Goal: Transaction & Acquisition: Purchase product/service

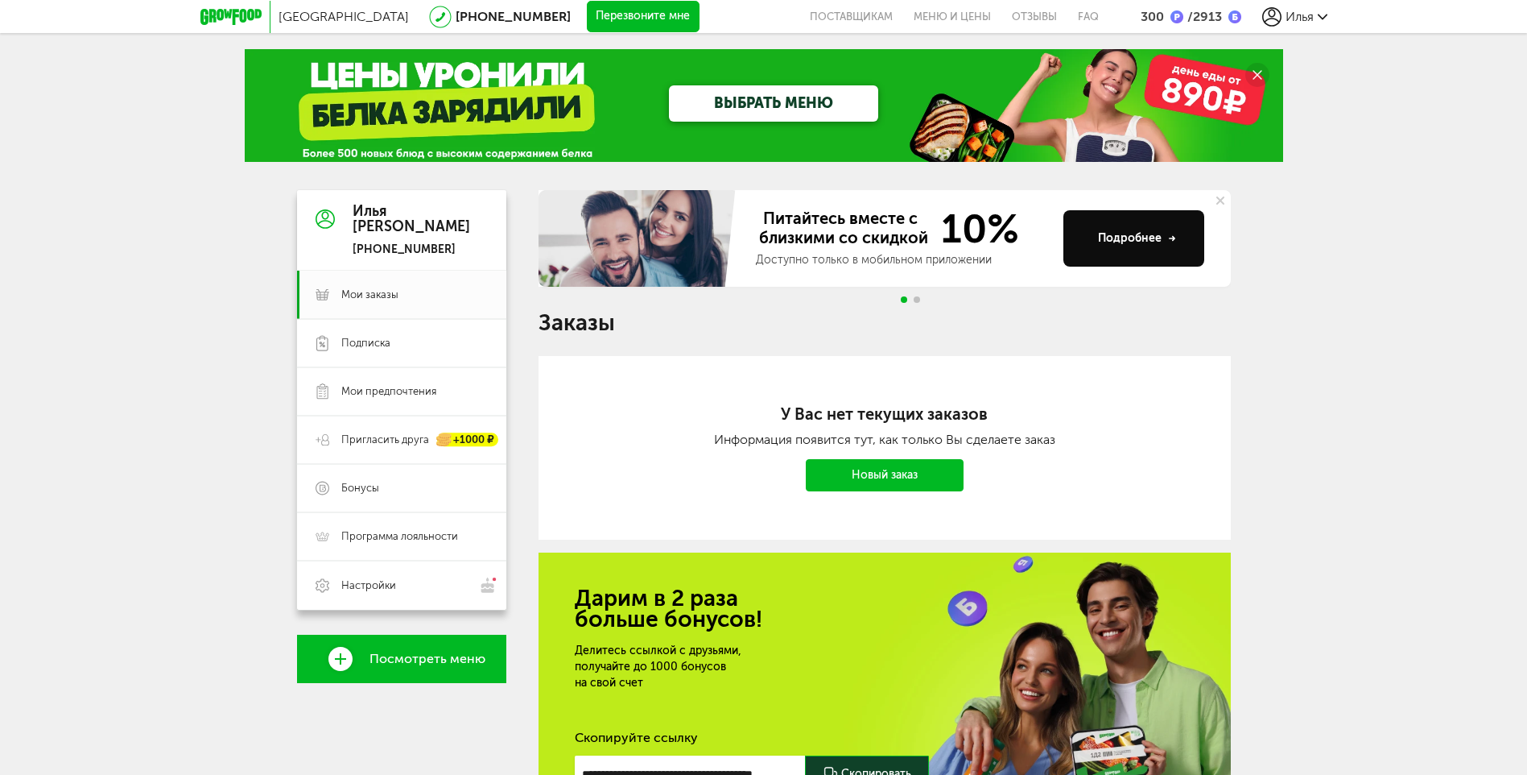
click at [883, 477] on link "Новый заказ" at bounding box center [885, 475] width 158 height 32
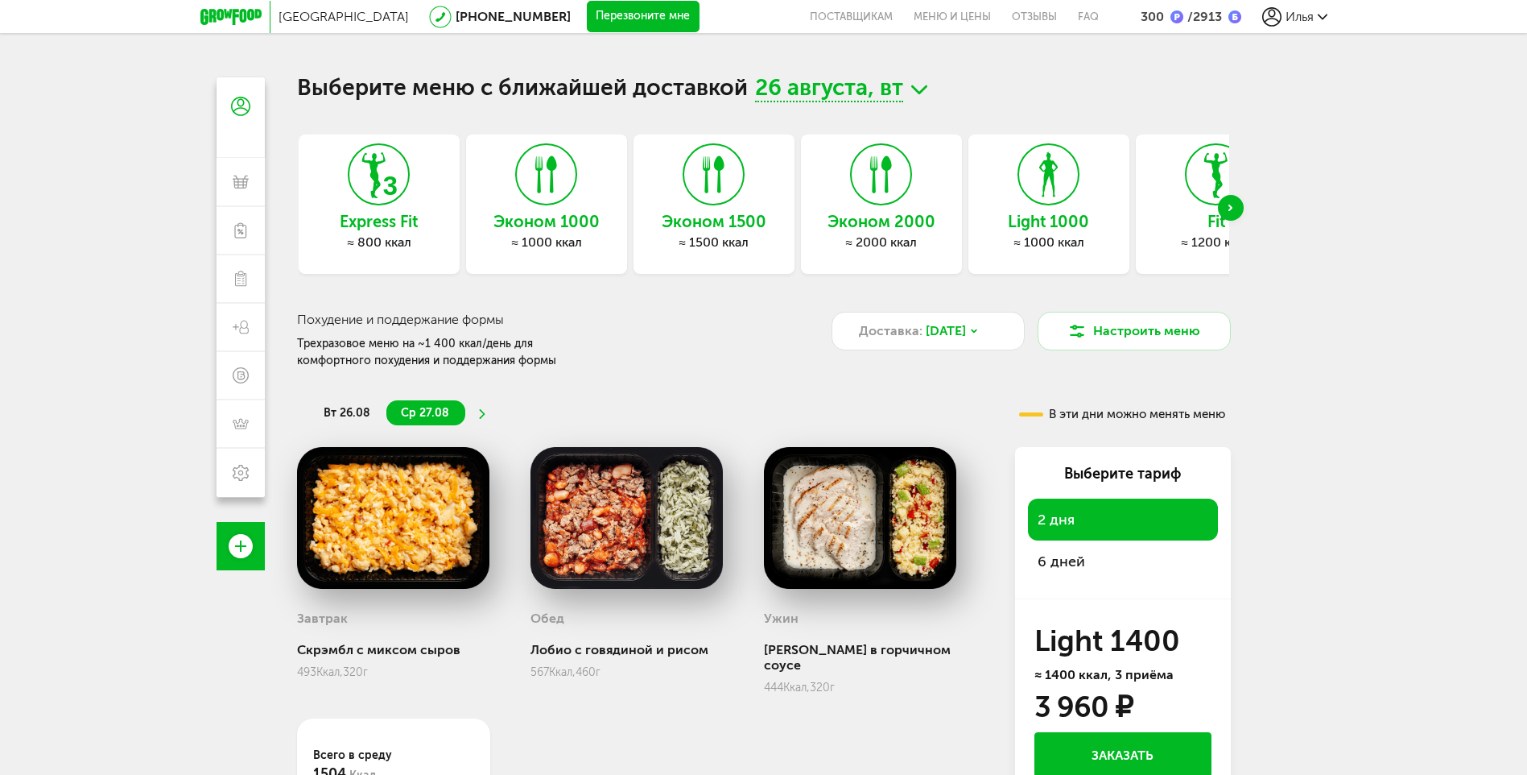
click at [1180, 195] on div "Fit ≈ 1200 ккал" at bounding box center [1216, 203] width 161 height 139
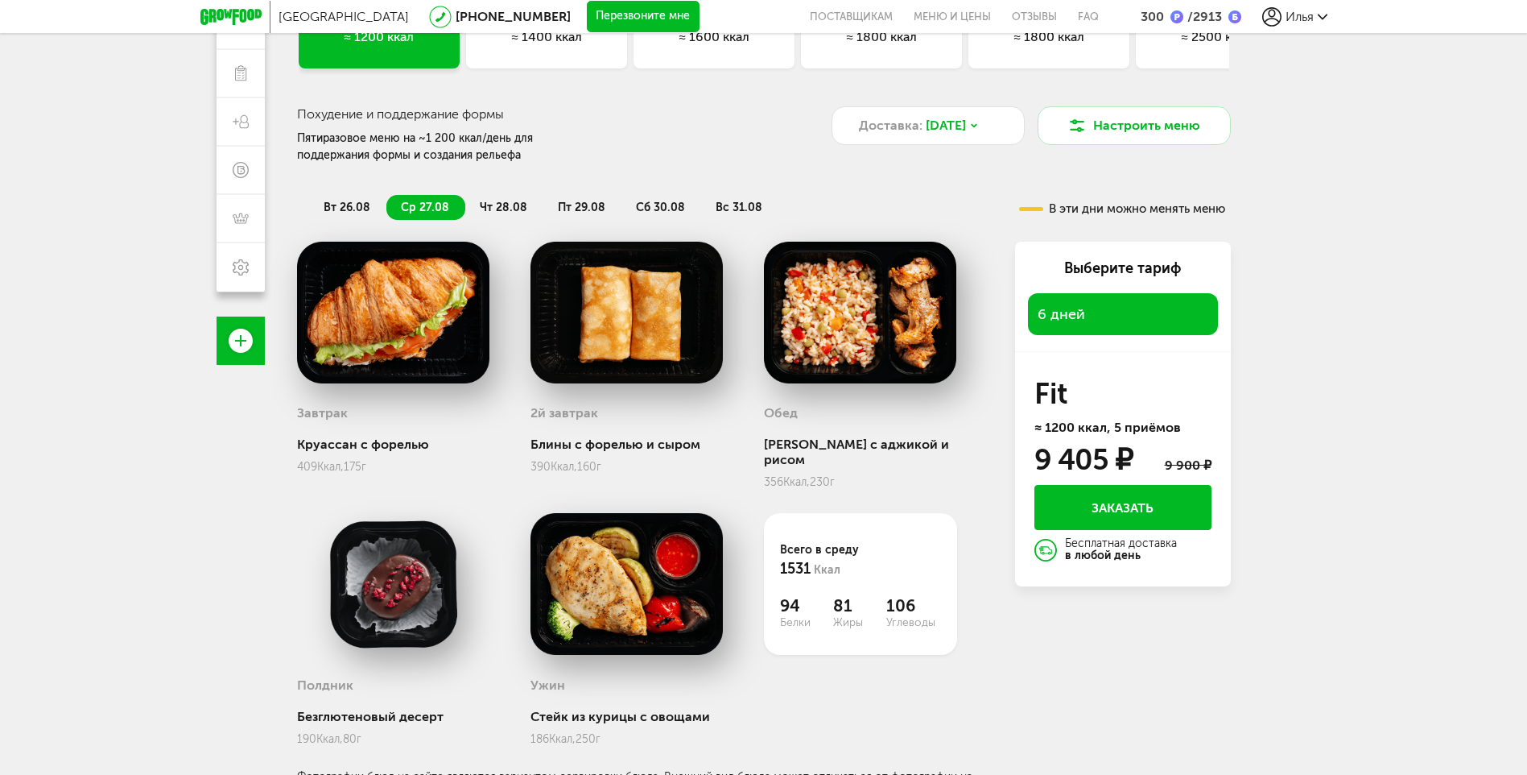
scroll to position [213, 0]
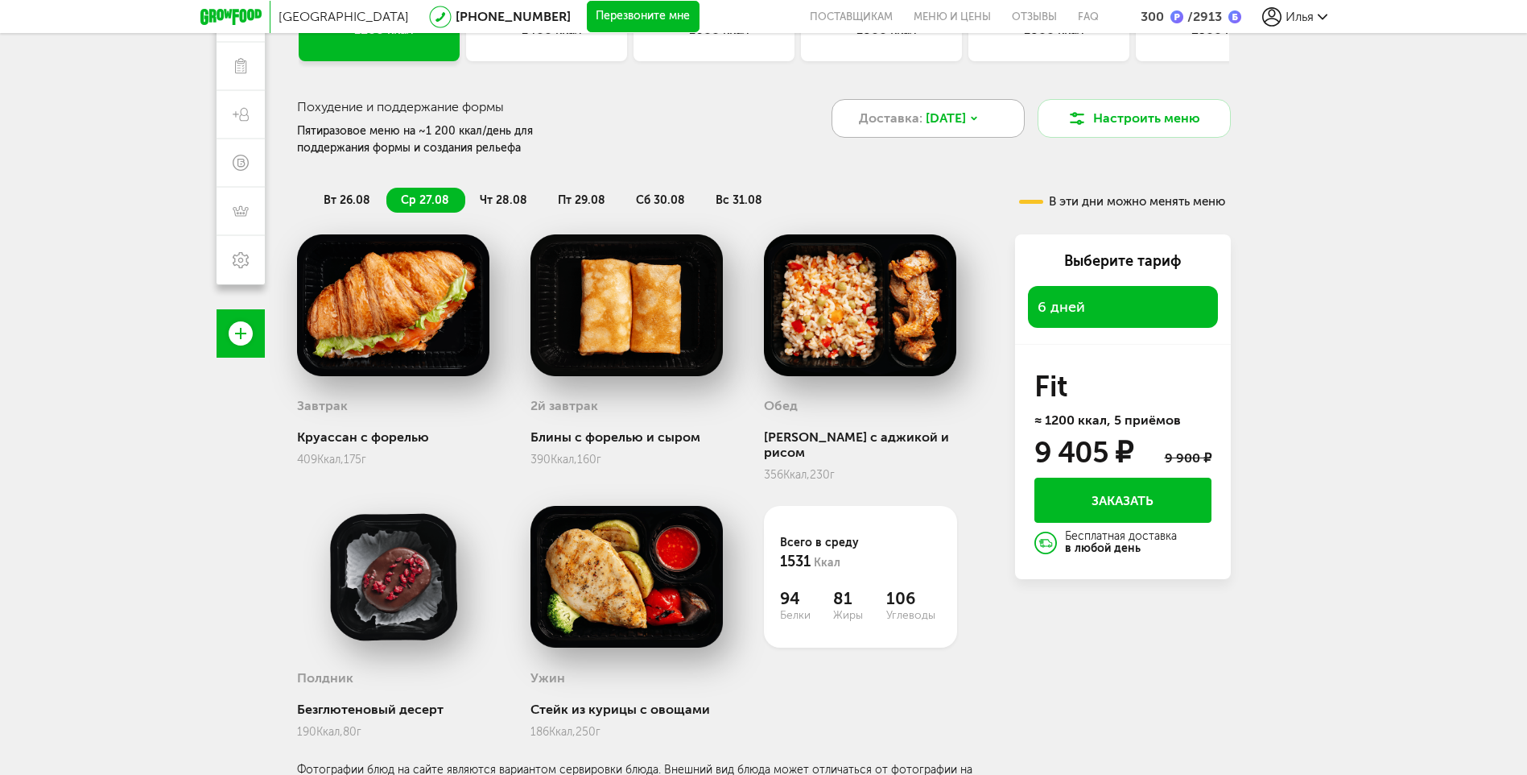
click at [928, 114] on span "[DATE]" at bounding box center [946, 118] width 40 height 19
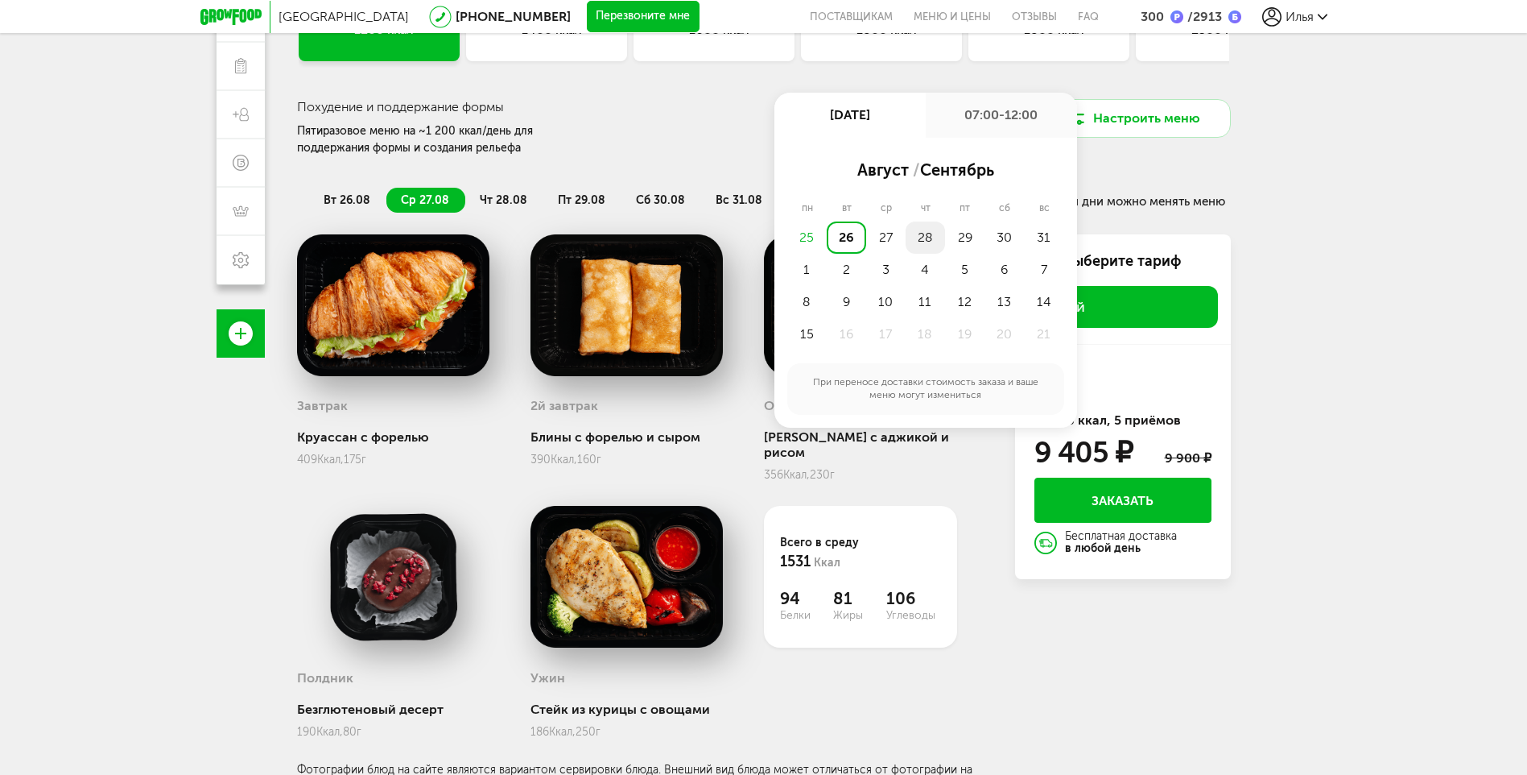
click at [931, 231] on div "28" at bounding box center [925, 237] width 39 height 32
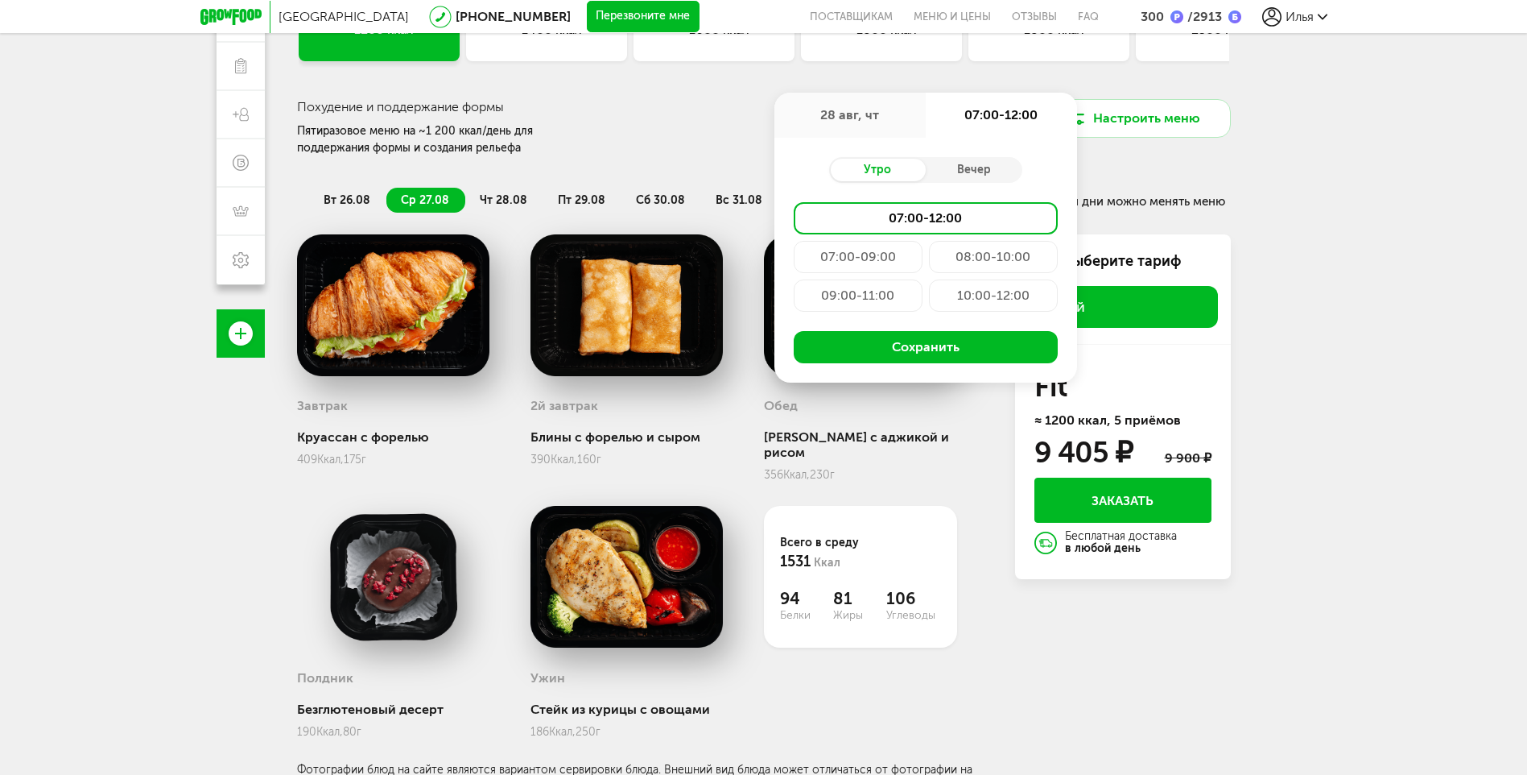
click at [890, 167] on div "Утро" at bounding box center [877, 170] width 97 height 23
click at [916, 344] on button "Сохранить" at bounding box center [926, 347] width 264 height 32
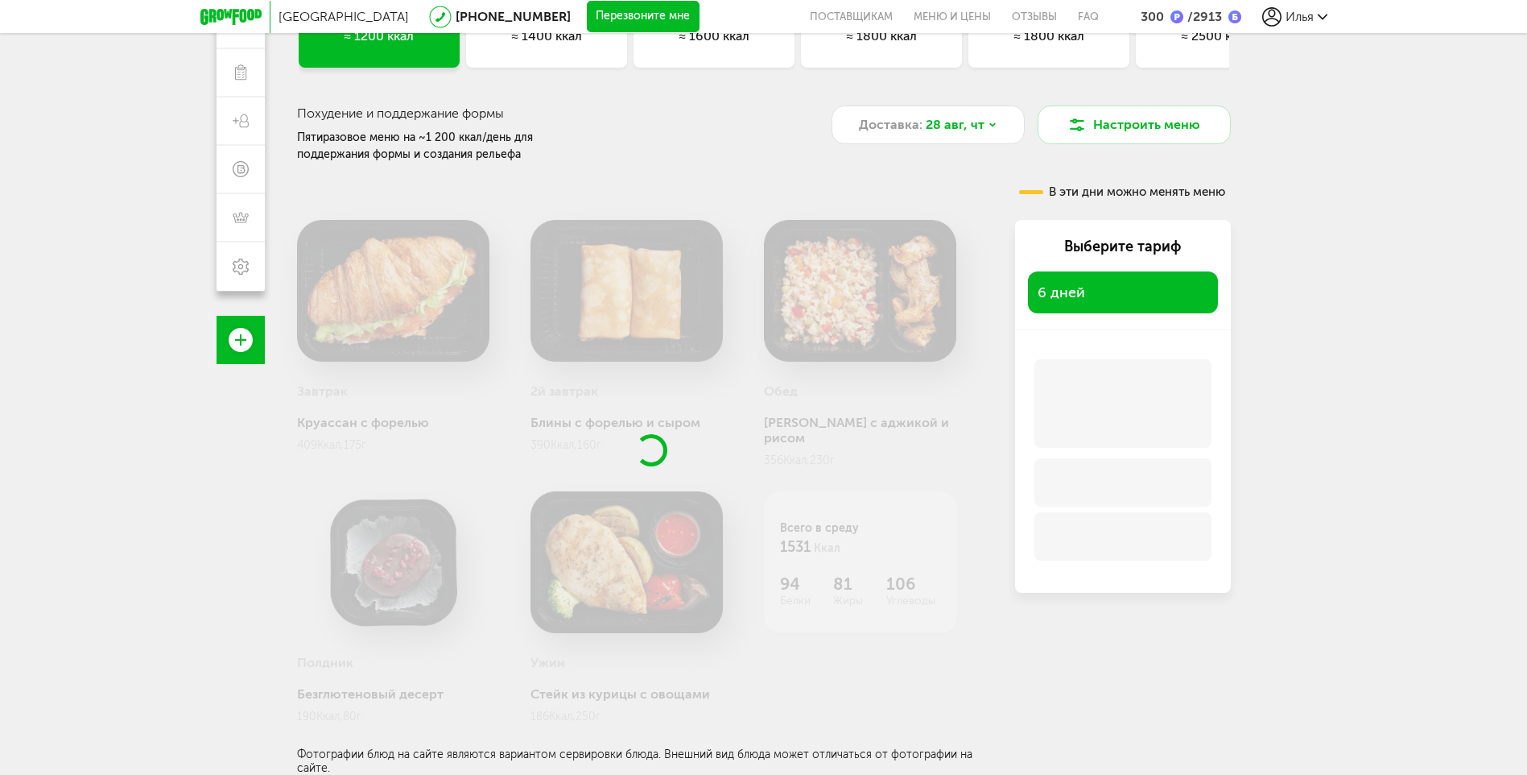
scroll to position [191, 0]
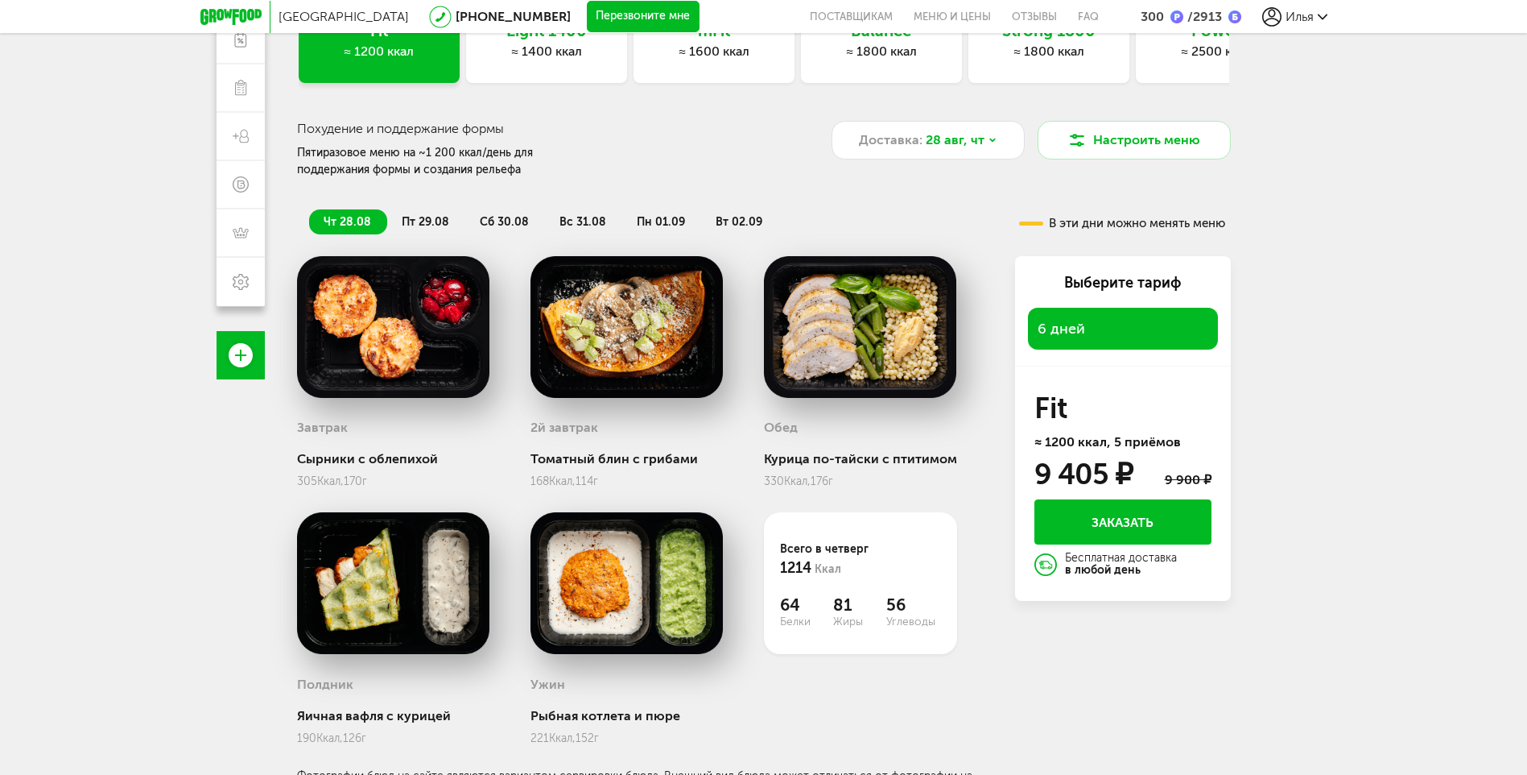
click at [432, 226] on span "пт 29.08" at bounding box center [426, 222] width 48 height 14
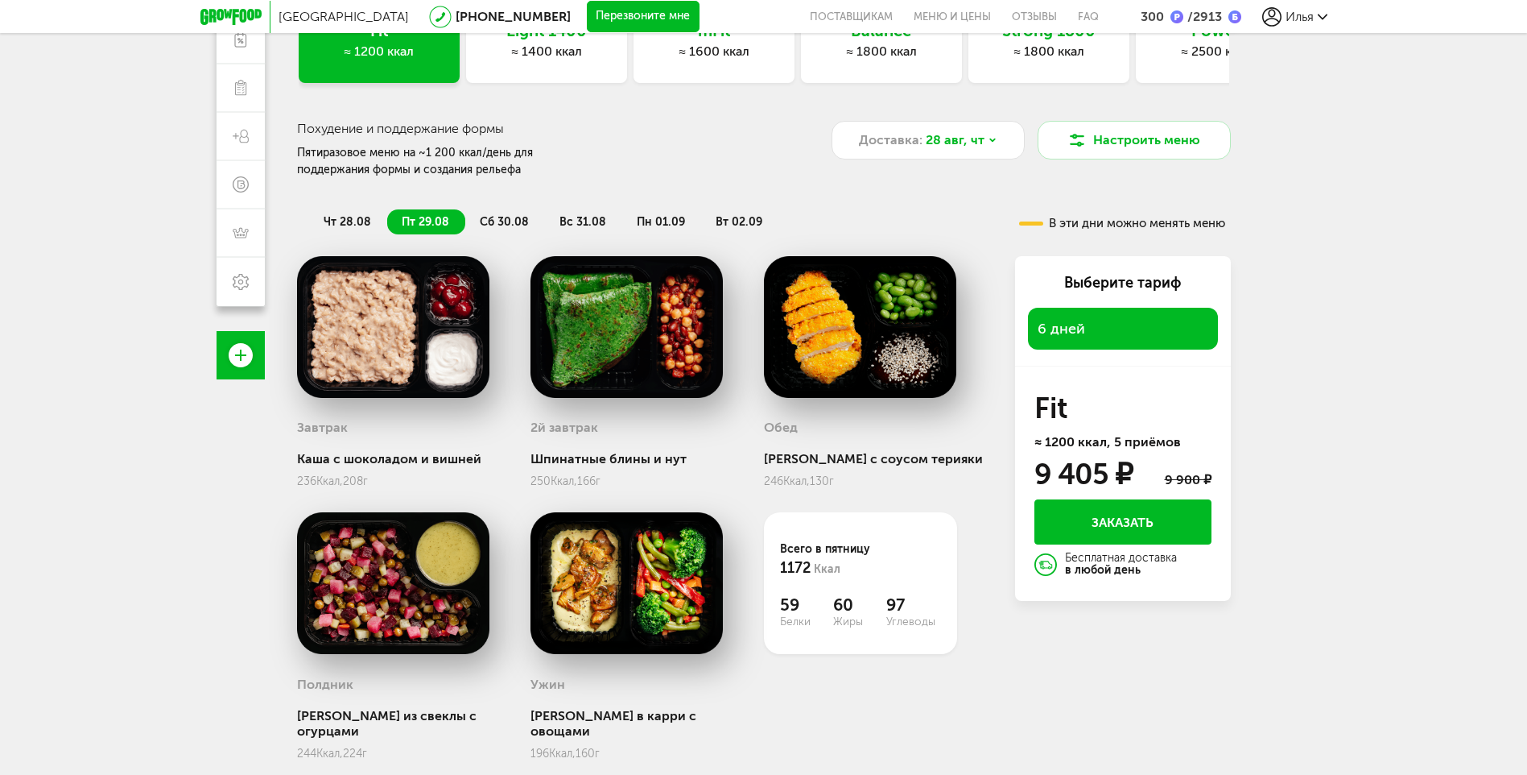
click at [511, 217] on span "сб 30.08" at bounding box center [504, 222] width 49 height 14
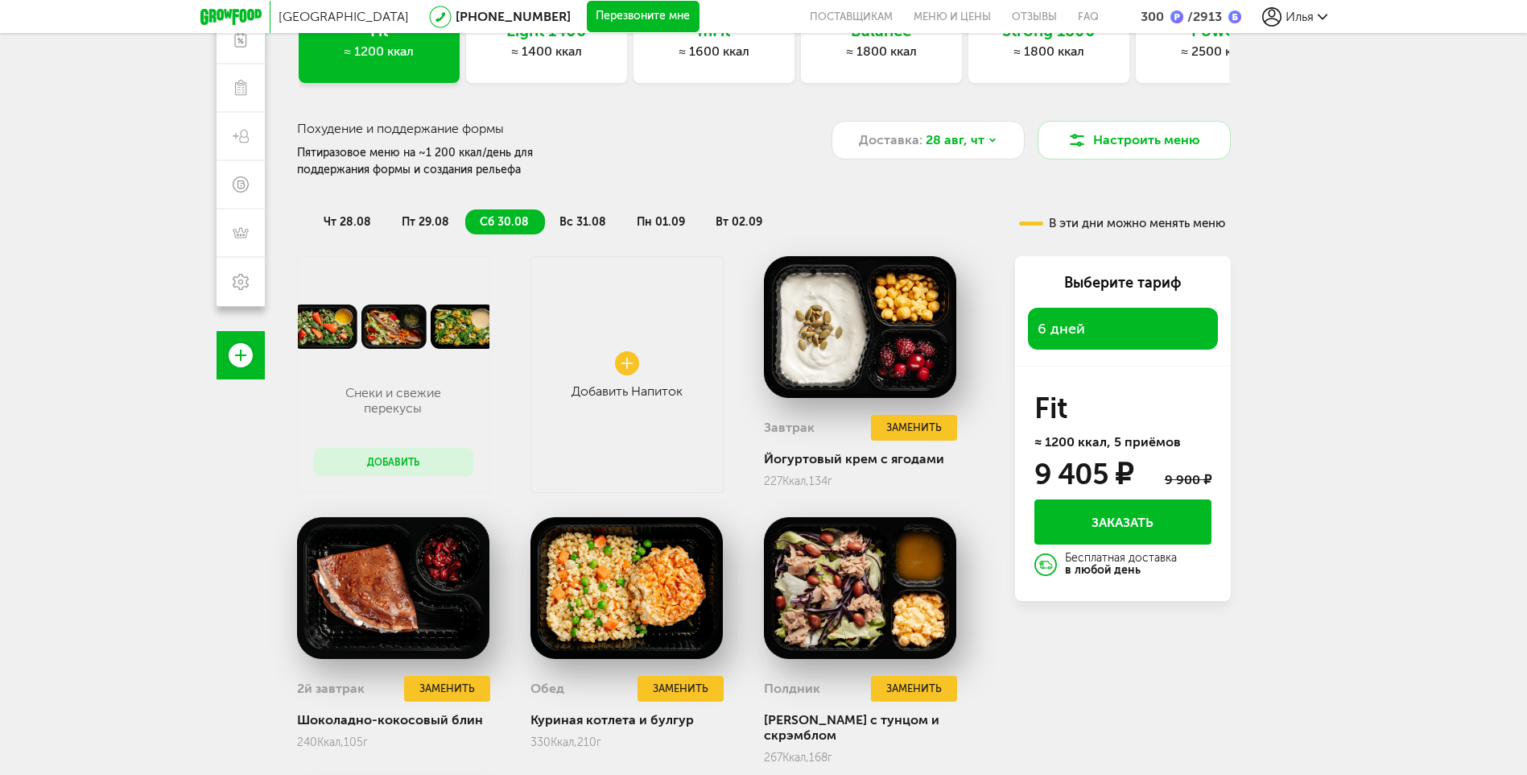
click at [354, 213] on li "чт 28.08" at bounding box center [348, 221] width 78 height 25
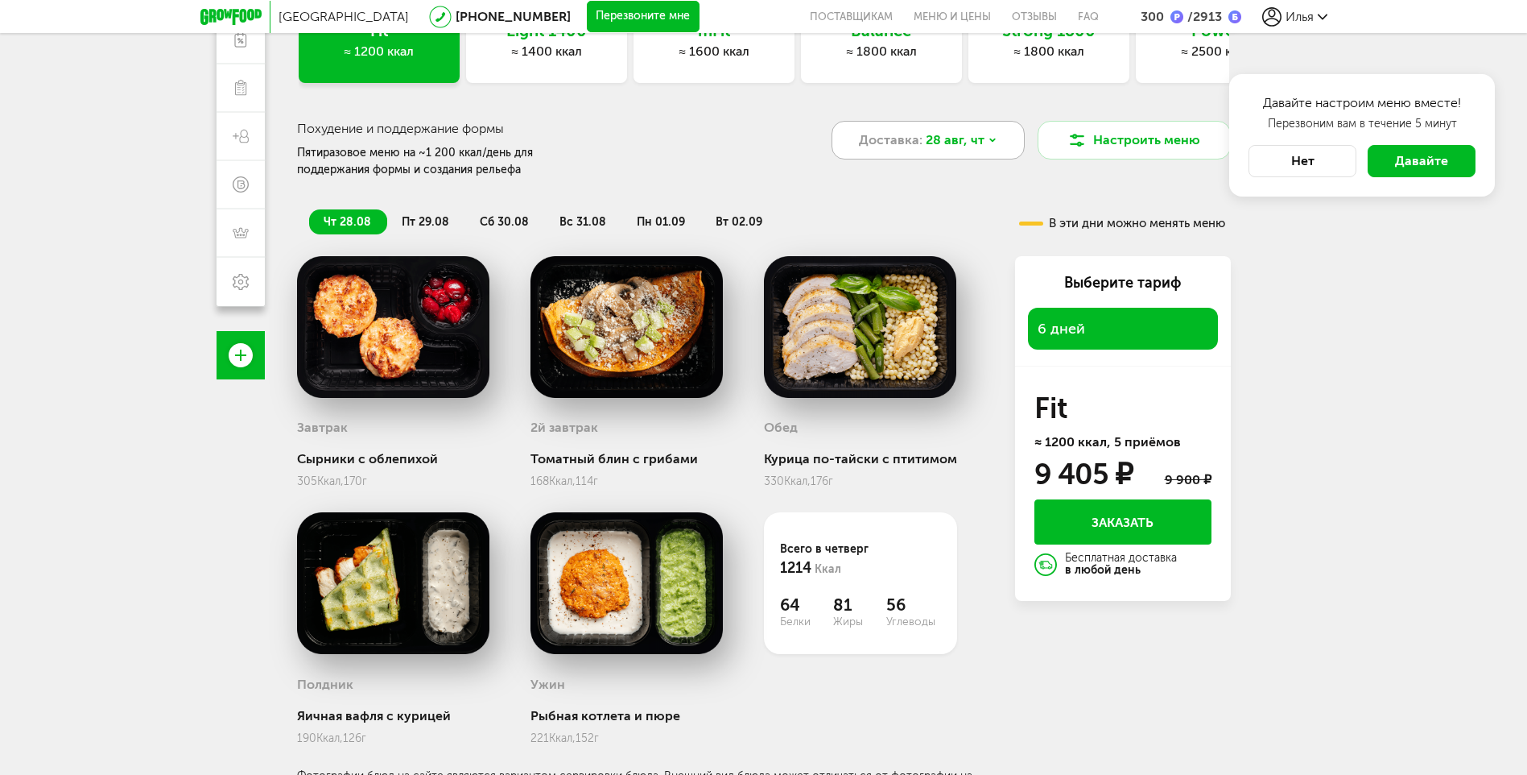
click at [961, 139] on span "28 авг, чт" at bounding box center [955, 139] width 59 height 19
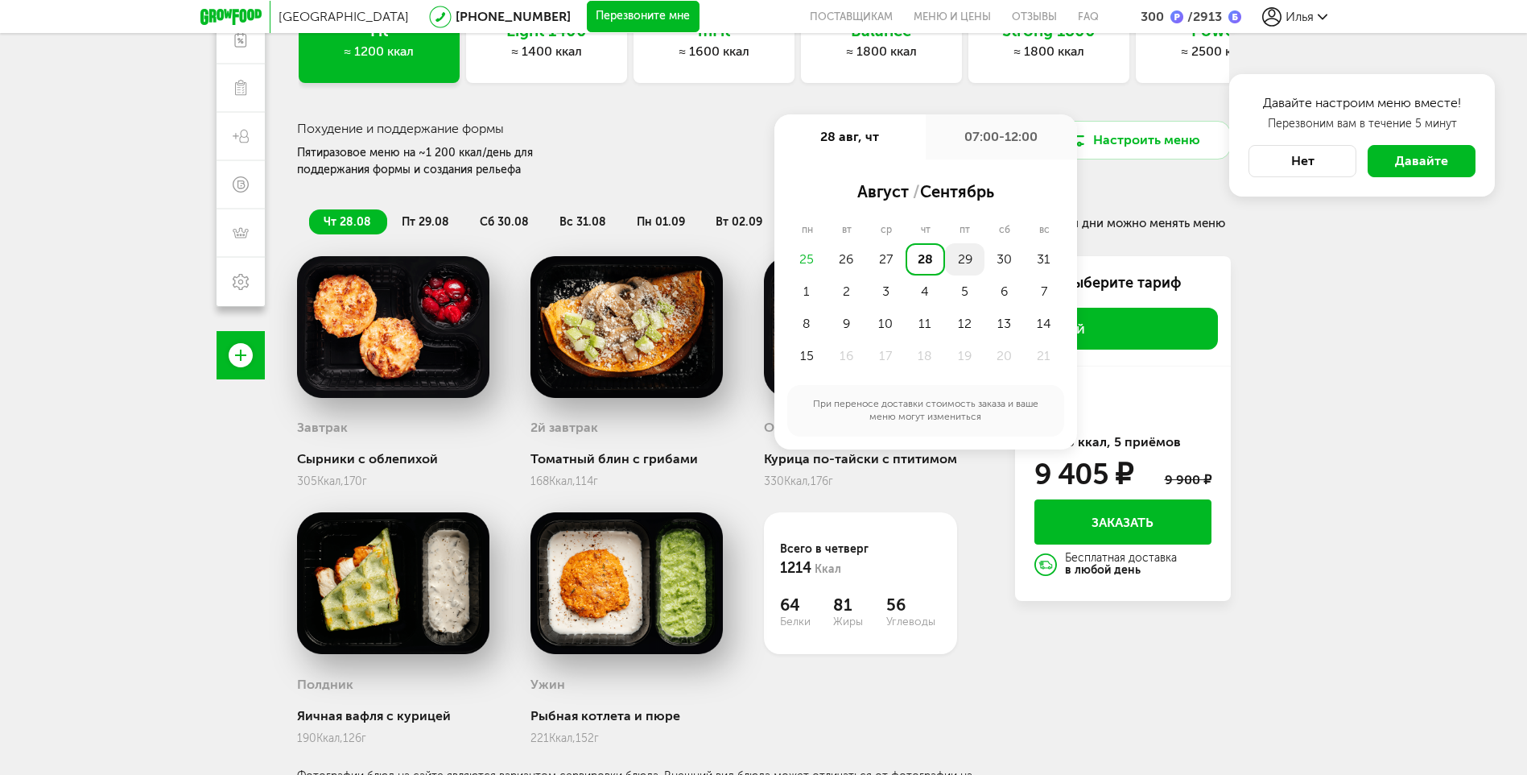
click at [964, 254] on div "29" at bounding box center [964, 259] width 39 height 32
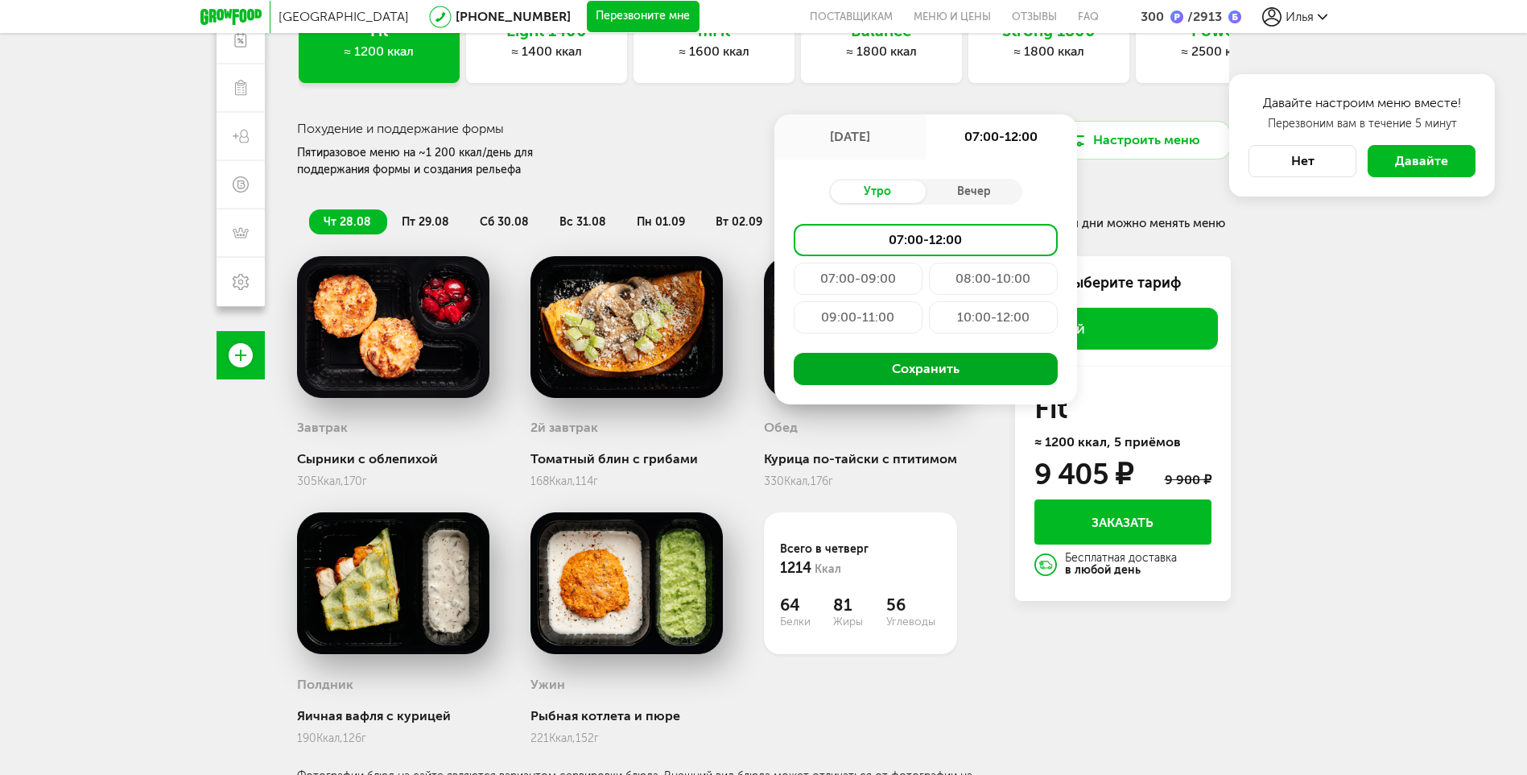
click at [889, 362] on button "Сохранить" at bounding box center [926, 369] width 264 height 32
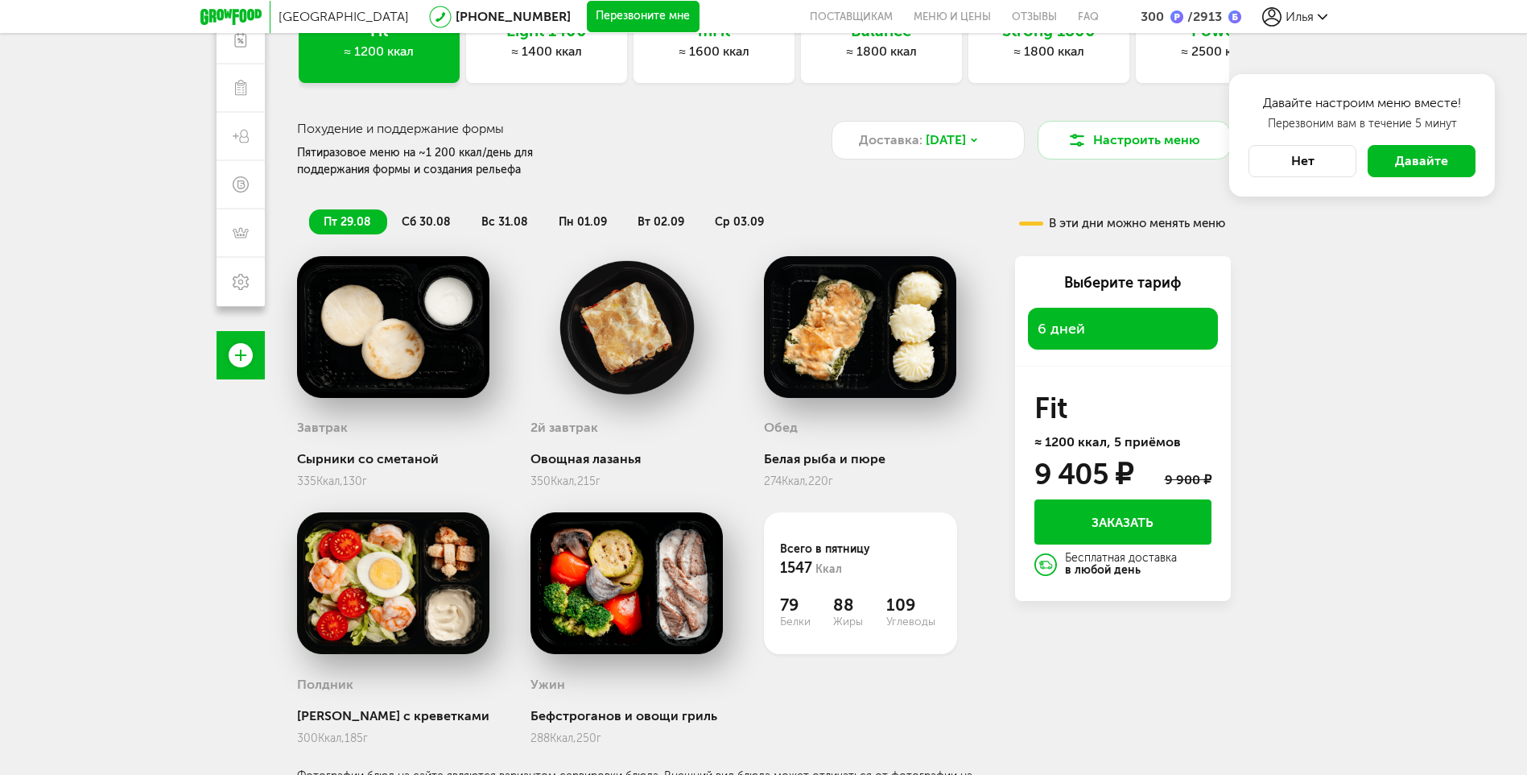
click at [421, 221] on span "сб 30.08" at bounding box center [426, 222] width 49 height 14
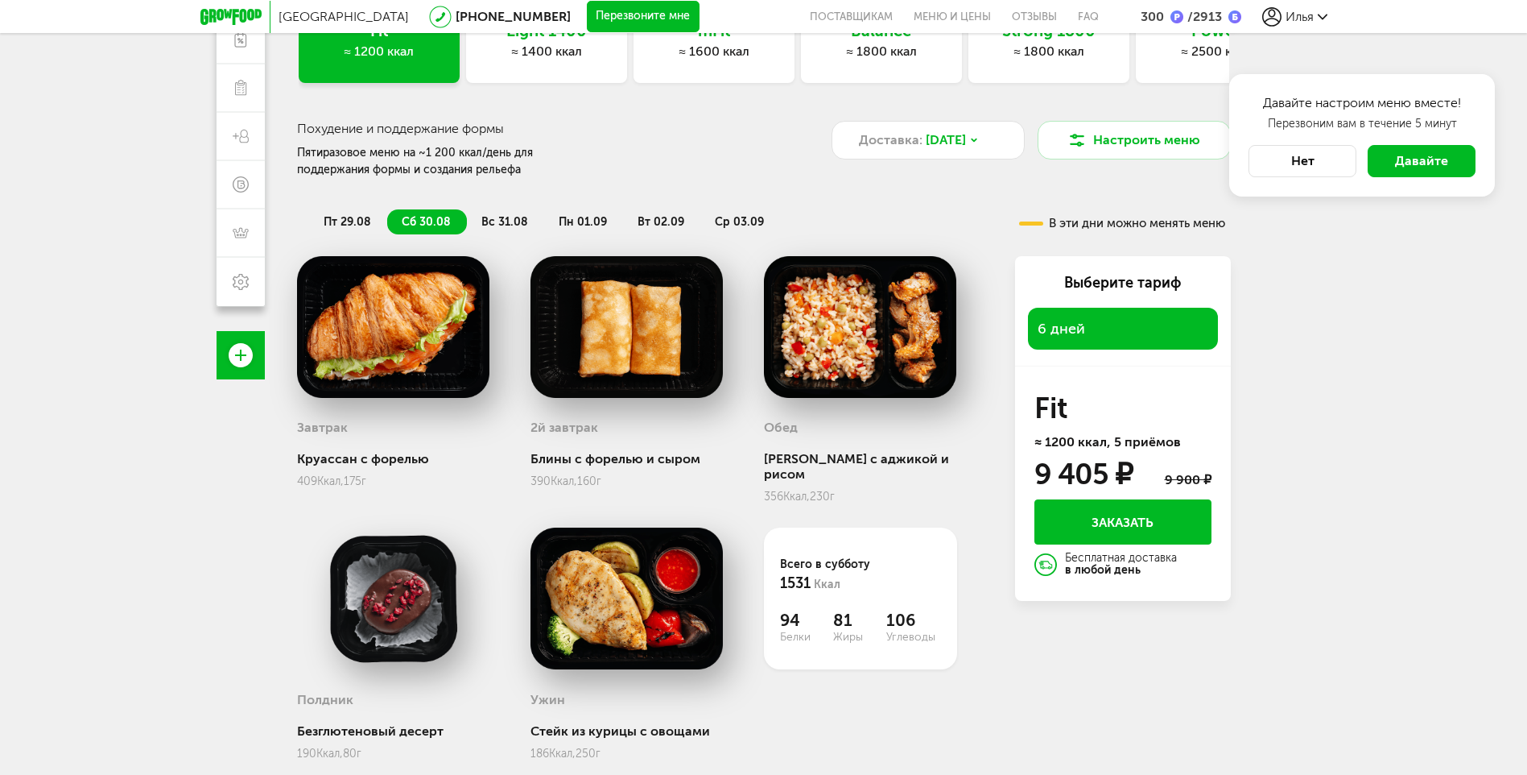
click at [502, 212] on li "вс 31.08" at bounding box center [505, 221] width 77 height 25
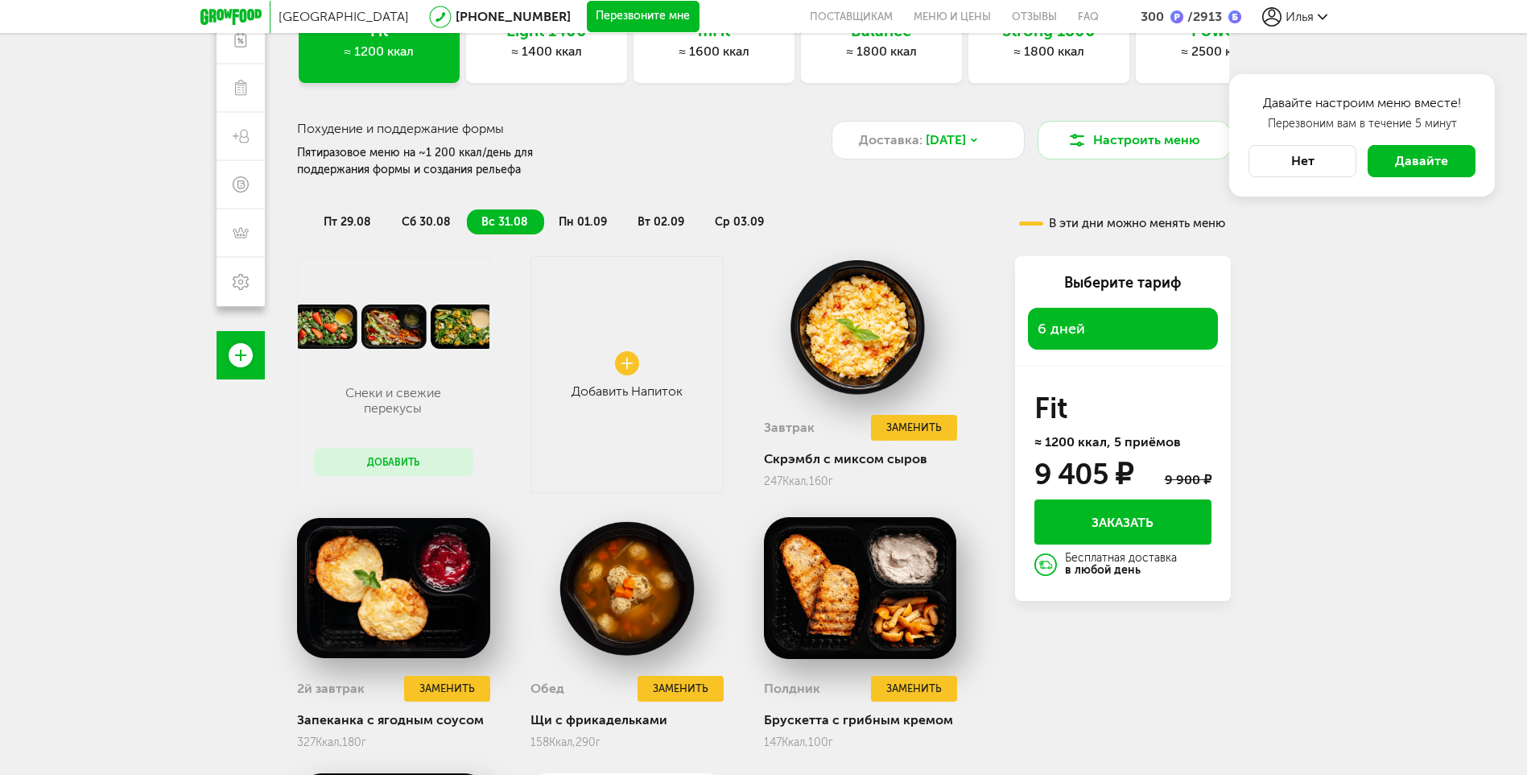
click at [351, 218] on span "пт 29.08" at bounding box center [348, 222] width 48 height 14
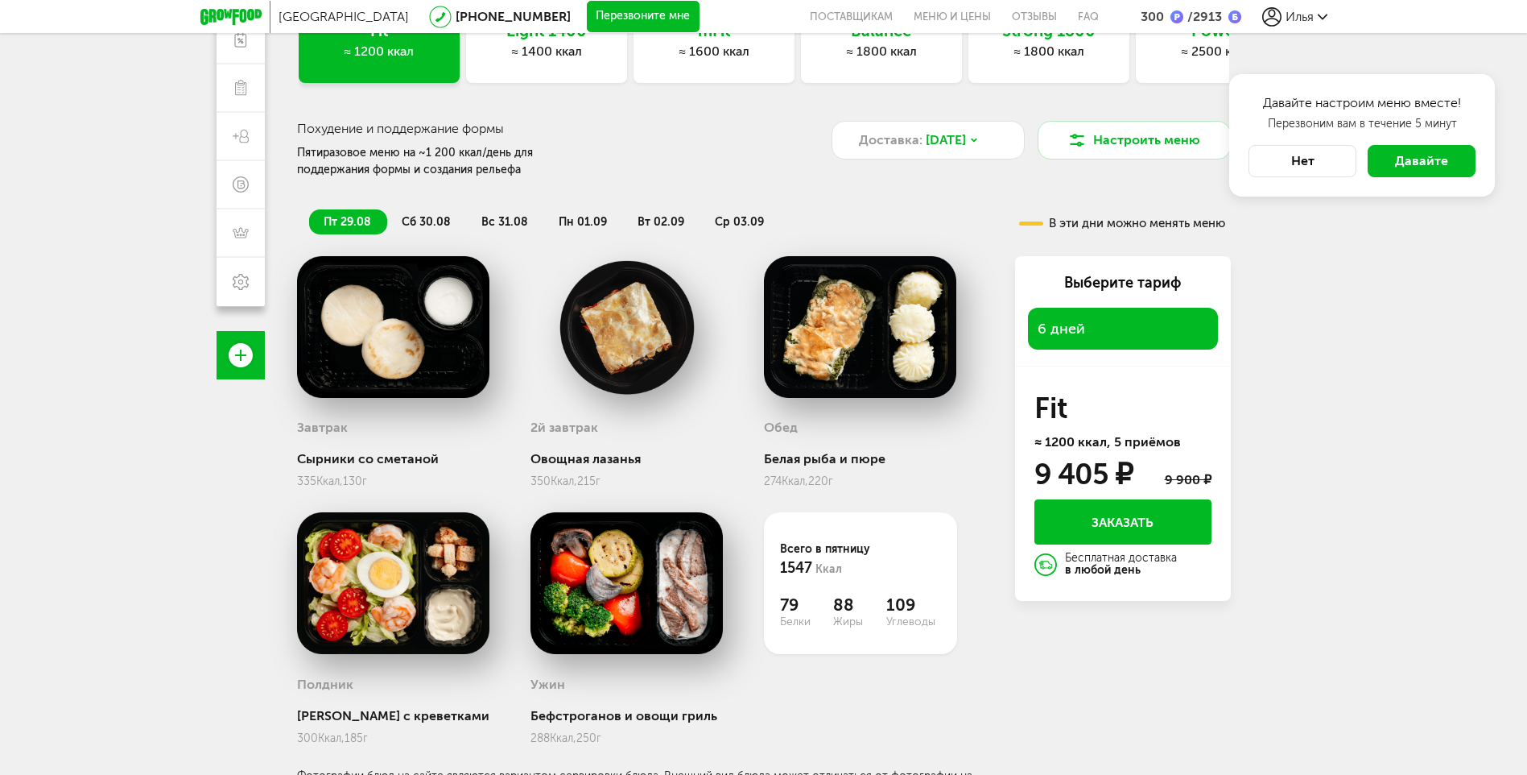
click at [411, 218] on span "сб 30.08" at bounding box center [426, 222] width 49 height 14
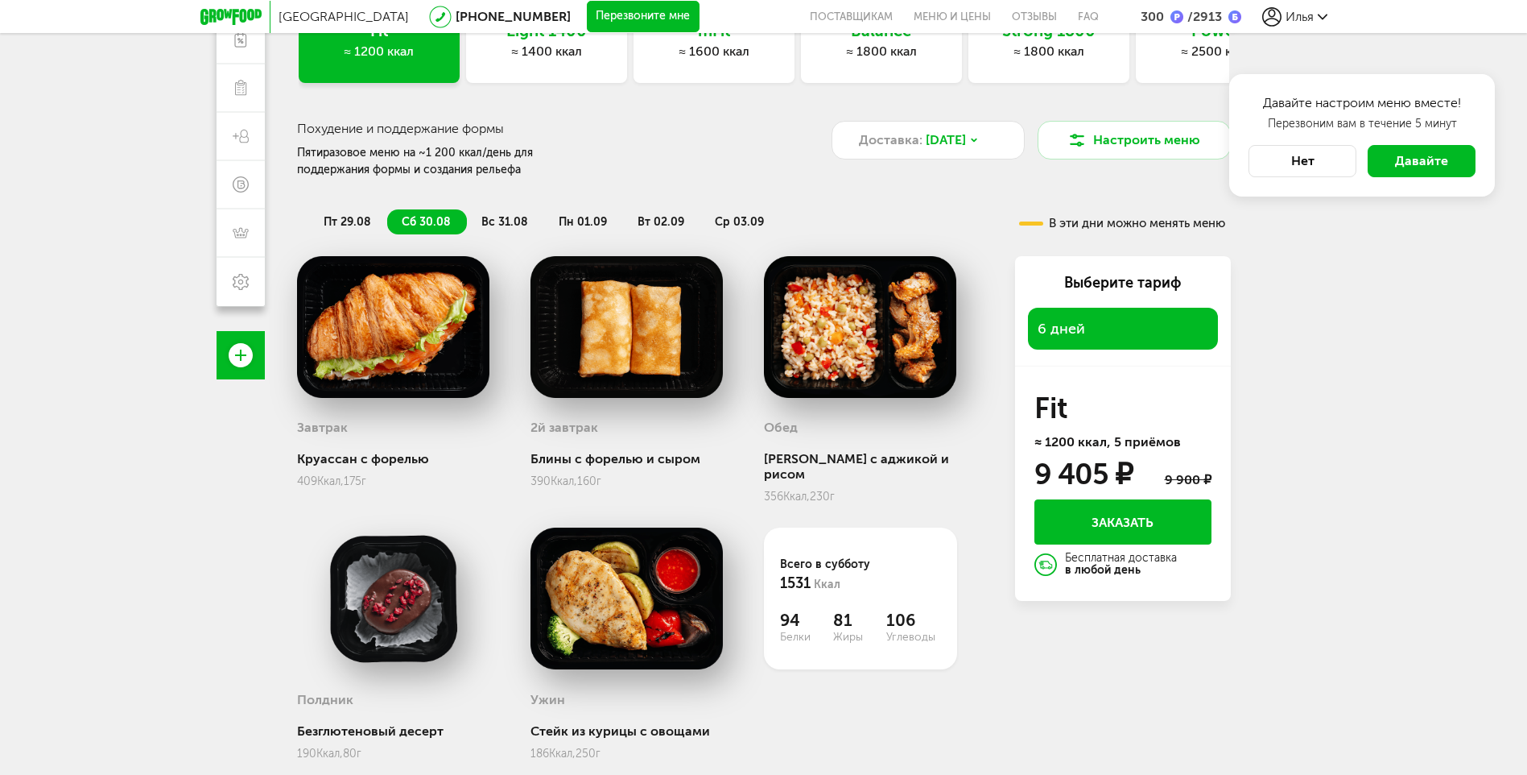
click at [515, 225] on span "вс 31.08" at bounding box center [504, 222] width 47 height 14
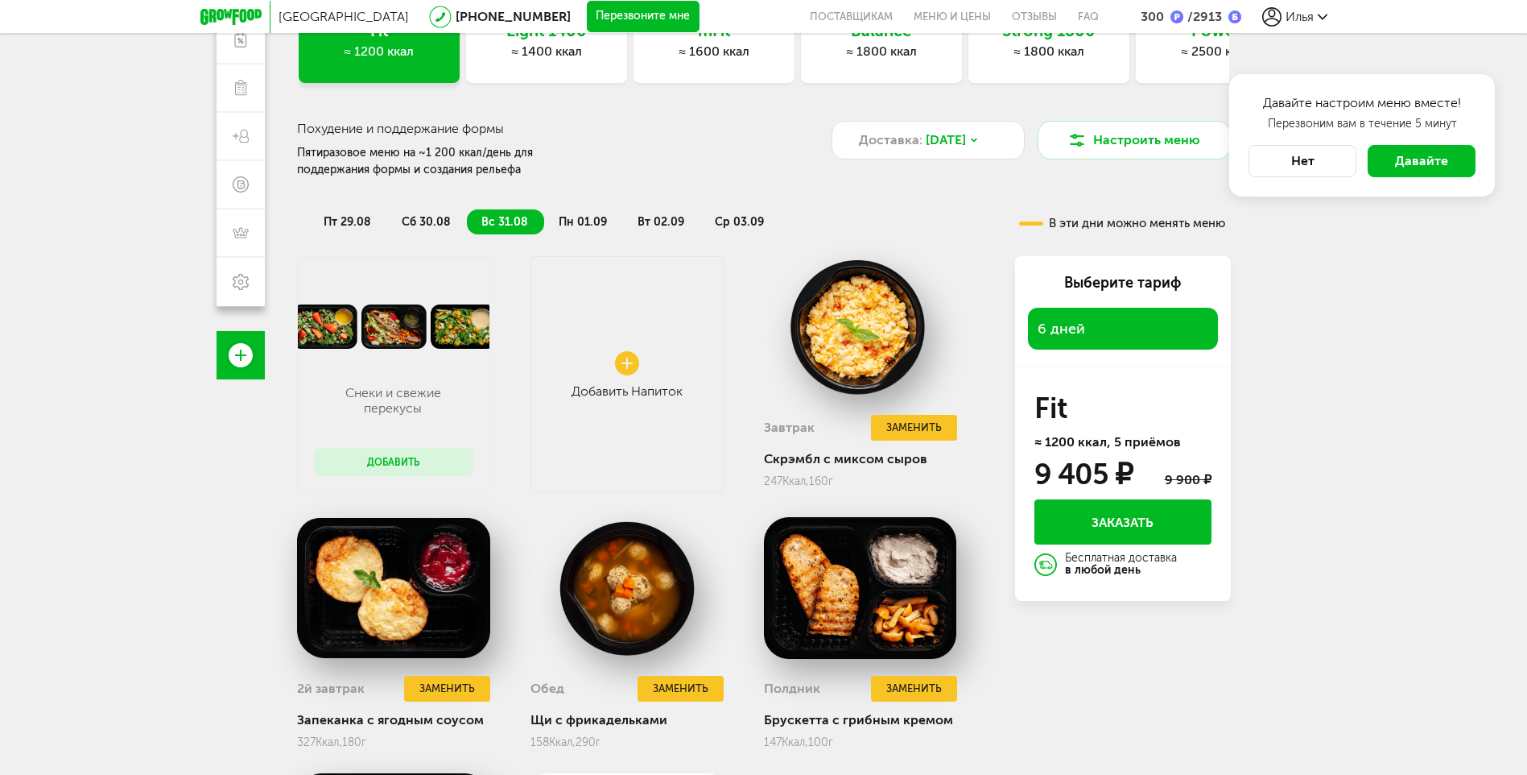
click at [346, 217] on span "пт 29.08" at bounding box center [348, 222] width 48 height 14
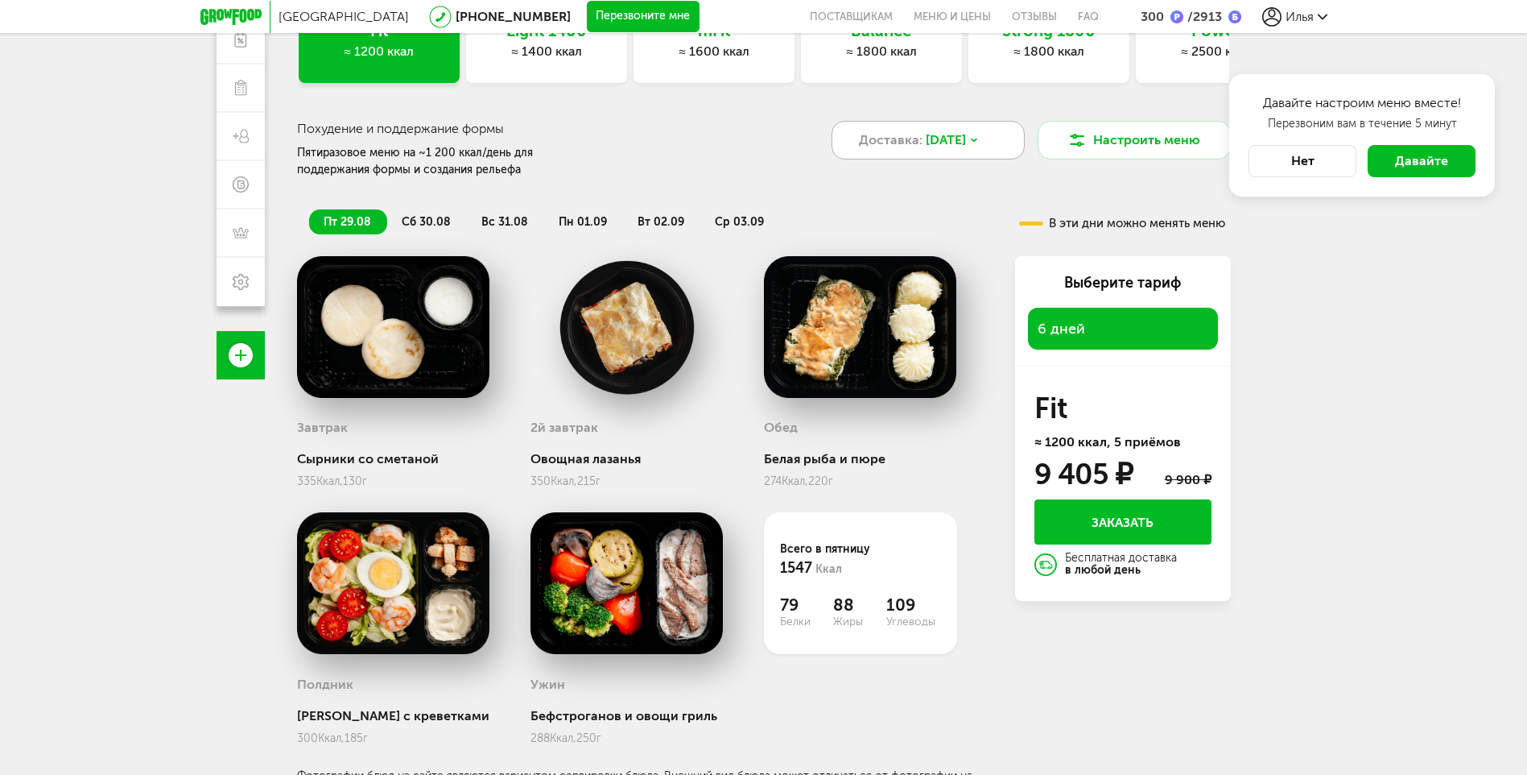
click at [959, 143] on span "[DATE]" at bounding box center [946, 139] width 40 height 19
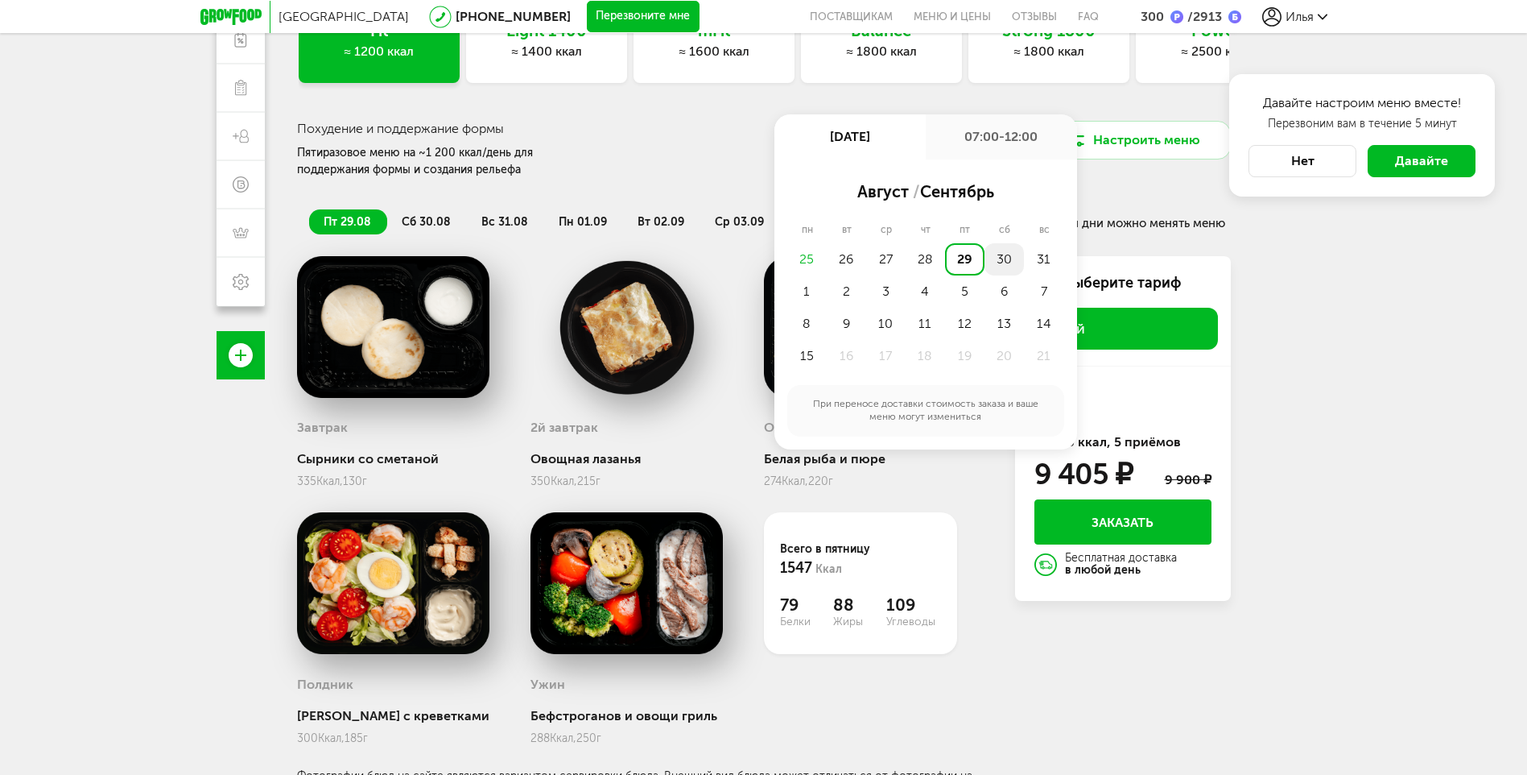
click at [1010, 262] on div "30" at bounding box center [1004, 259] width 39 height 32
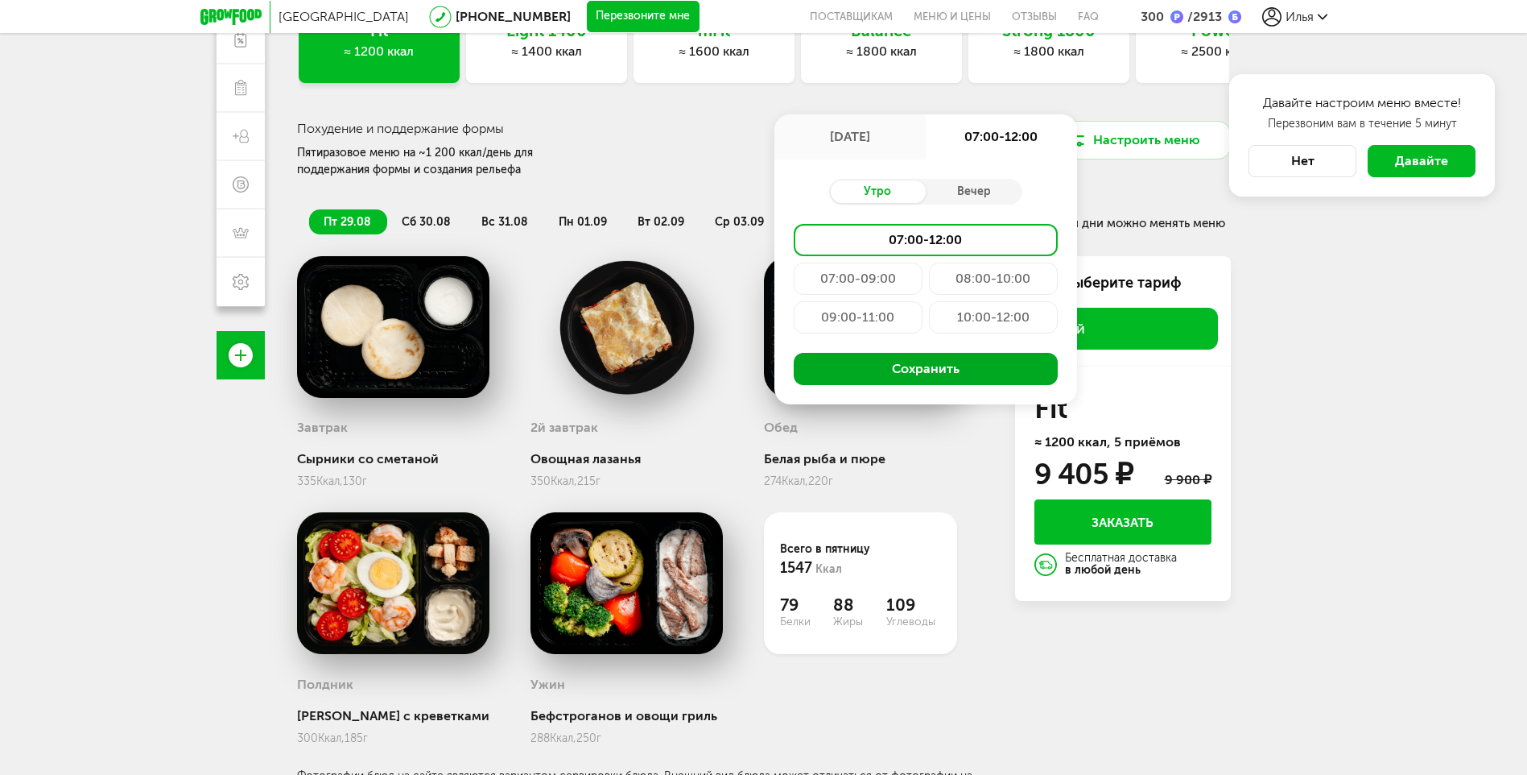
click at [895, 378] on button "Сохранить" at bounding box center [926, 369] width 264 height 32
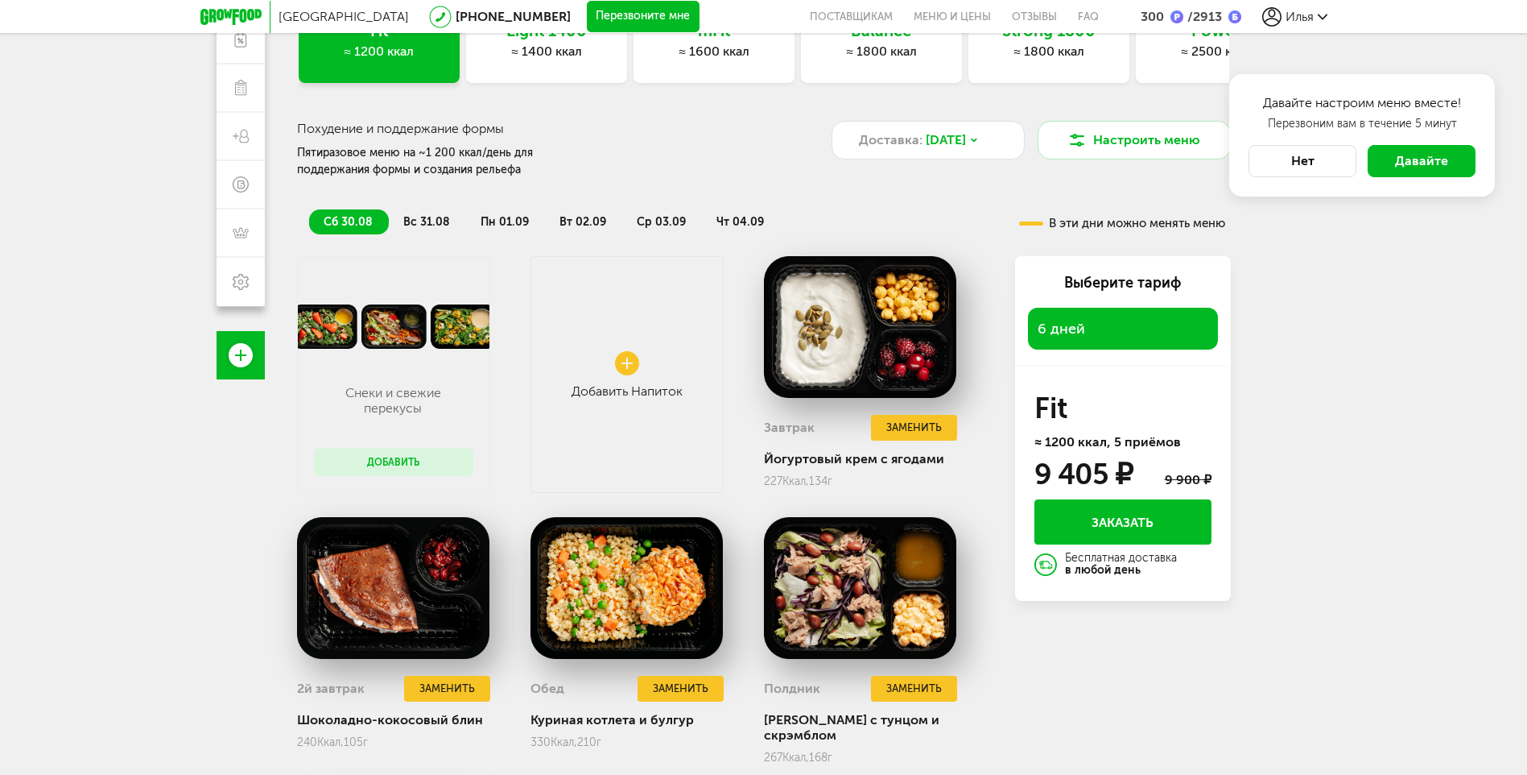
click at [415, 217] on span "вс 31.08" at bounding box center [426, 222] width 47 height 14
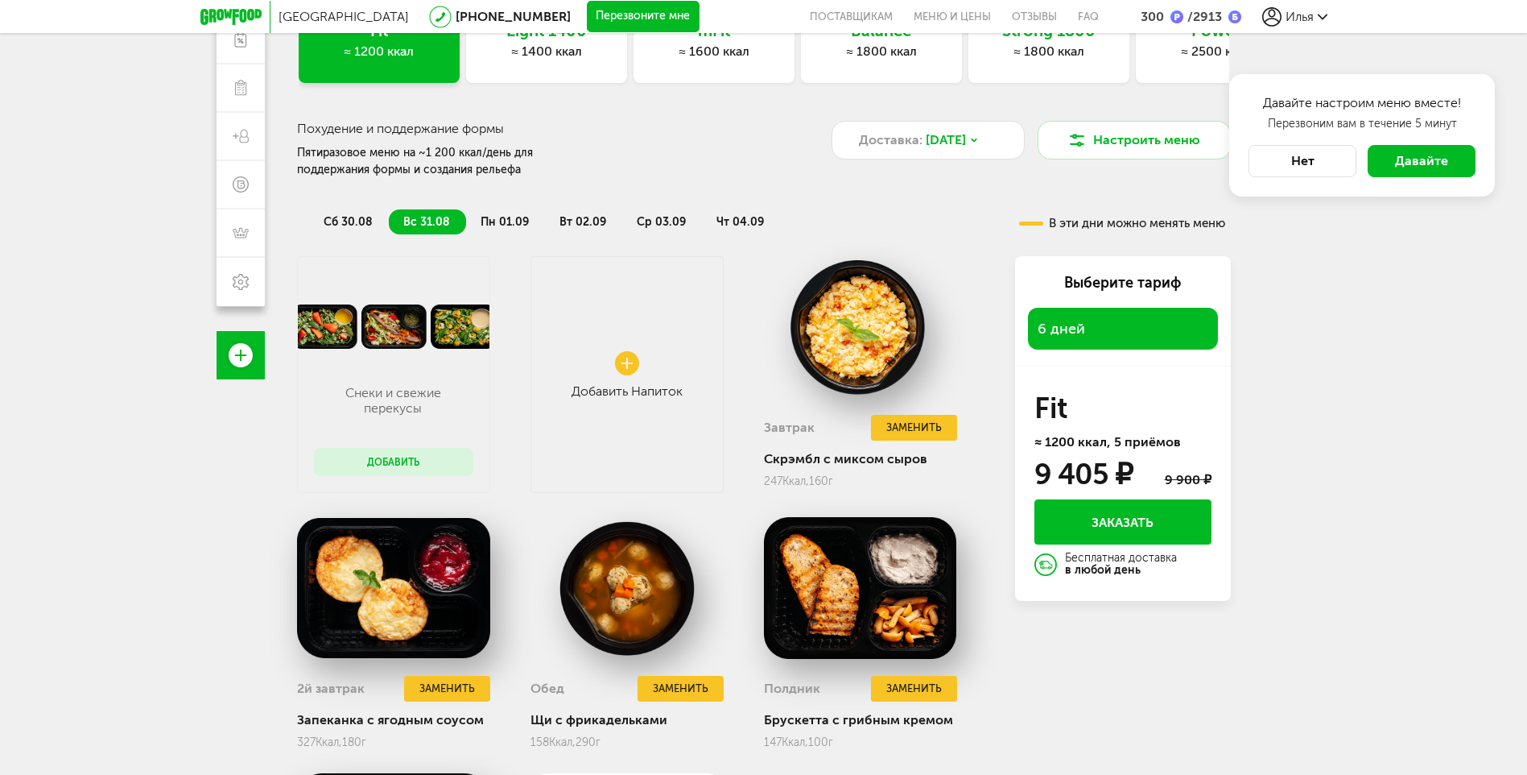
click at [506, 219] on span "пн 01.09" at bounding box center [505, 222] width 48 height 14
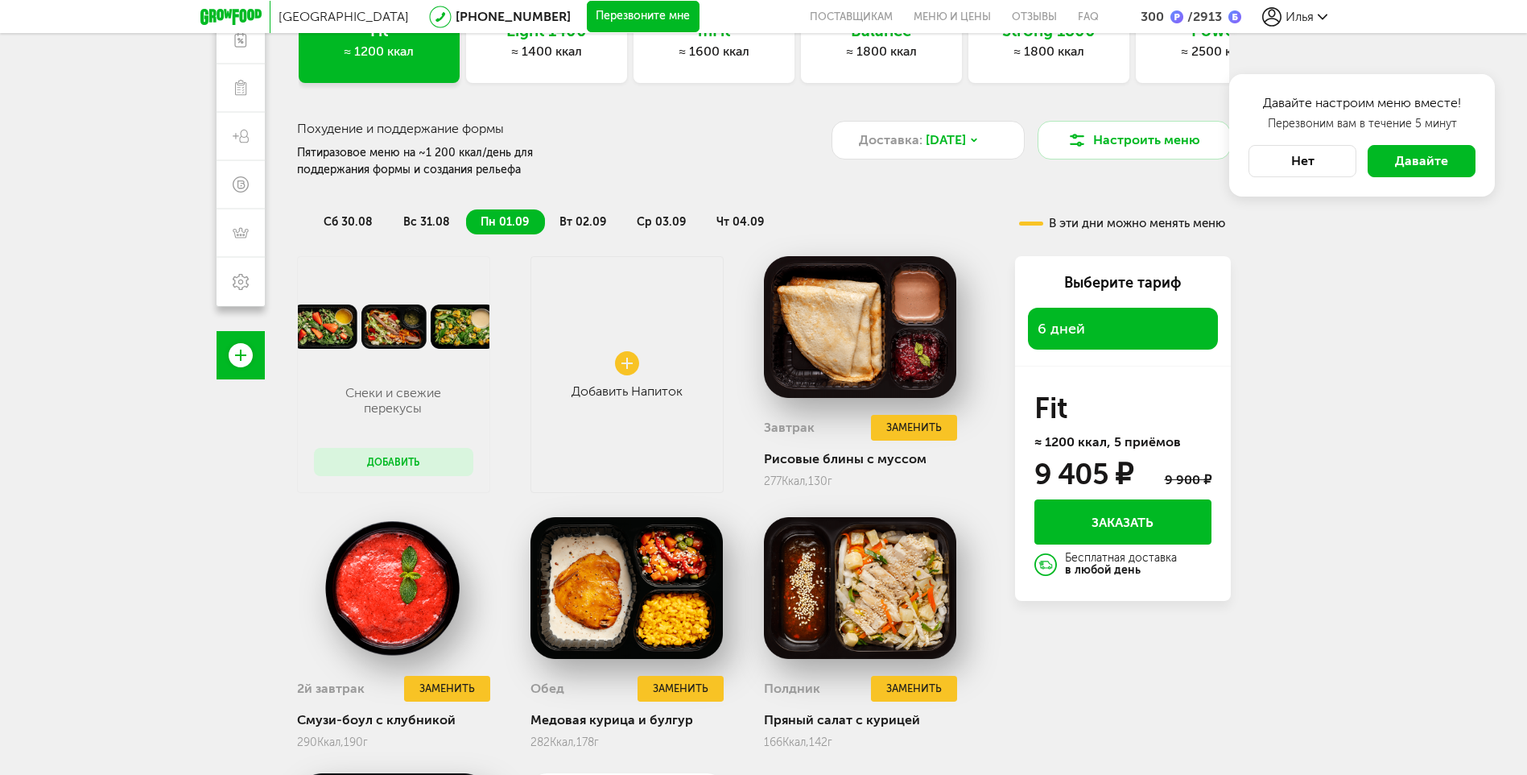
click at [596, 217] on span "вт 02.09" at bounding box center [583, 222] width 47 height 14
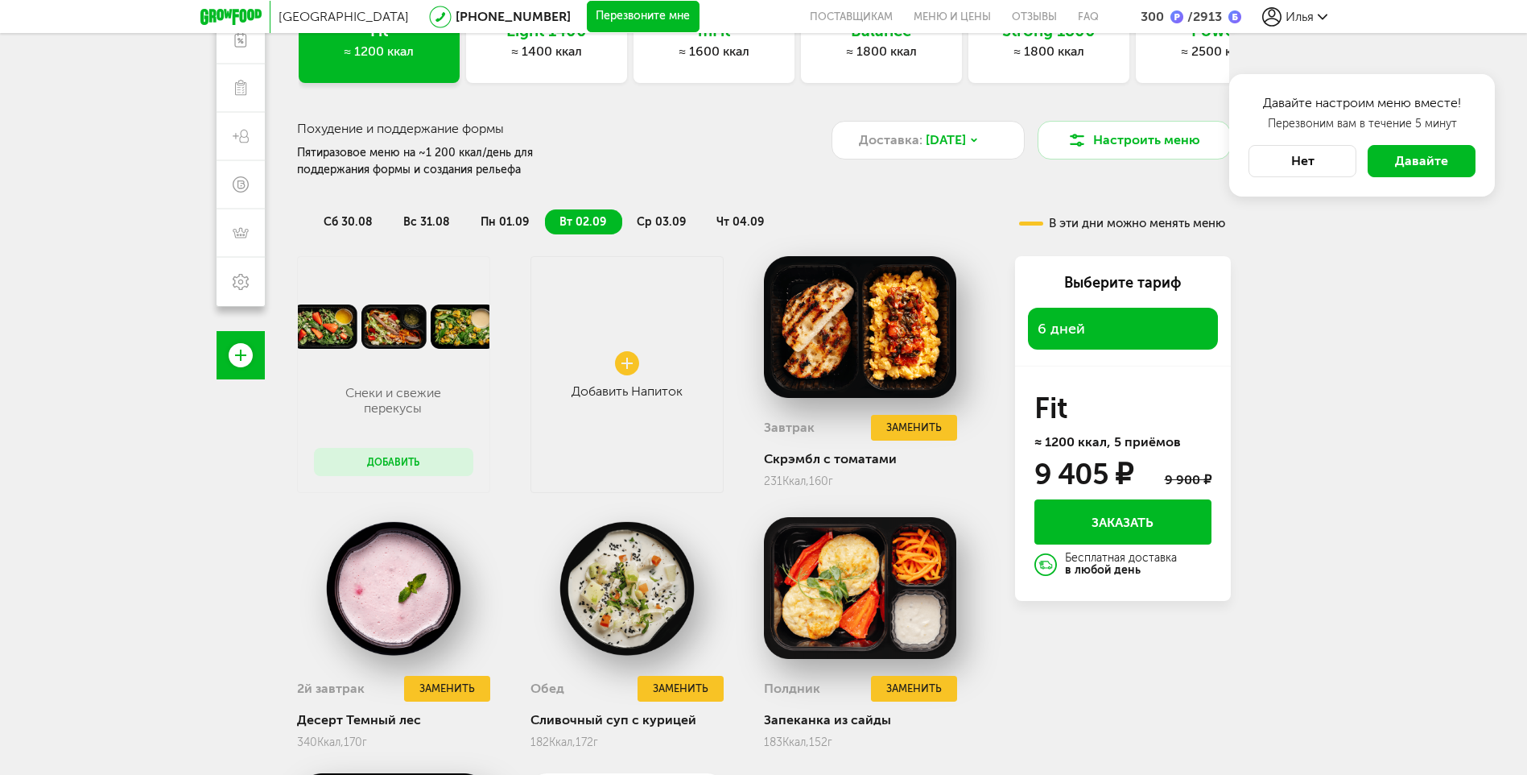
click at [673, 220] on span "ср 03.09" at bounding box center [661, 222] width 49 height 14
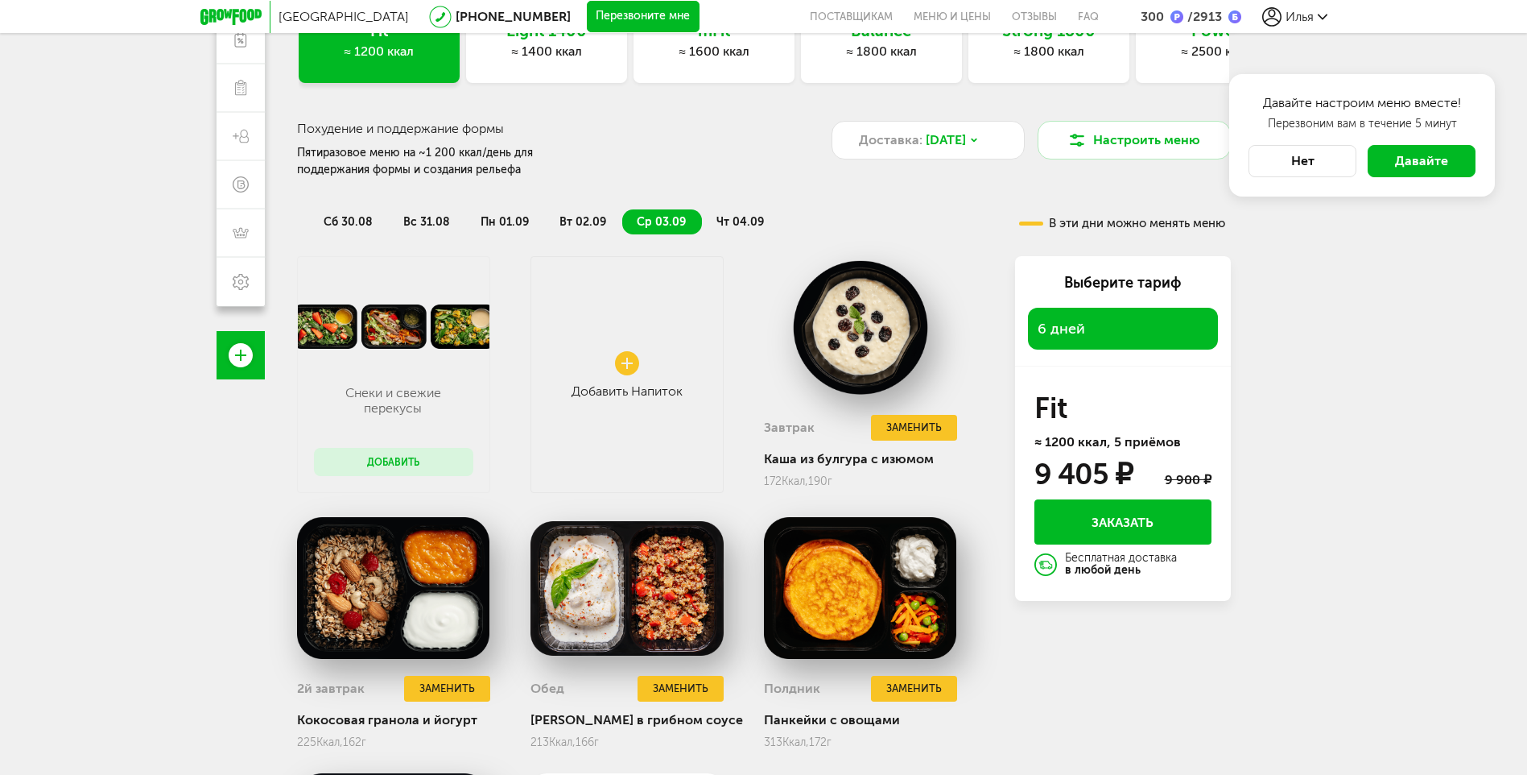
click at [750, 220] on span "чт 04.09" at bounding box center [741, 222] width 48 height 14
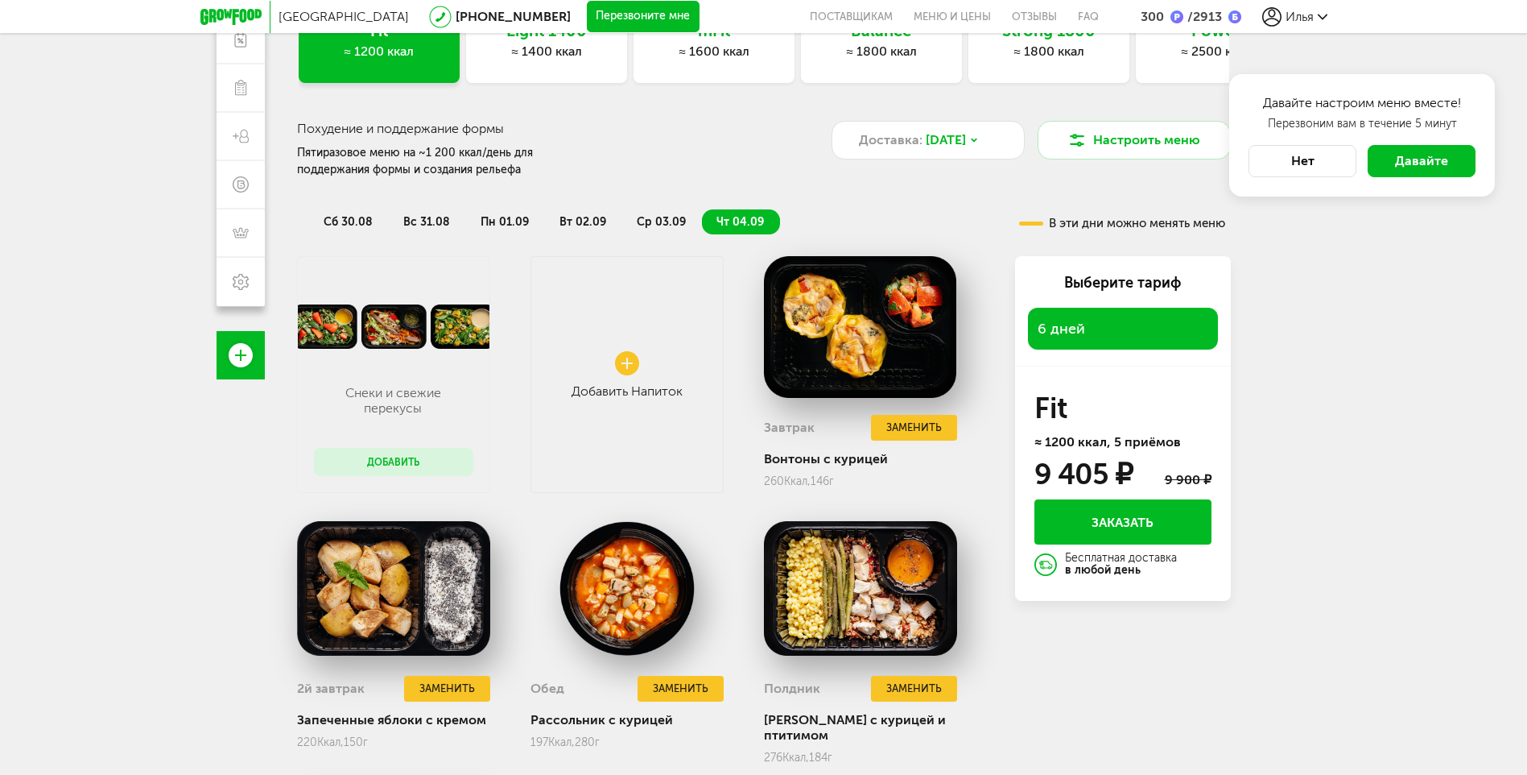
scroll to position [151, 0]
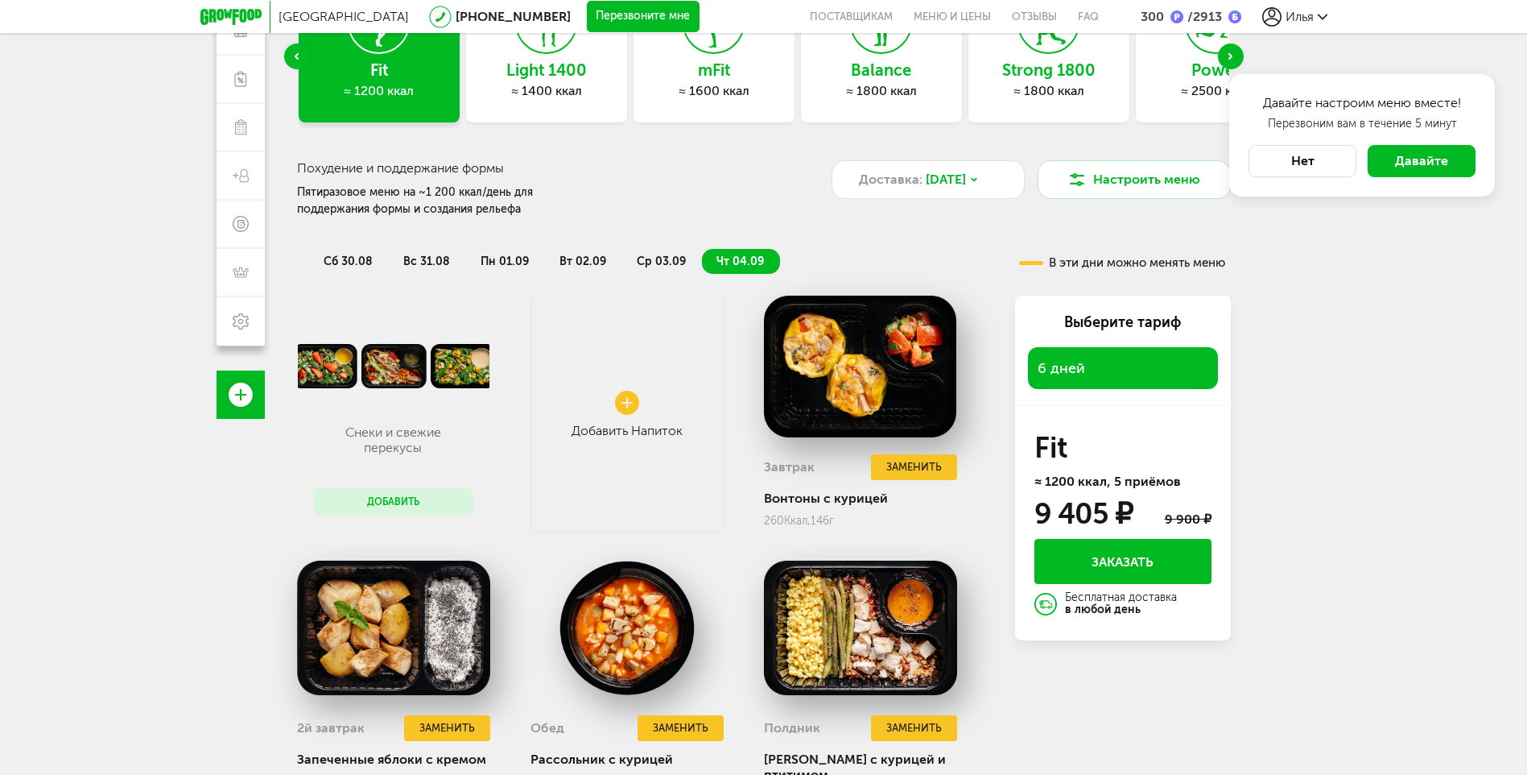
click at [1330, 166] on button "Нет" at bounding box center [1303, 161] width 108 height 32
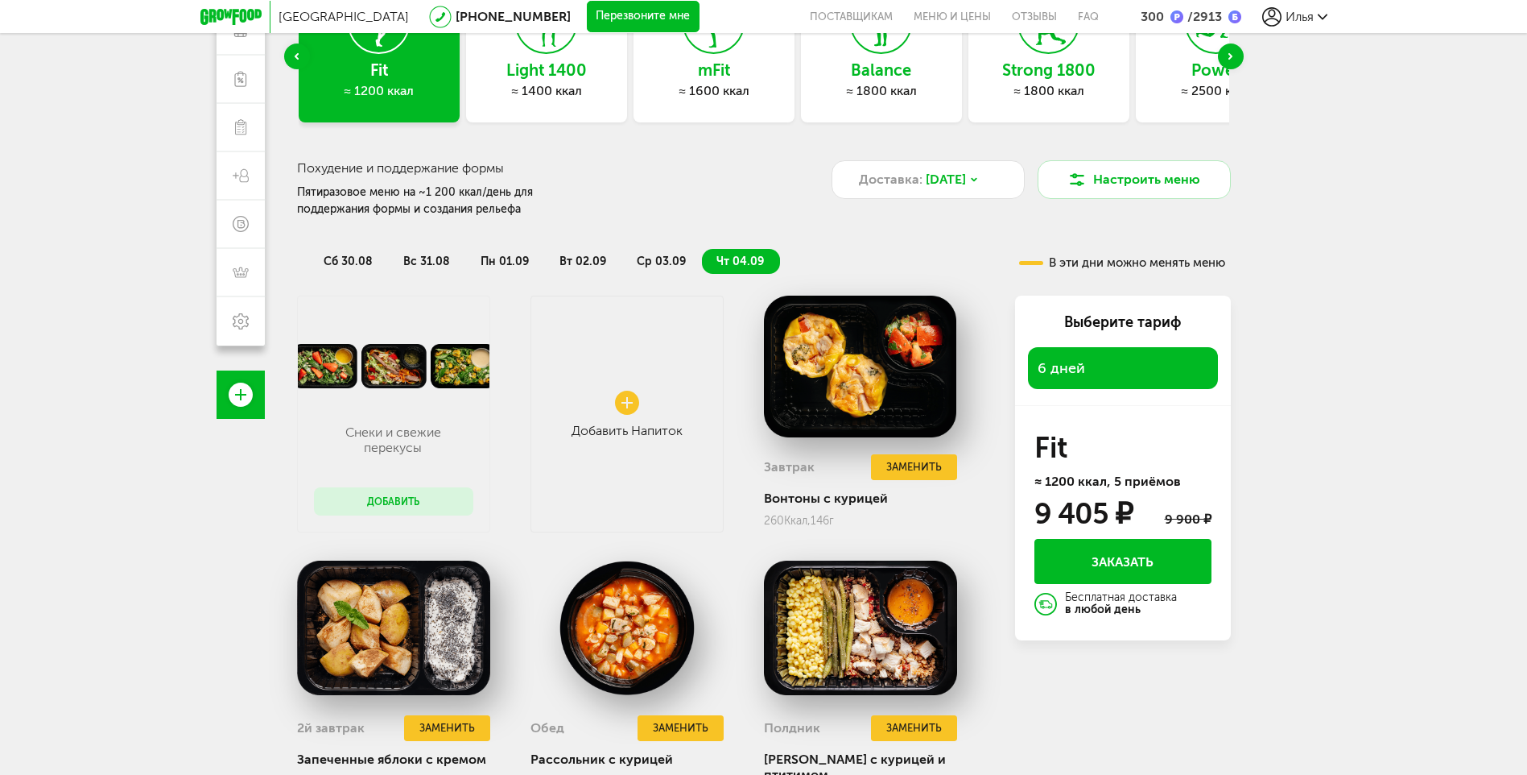
click at [1147, 14] on div "300" at bounding box center [1152, 16] width 23 height 15
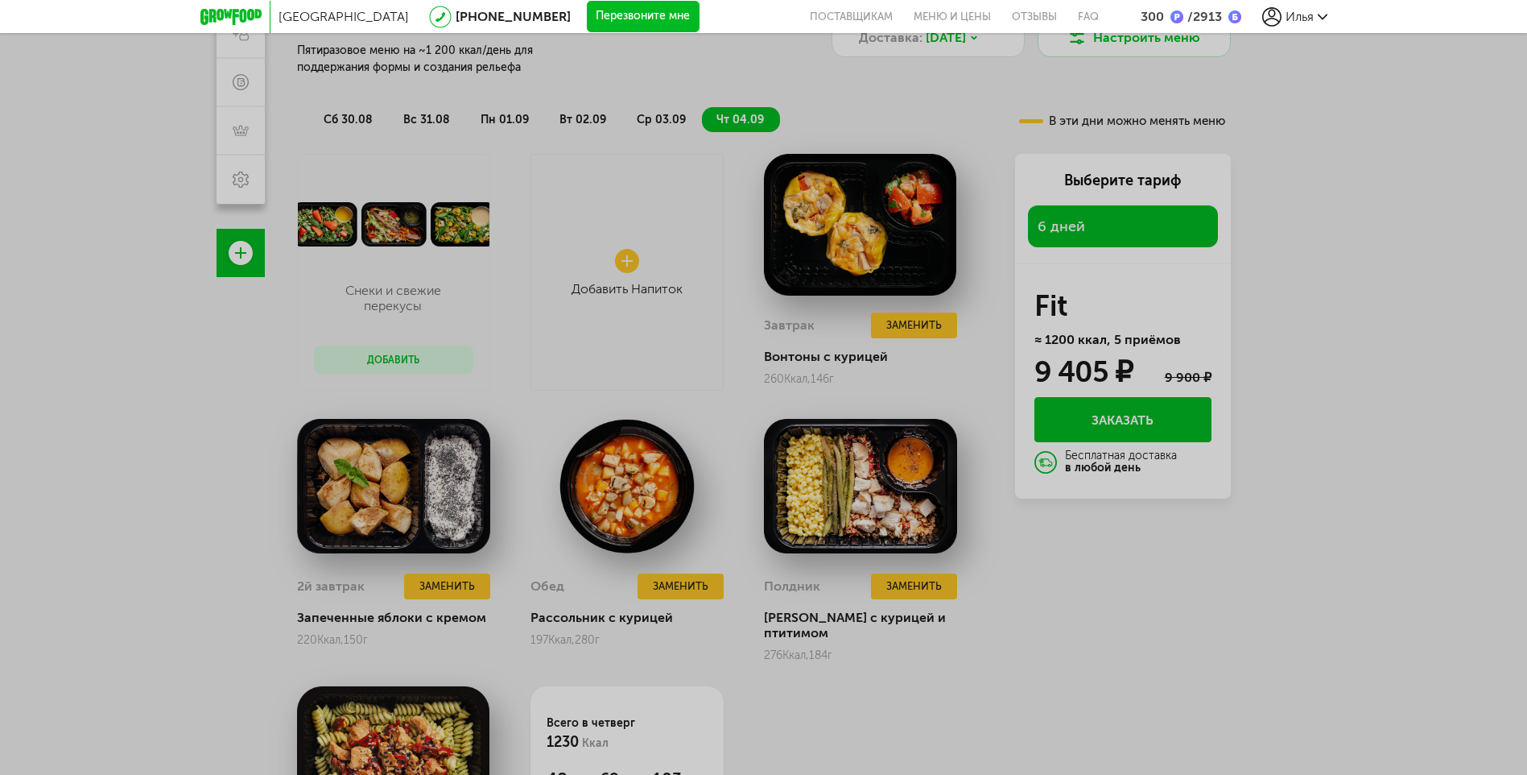
scroll to position [142, 0]
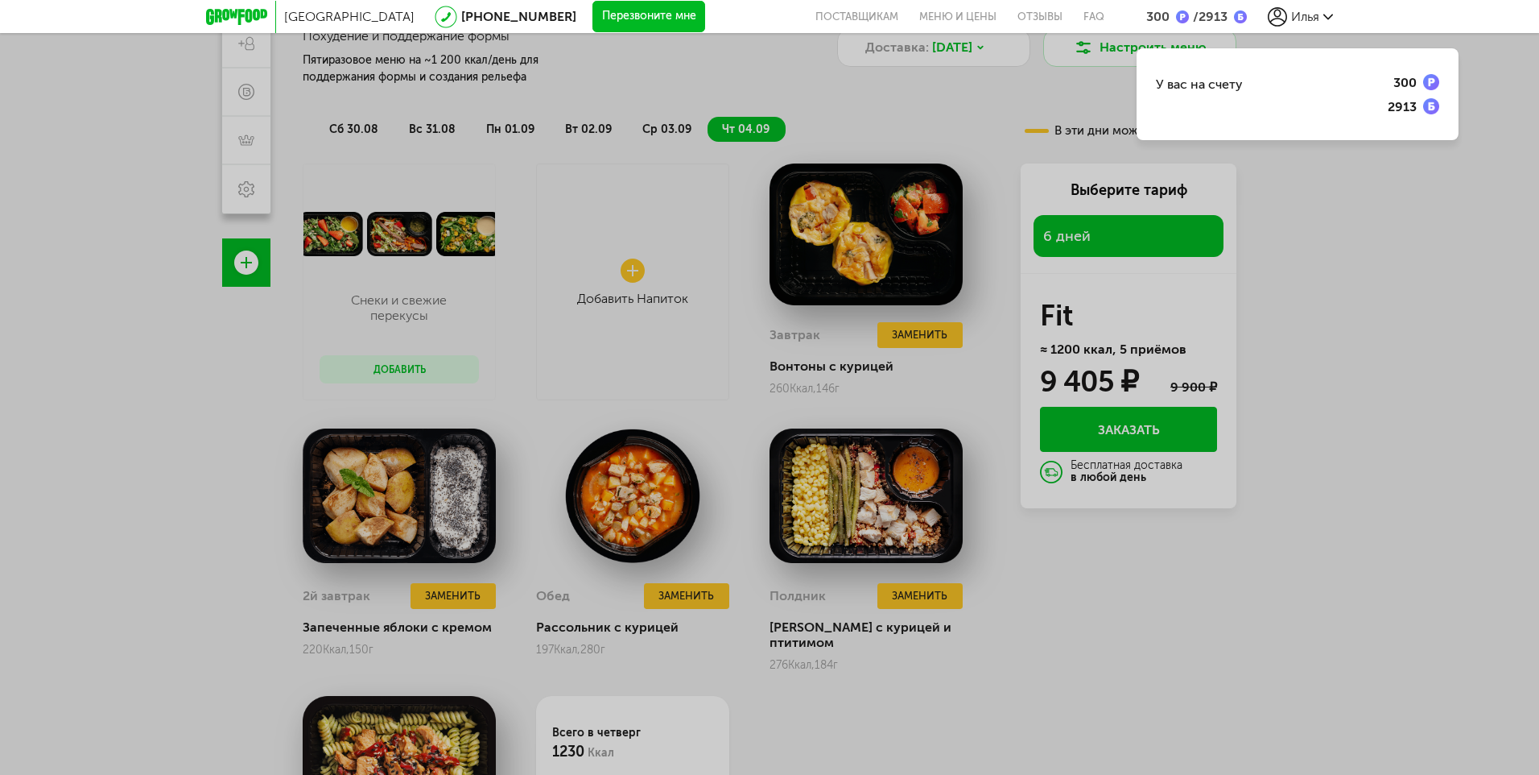
click at [1400, 296] on div "У вас на счету 300 2913" at bounding box center [769, 387] width 1539 height 775
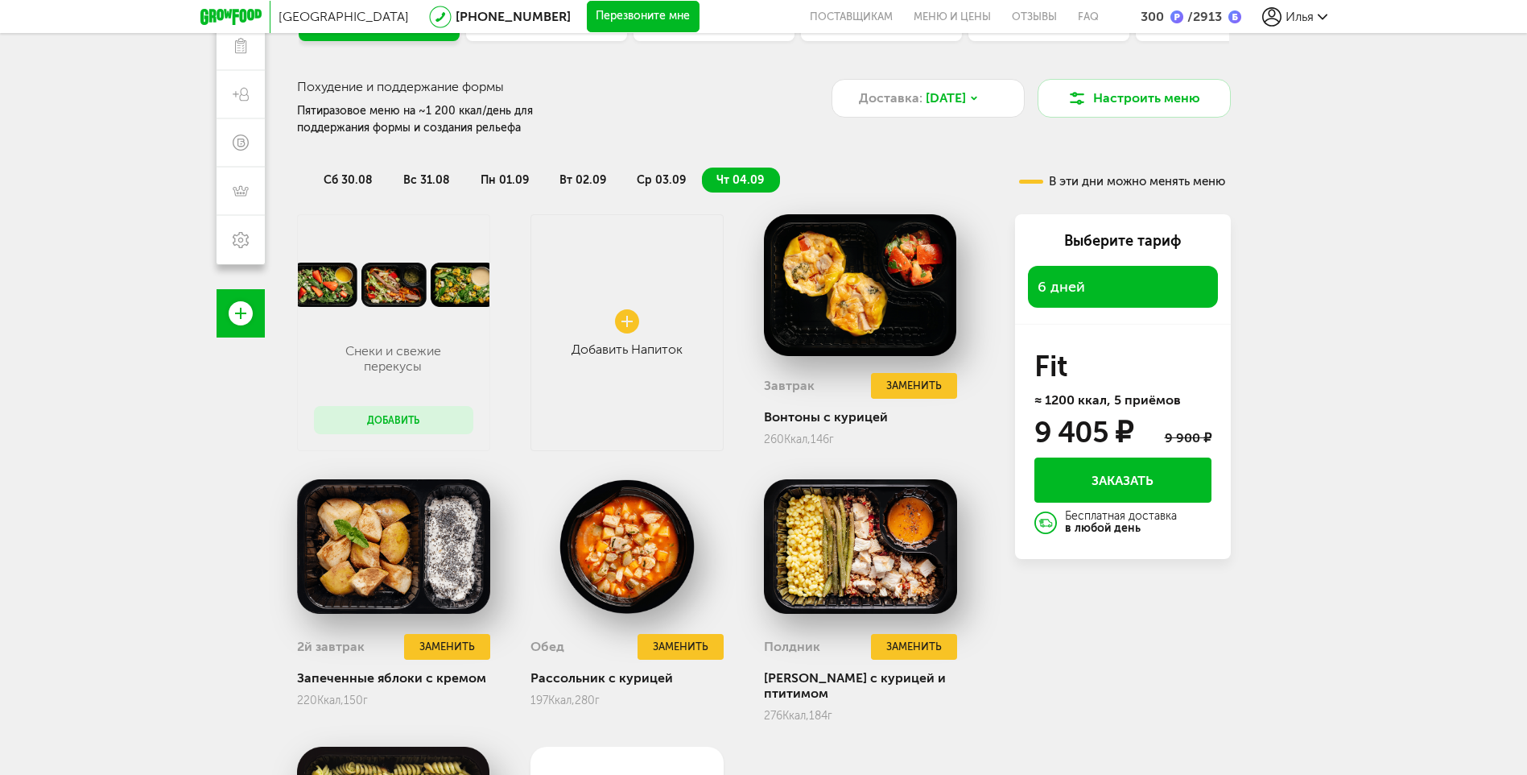
scroll to position [232, 0]
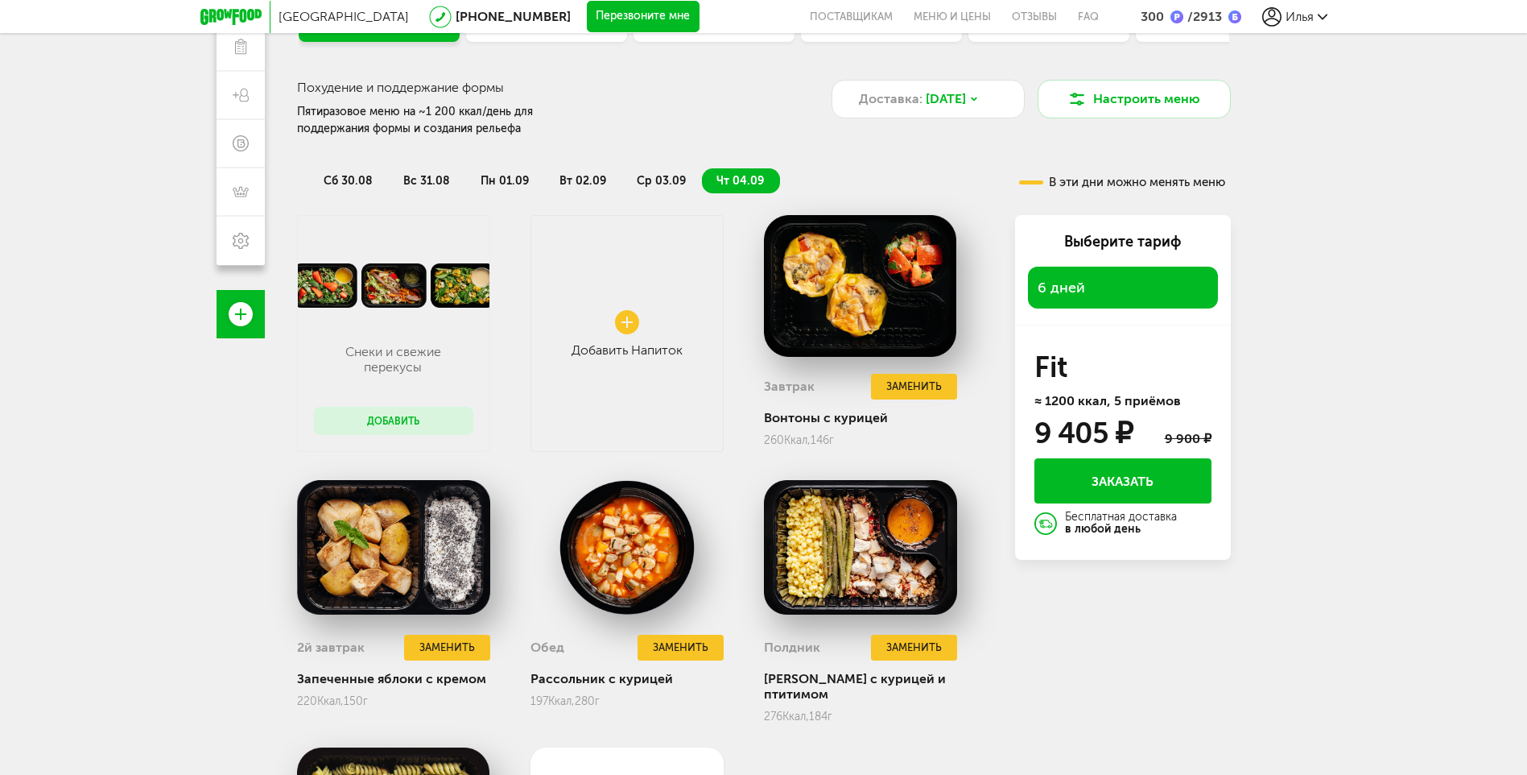
click at [357, 179] on span "сб 30.08" at bounding box center [348, 181] width 49 height 14
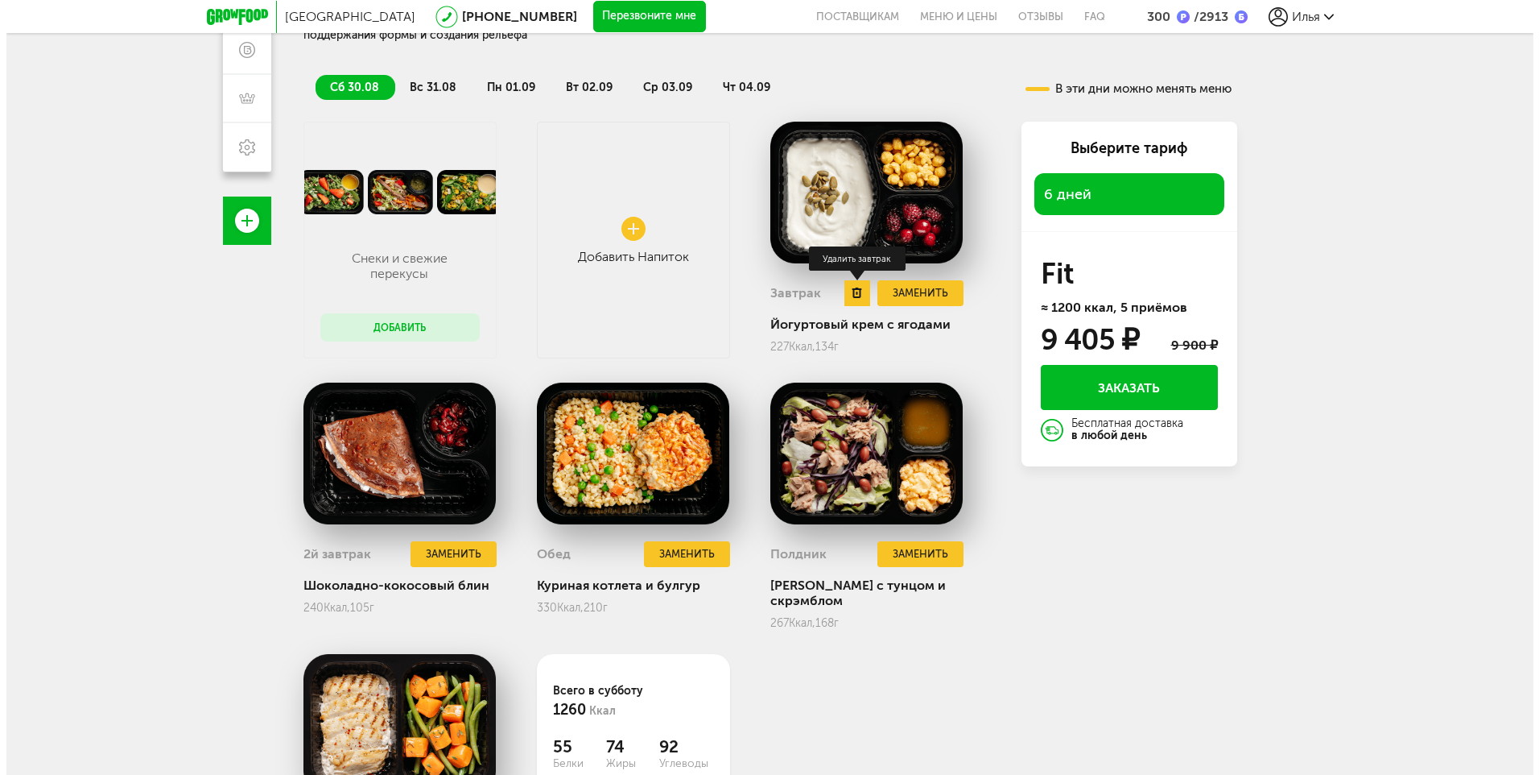
scroll to position [312, 0]
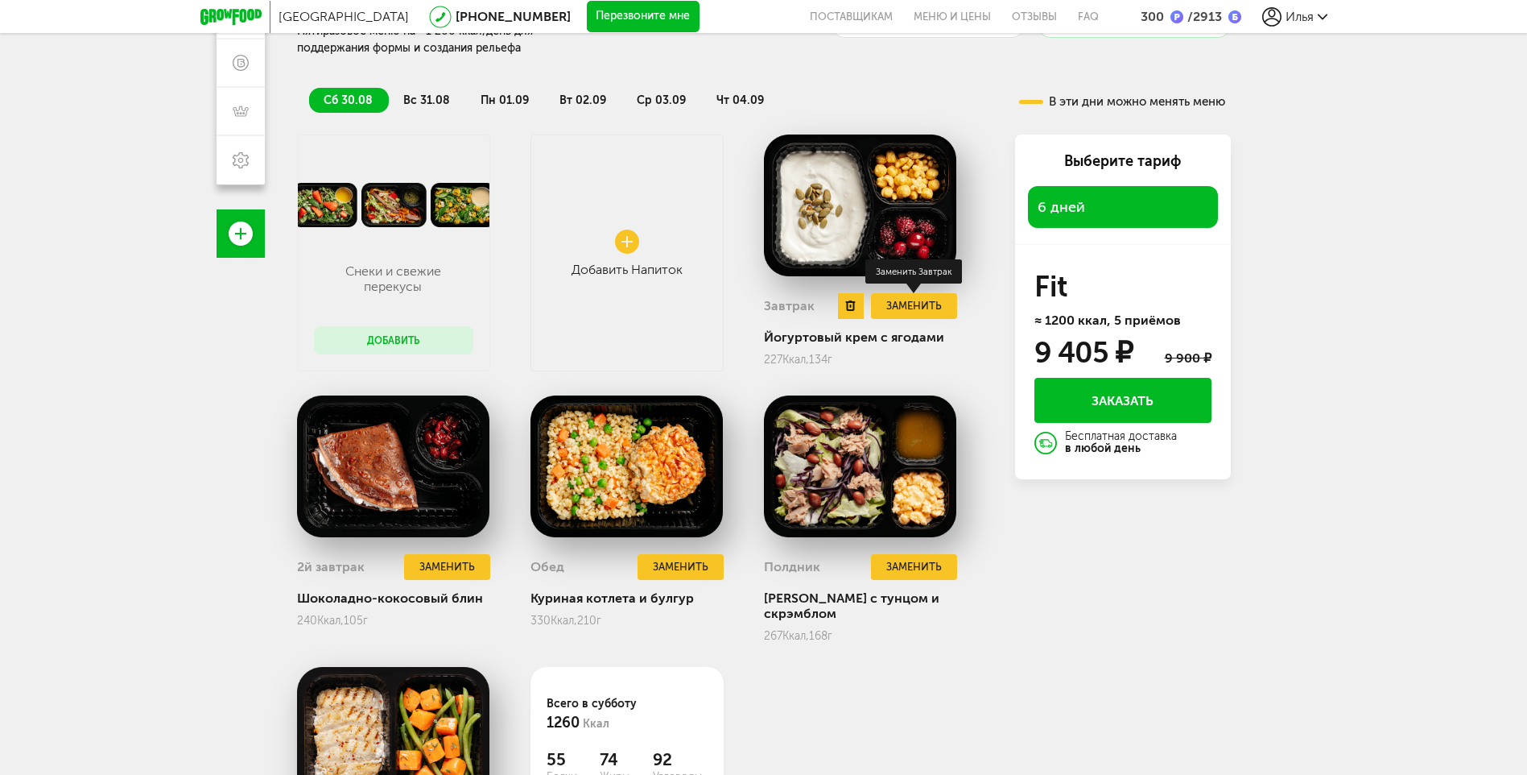
click at [908, 311] on button "Заменить" at bounding box center [913, 306] width 85 height 27
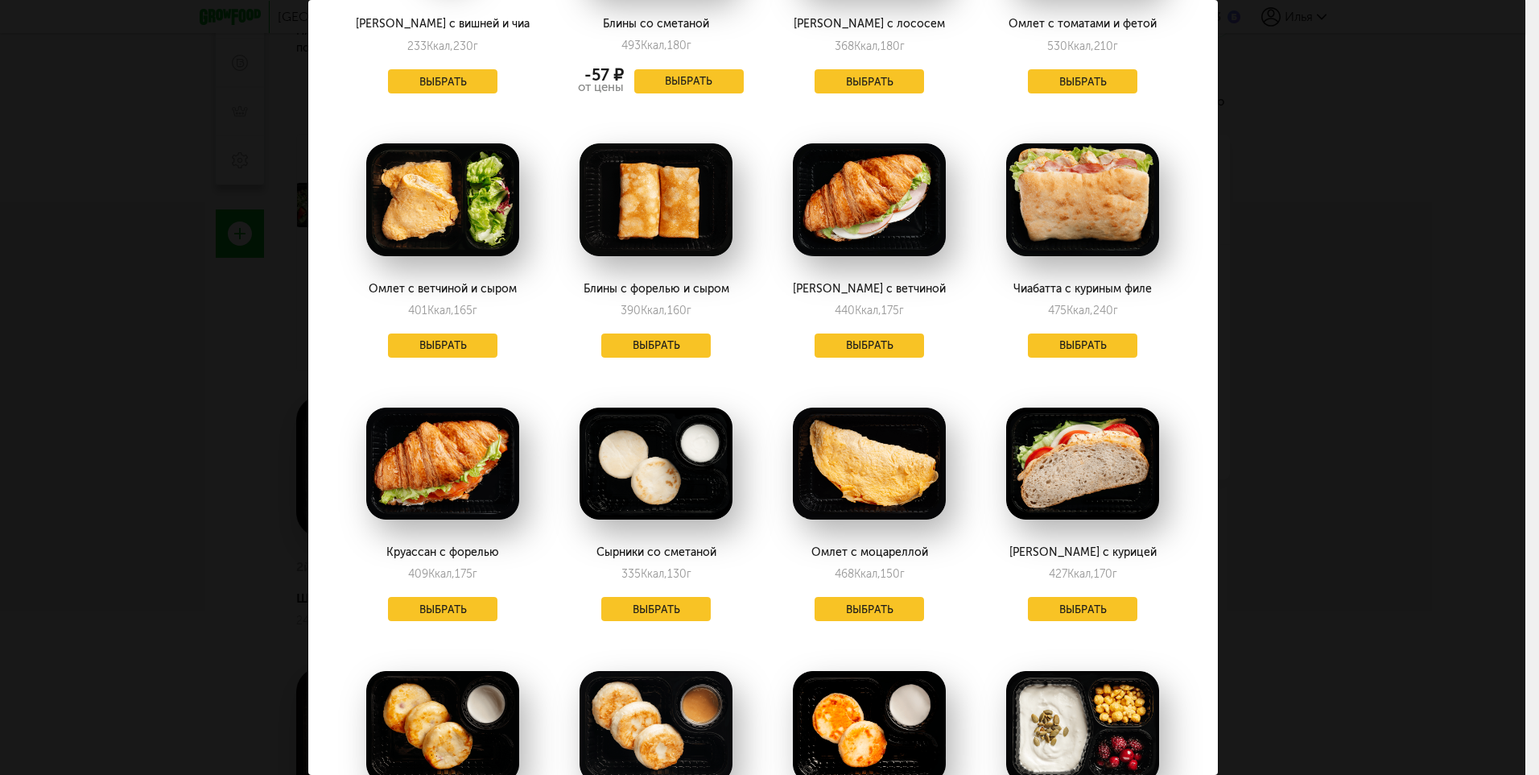
scroll to position [1204, 0]
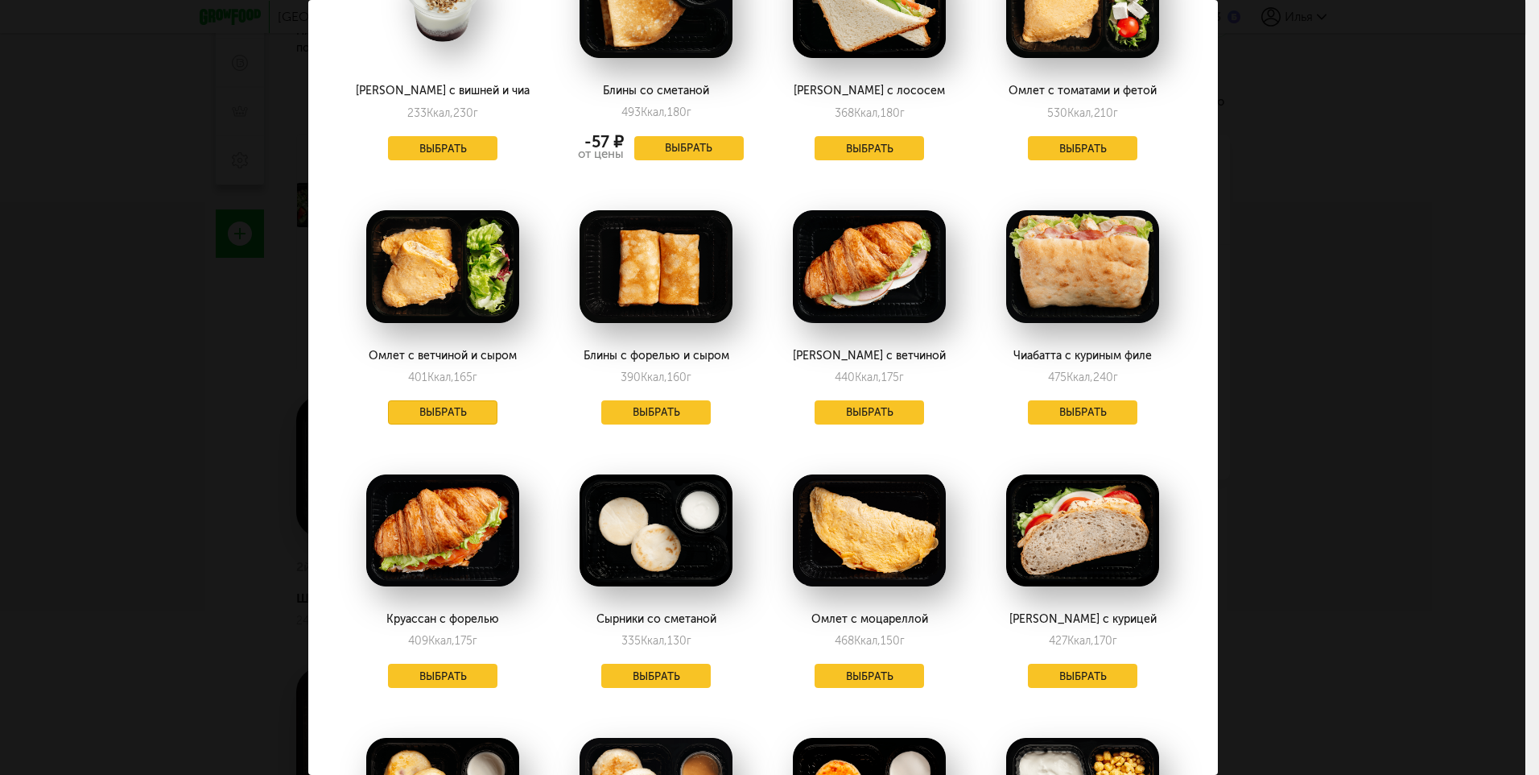
click at [438, 403] on button "Выбрать" at bounding box center [442, 412] width 109 height 24
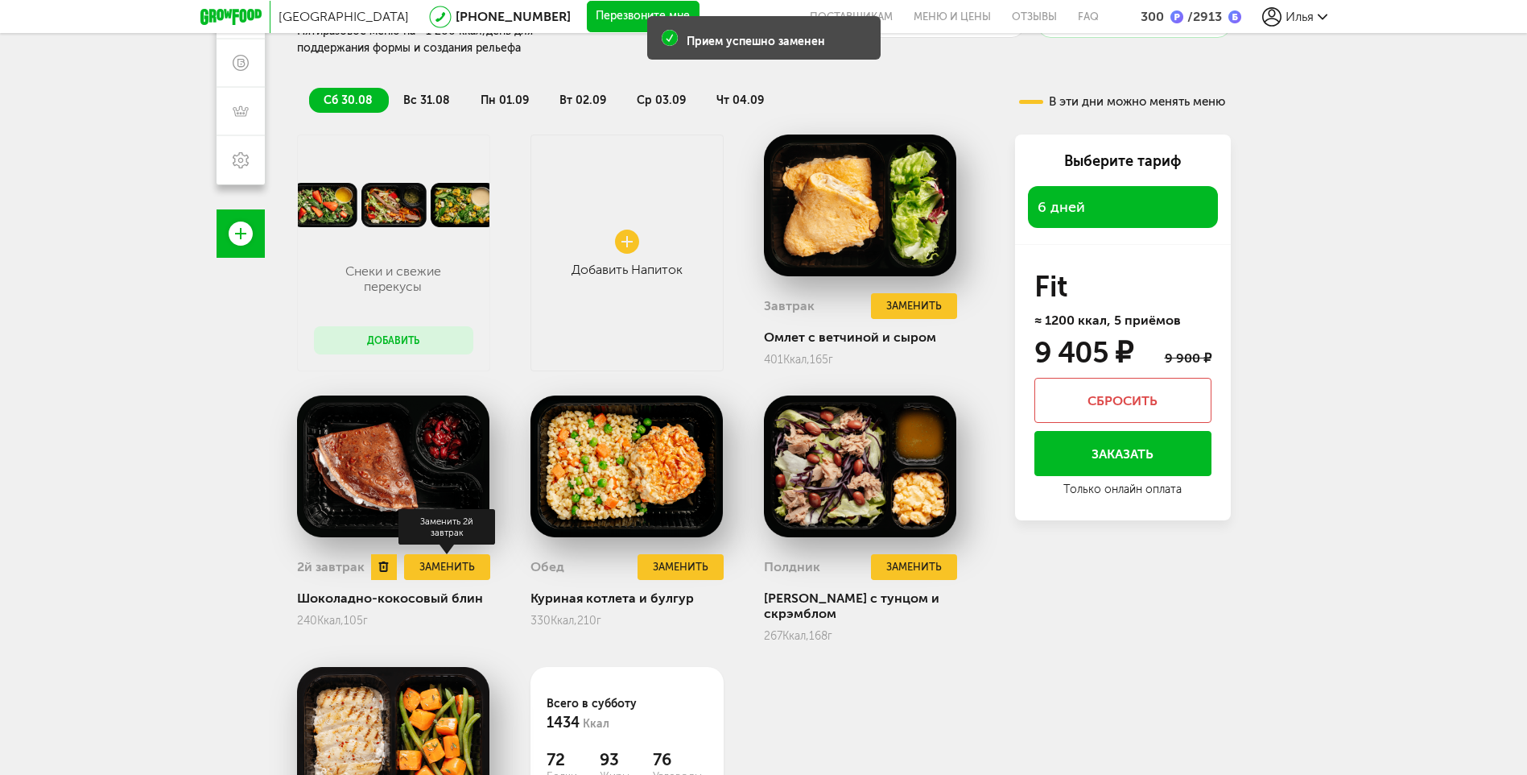
click at [448, 560] on button "Заменить" at bounding box center [446, 567] width 85 height 27
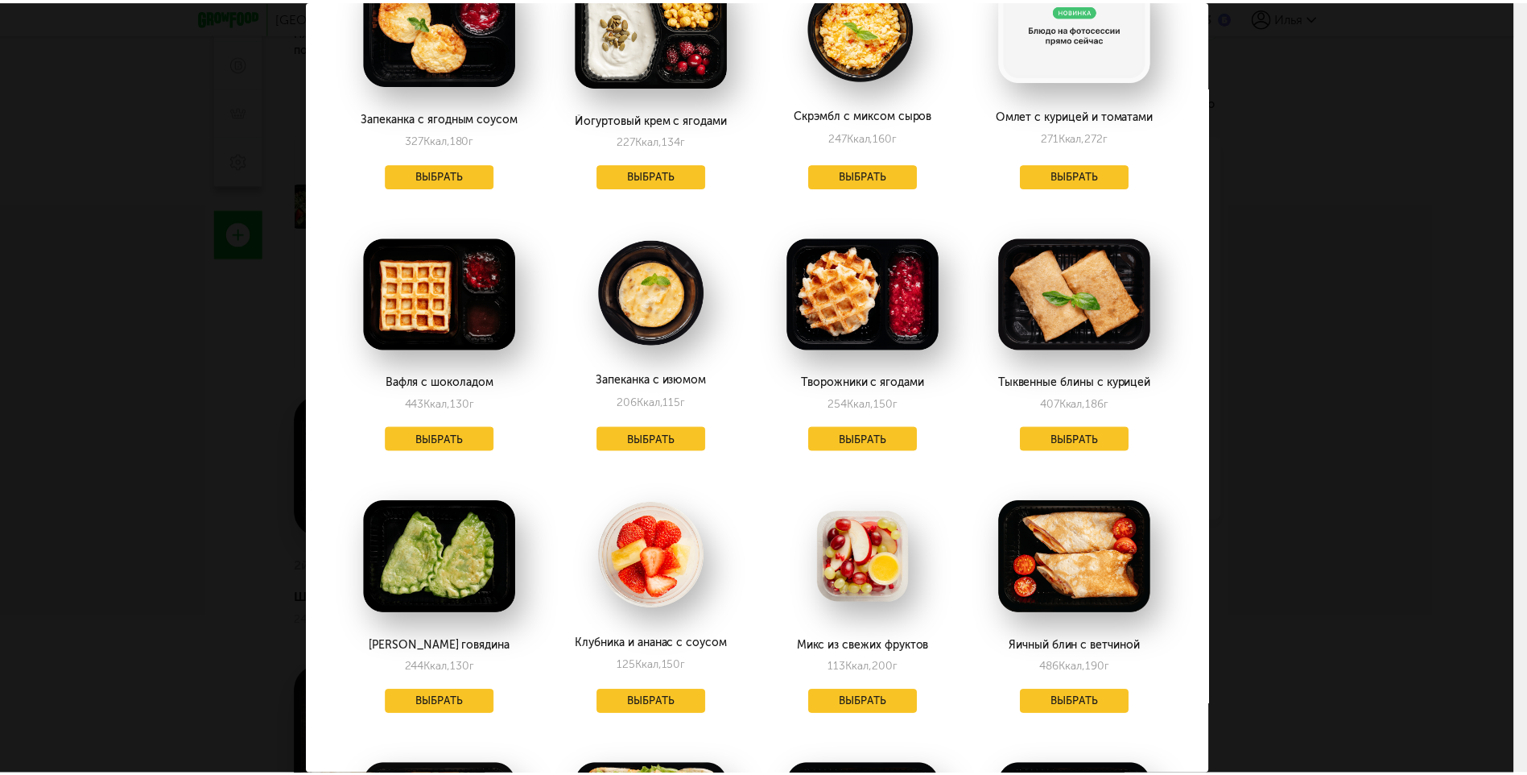
scroll to position [403, 0]
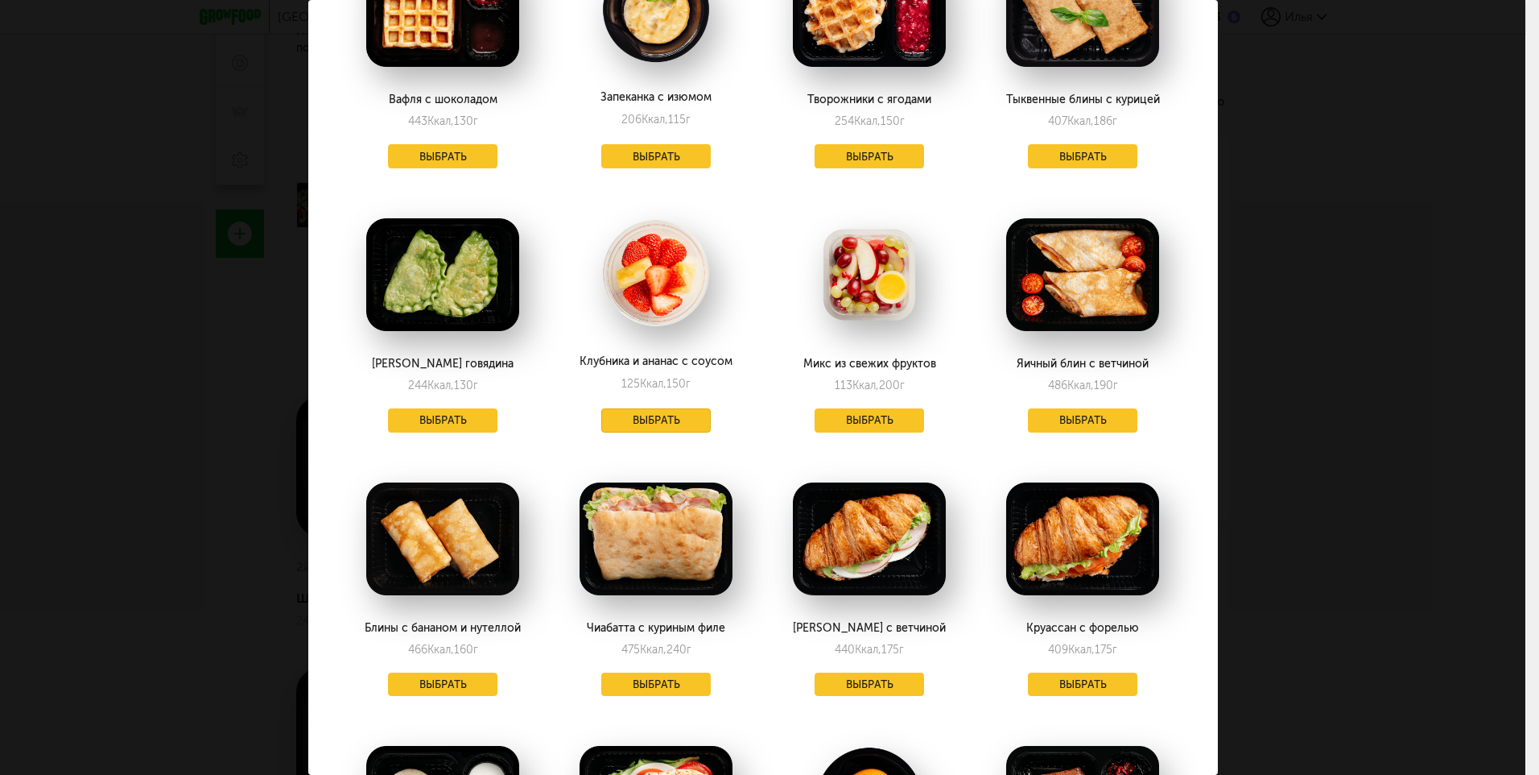
click at [632, 416] on button "Выбрать" at bounding box center [655, 420] width 109 height 24
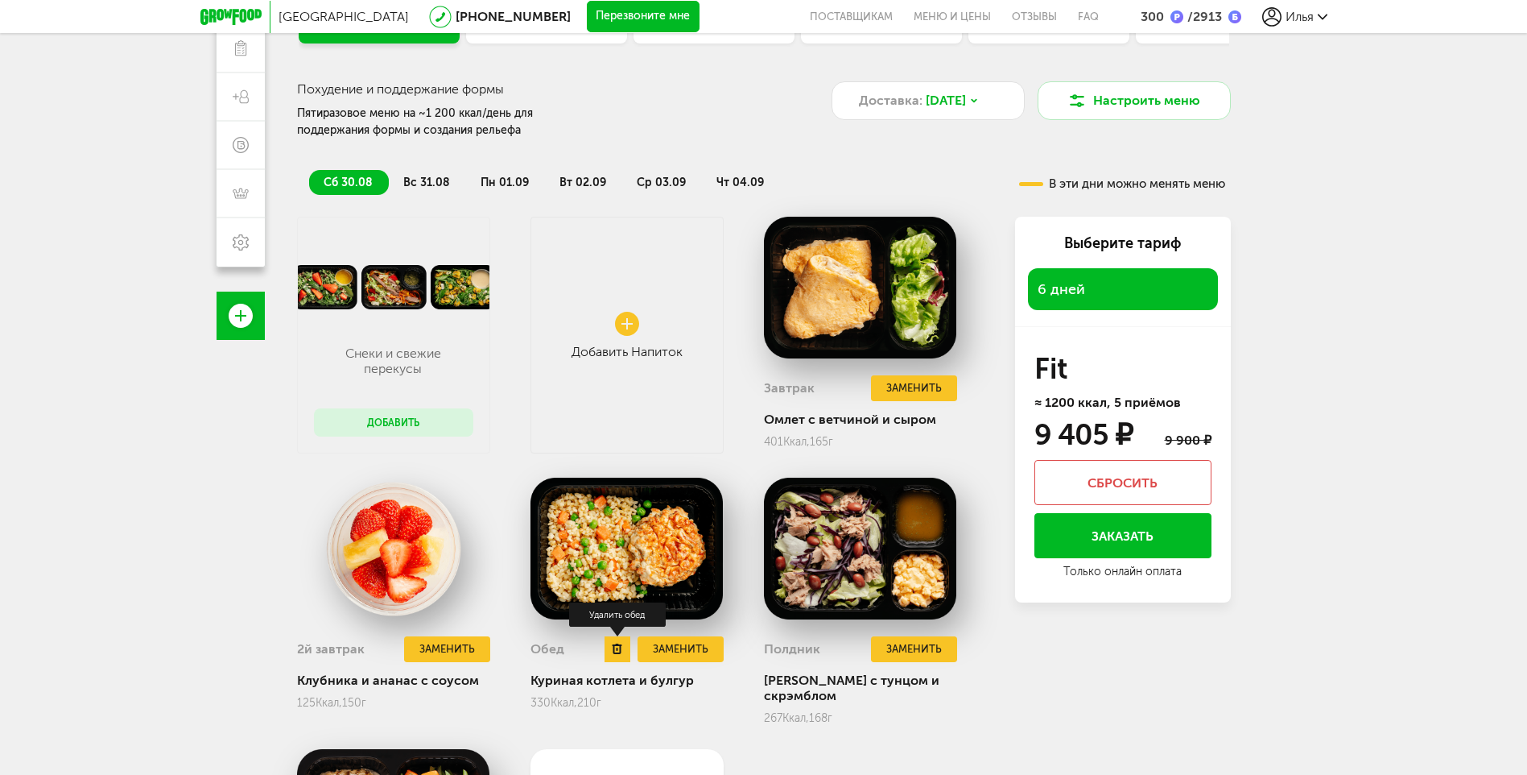
scroll to position [151, 0]
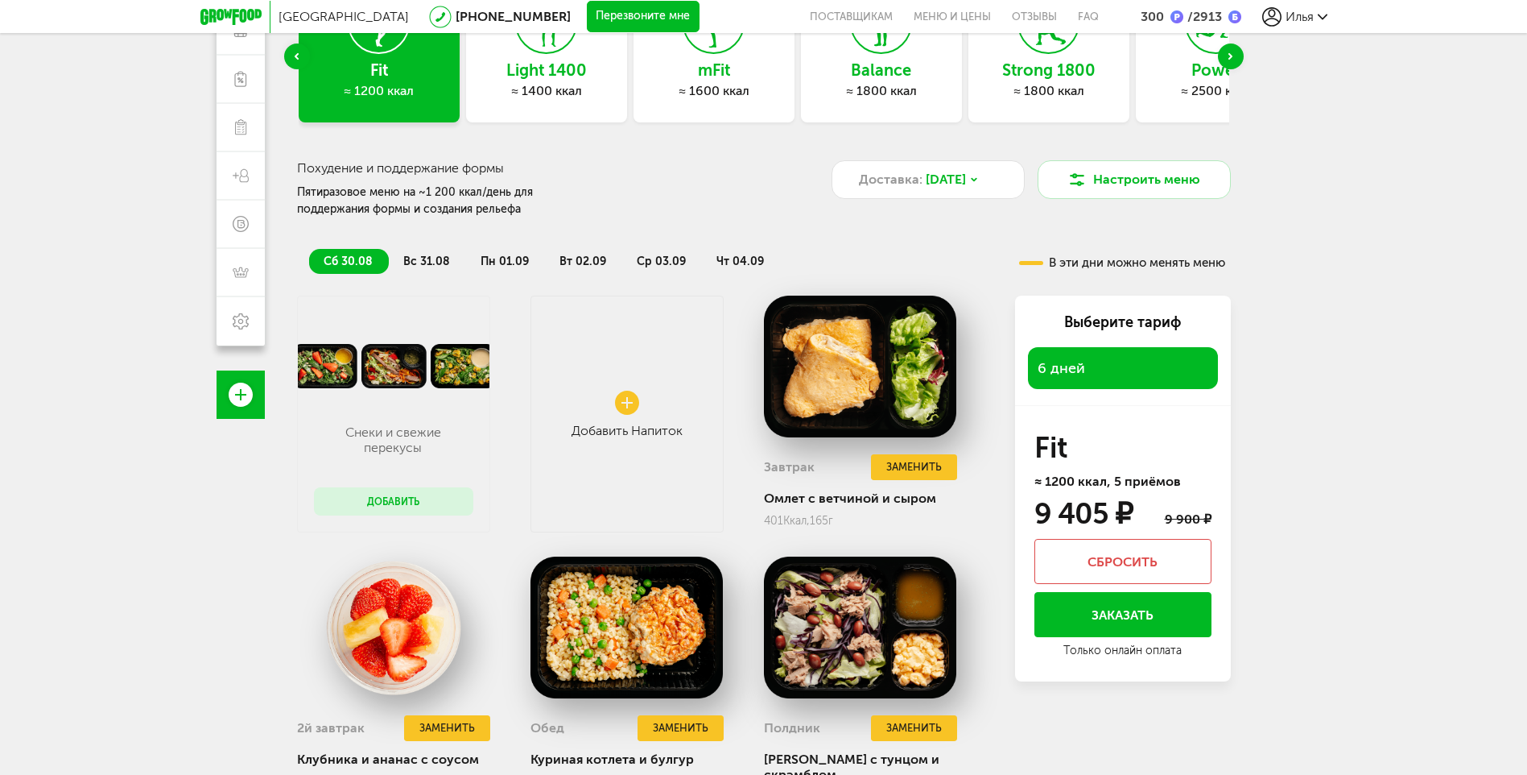
click at [411, 249] on li "вс 31.08" at bounding box center [427, 261] width 77 height 25
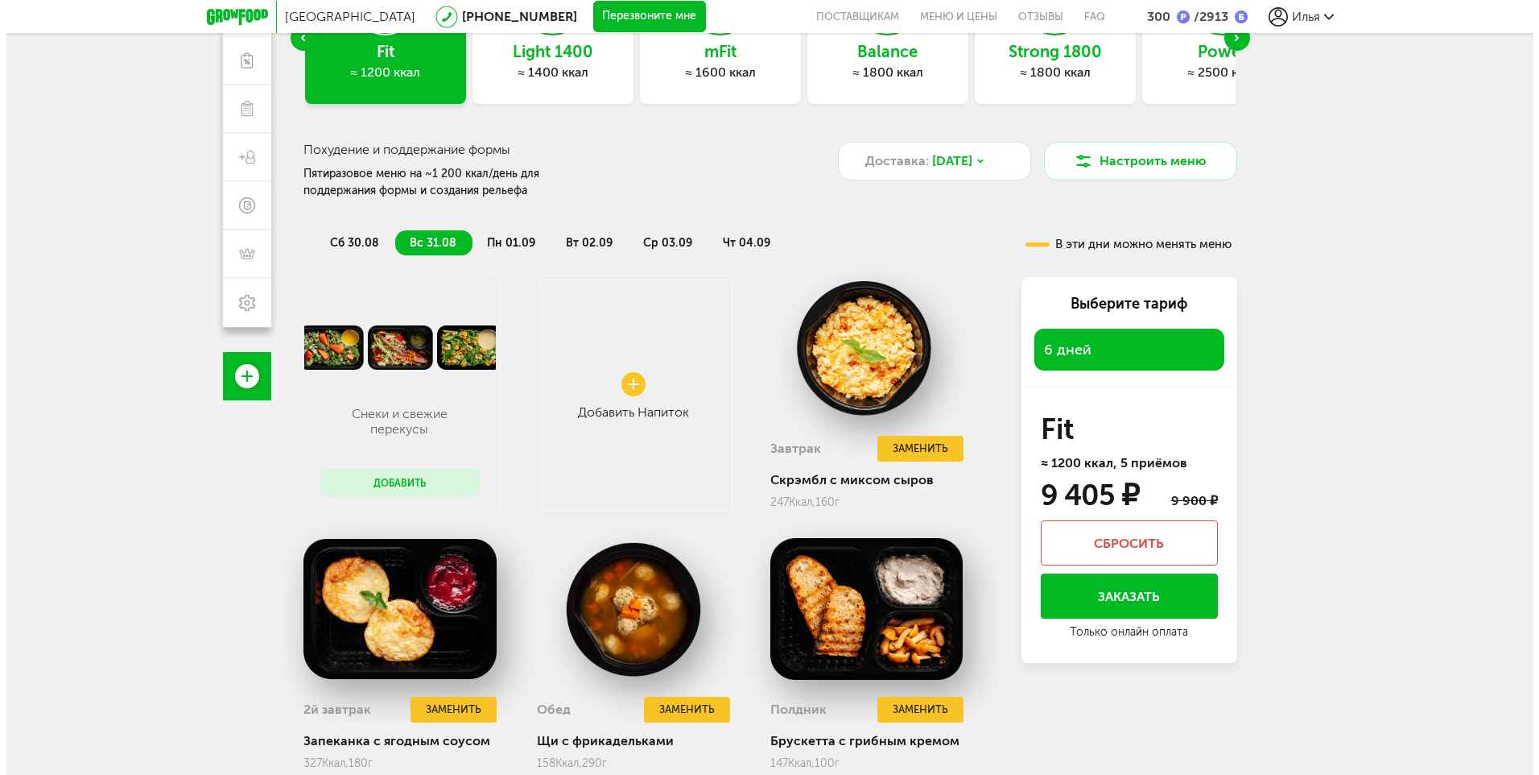
scroll to position [312, 0]
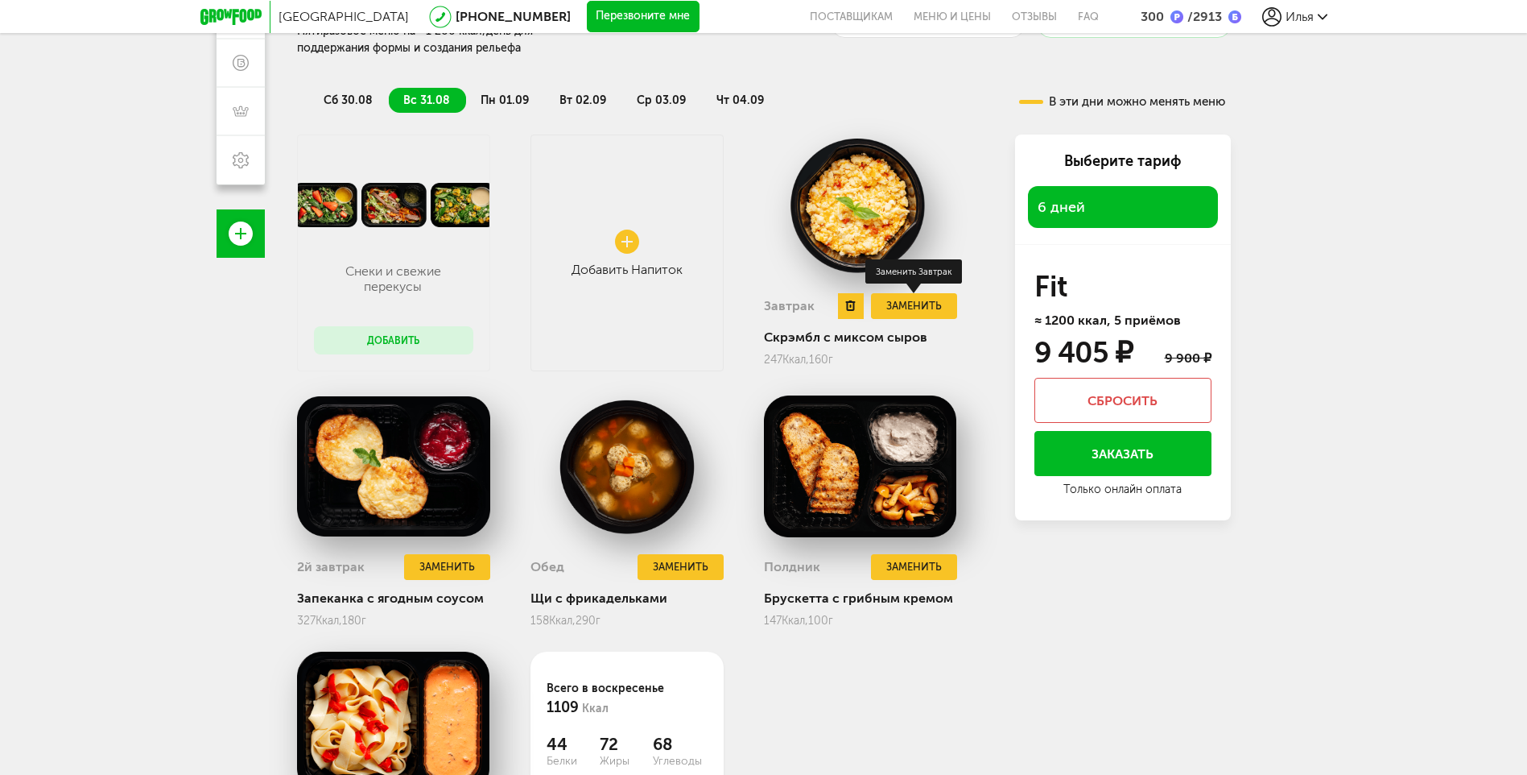
click at [903, 312] on button "Заменить" at bounding box center [913, 306] width 85 height 27
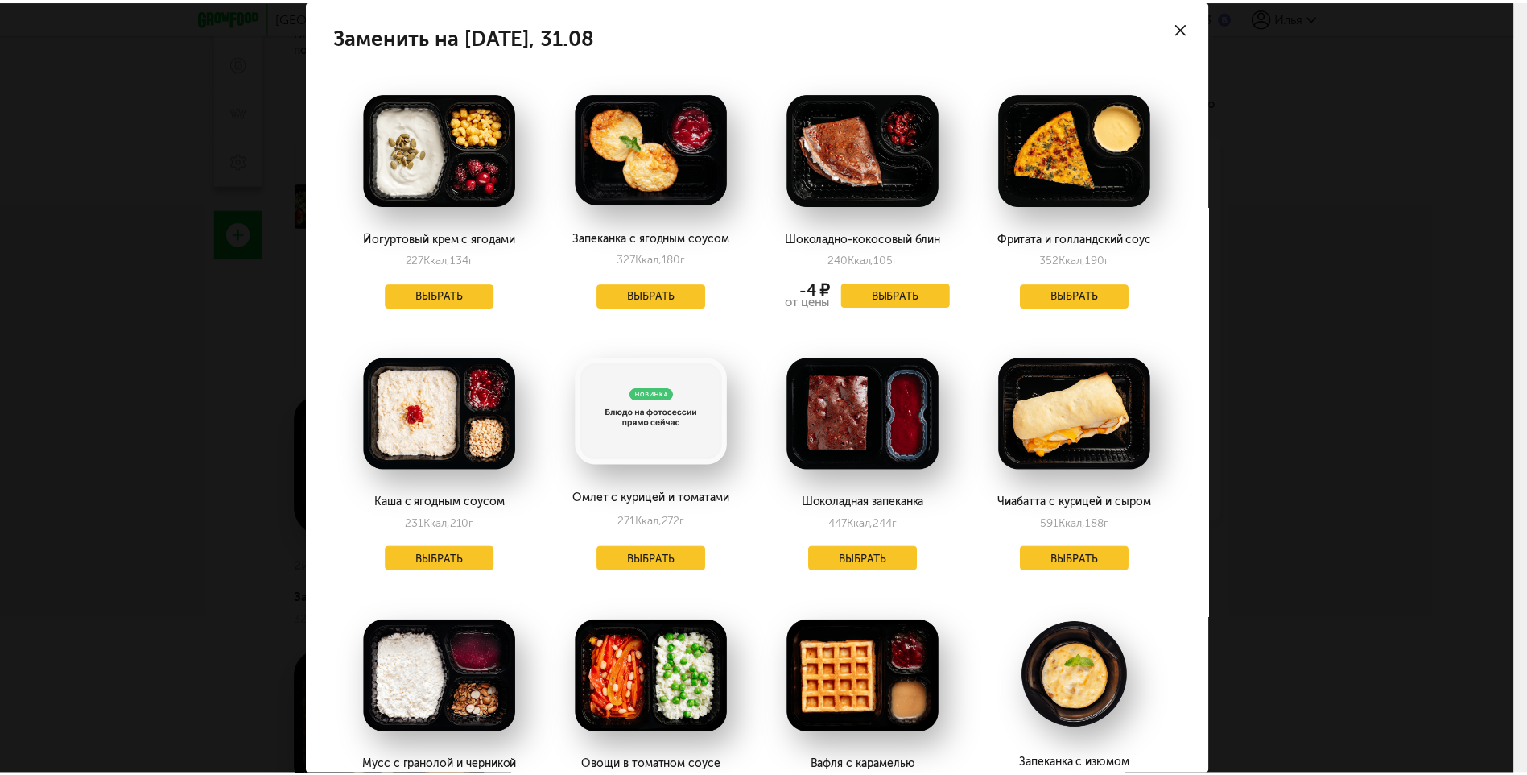
scroll to position [0, 0]
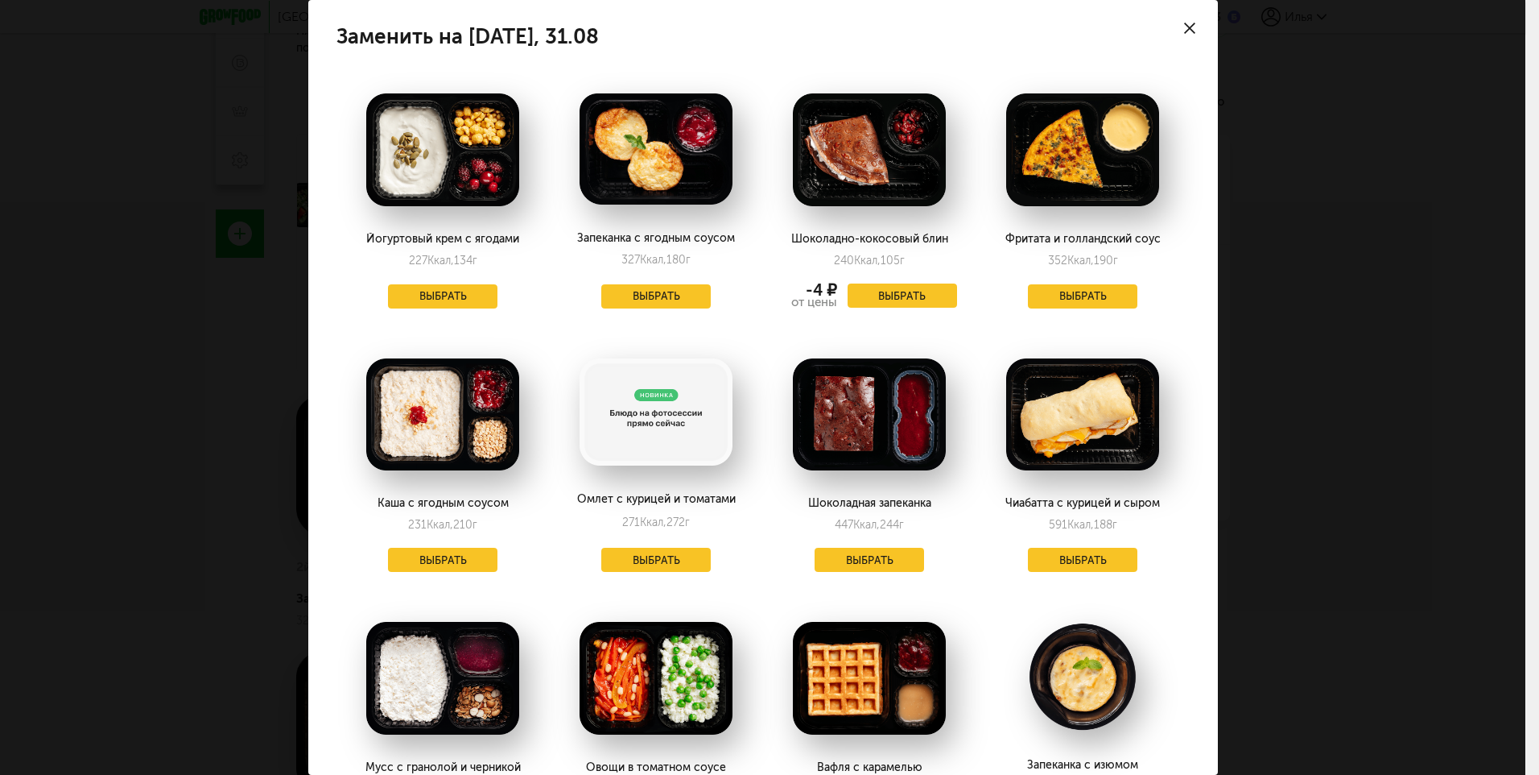
click at [1184, 25] on use at bounding box center [1189, 28] width 11 height 11
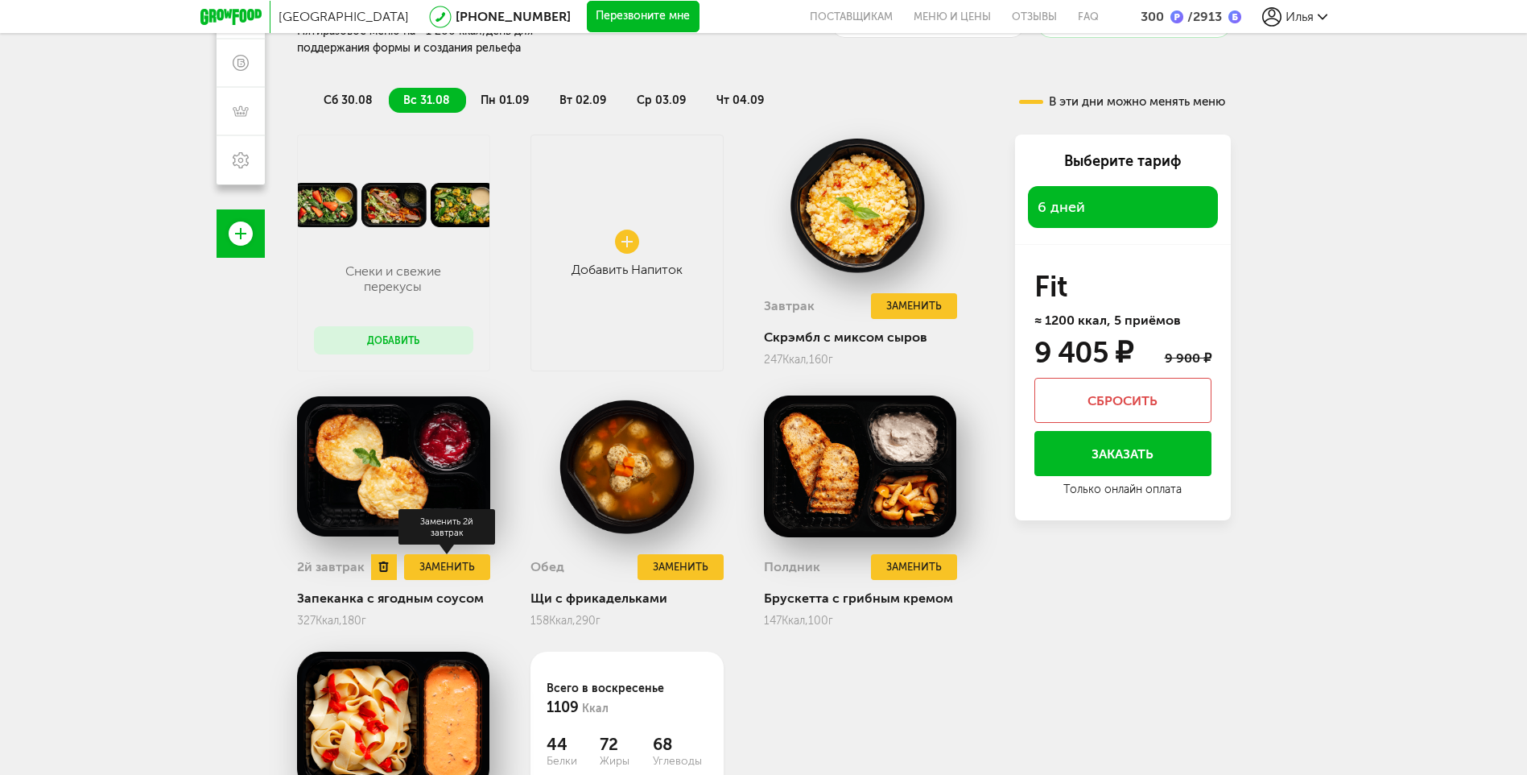
click at [444, 565] on button "Заменить" at bounding box center [446, 567] width 85 height 27
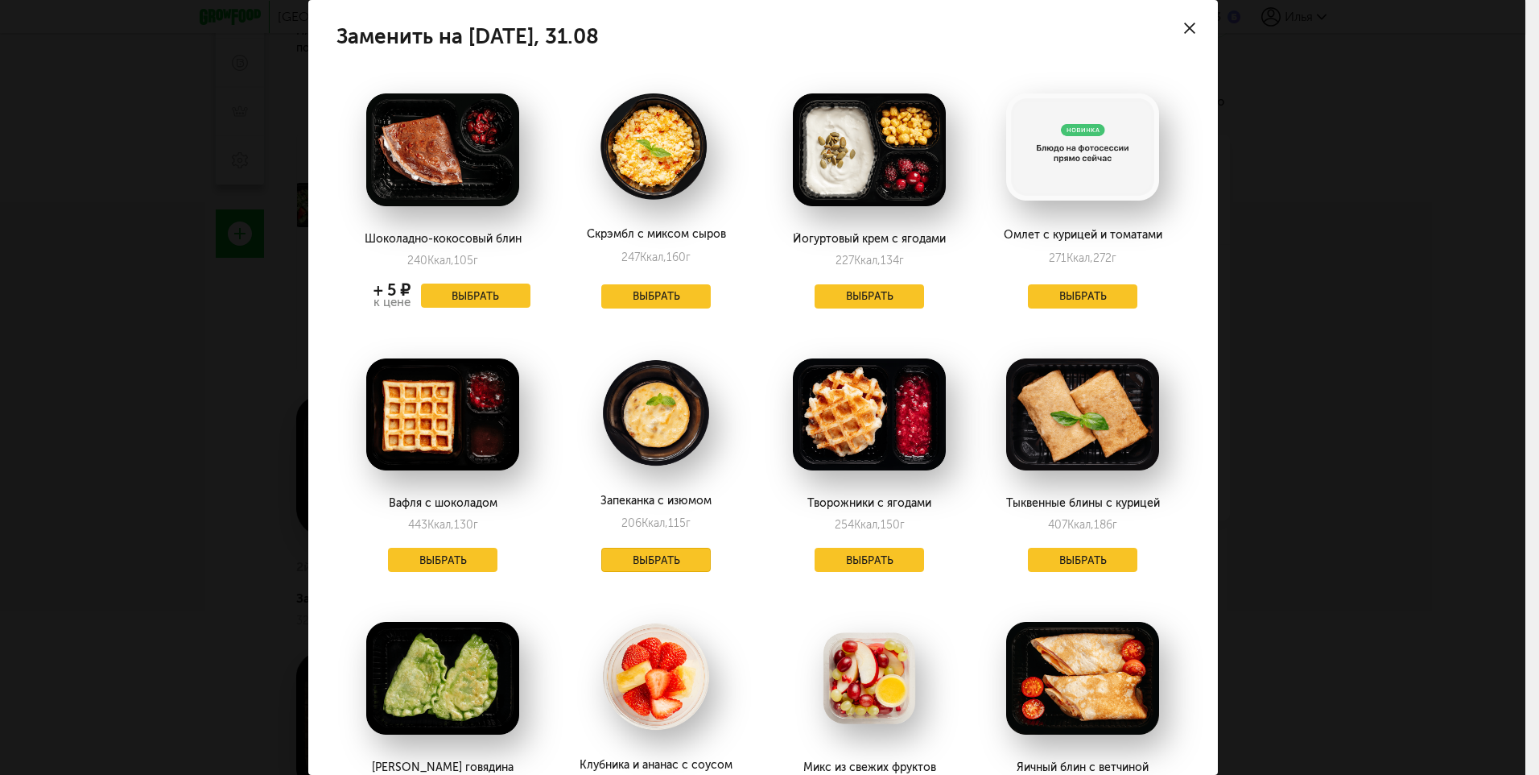
click at [681, 564] on button "Выбрать" at bounding box center [655, 559] width 109 height 24
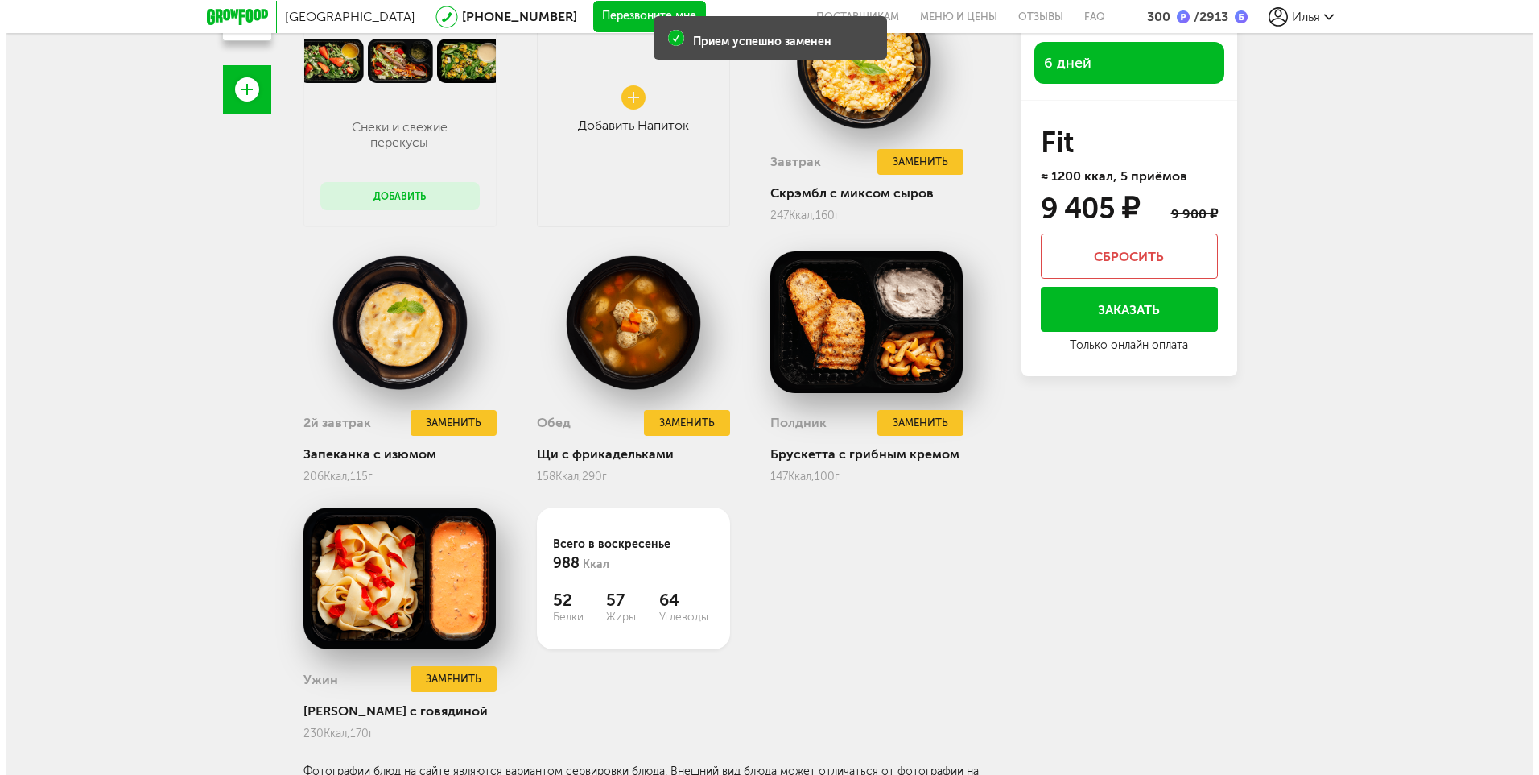
scroll to position [473, 0]
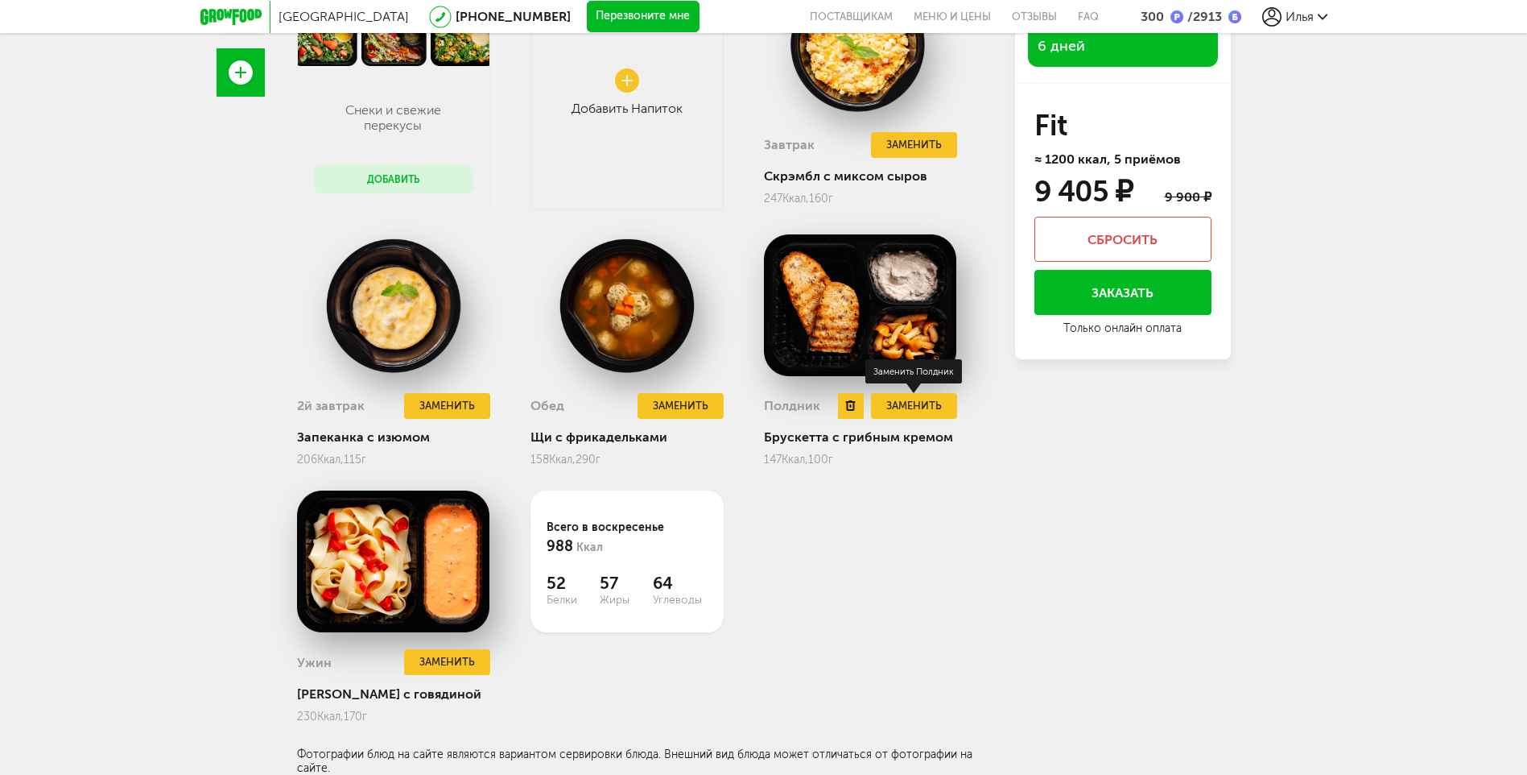
click at [931, 397] on button "Заменить" at bounding box center [913, 406] width 85 height 27
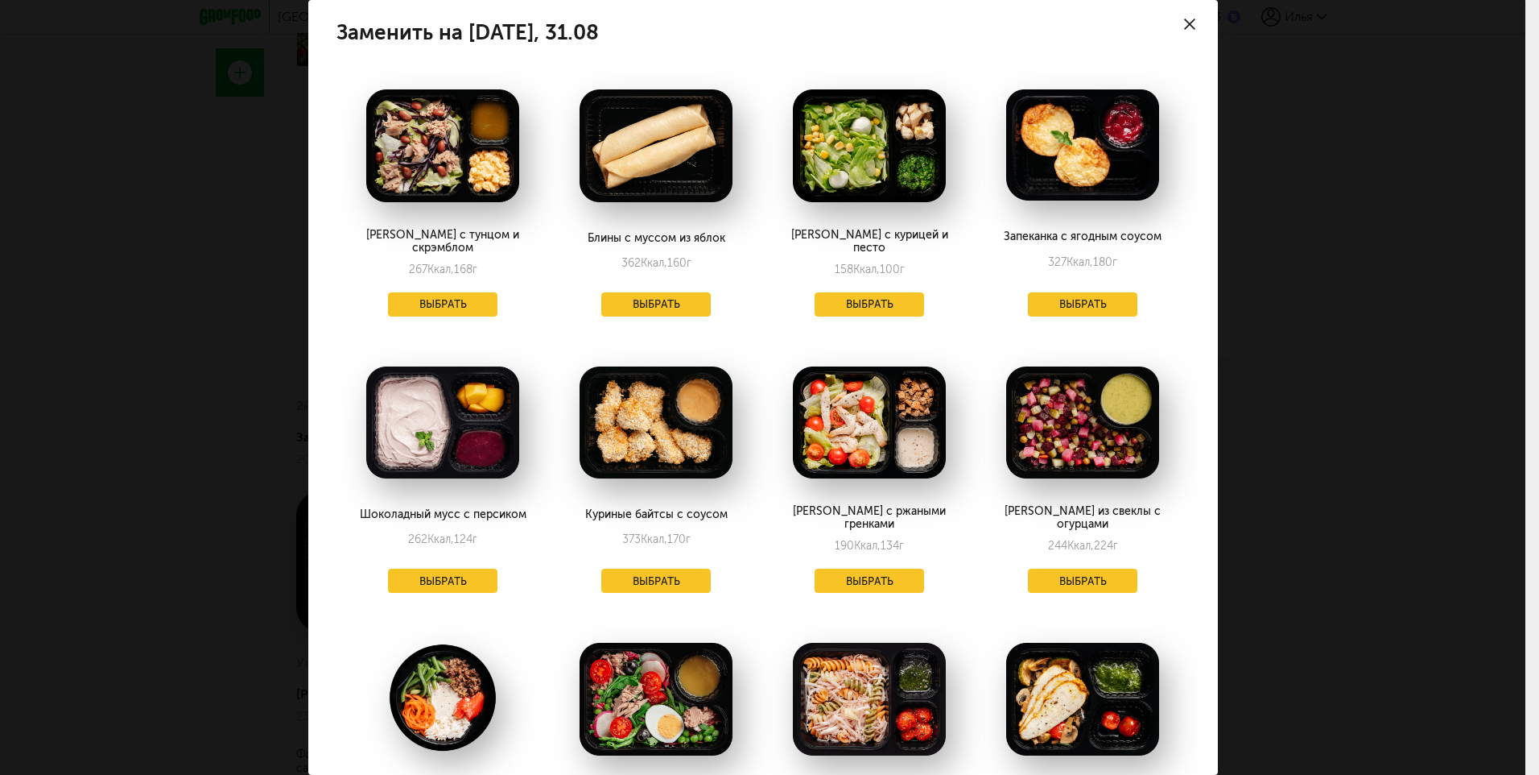
scroll to position [0, 0]
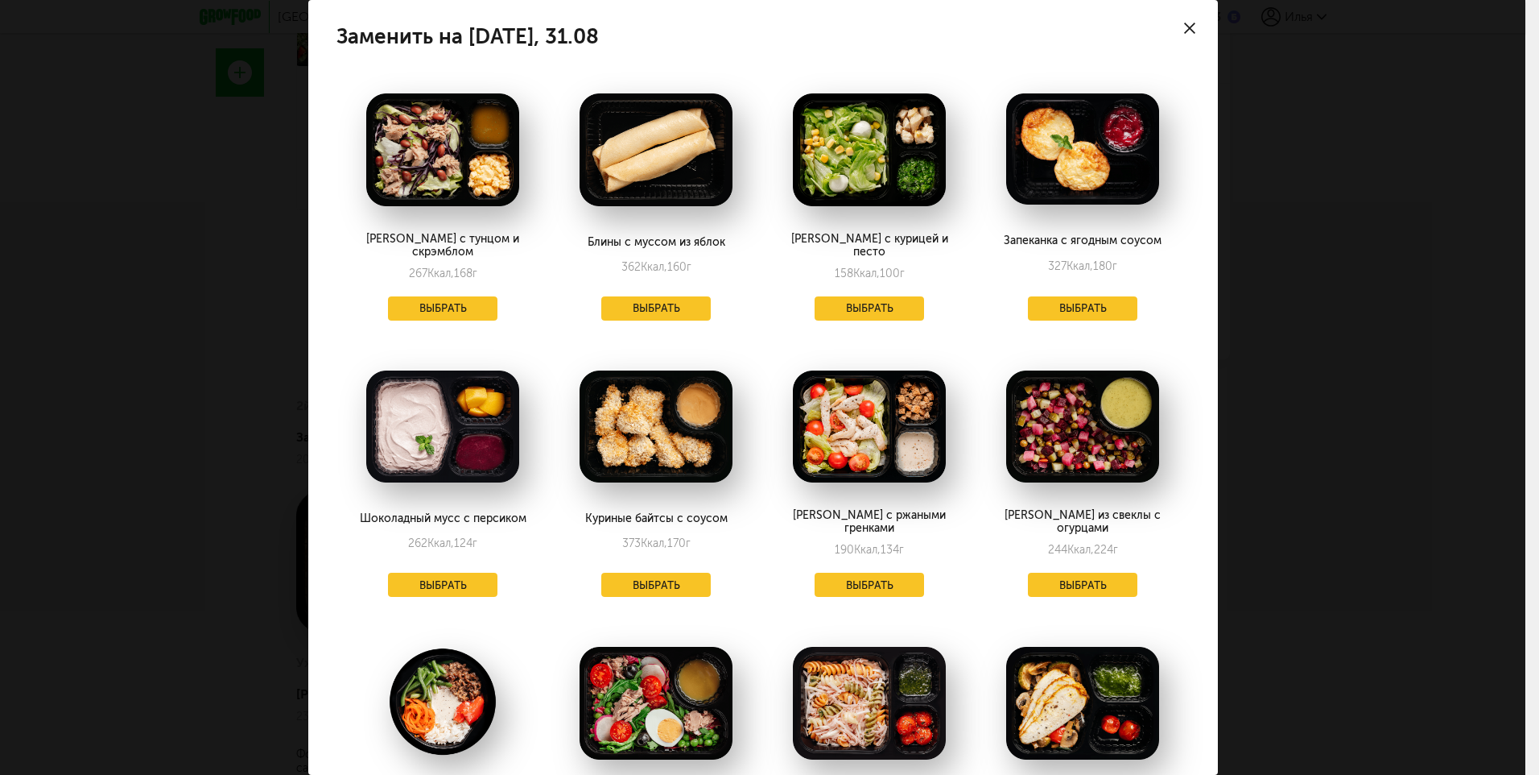
click at [1187, 26] on div at bounding box center [1190, 28] width 56 height 56
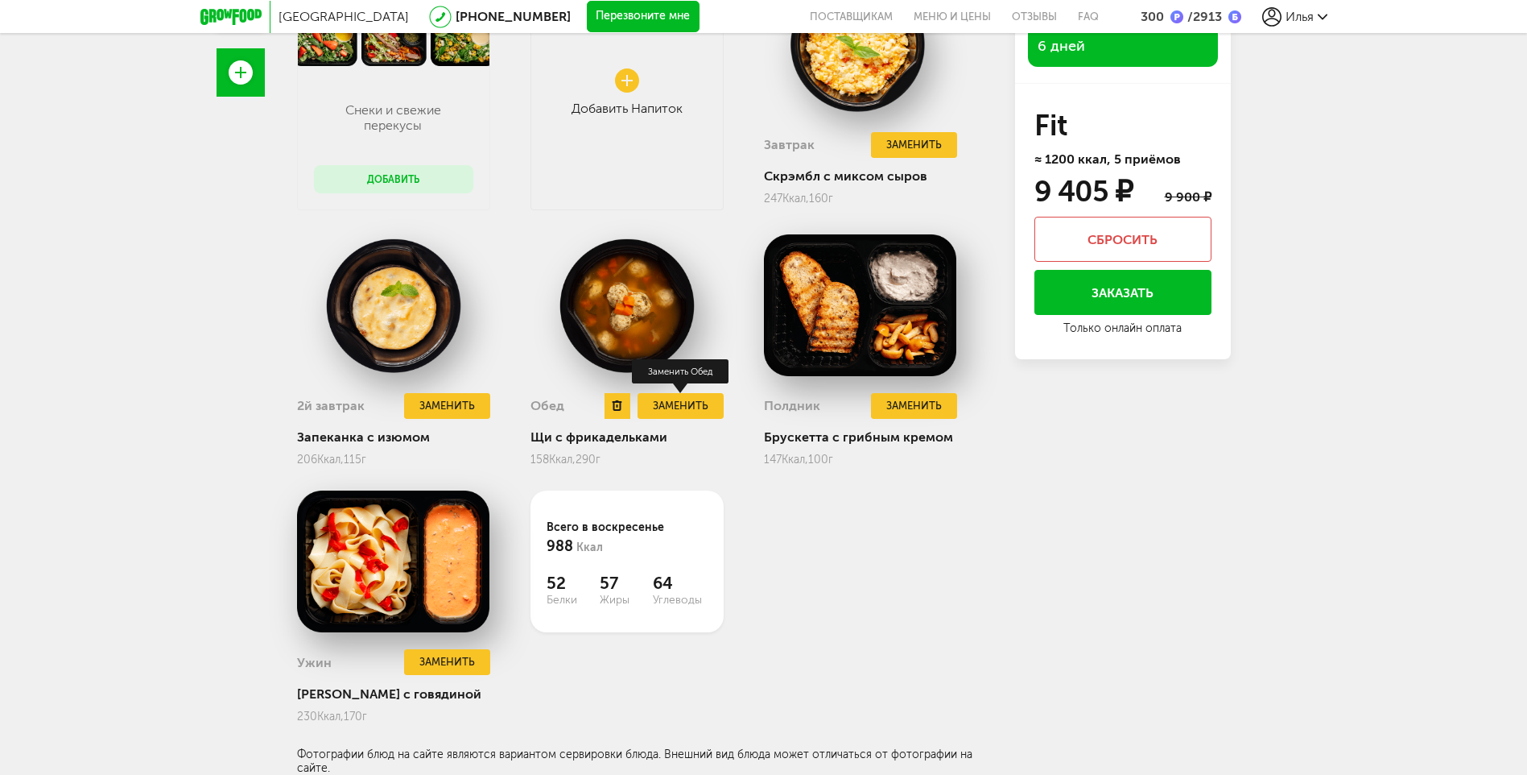
click at [691, 408] on button "Заменить" at bounding box center [680, 406] width 85 height 27
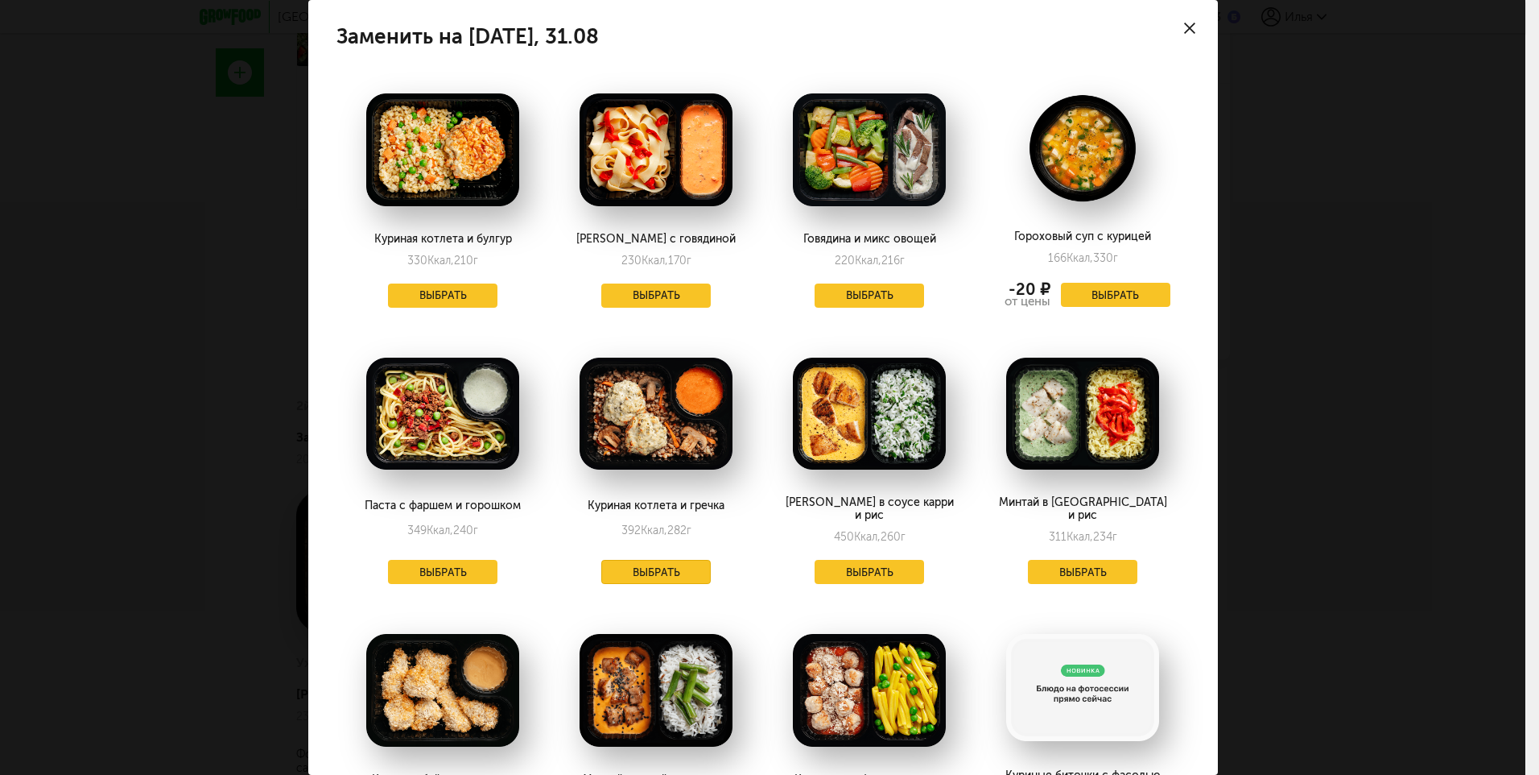
click at [651, 560] on button "Выбрать" at bounding box center [655, 572] width 109 height 24
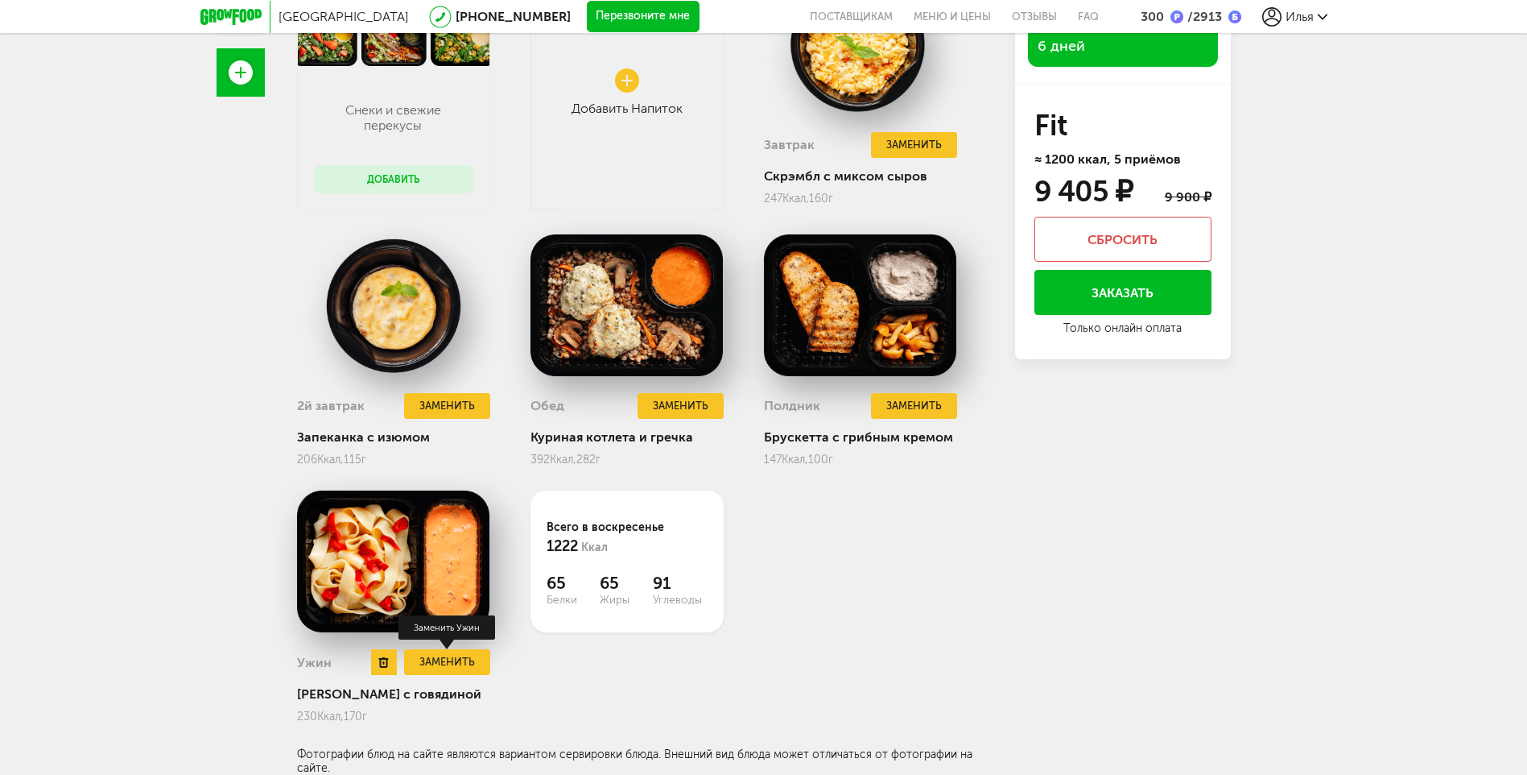
click at [444, 661] on button "Заменить" at bounding box center [446, 662] width 85 height 27
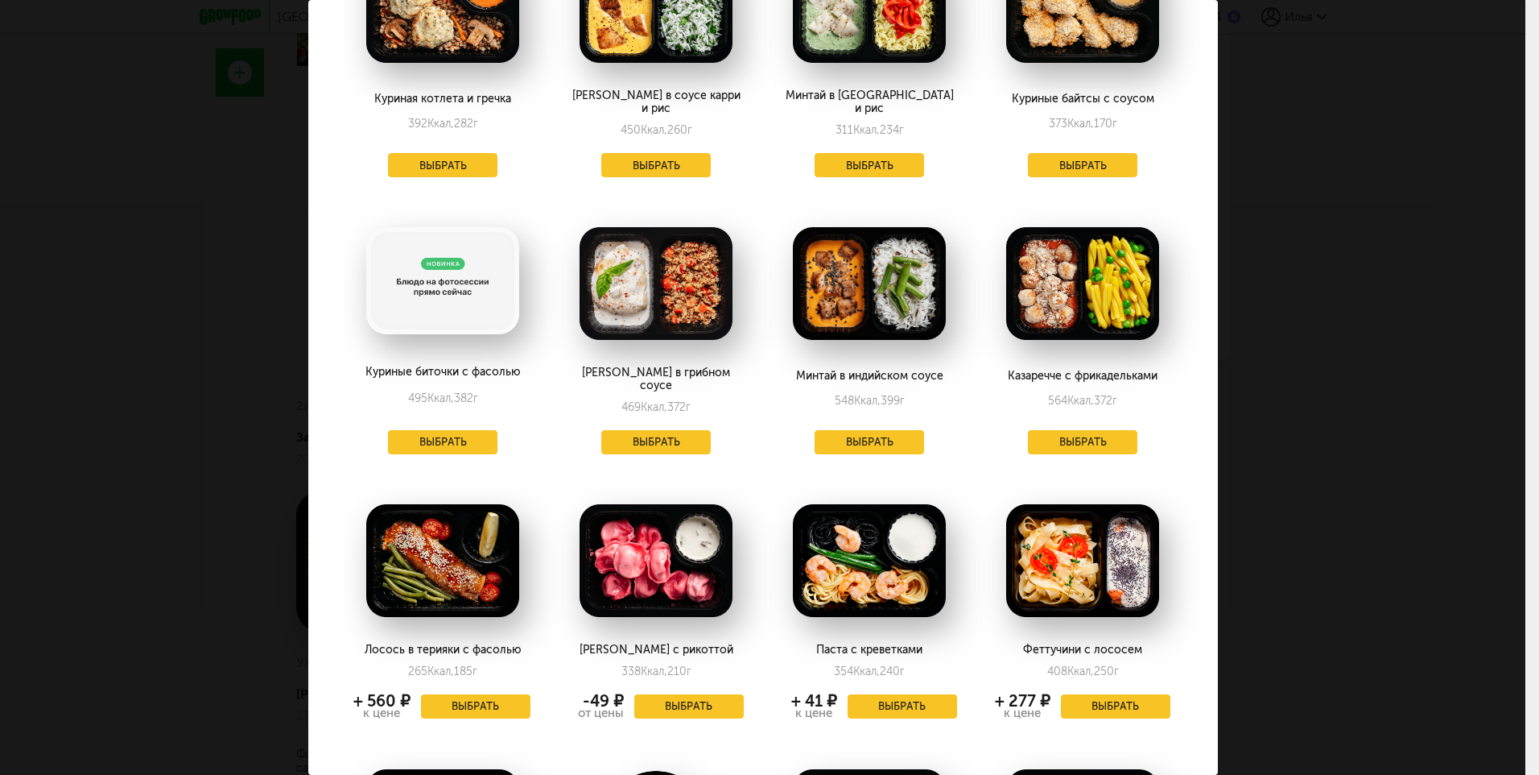
scroll to position [322, 0]
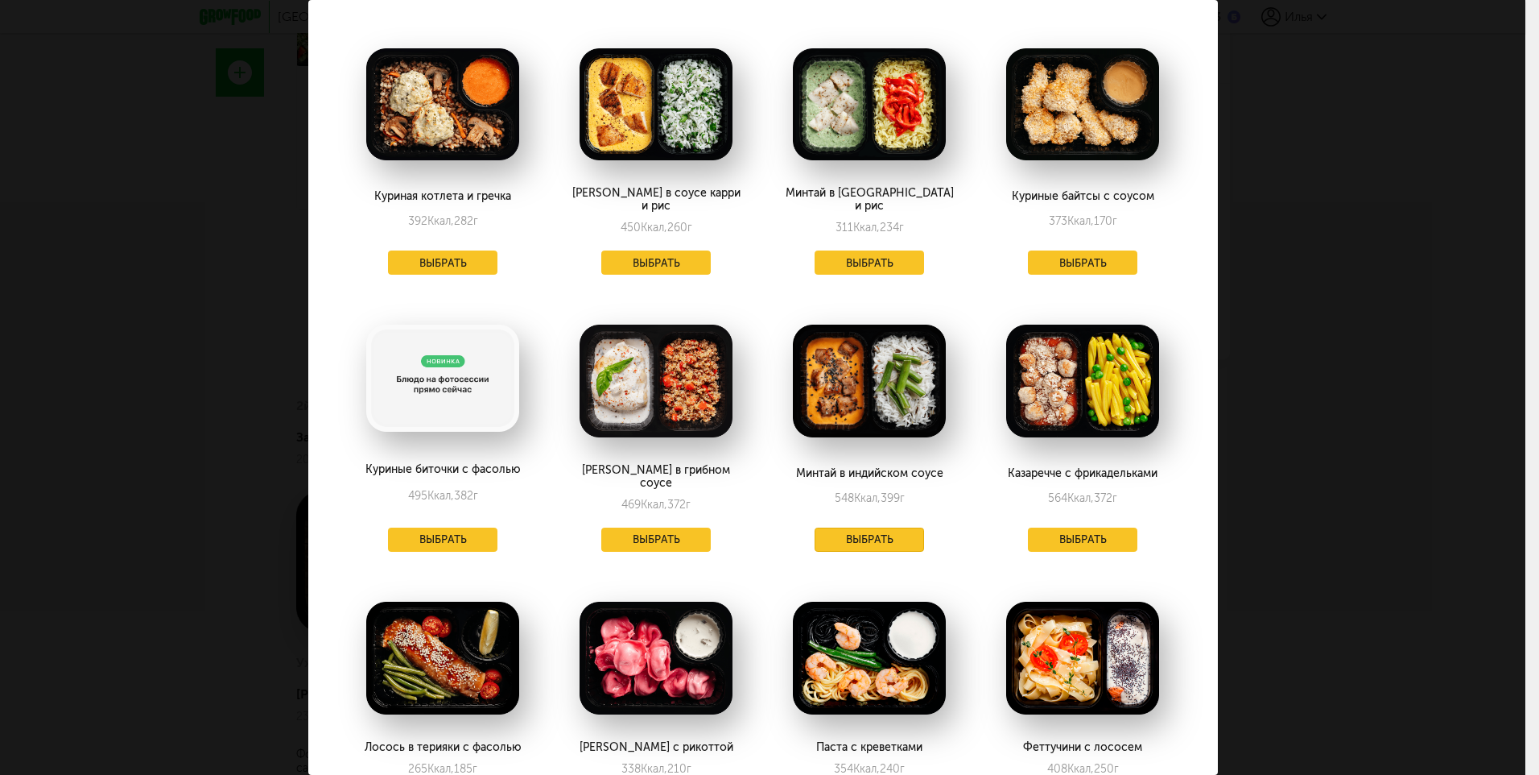
click at [878, 527] on button "Выбрать" at bounding box center [869, 539] width 109 height 24
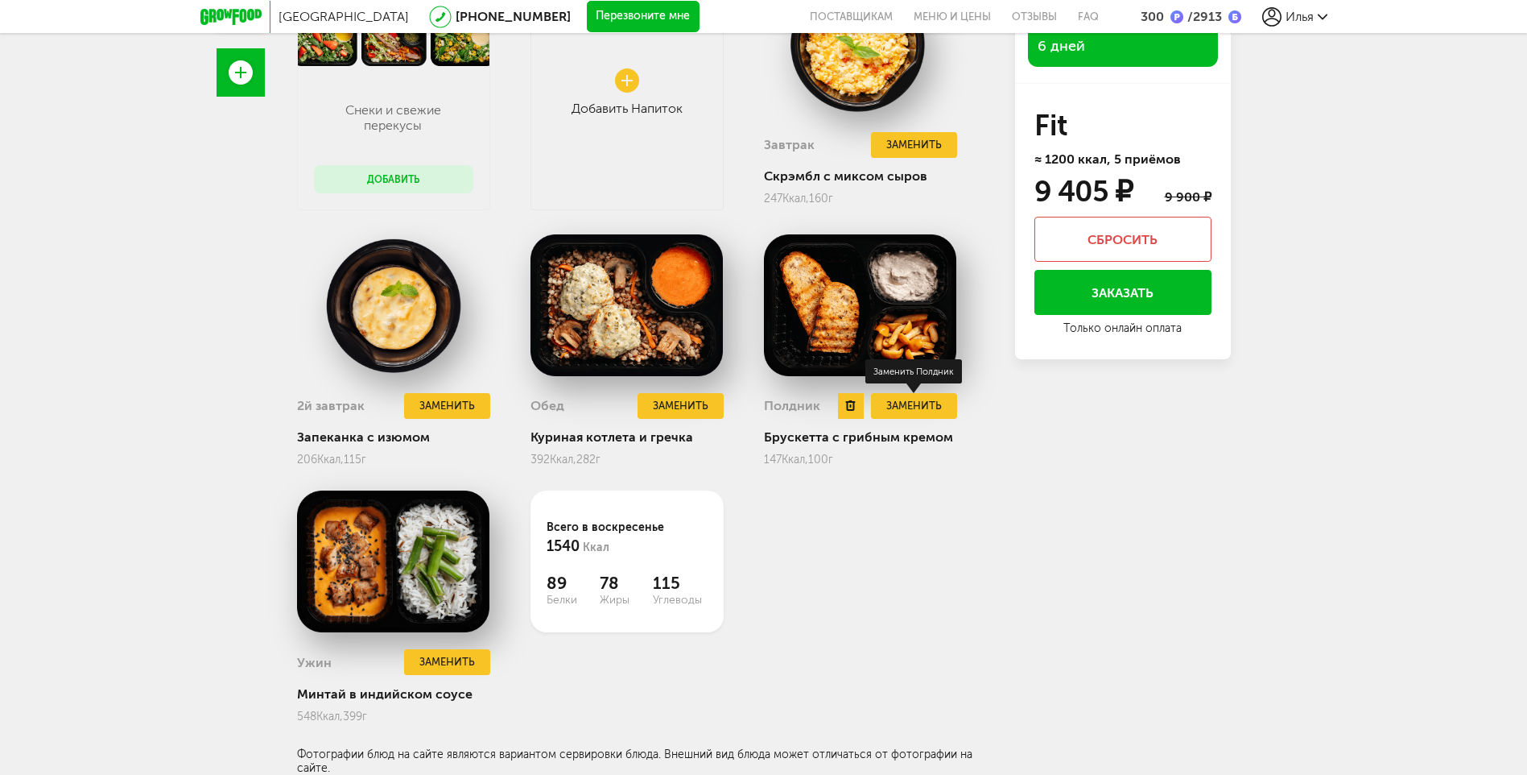
click at [925, 405] on button "Заменить" at bounding box center [913, 406] width 85 height 27
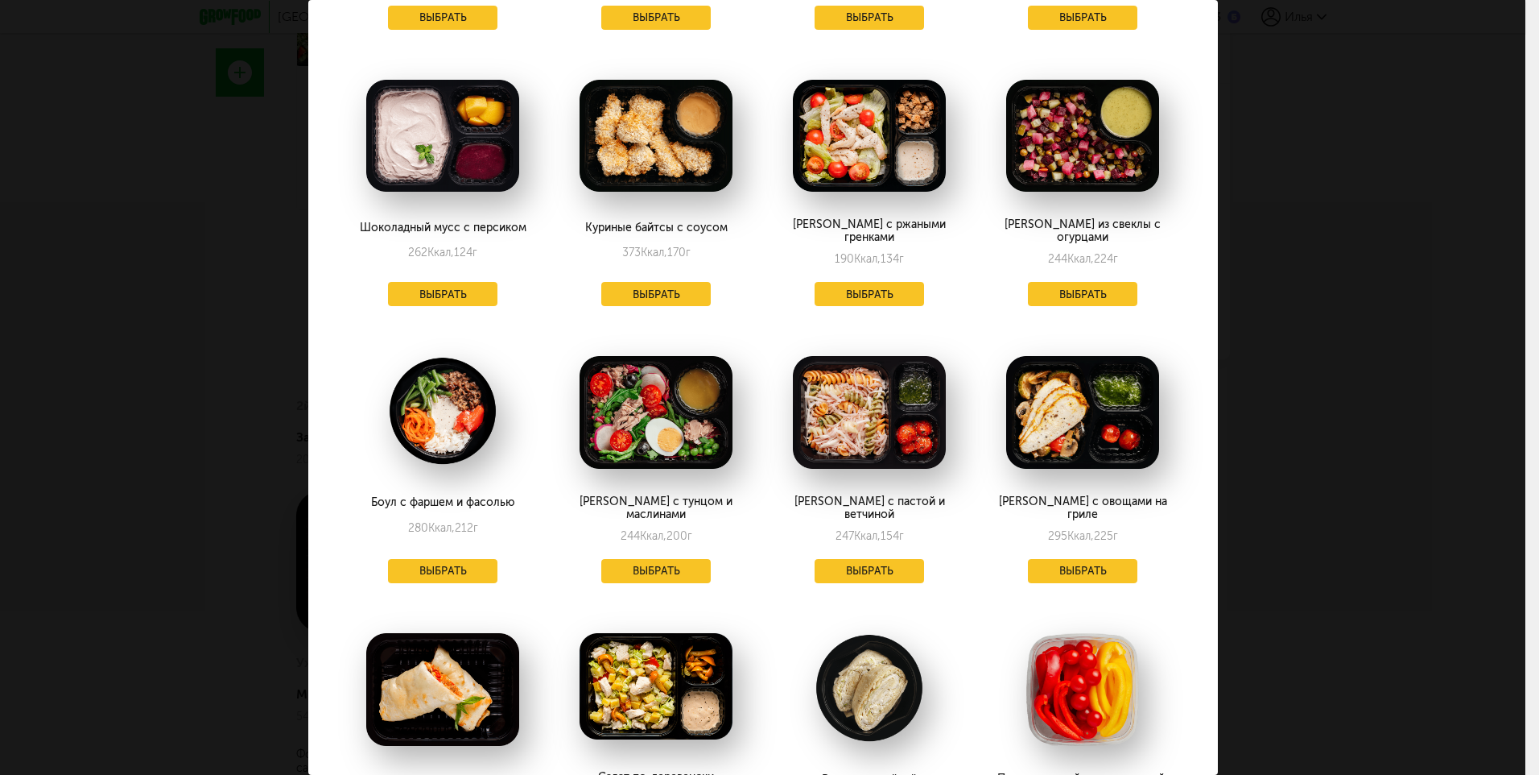
scroll to position [0, 0]
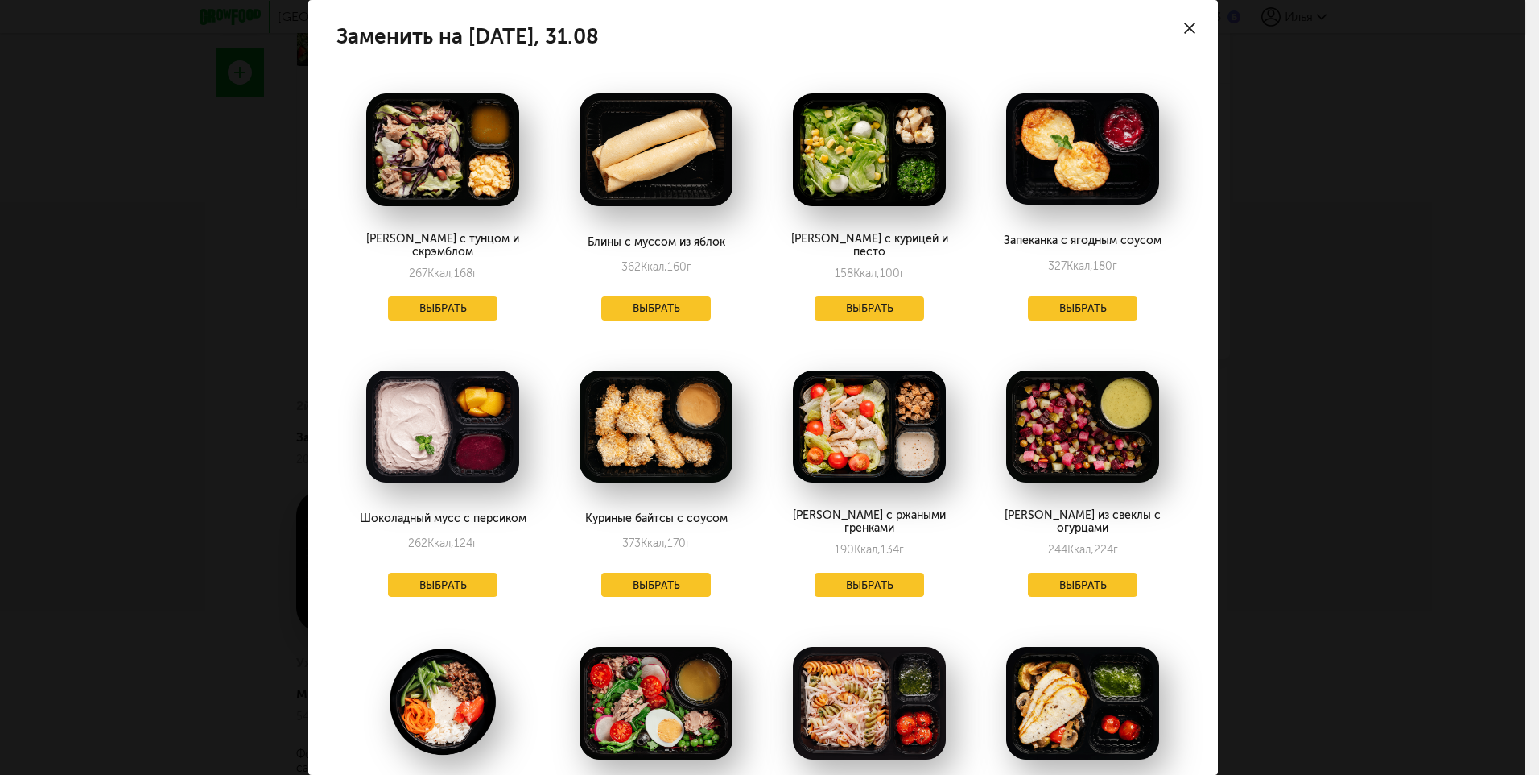
click at [1184, 21] on div at bounding box center [1190, 28] width 56 height 56
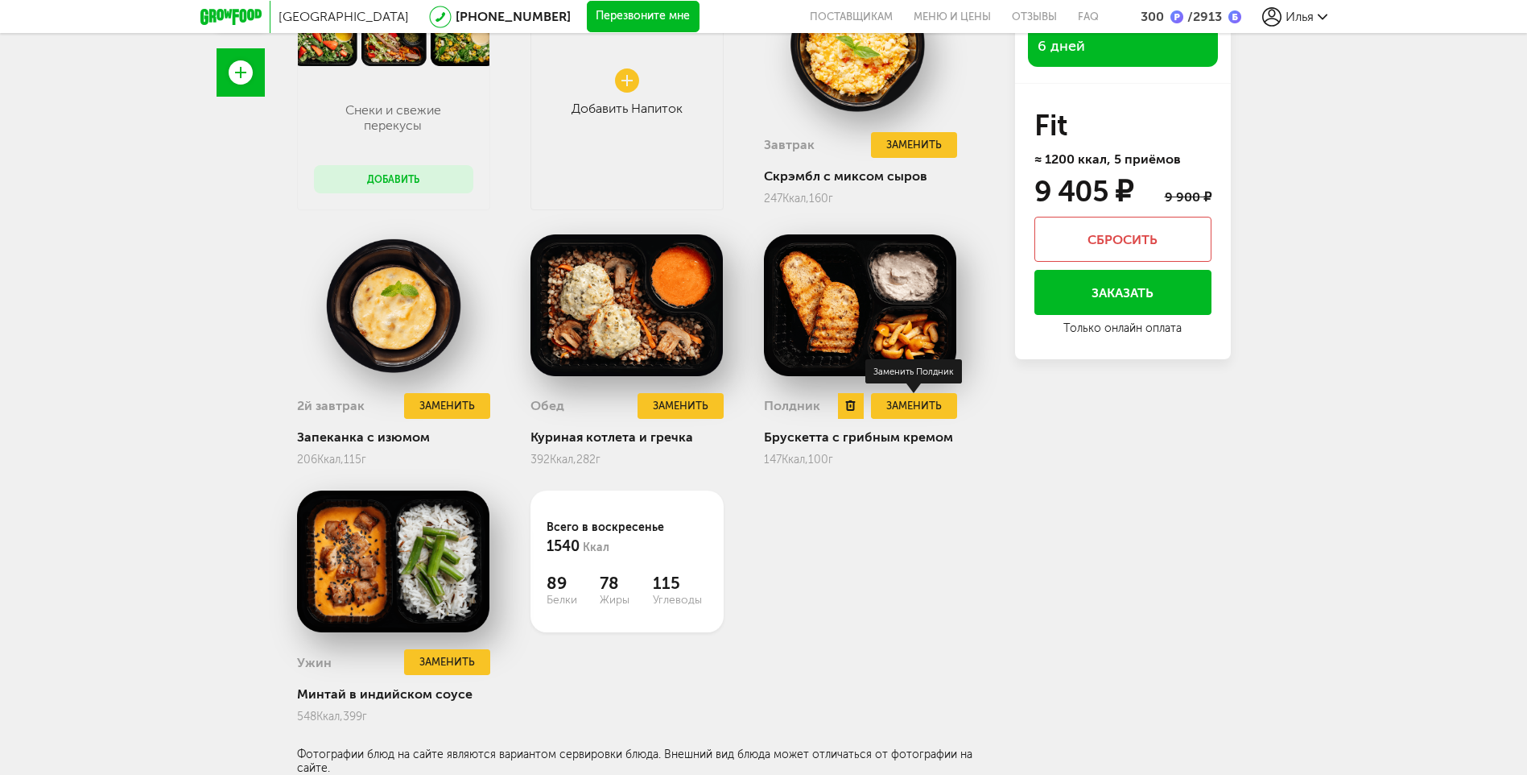
click at [944, 403] on button "Заменить" at bounding box center [913, 406] width 85 height 27
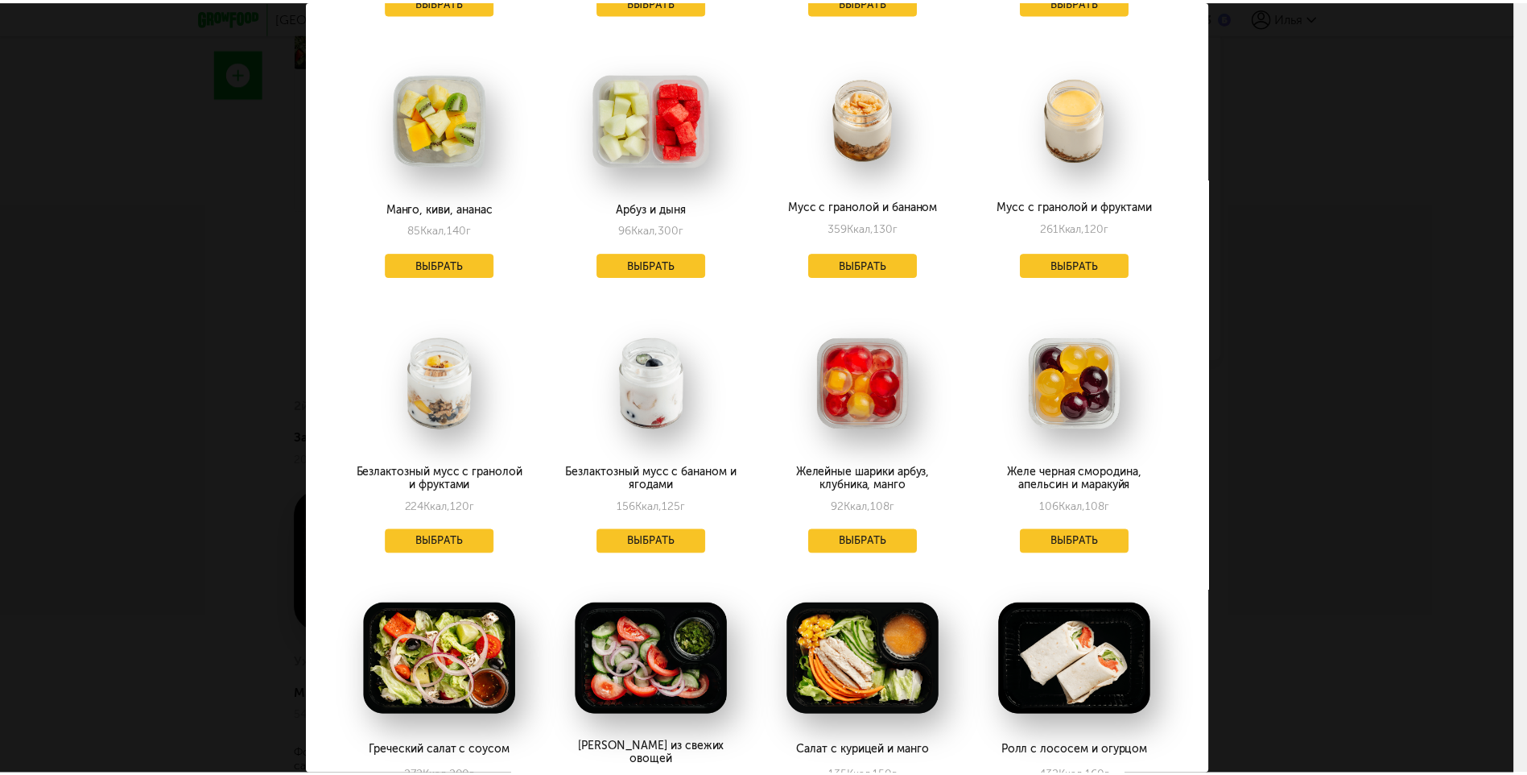
scroll to position [1852, 0]
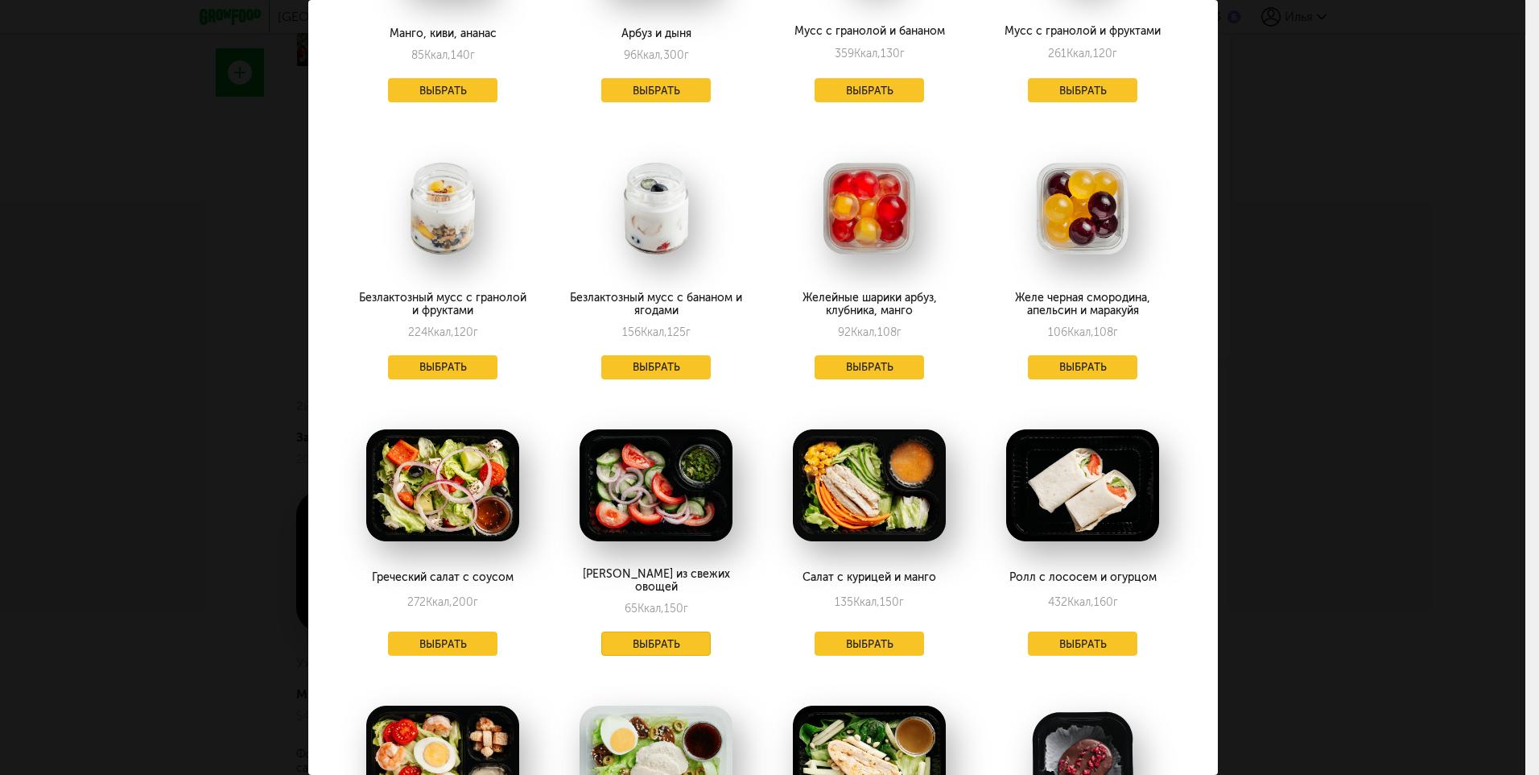
click at [649, 631] on button "Выбрать" at bounding box center [655, 643] width 109 height 24
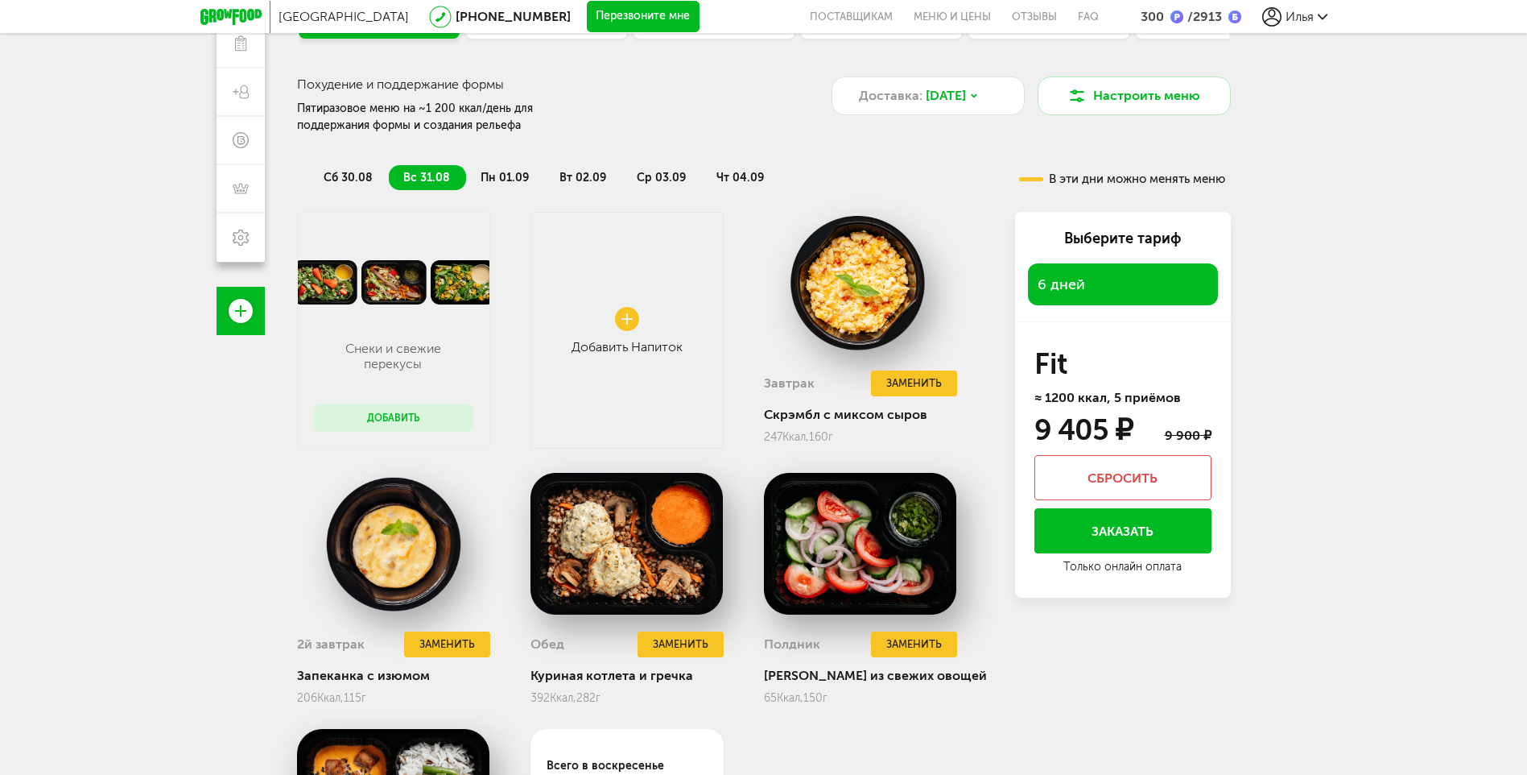
scroll to position [232, 0]
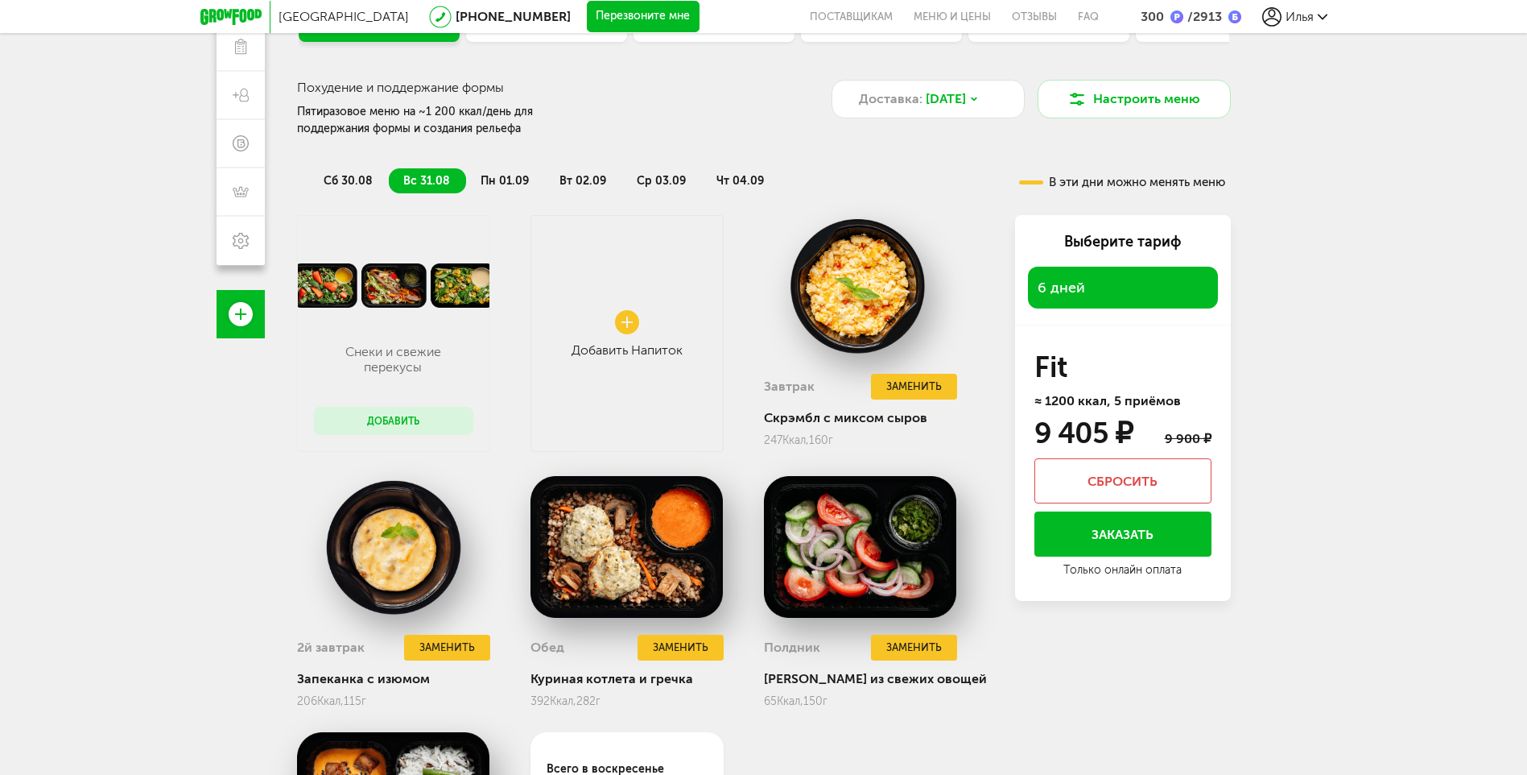
click at [507, 172] on li "пн 01.09" at bounding box center [505, 180] width 79 height 25
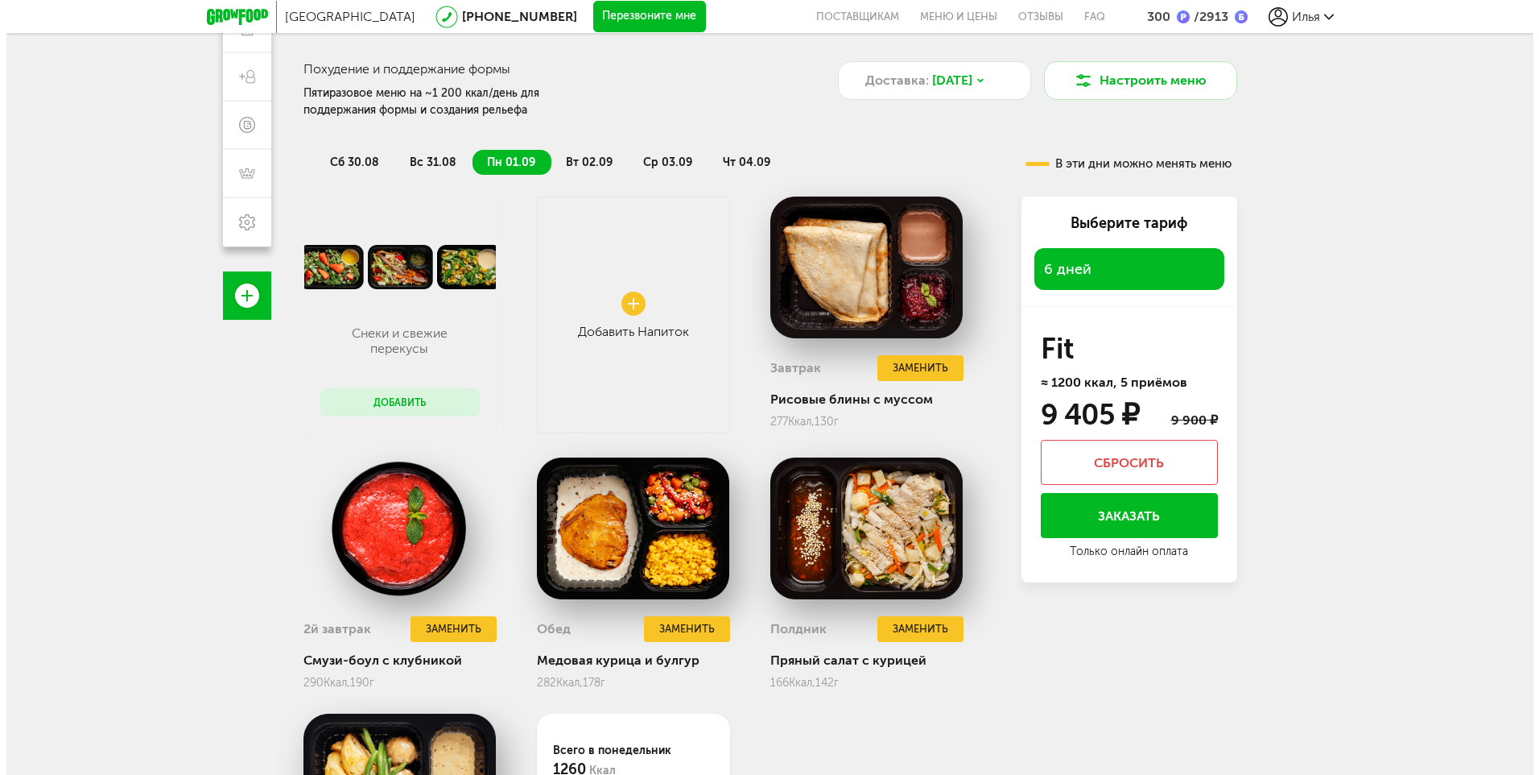
scroll to position [393, 0]
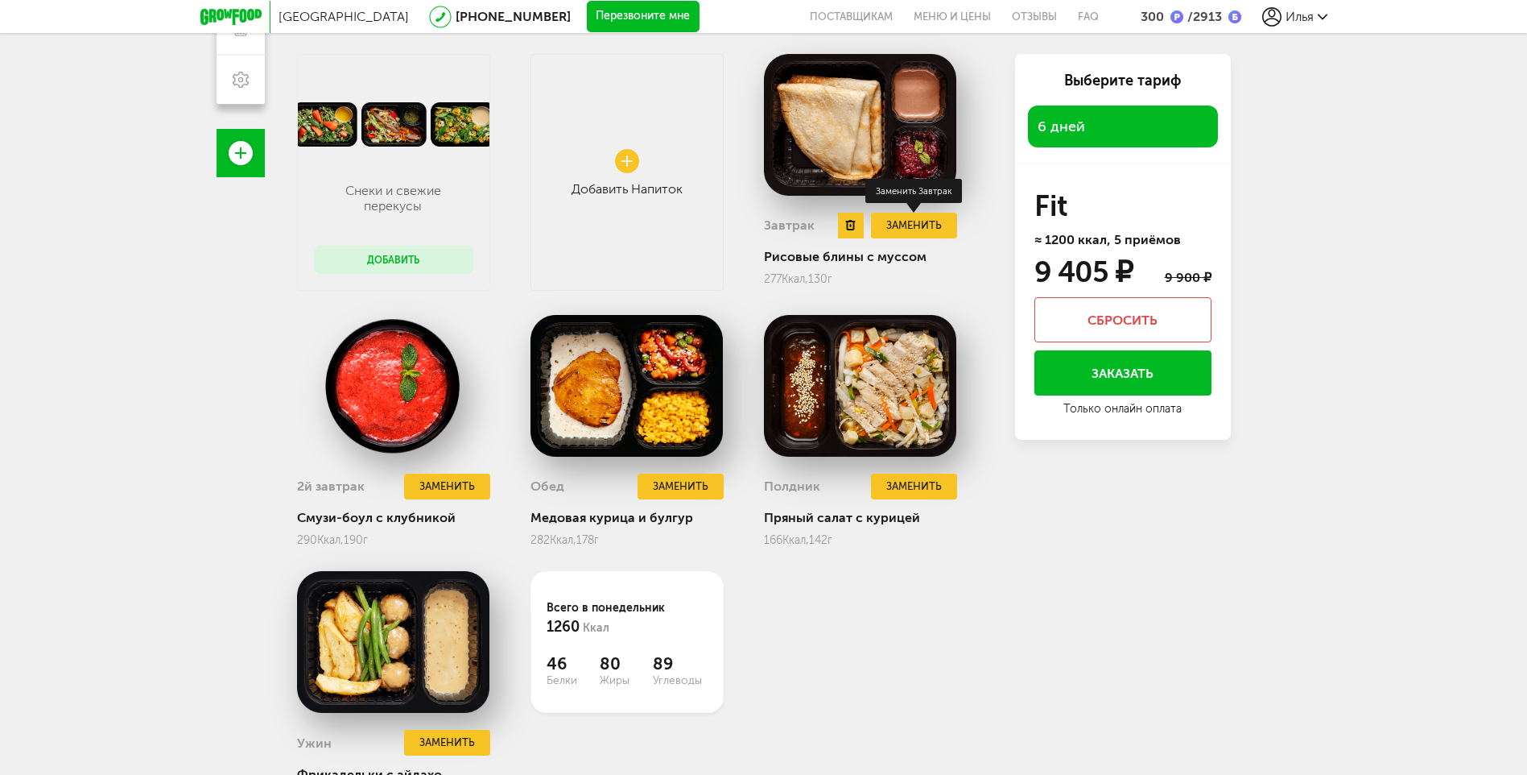
click at [913, 228] on button "Заменить" at bounding box center [913, 226] width 85 height 27
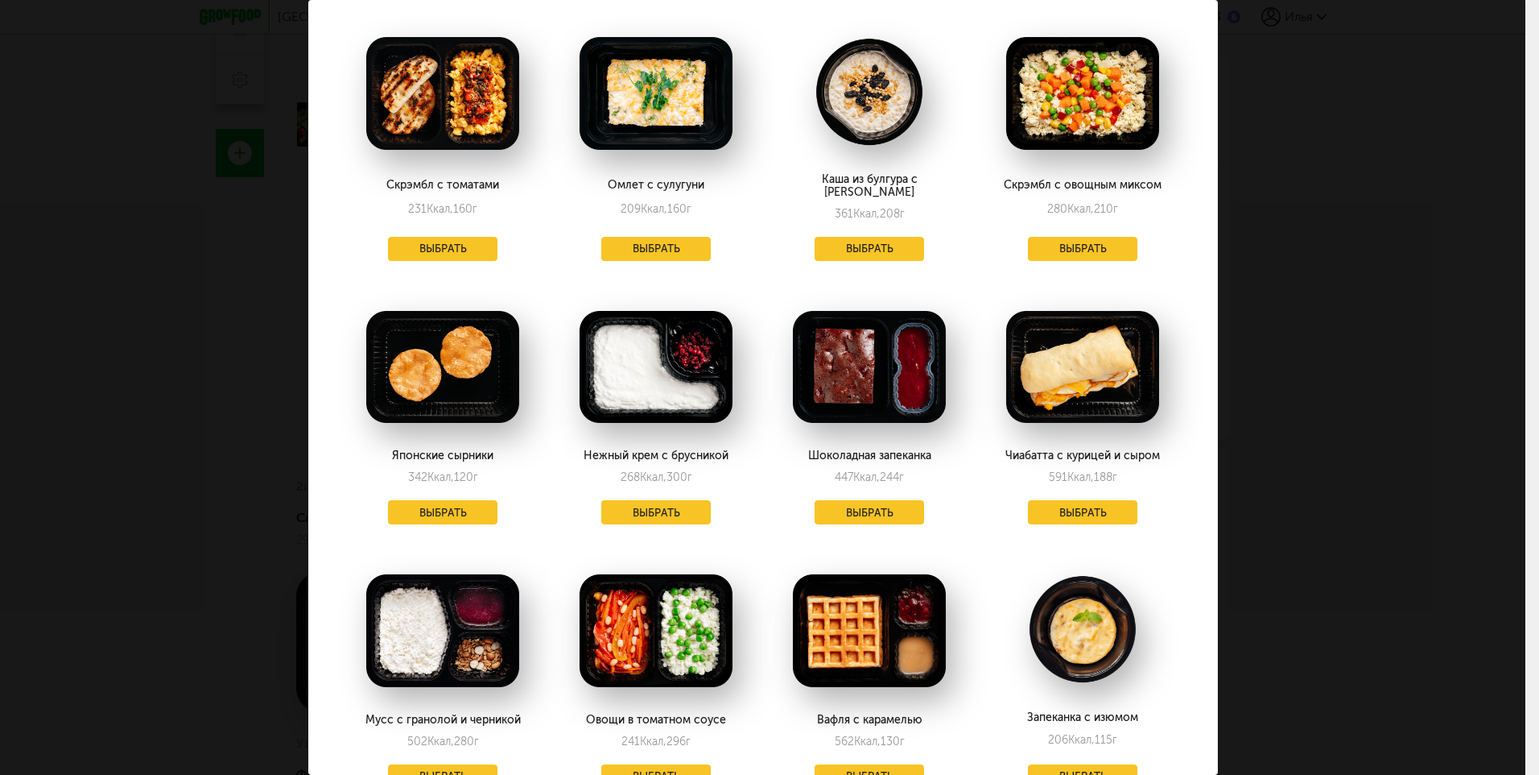
scroll to position [0, 0]
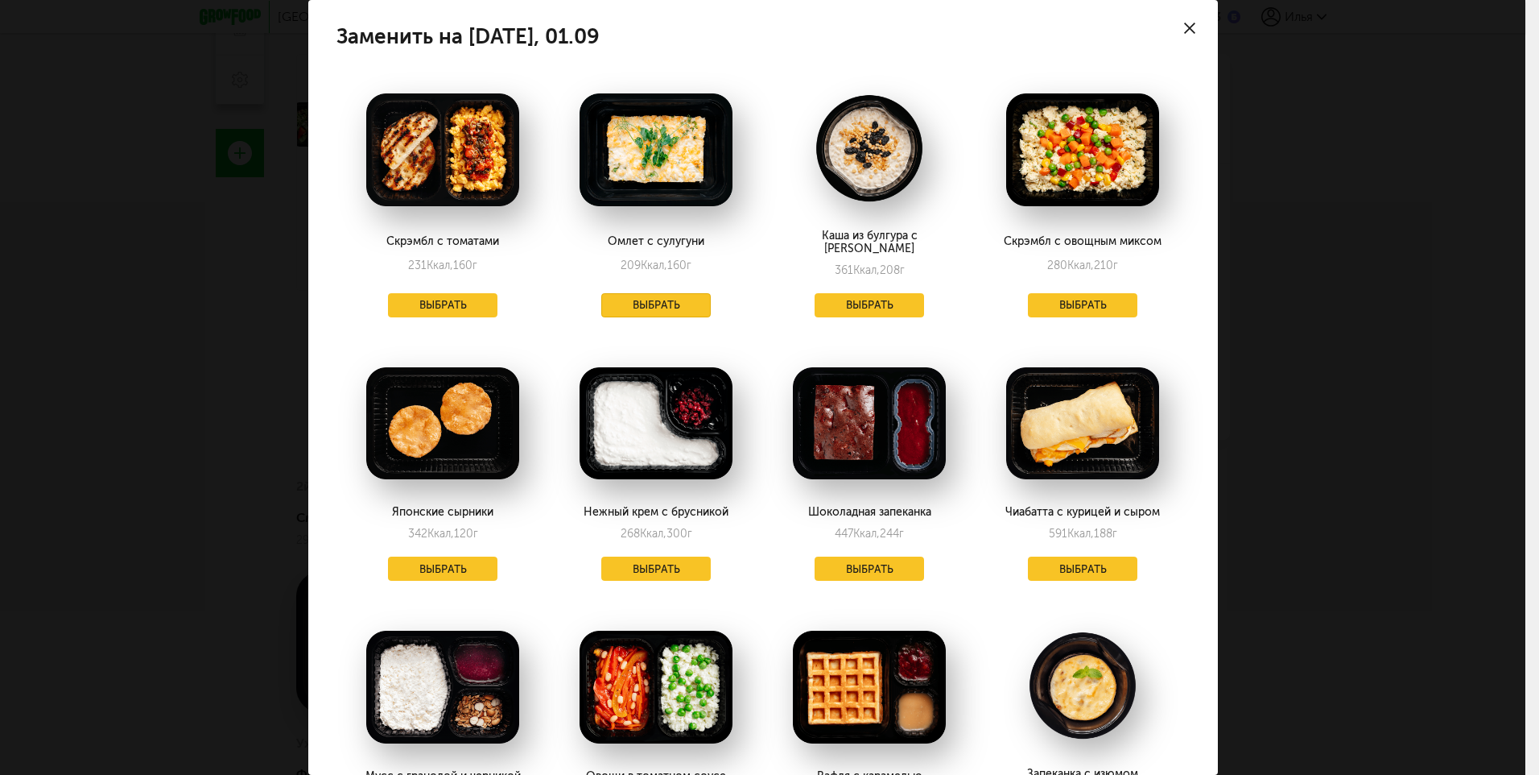
click at [658, 293] on button "Выбрать" at bounding box center [655, 305] width 109 height 24
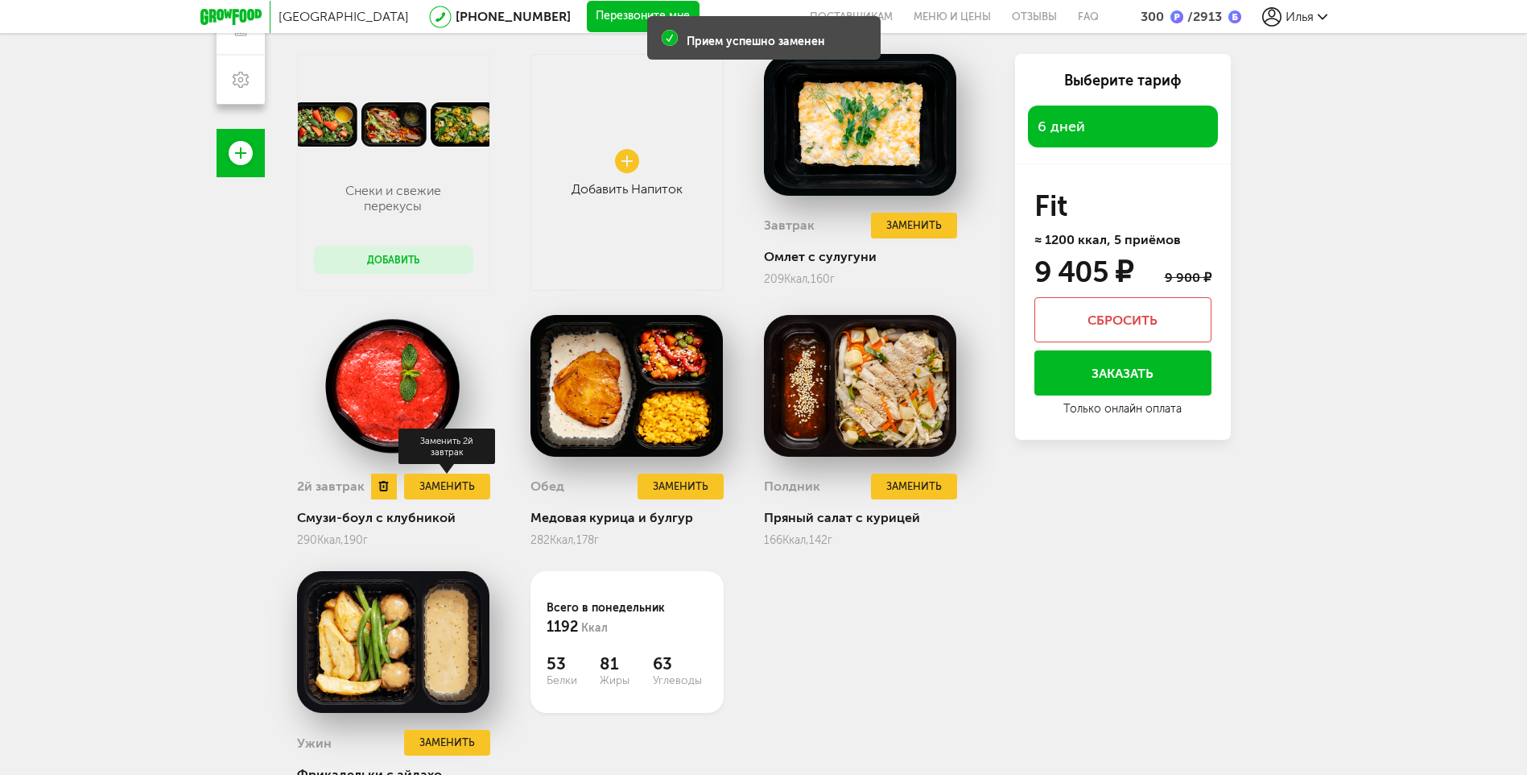
click at [443, 486] on button "Заменить" at bounding box center [446, 486] width 85 height 27
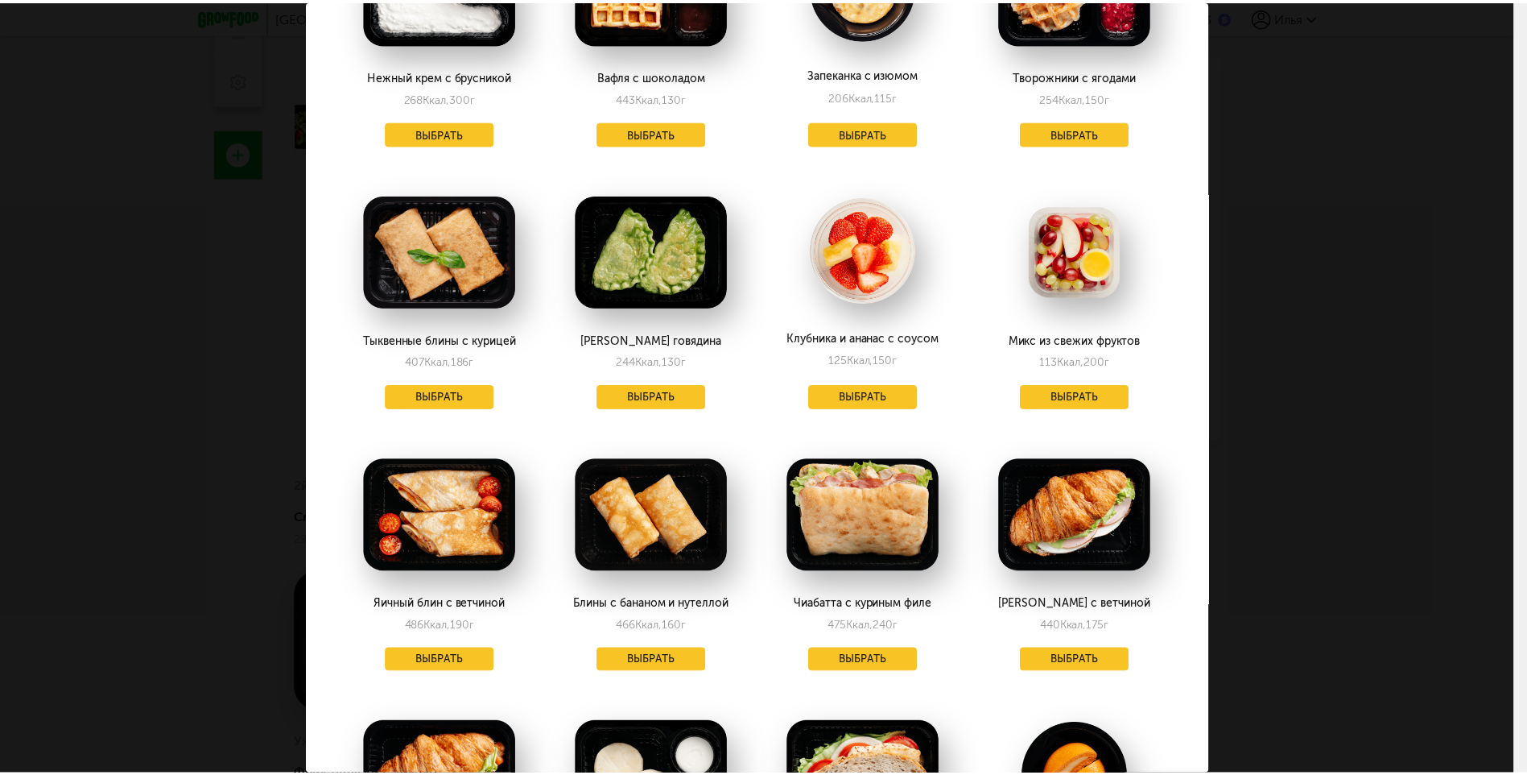
scroll to position [23, 0]
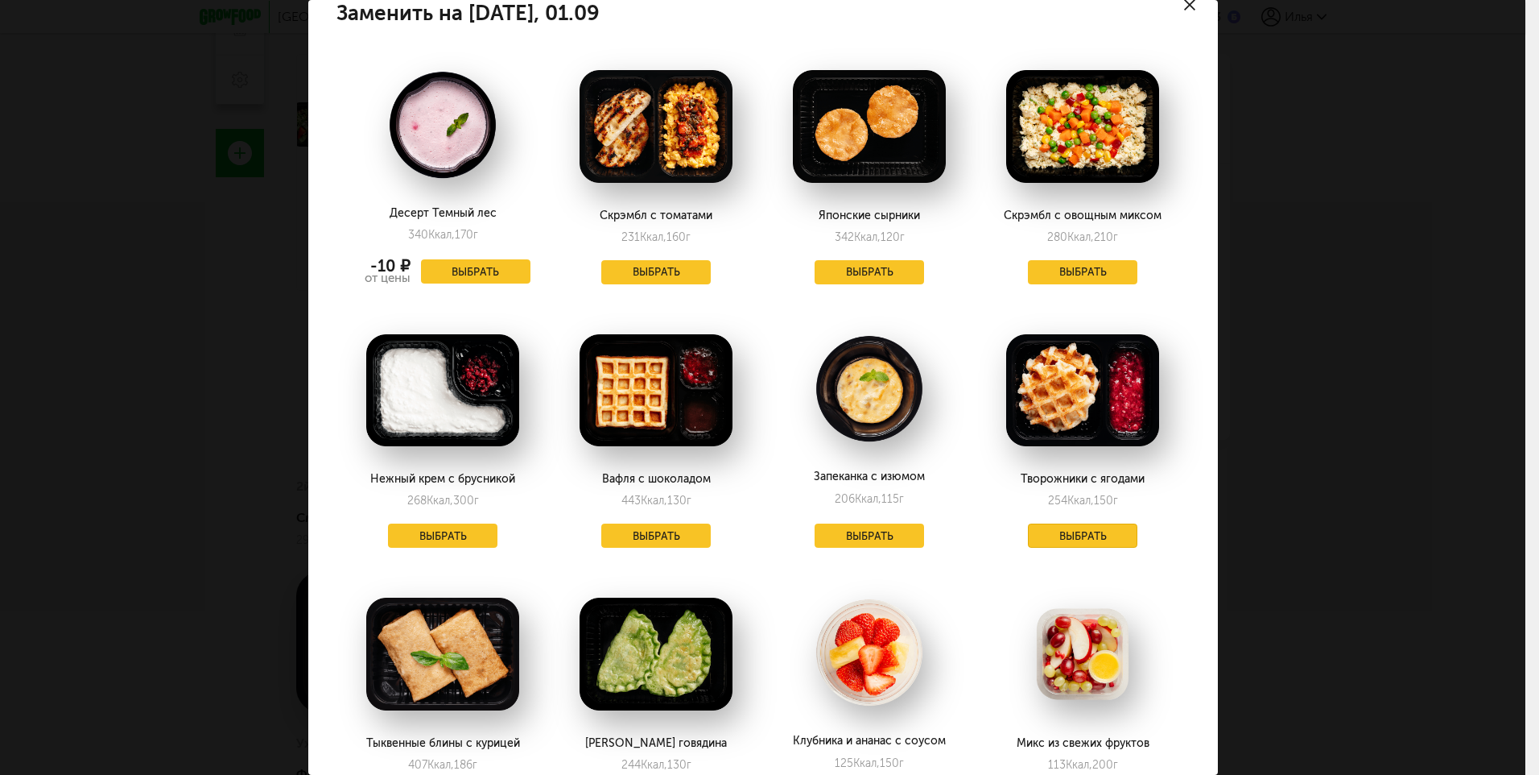
click at [1093, 532] on button "Выбрать" at bounding box center [1082, 535] width 109 height 24
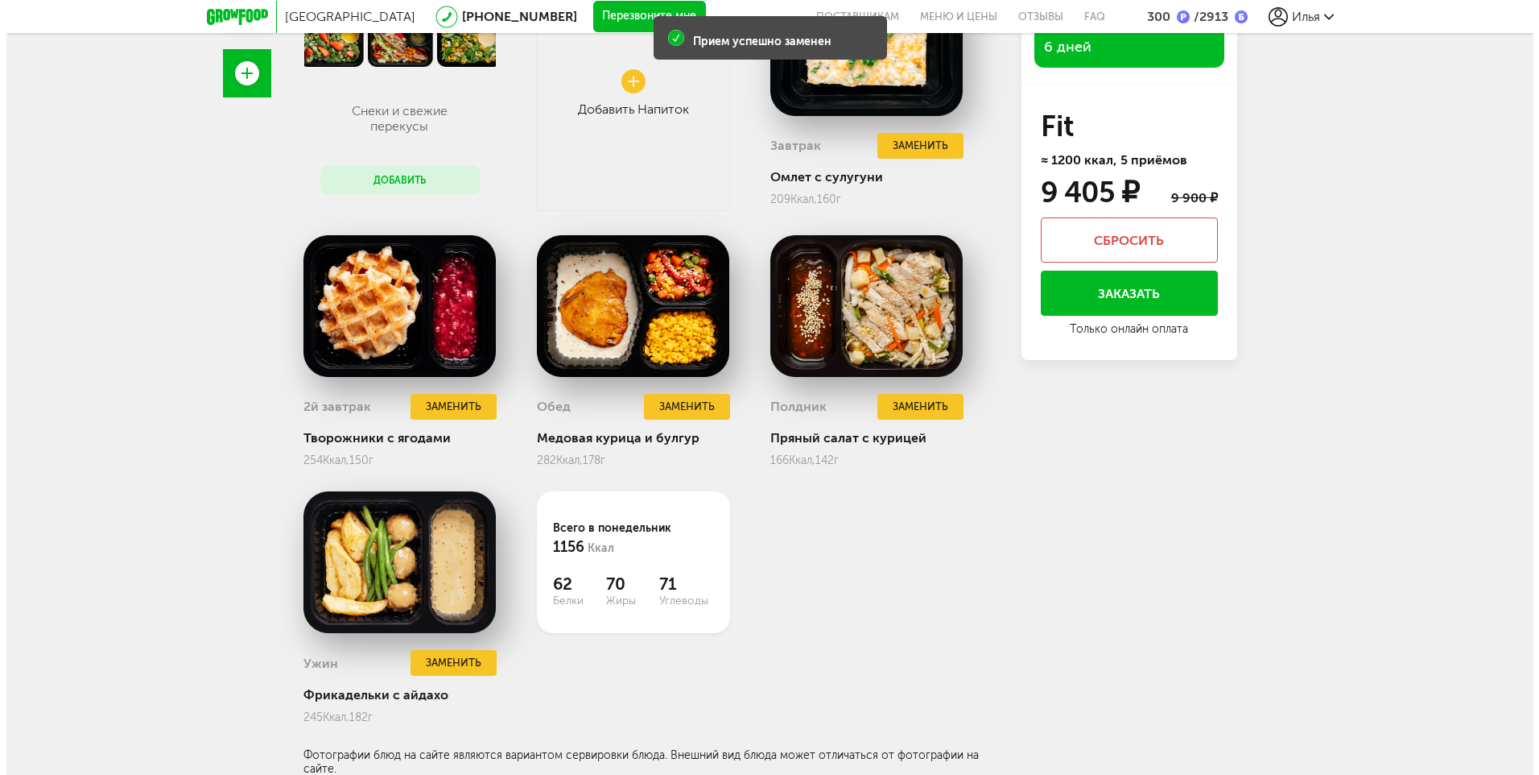
scroll to position [473, 0]
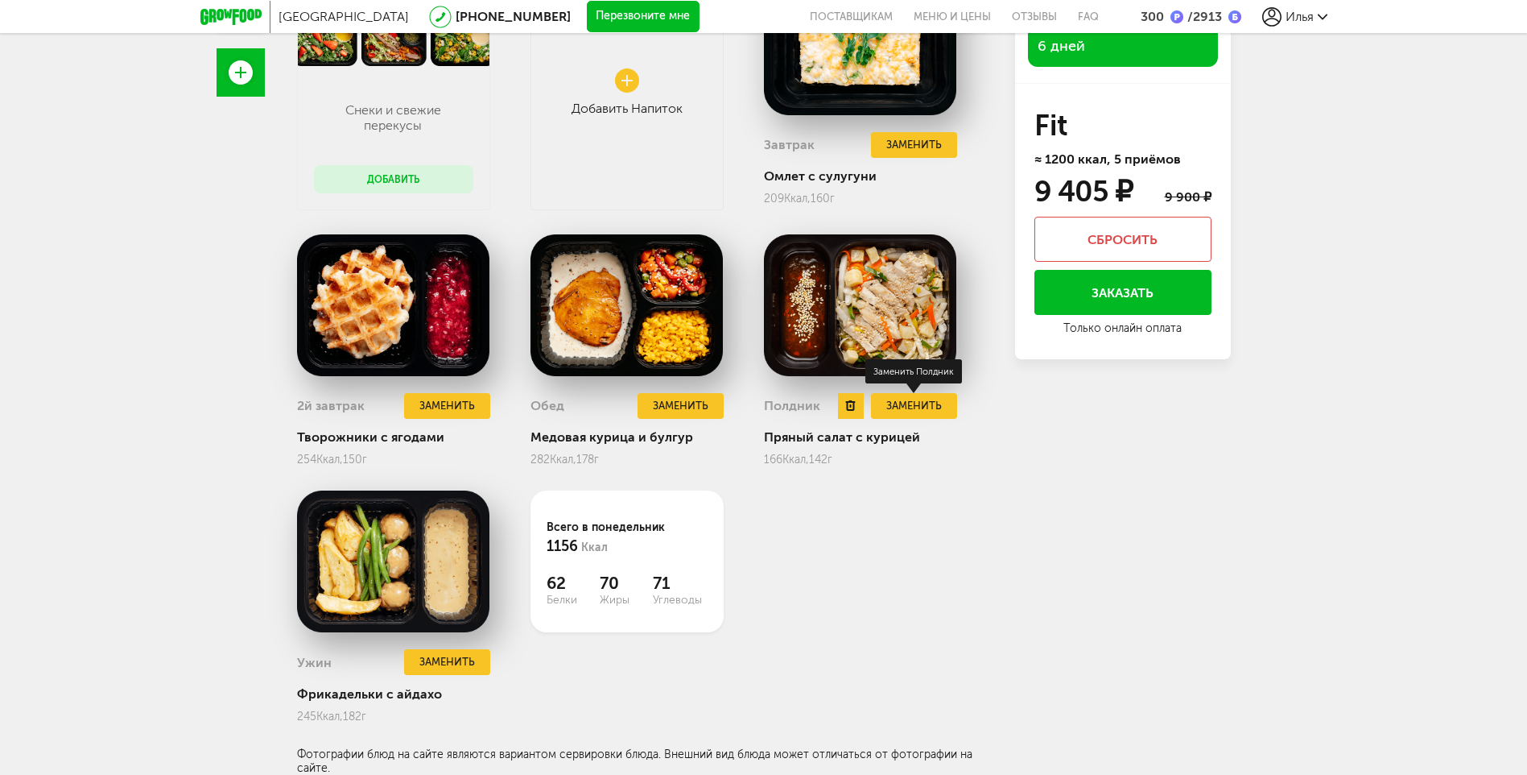
click at [901, 403] on button "Заменить" at bounding box center [913, 406] width 85 height 27
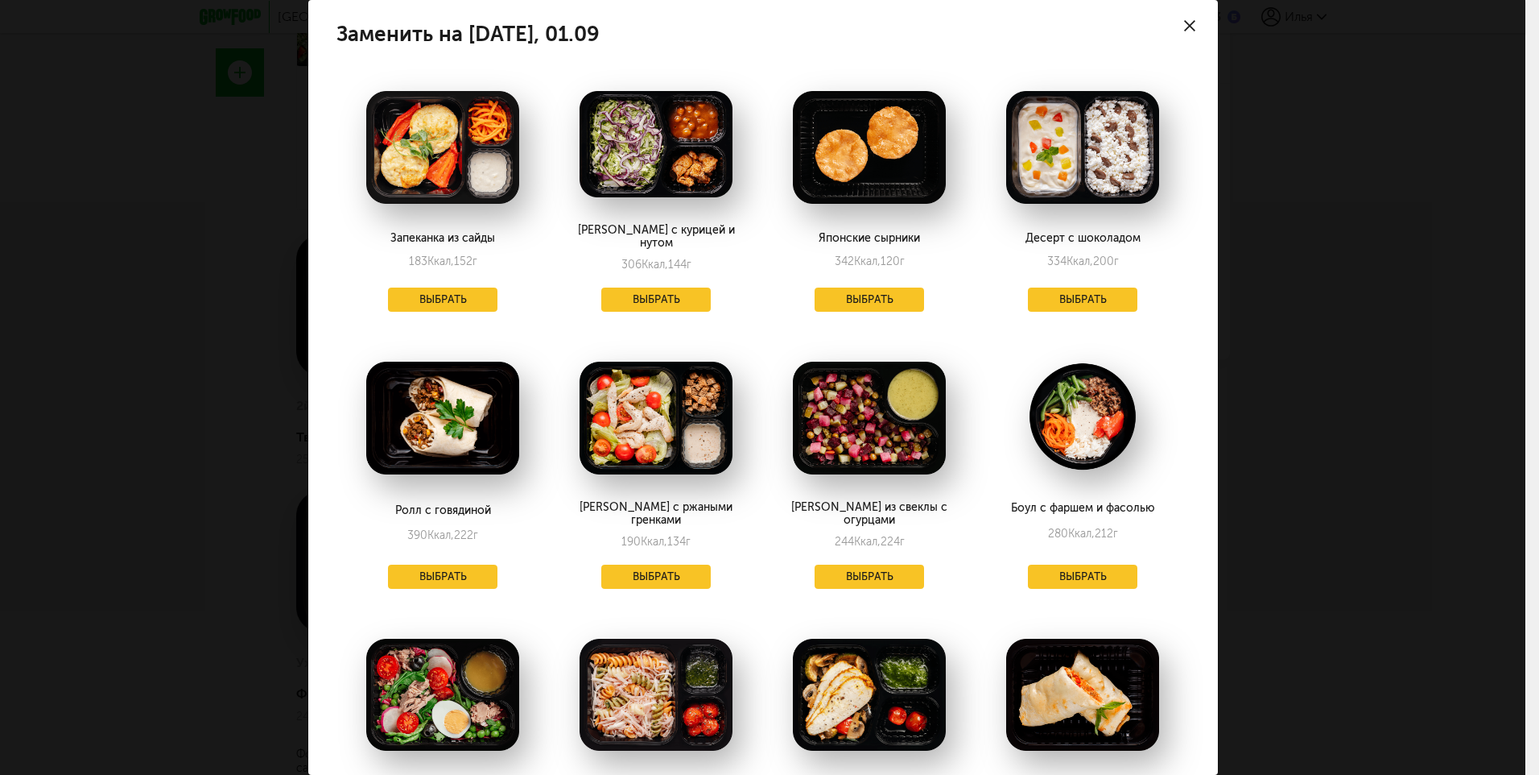
scroll to position [0, 0]
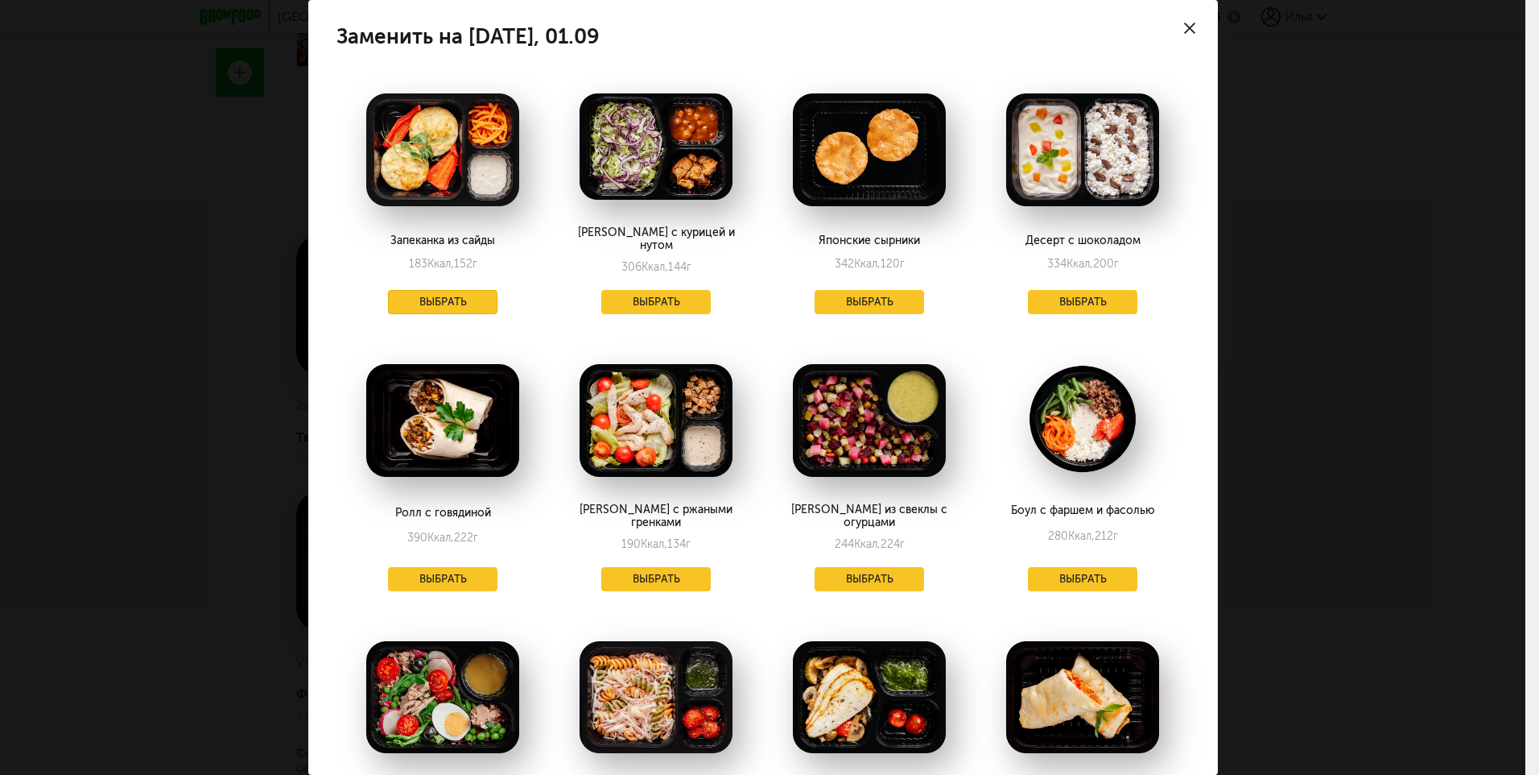
click at [439, 291] on button "Выбрать" at bounding box center [442, 302] width 109 height 24
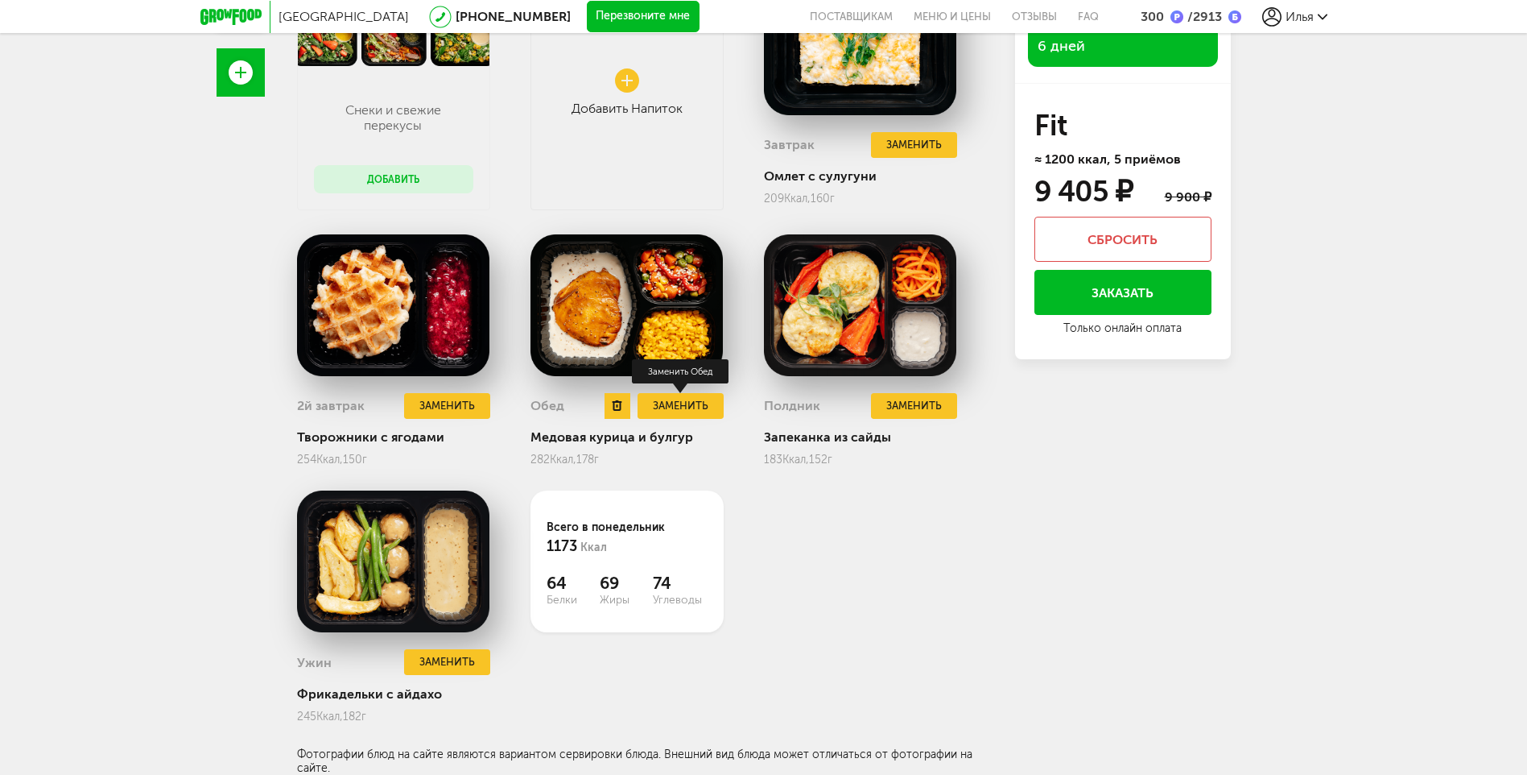
click at [690, 403] on button "Заменить" at bounding box center [680, 406] width 85 height 27
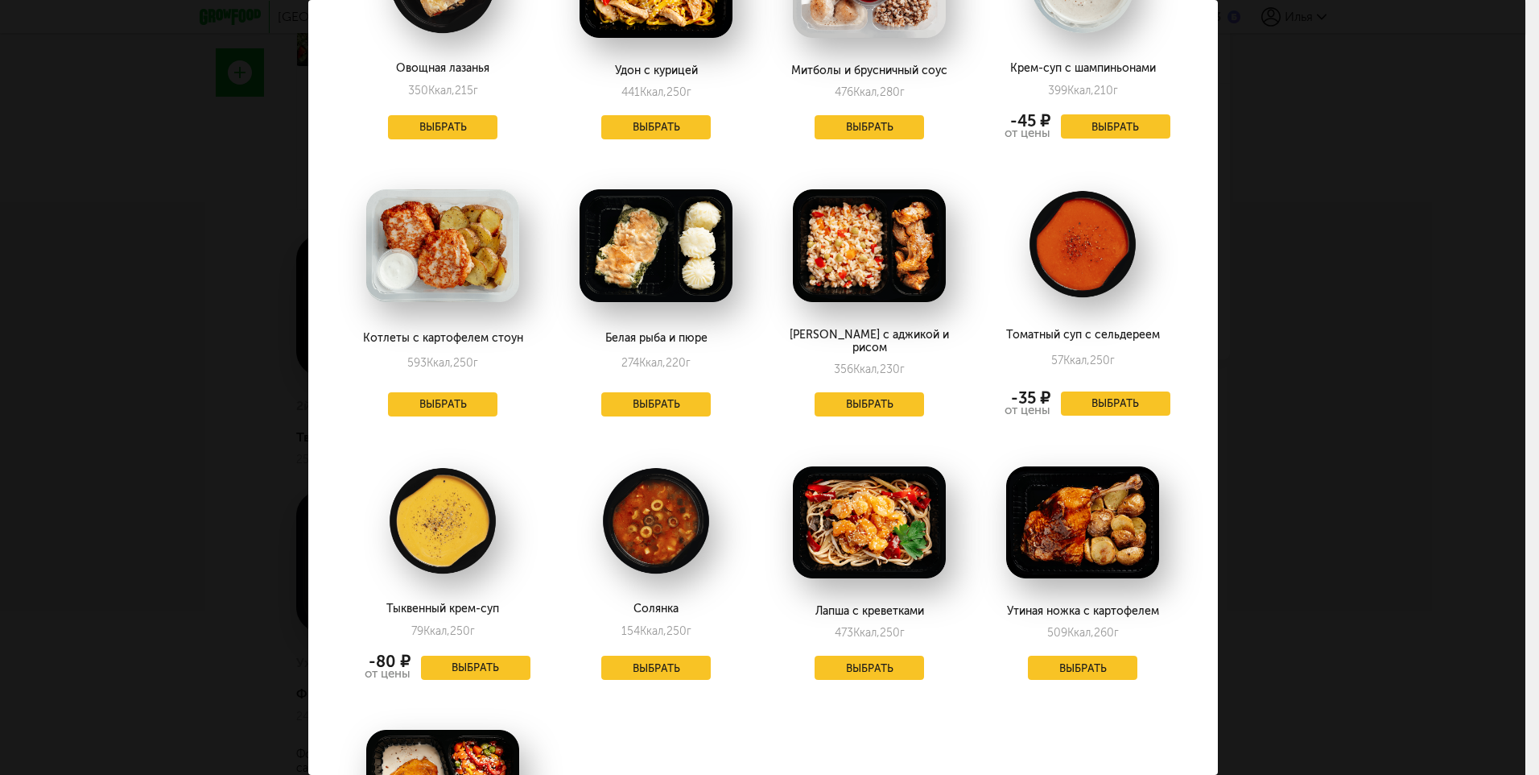
scroll to position [2415, 0]
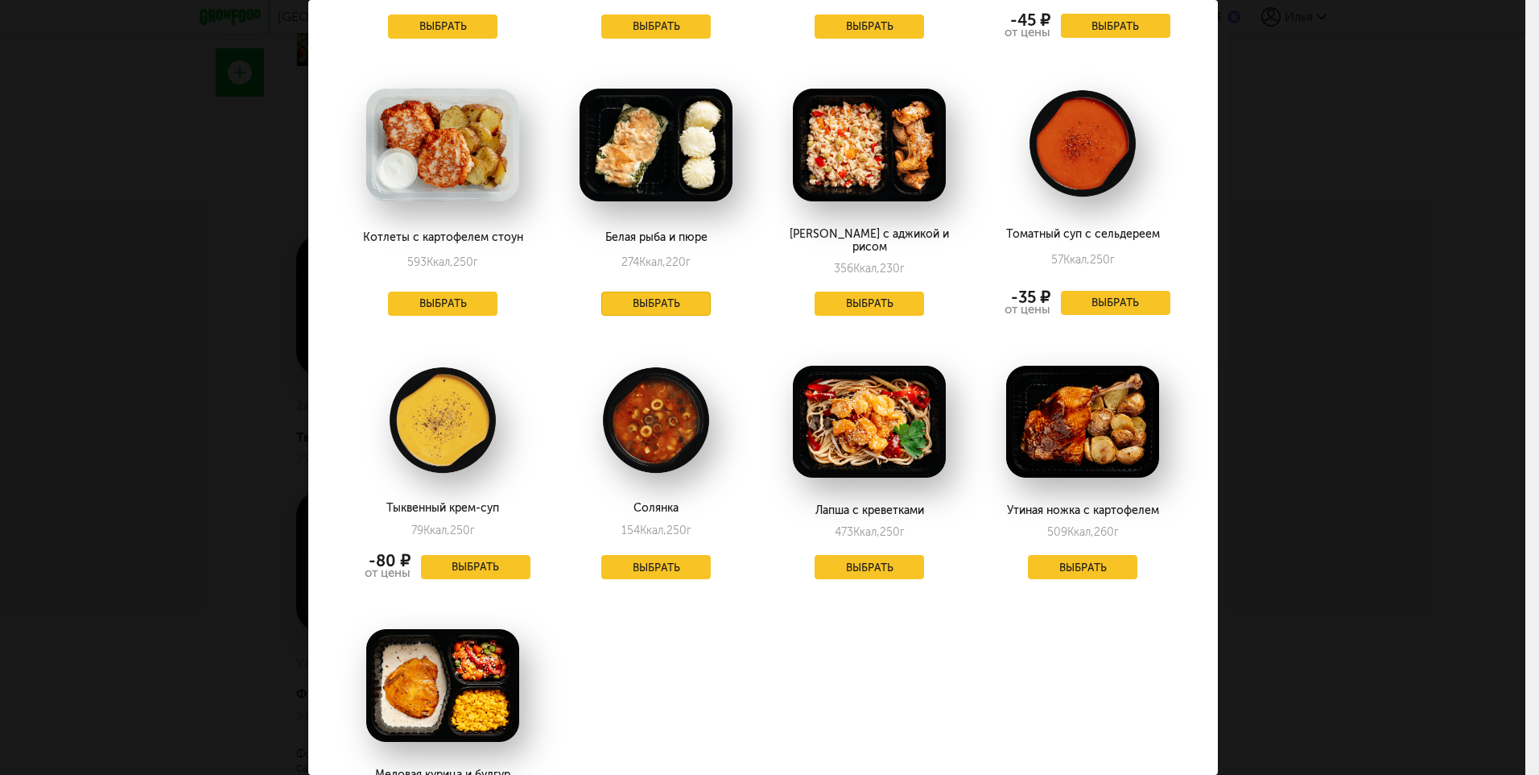
click at [672, 291] on button "Выбрать" at bounding box center [655, 303] width 109 height 24
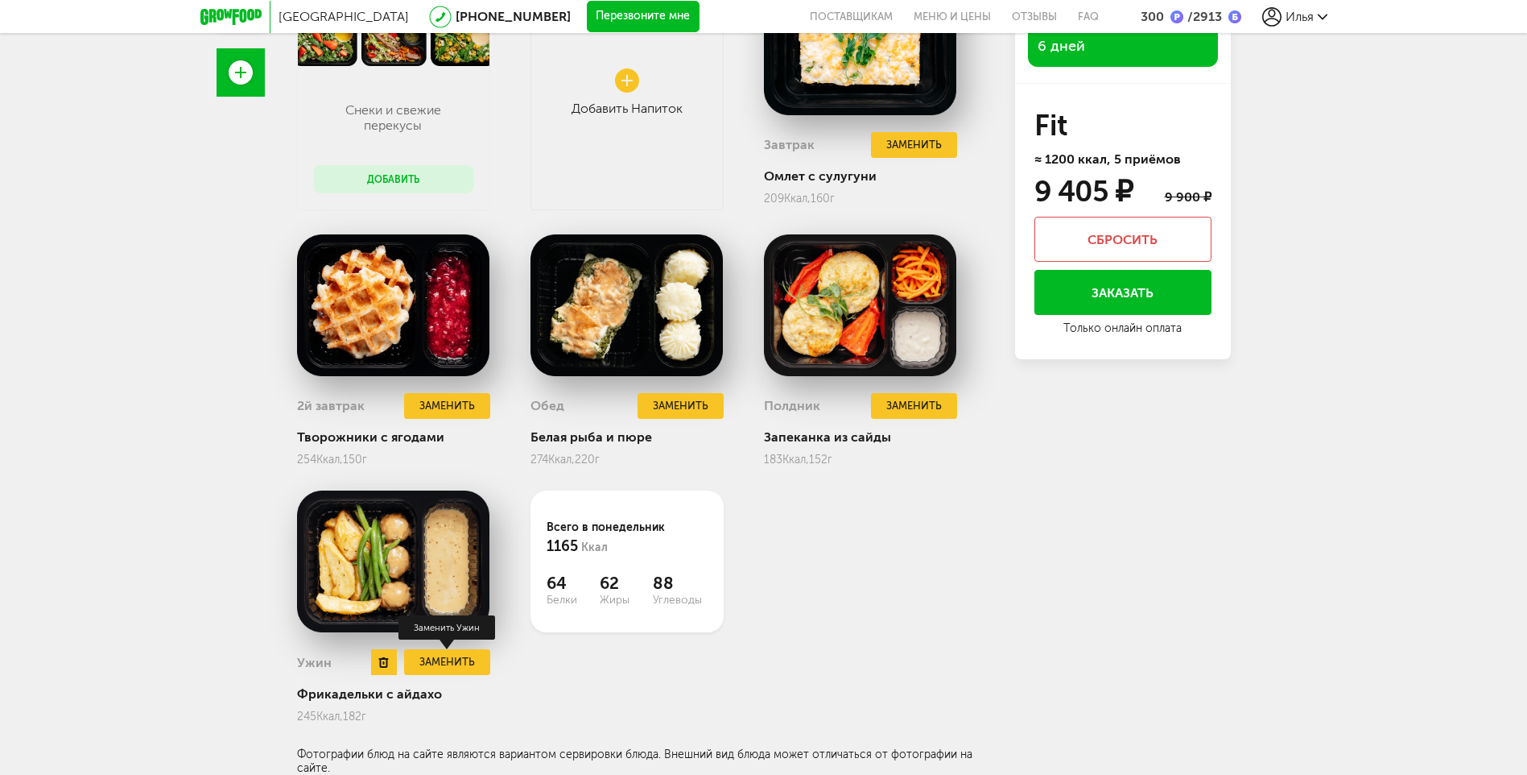
click at [478, 663] on button "Заменить" at bounding box center [446, 662] width 85 height 27
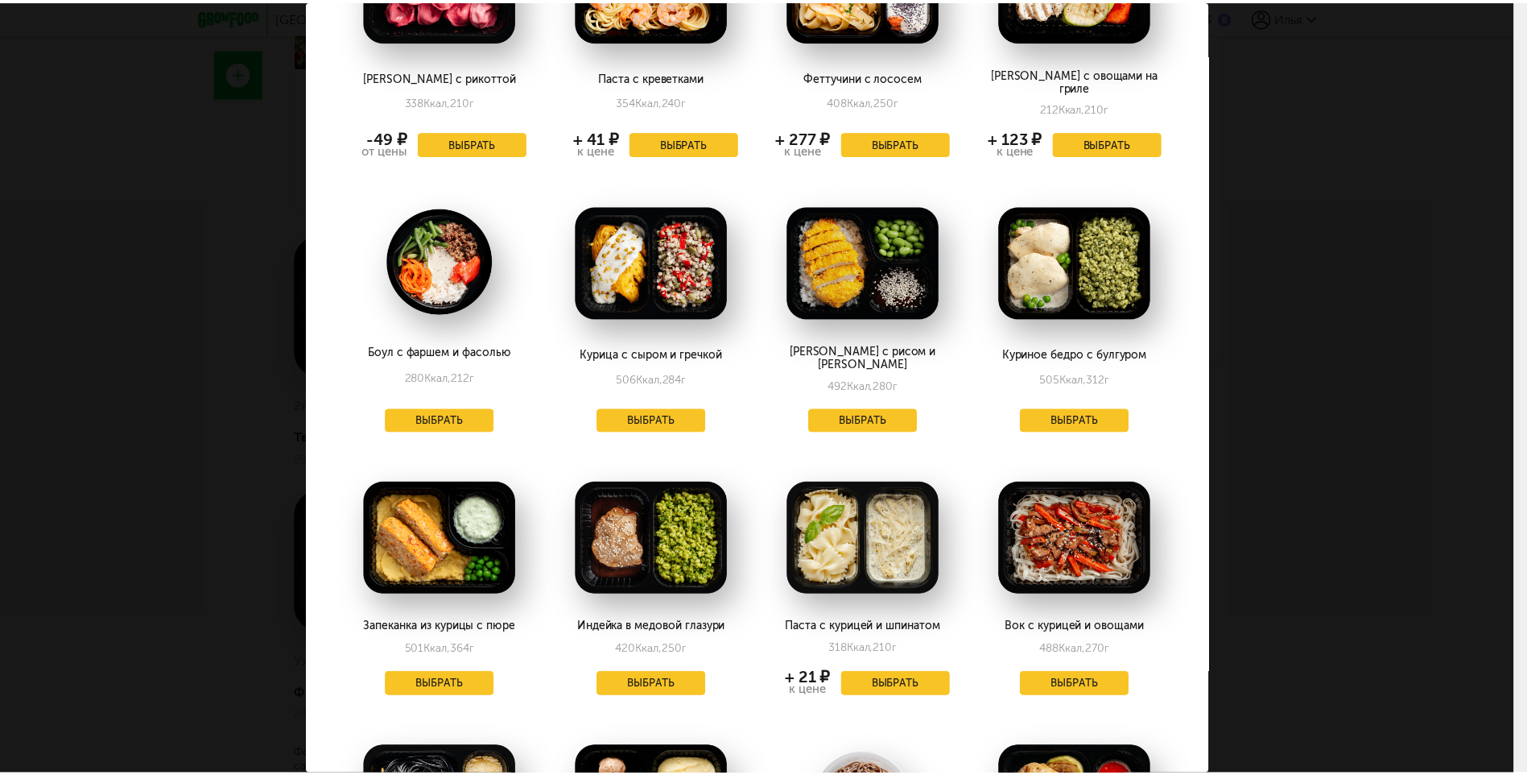
scroll to position [966, 0]
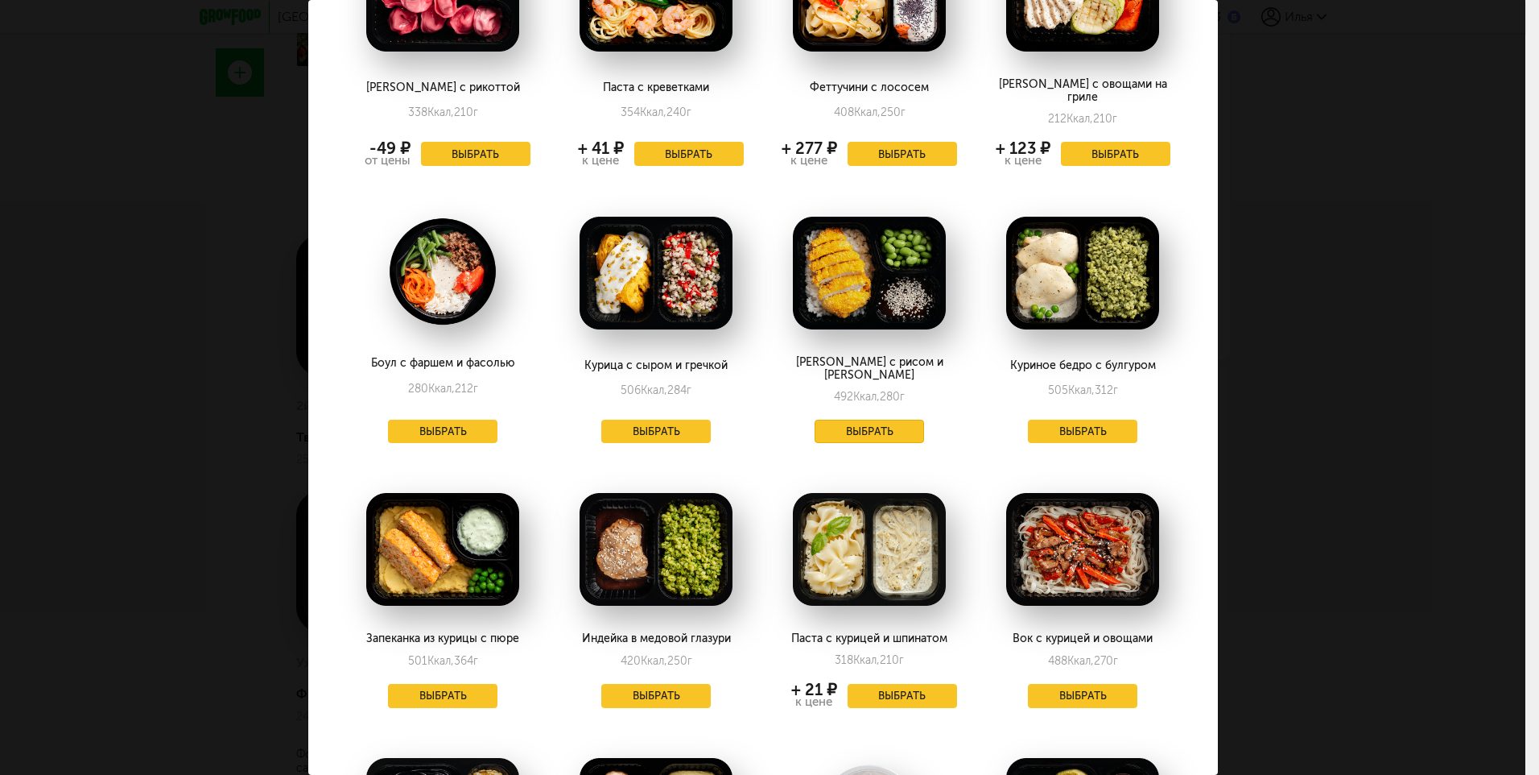
click at [870, 419] on button "Выбрать" at bounding box center [869, 431] width 109 height 24
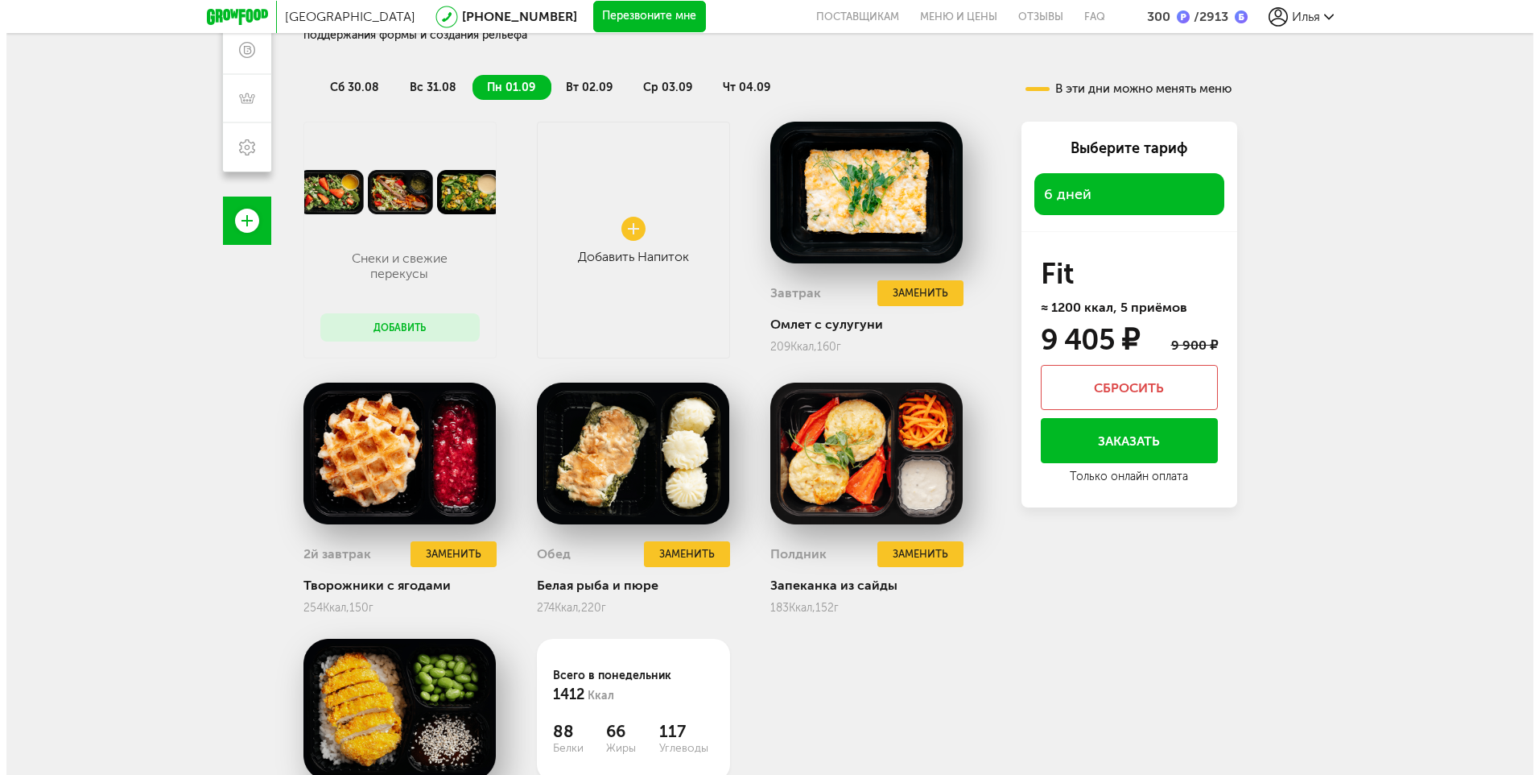
scroll to position [312, 0]
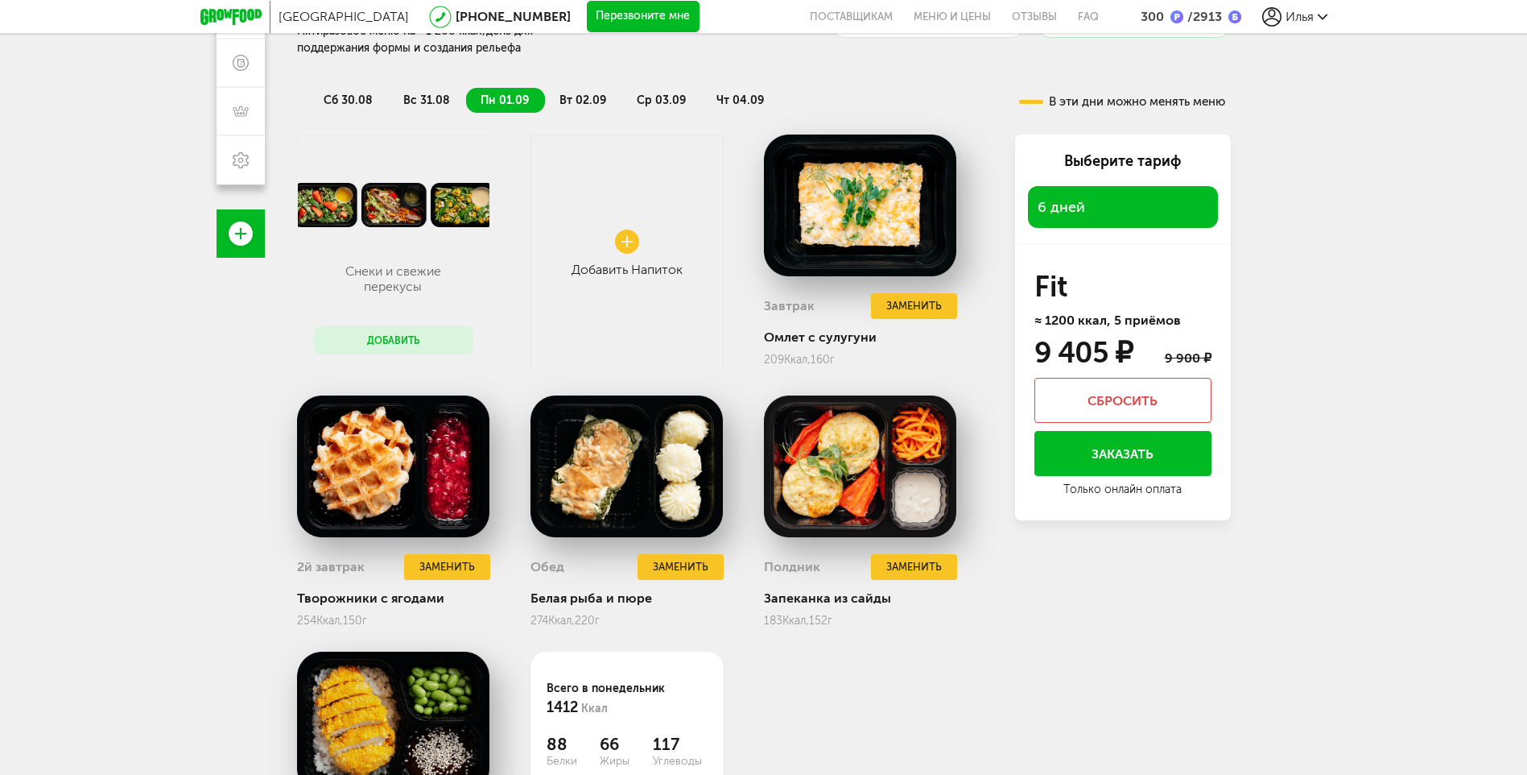
click at [570, 98] on span "вт 02.09" at bounding box center [583, 100] width 47 height 14
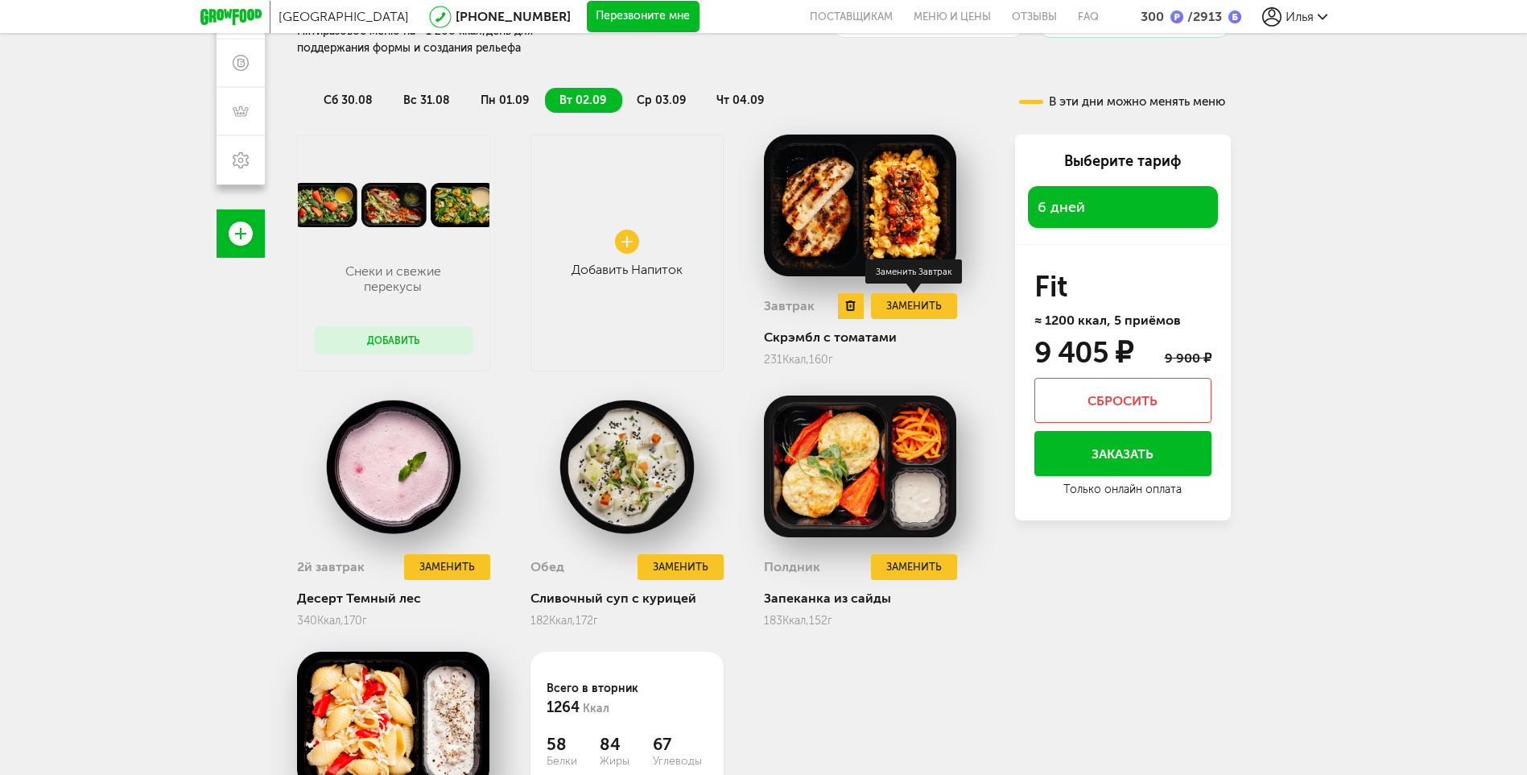
click at [918, 305] on button "Заменить" at bounding box center [913, 306] width 85 height 27
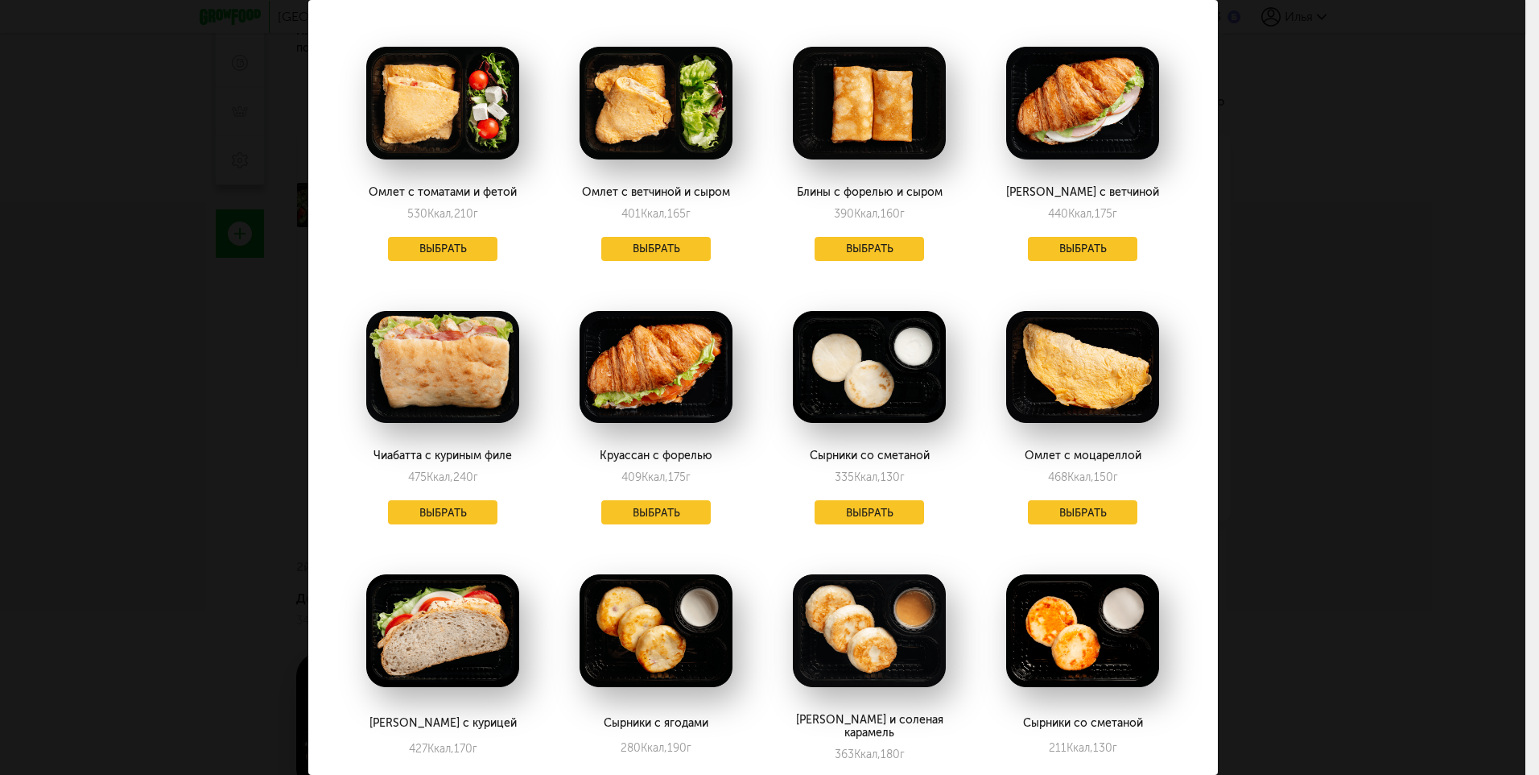
scroll to position [1307, 0]
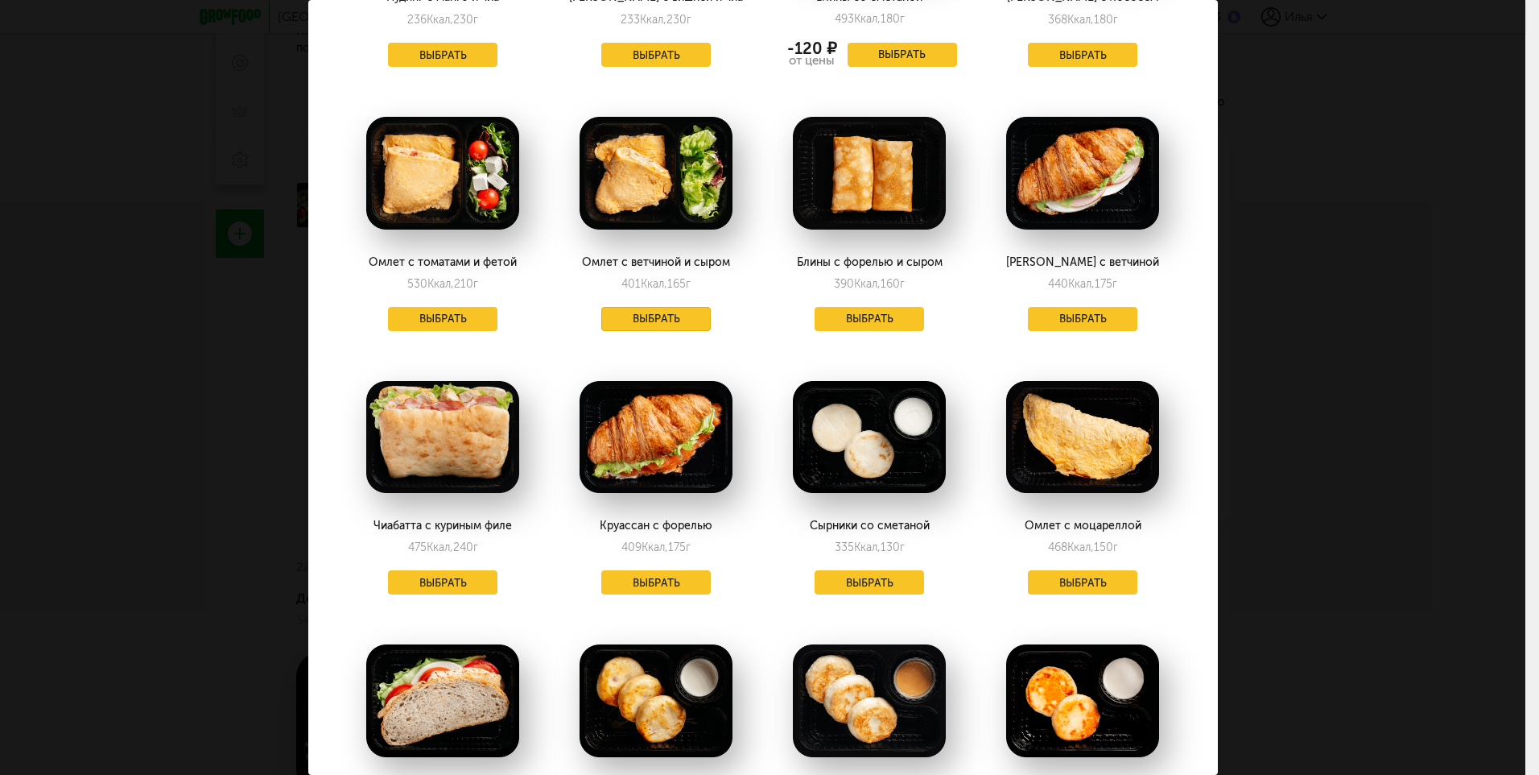
click at [669, 308] on button "Выбрать" at bounding box center [655, 319] width 109 height 24
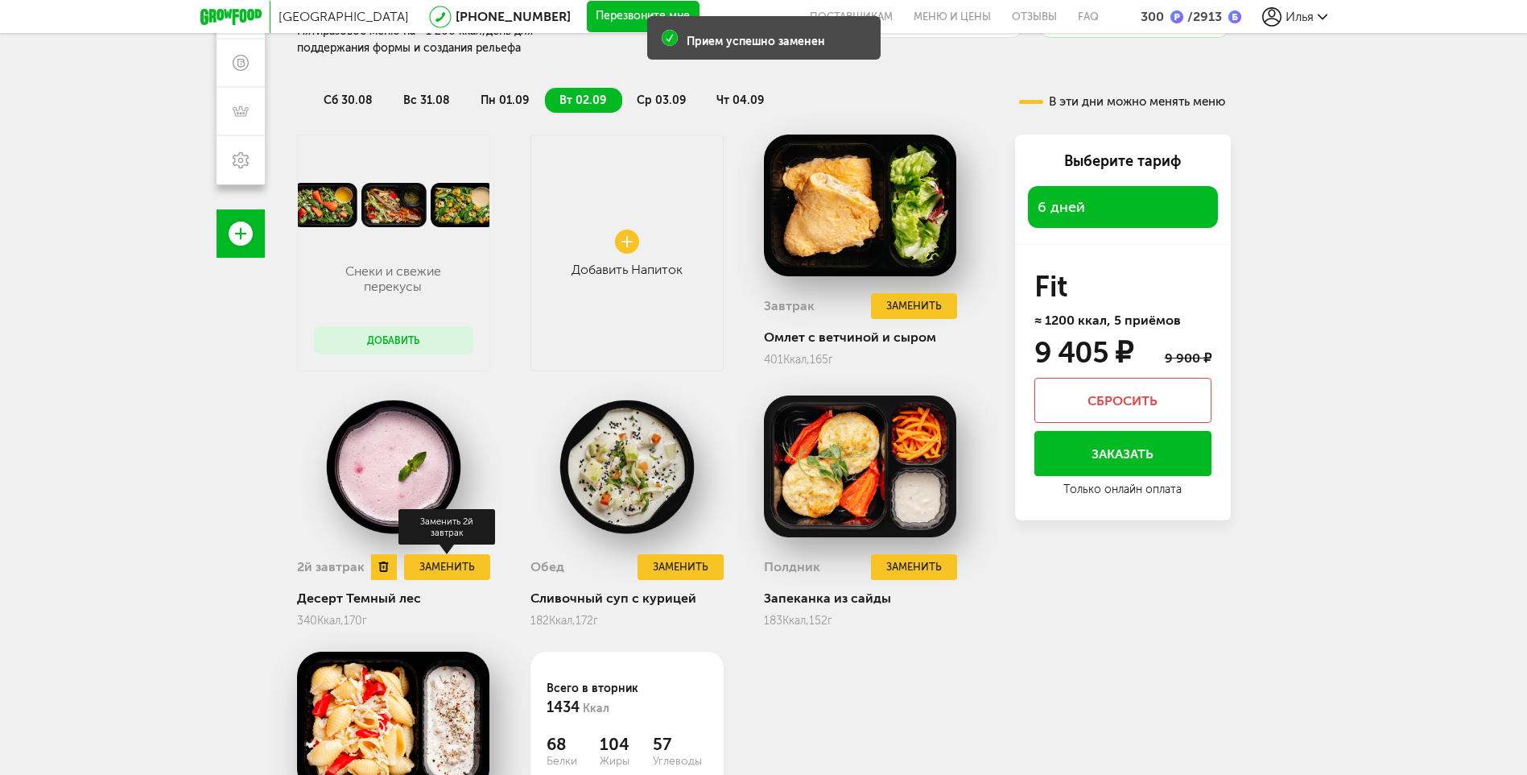
click at [439, 555] on button "Заменить" at bounding box center [446, 567] width 85 height 27
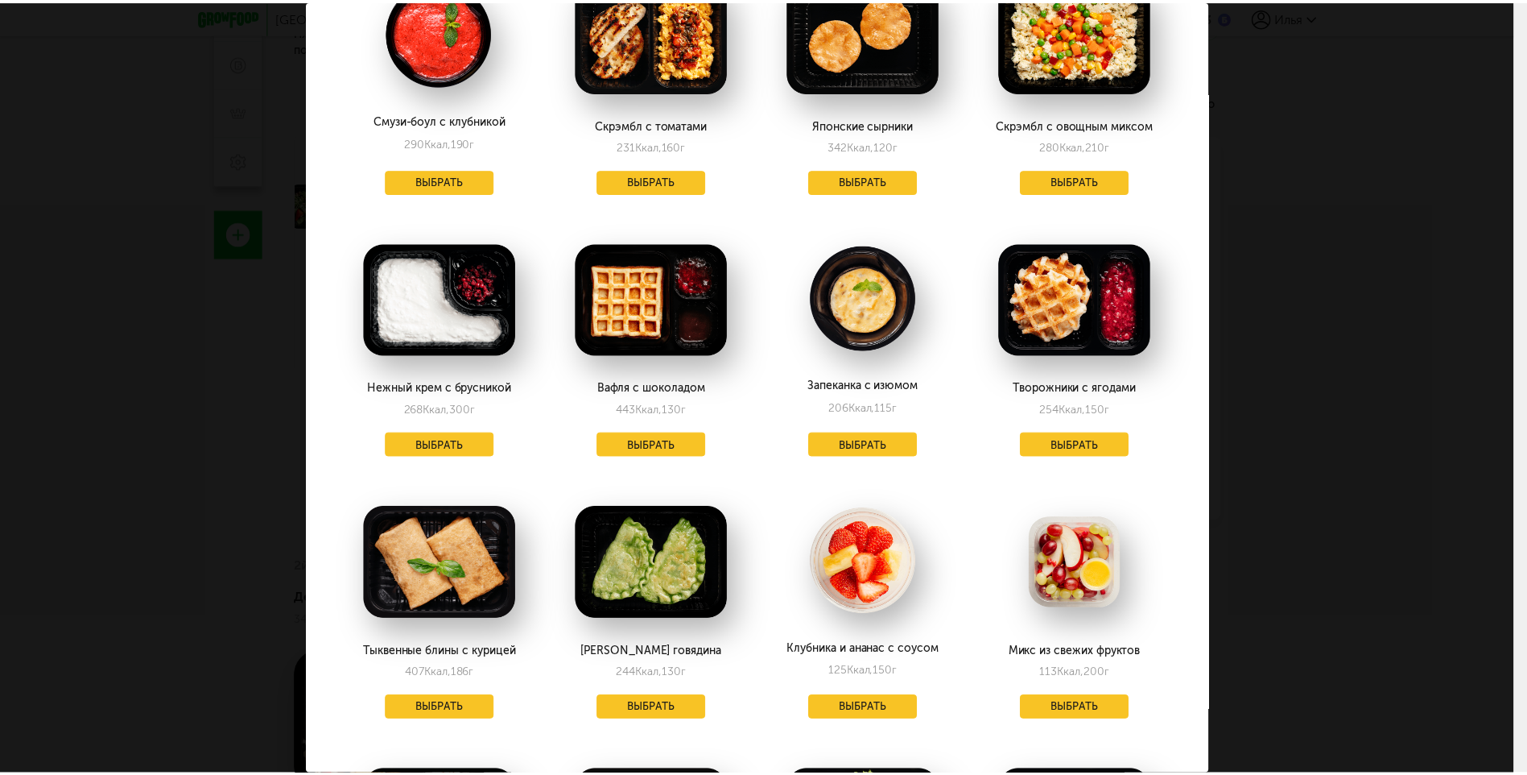
scroll to position [403, 0]
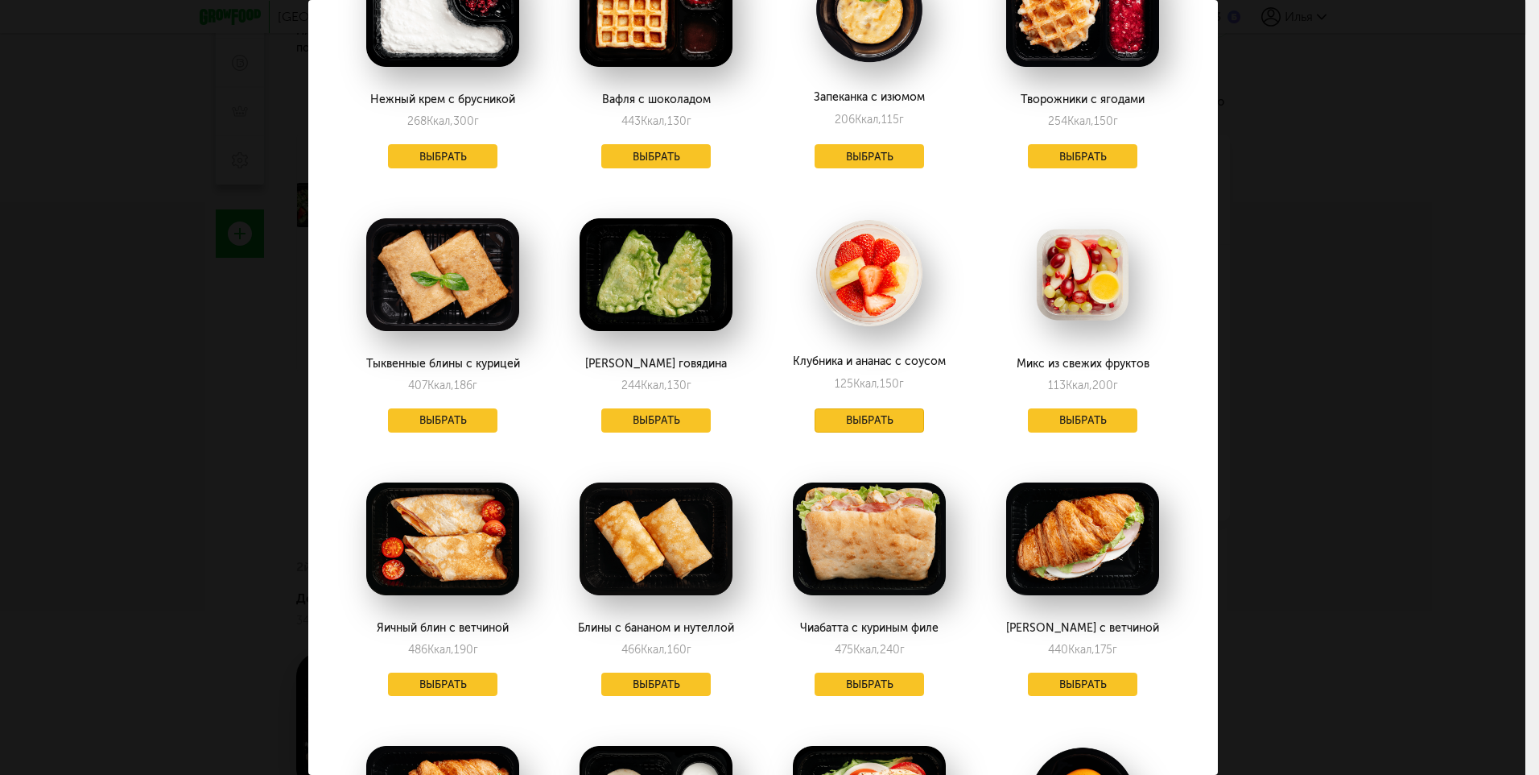
click at [886, 408] on button "Выбрать" at bounding box center [869, 420] width 109 height 24
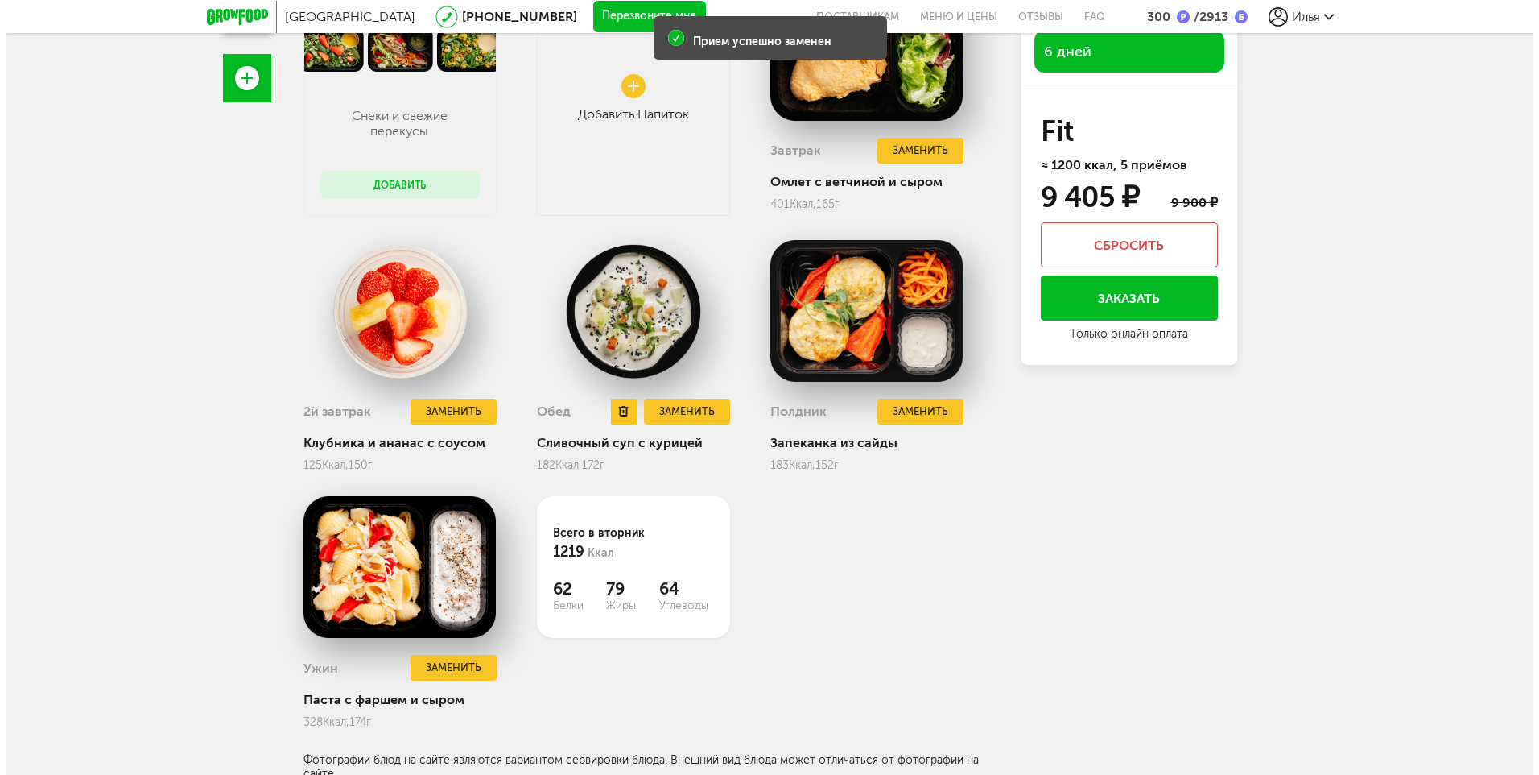
scroll to position [473, 0]
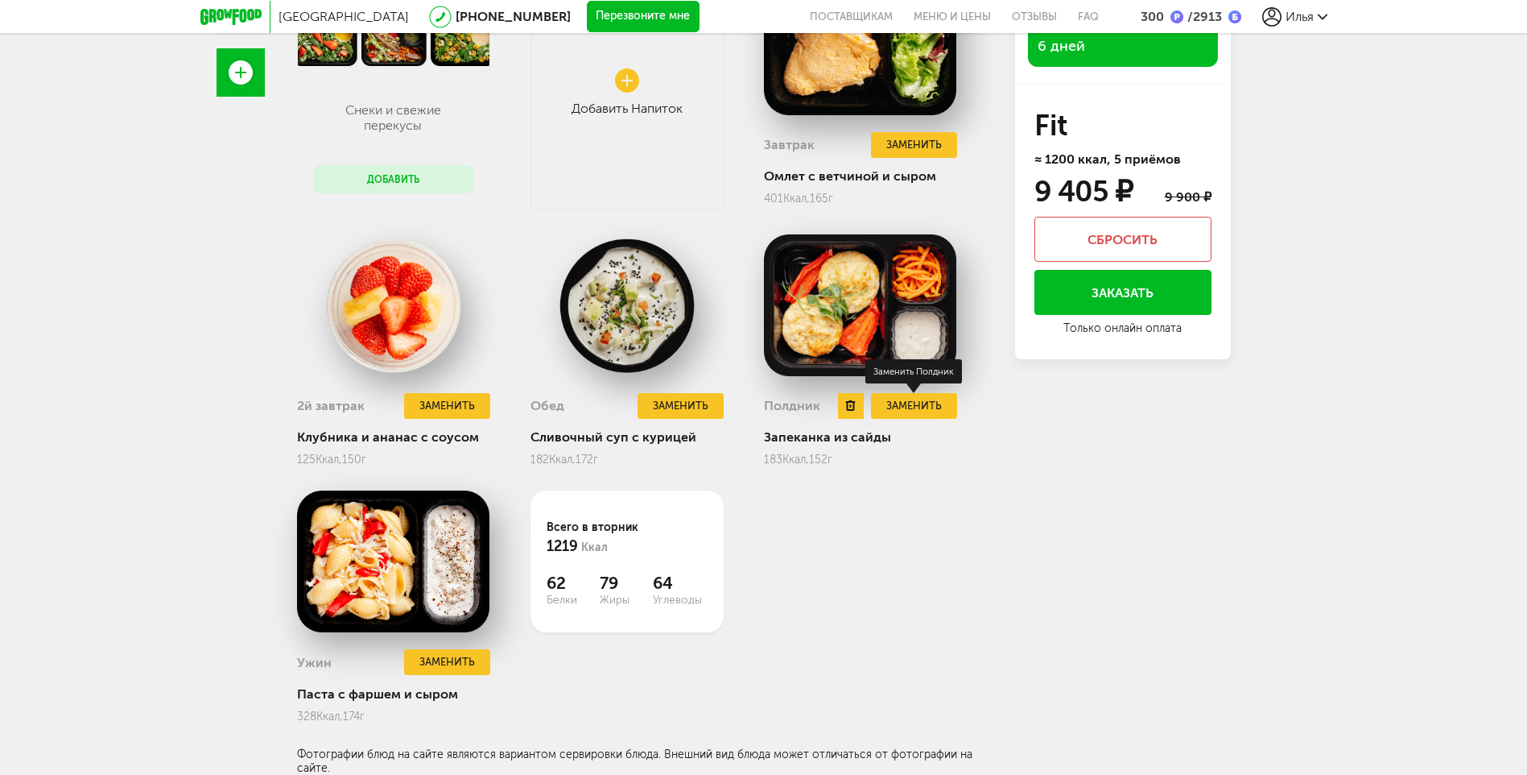
click at [932, 405] on button "Заменить" at bounding box center [913, 406] width 85 height 27
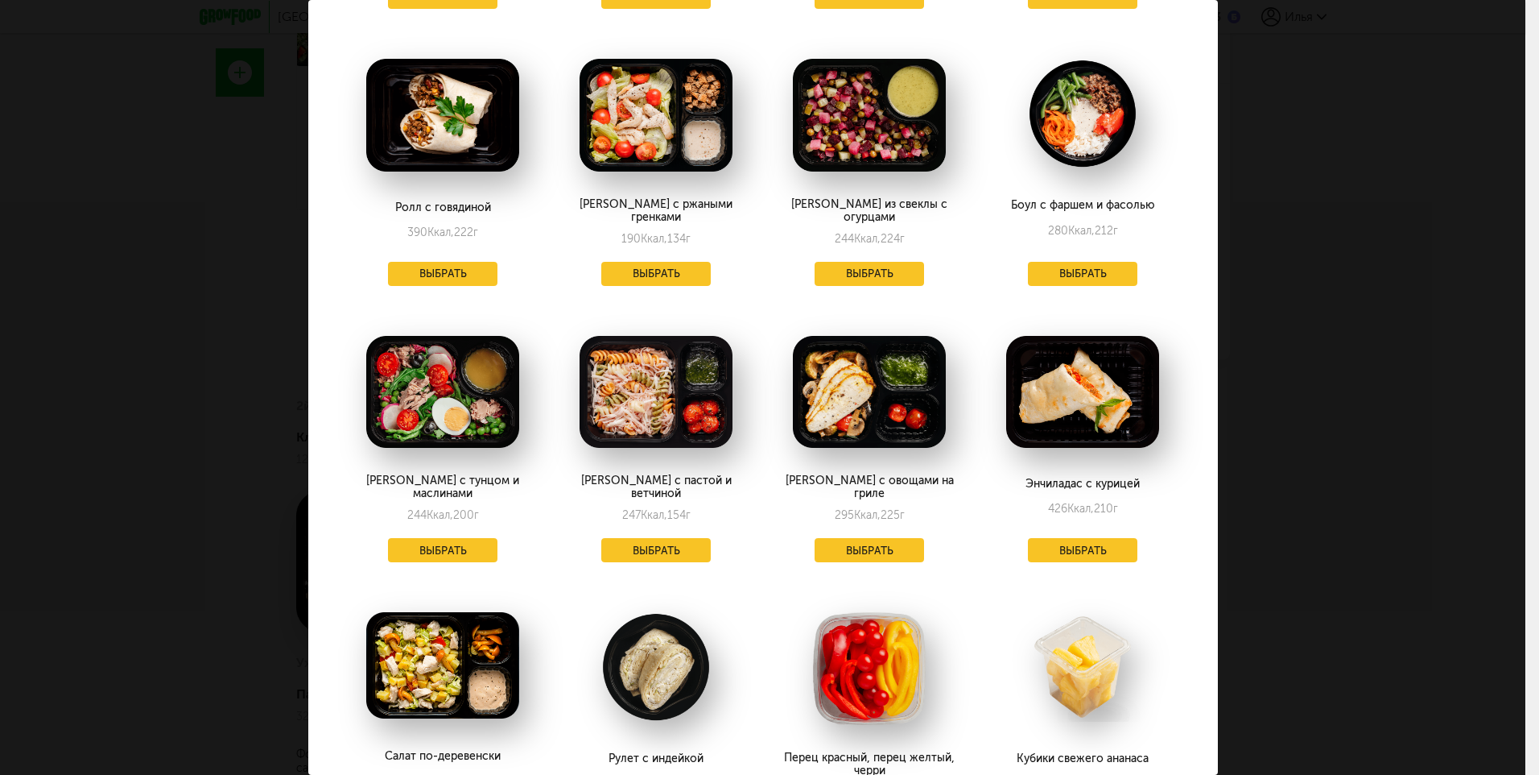
scroll to position [0, 0]
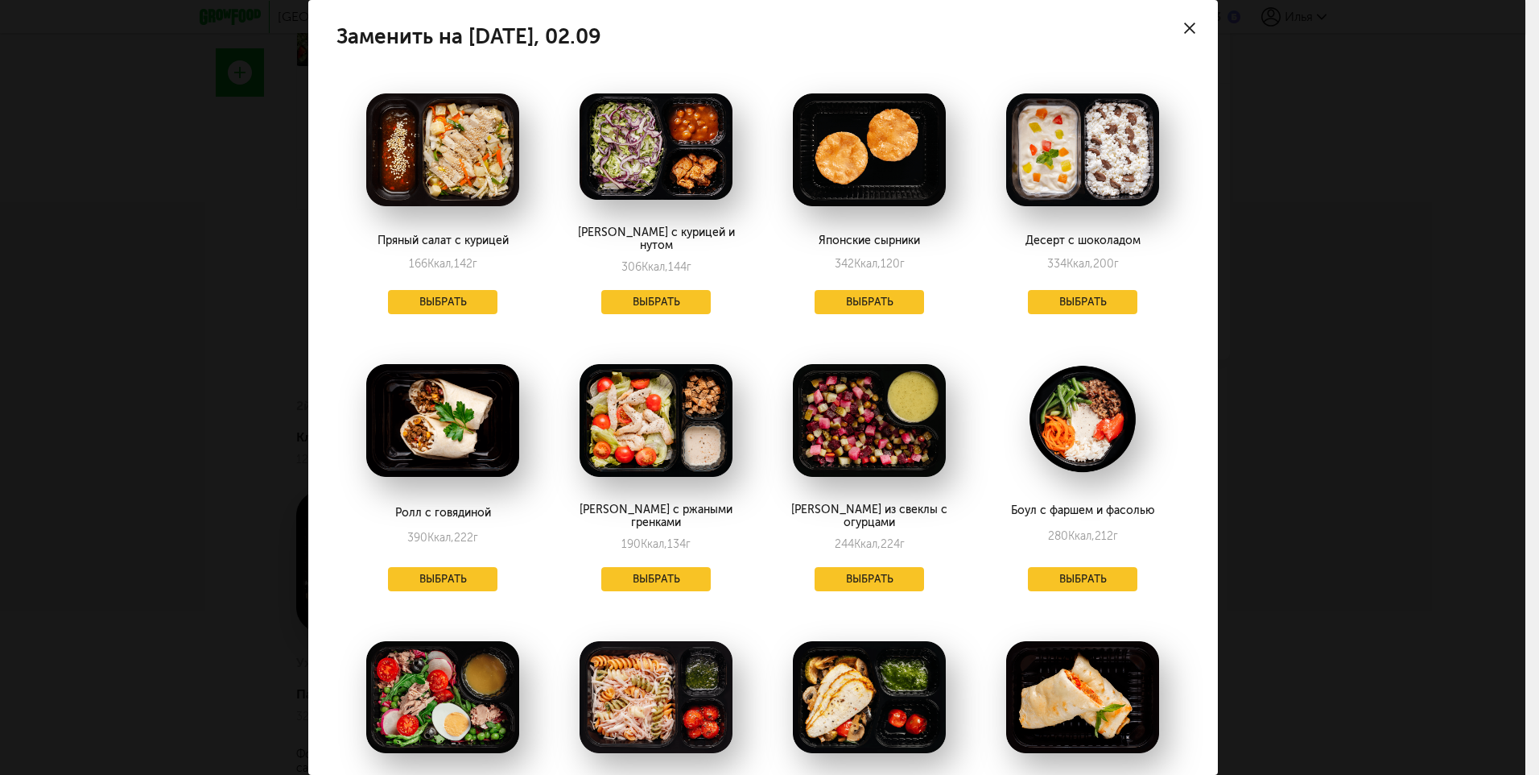
click at [1187, 20] on div at bounding box center [1190, 28] width 56 height 56
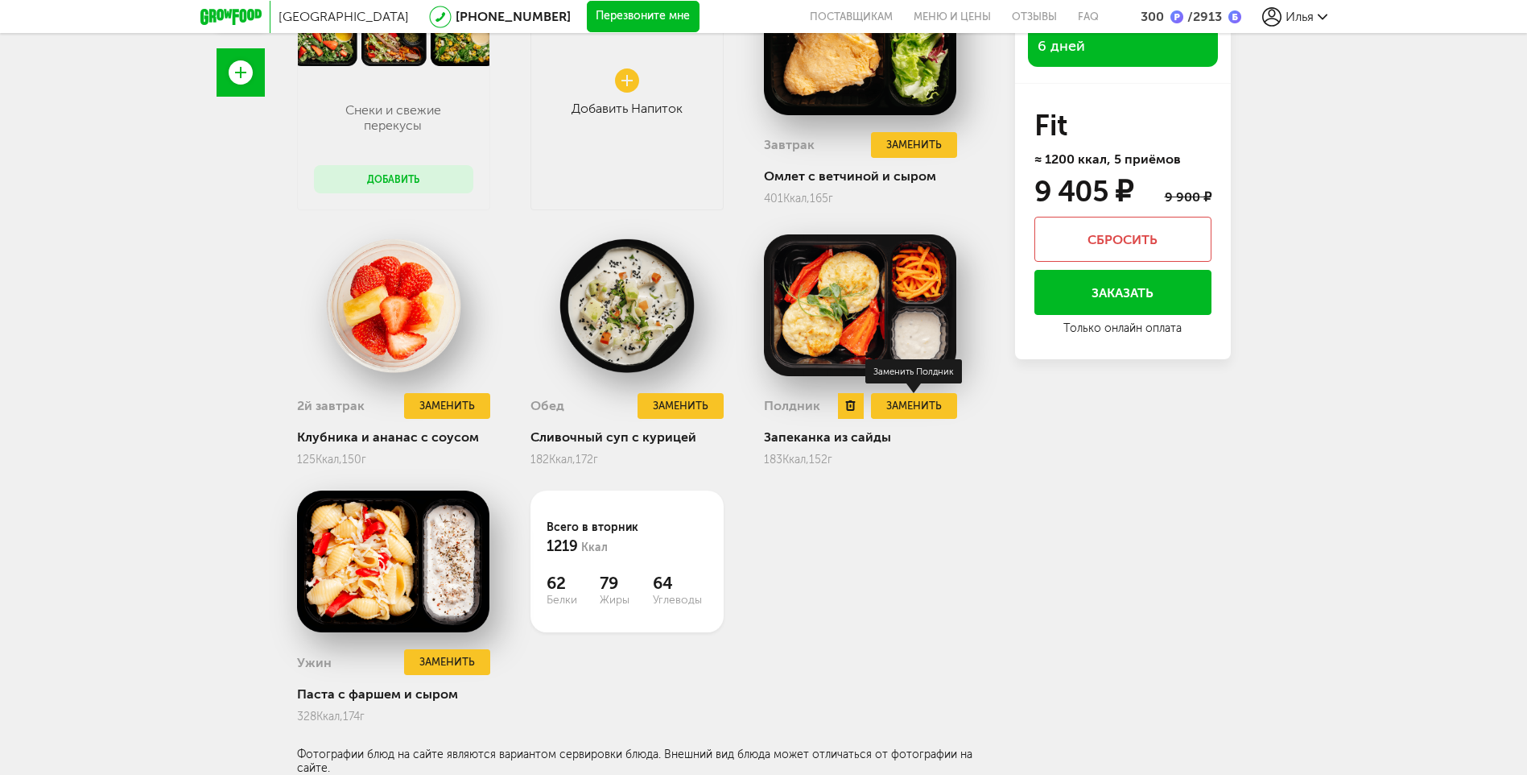
click at [915, 409] on button "Заменить" at bounding box center [913, 406] width 85 height 27
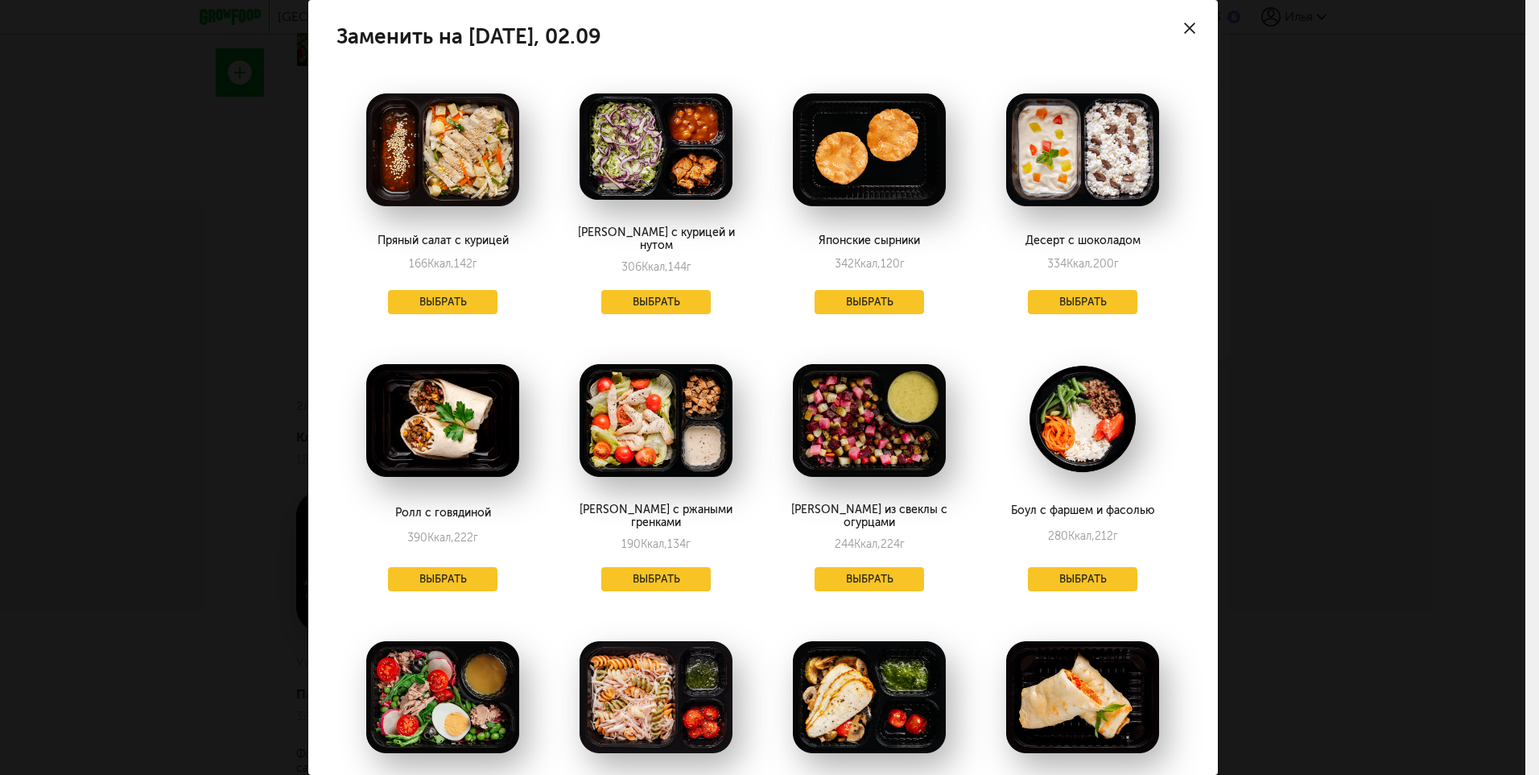
click at [1184, 23] on icon at bounding box center [1189, 28] width 11 height 11
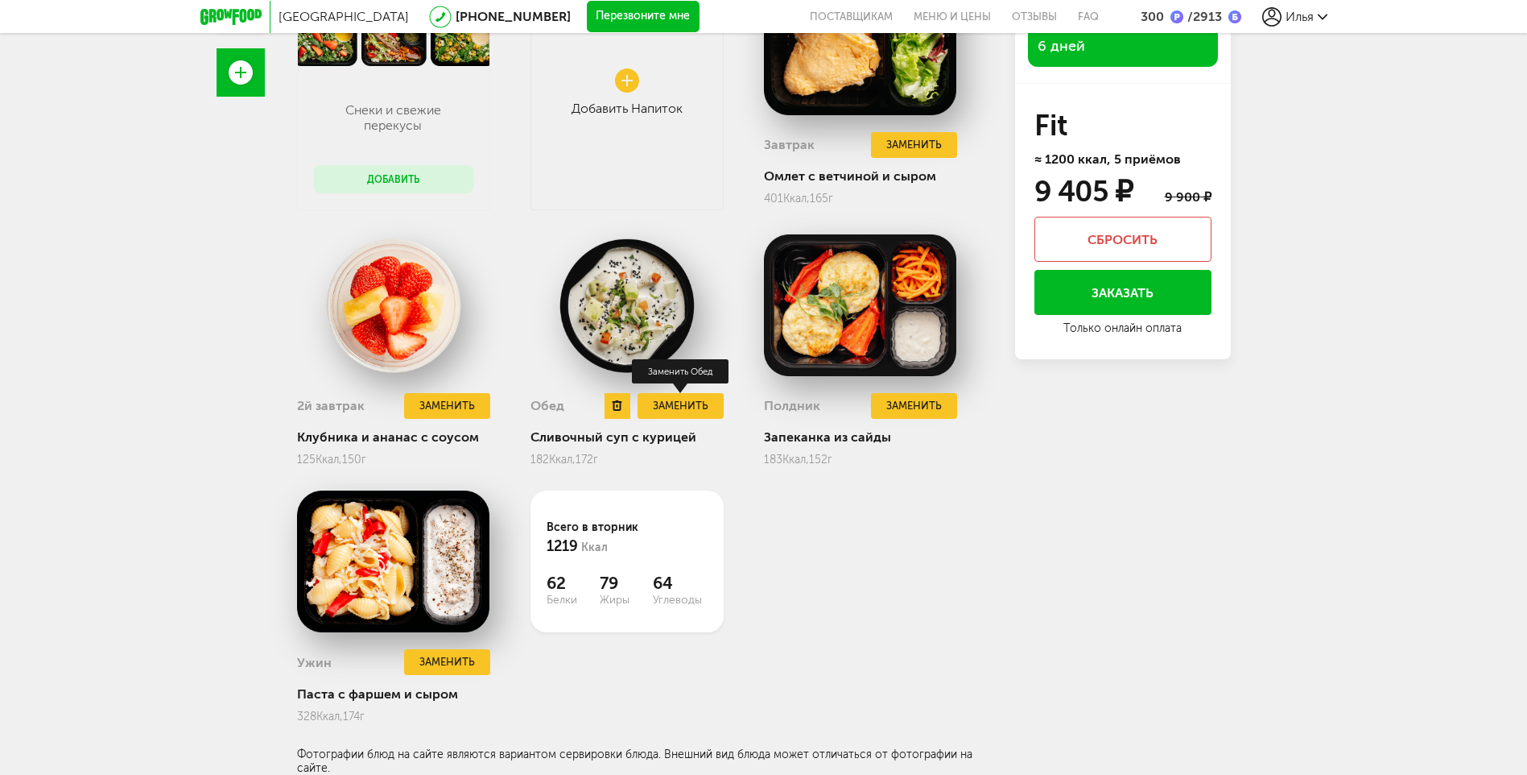
click at [680, 405] on button "Заменить" at bounding box center [680, 406] width 85 height 27
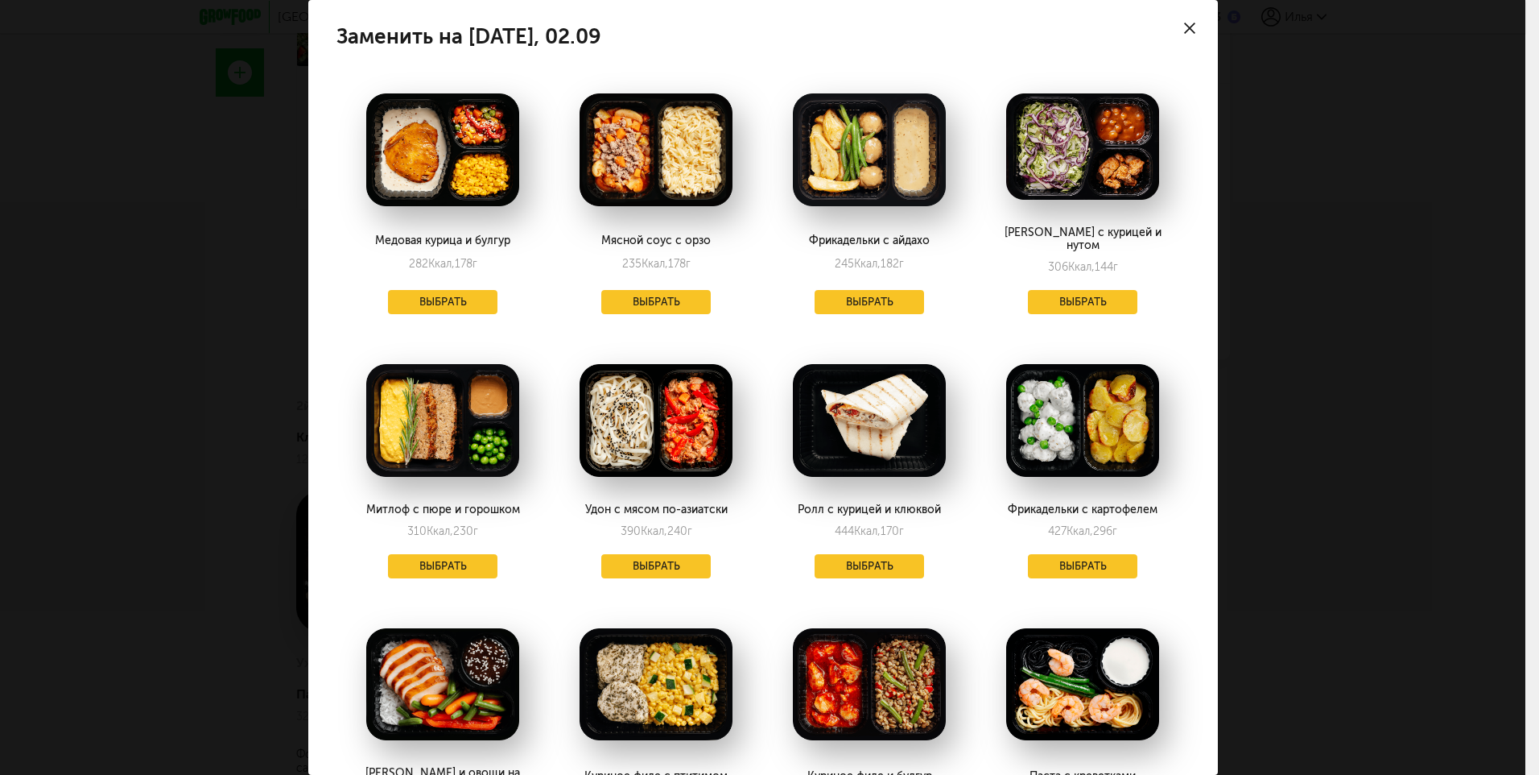
click at [1182, 21] on div at bounding box center [1190, 28] width 56 height 56
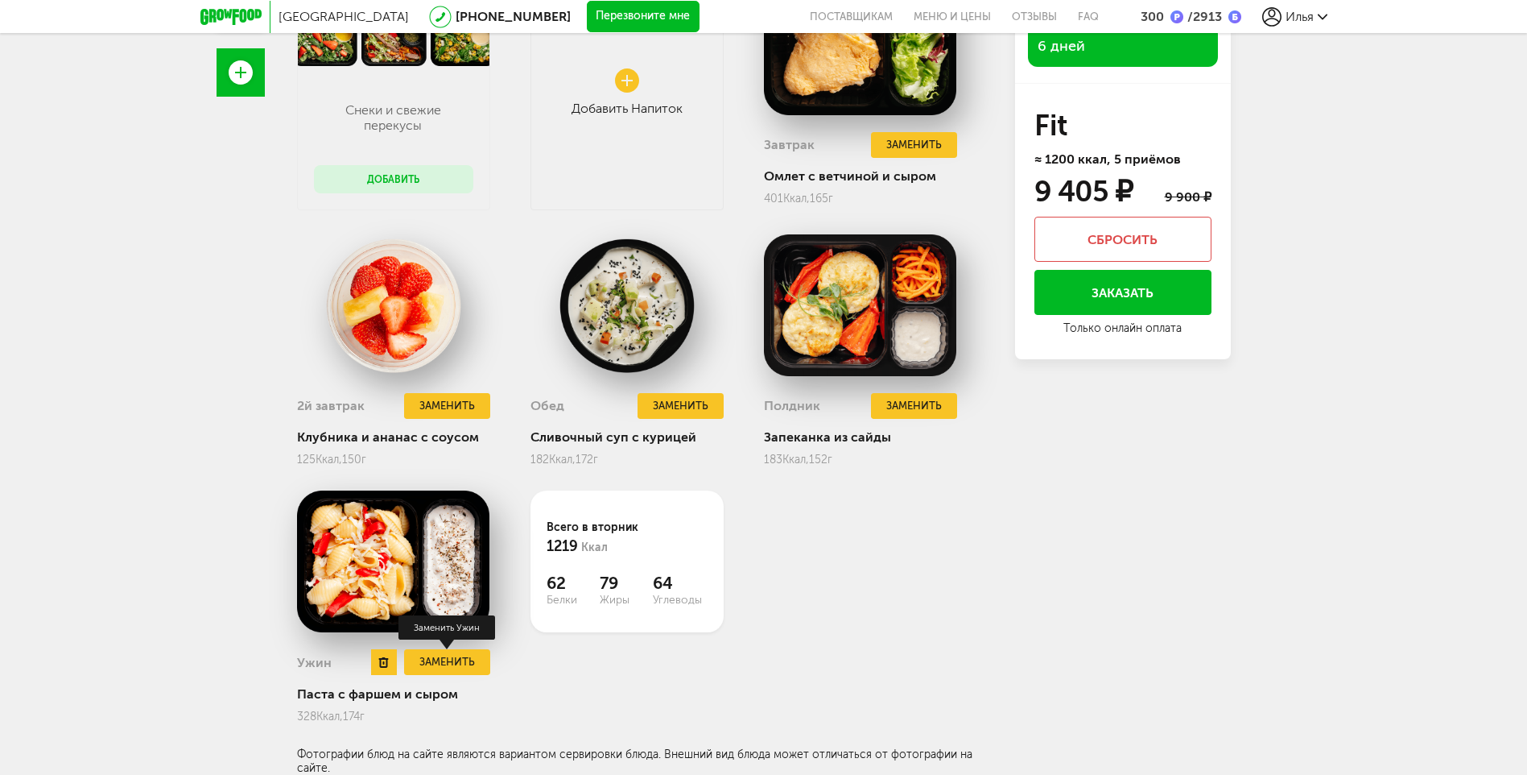
click at [465, 655] on button "Заменить" at bounding box center [446, 662] width 85 height 27
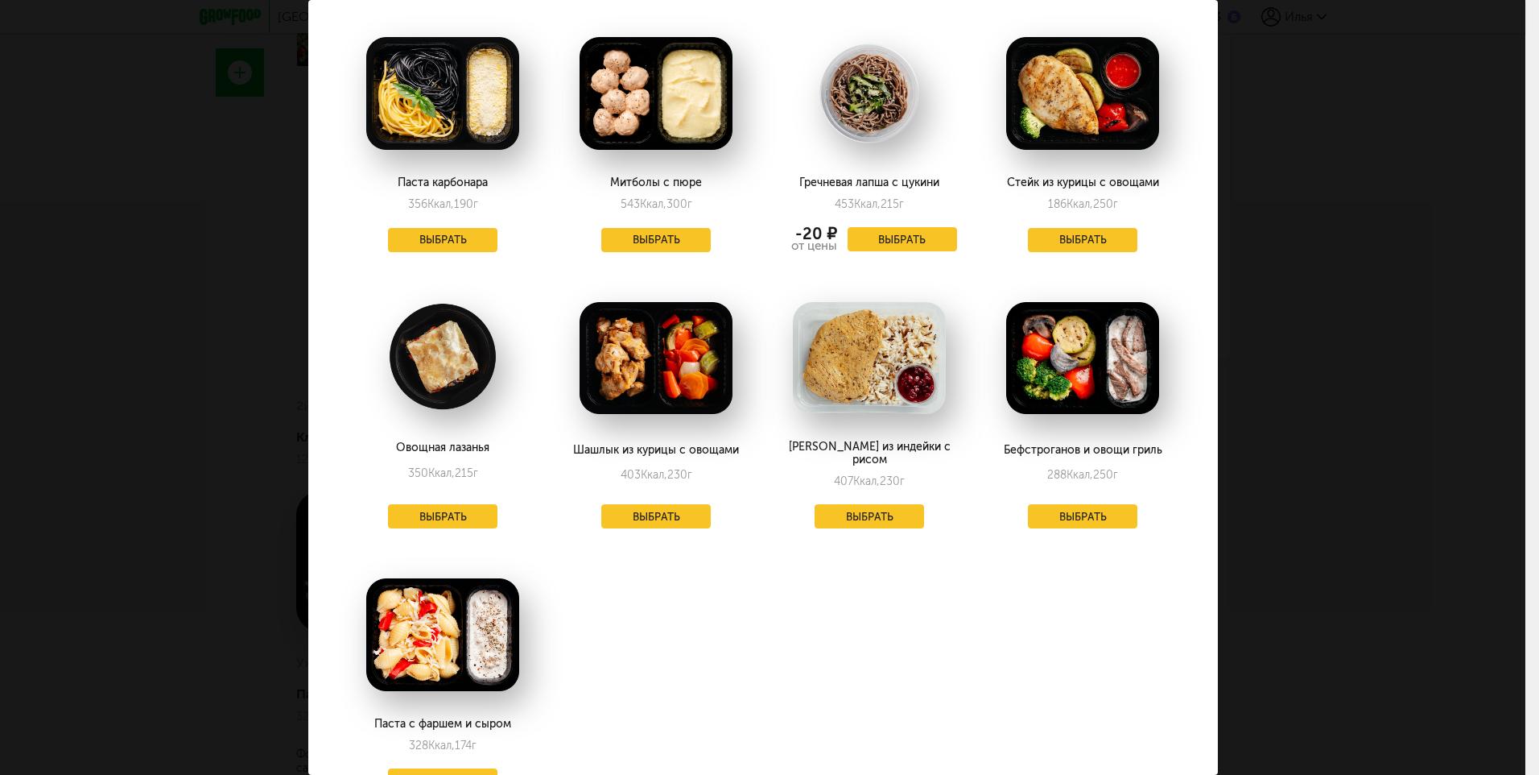
scroll to position [1691, 0]
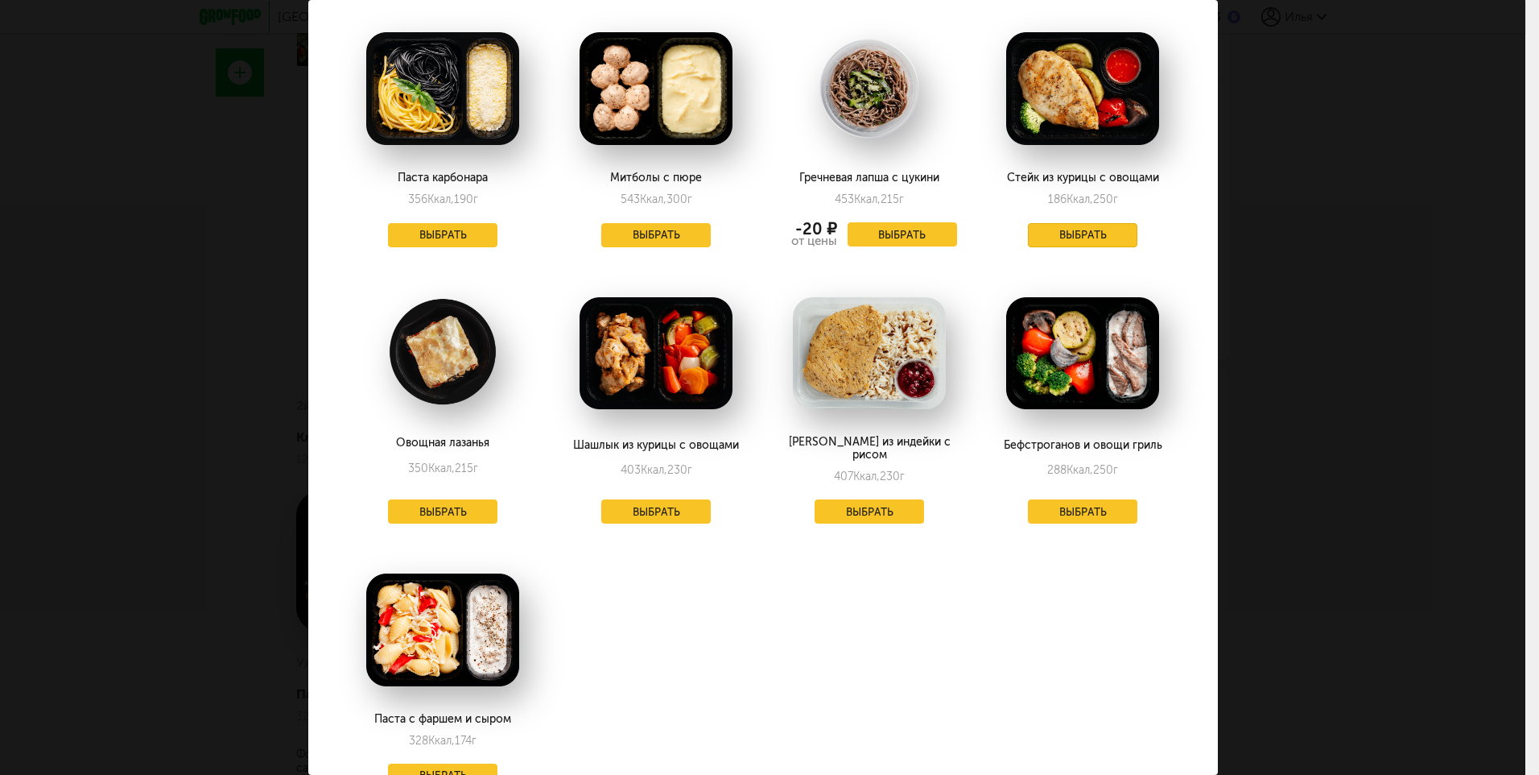
click at [1086, 223] on button "Выбрать" at bounding box center [1082, 235] width 109 height 24
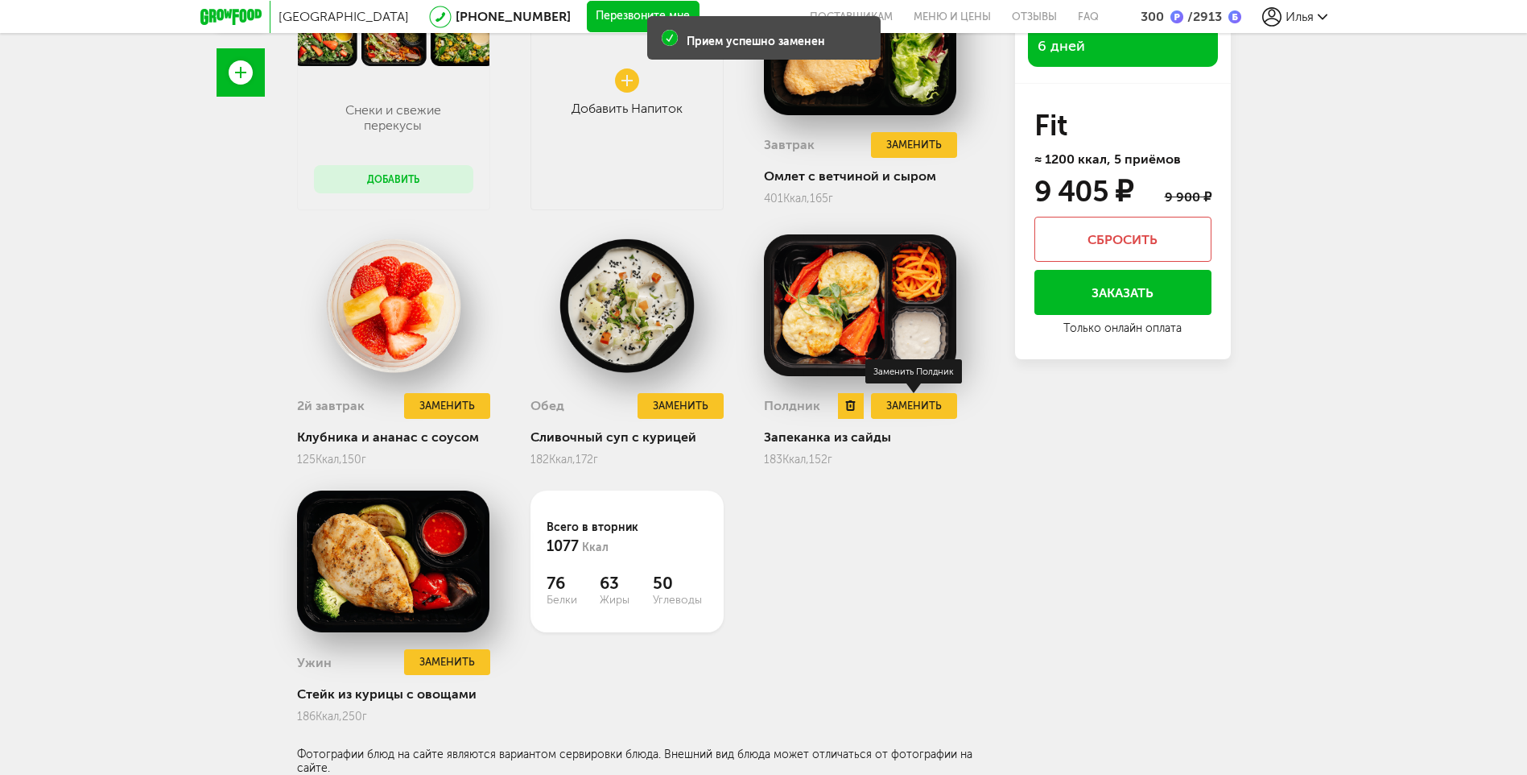
click at [908, 403] on button "Заменить" at bounding box center [913, 406] width 85 height 27
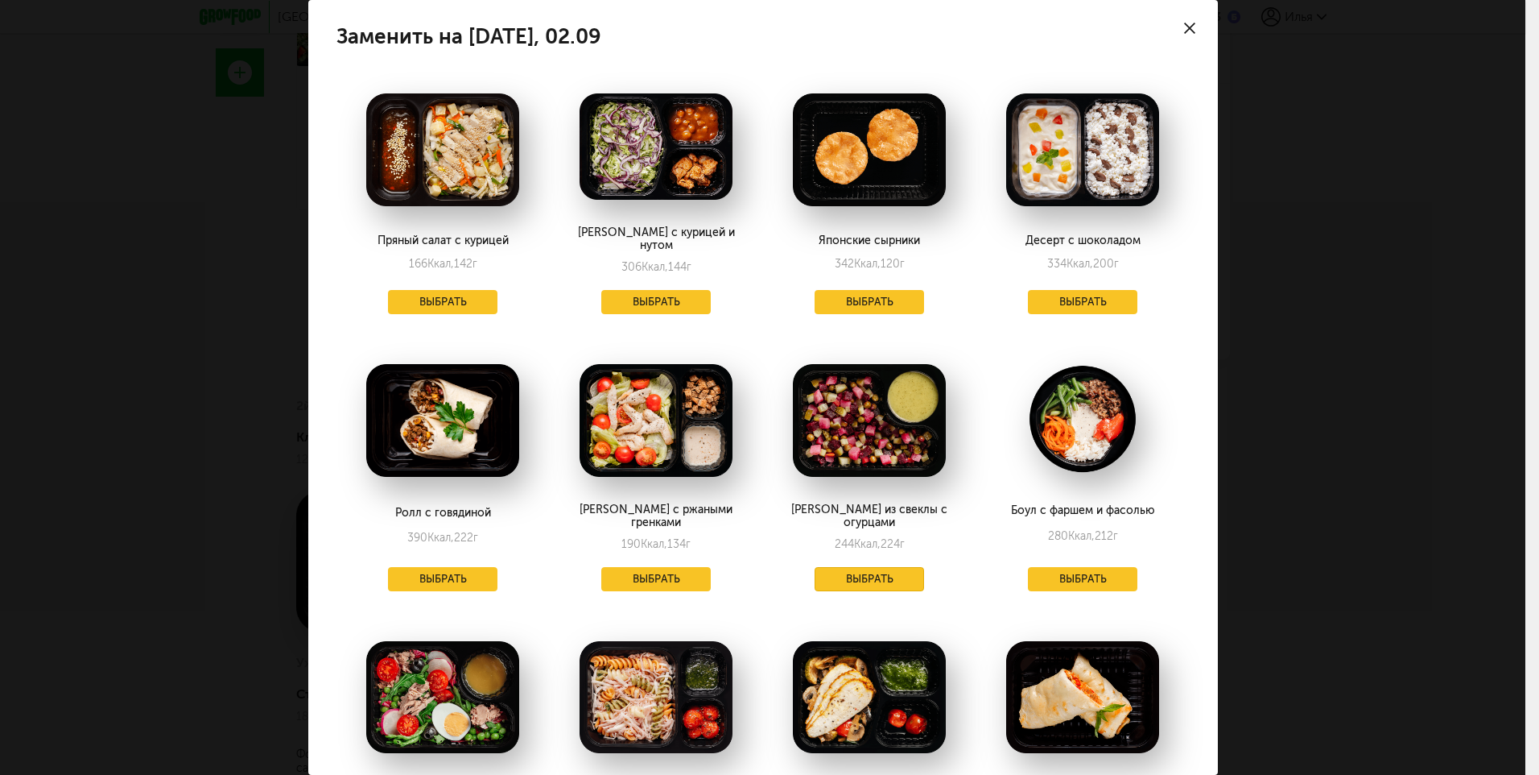
click at [872, 567] on button "Выбрать" at bounding box center [869, 579] width 109 height 24
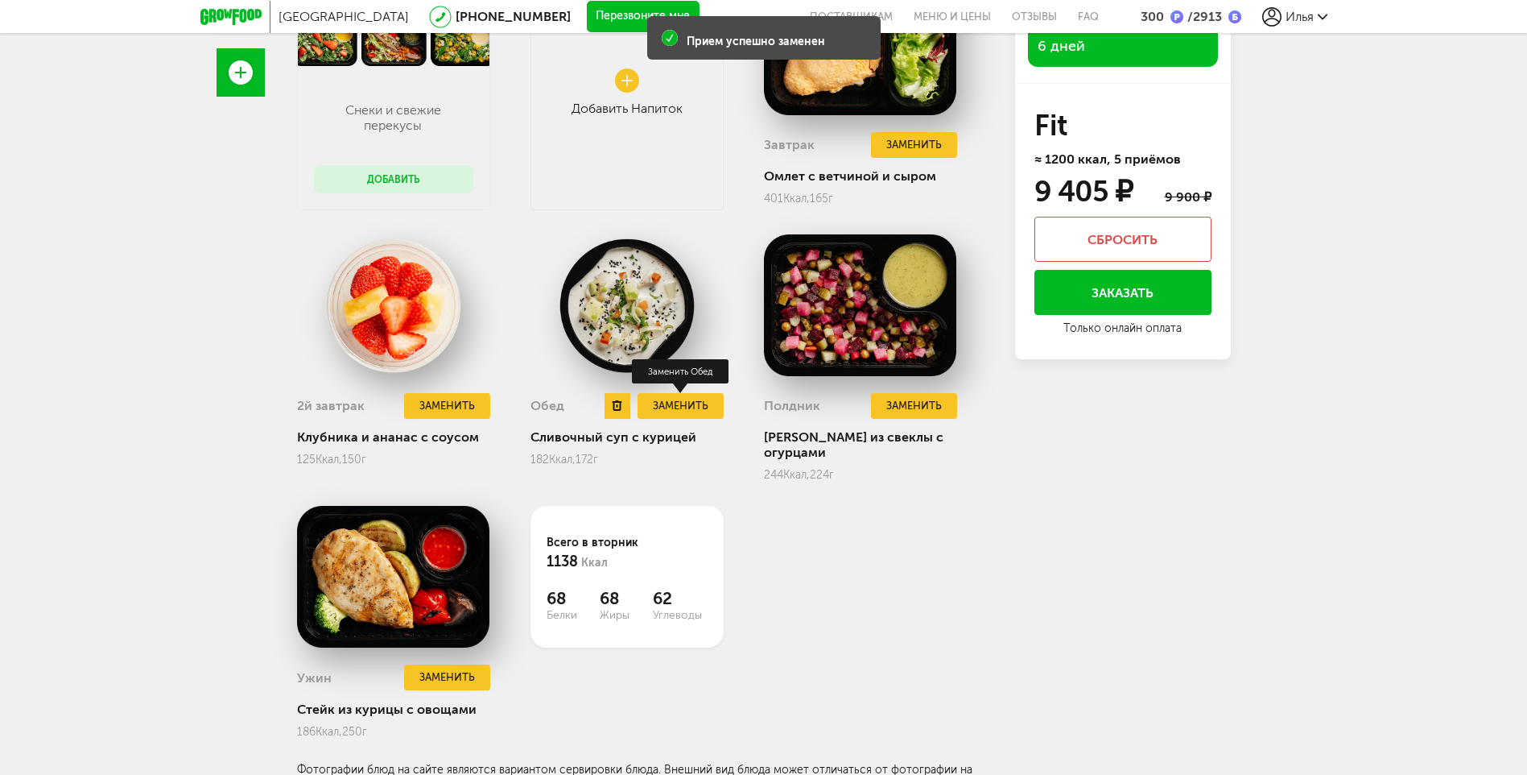
click at [696, 404] on button "Заменить" at bounding box center [680, 406] width 85 height 27
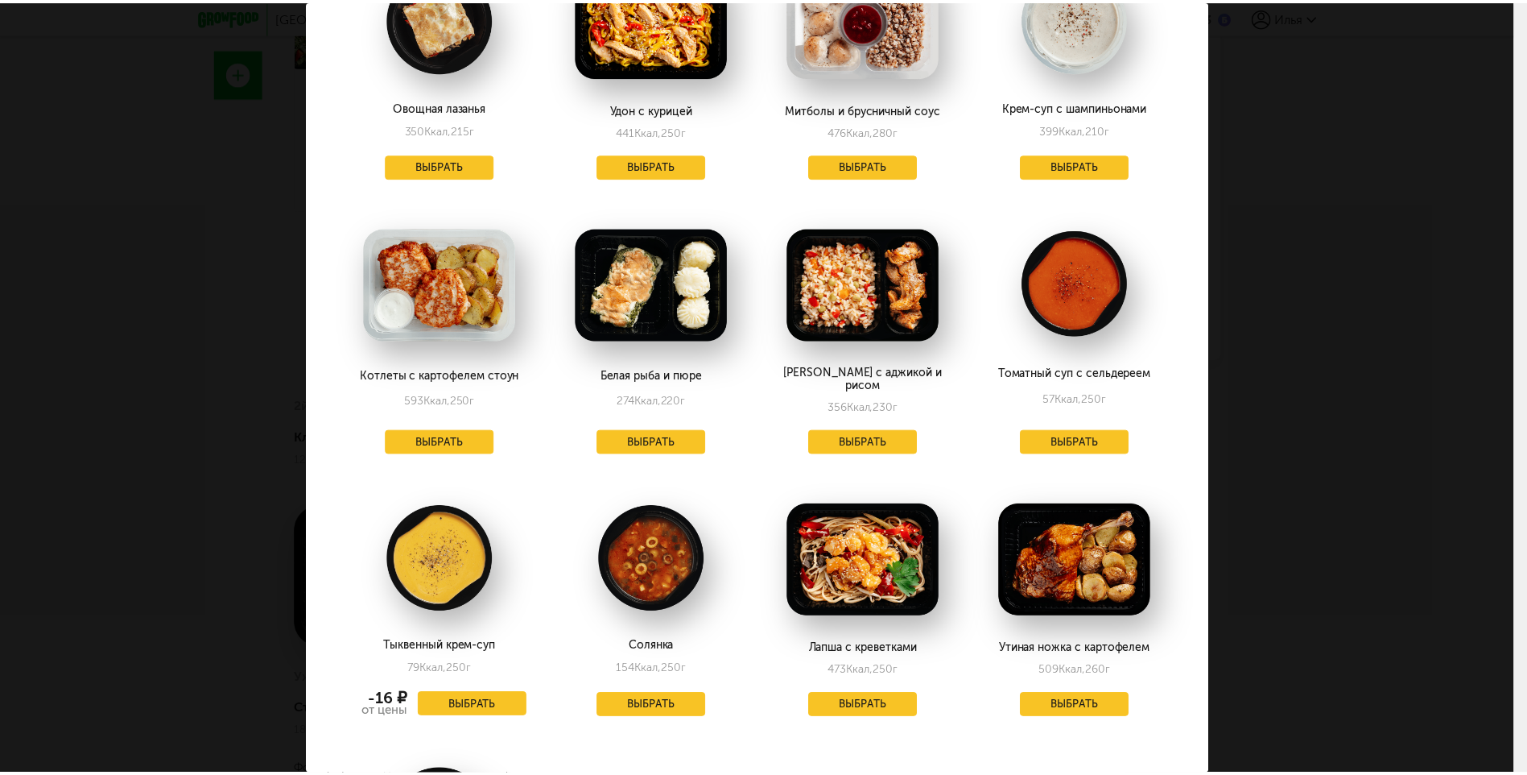
scroll to position [2337, 0]
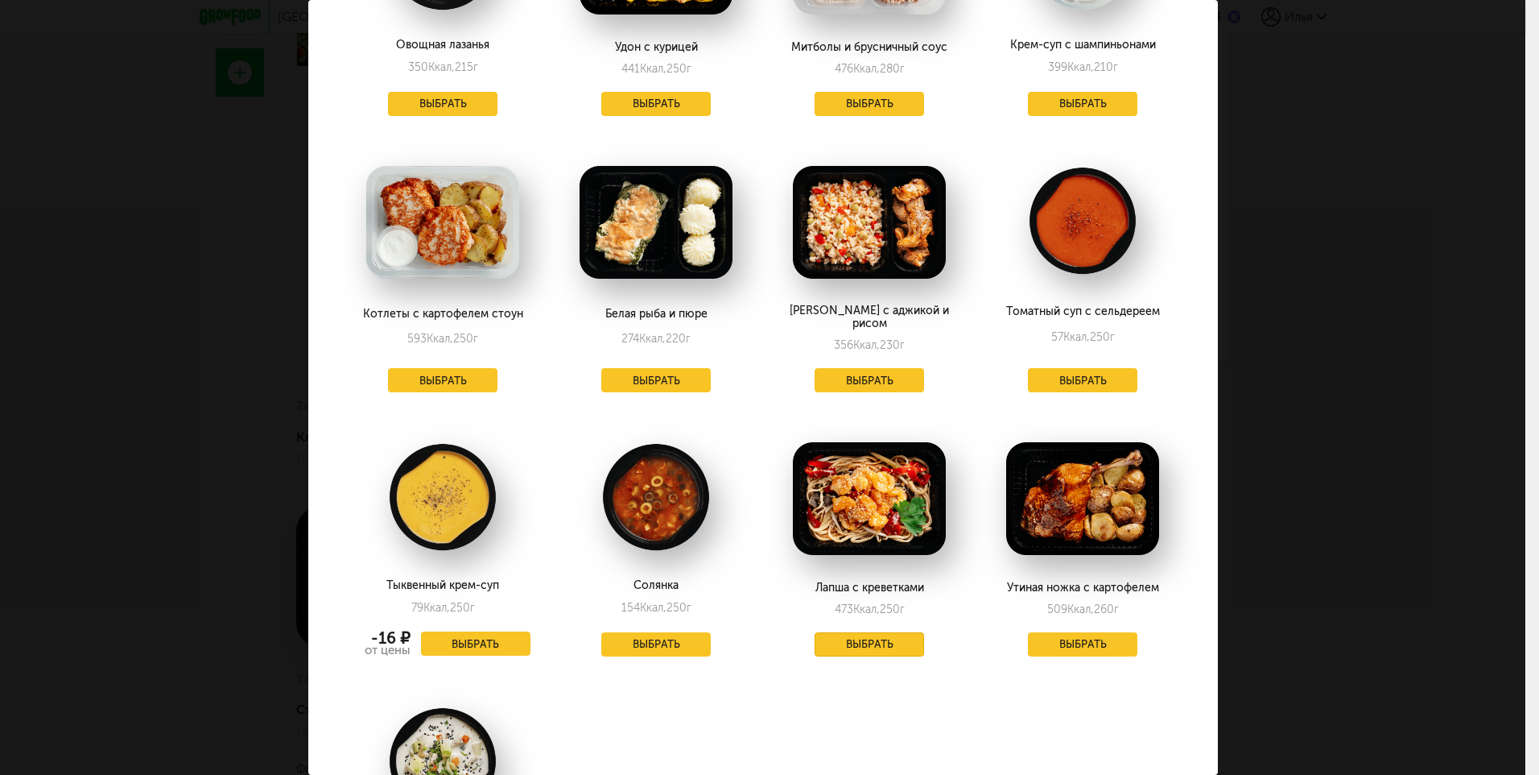
click at [882, 632] on button "Выбрать" at bounding box center [869, 644] width 109 height 24
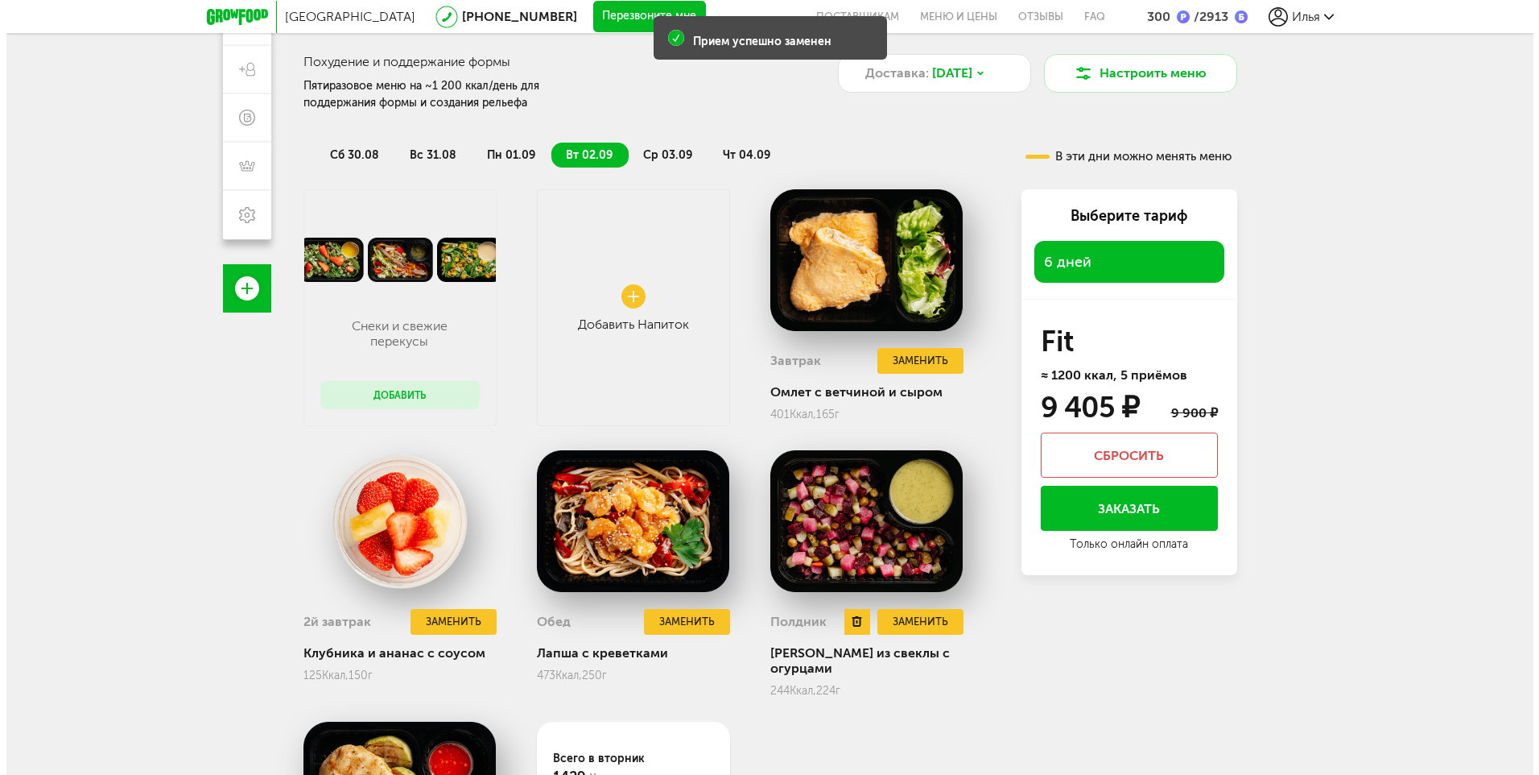
scroll to position [232, 0]
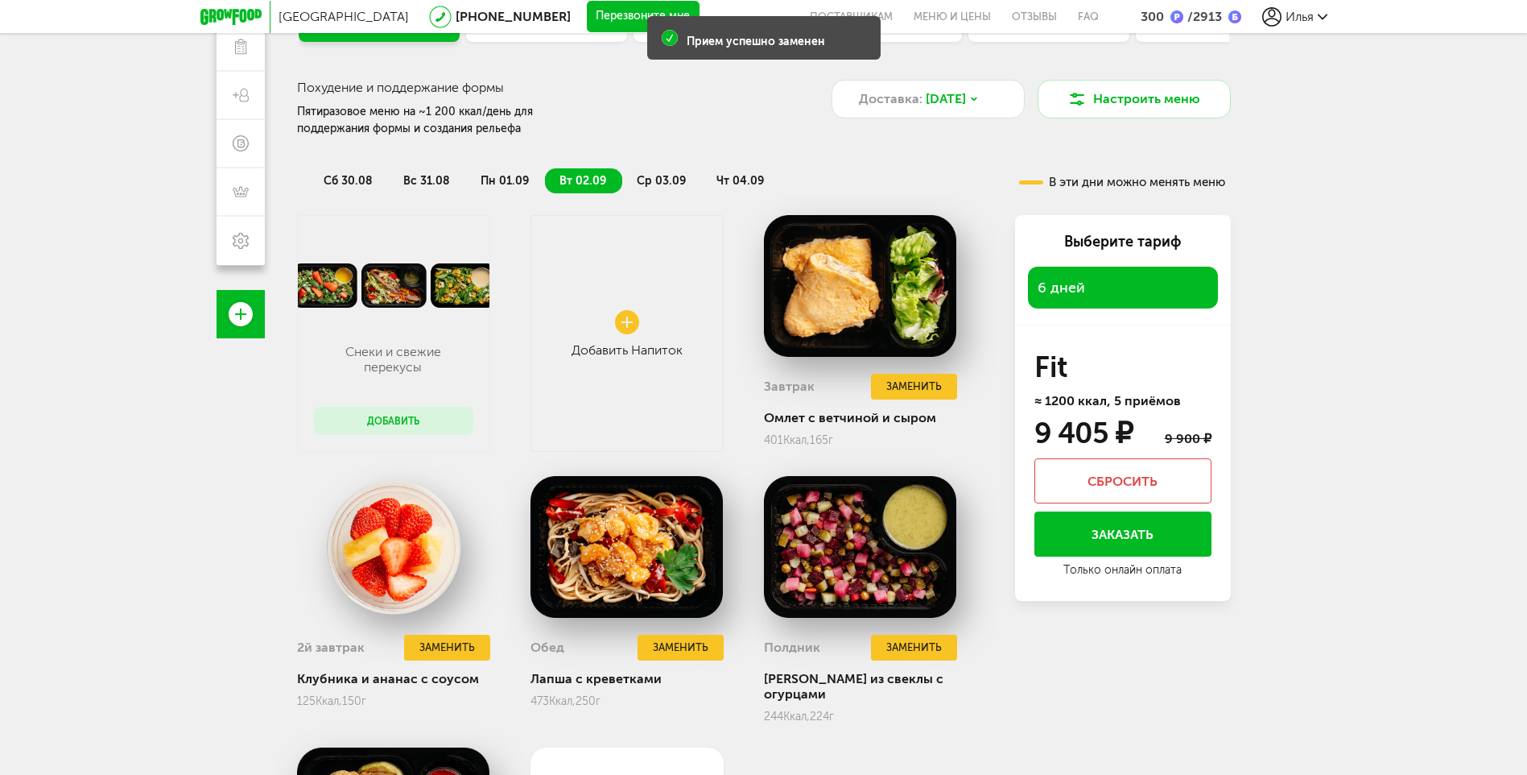
click at [651, 179] on span "ср 03.09" at bounding box center [661, 181] width 49 height 14
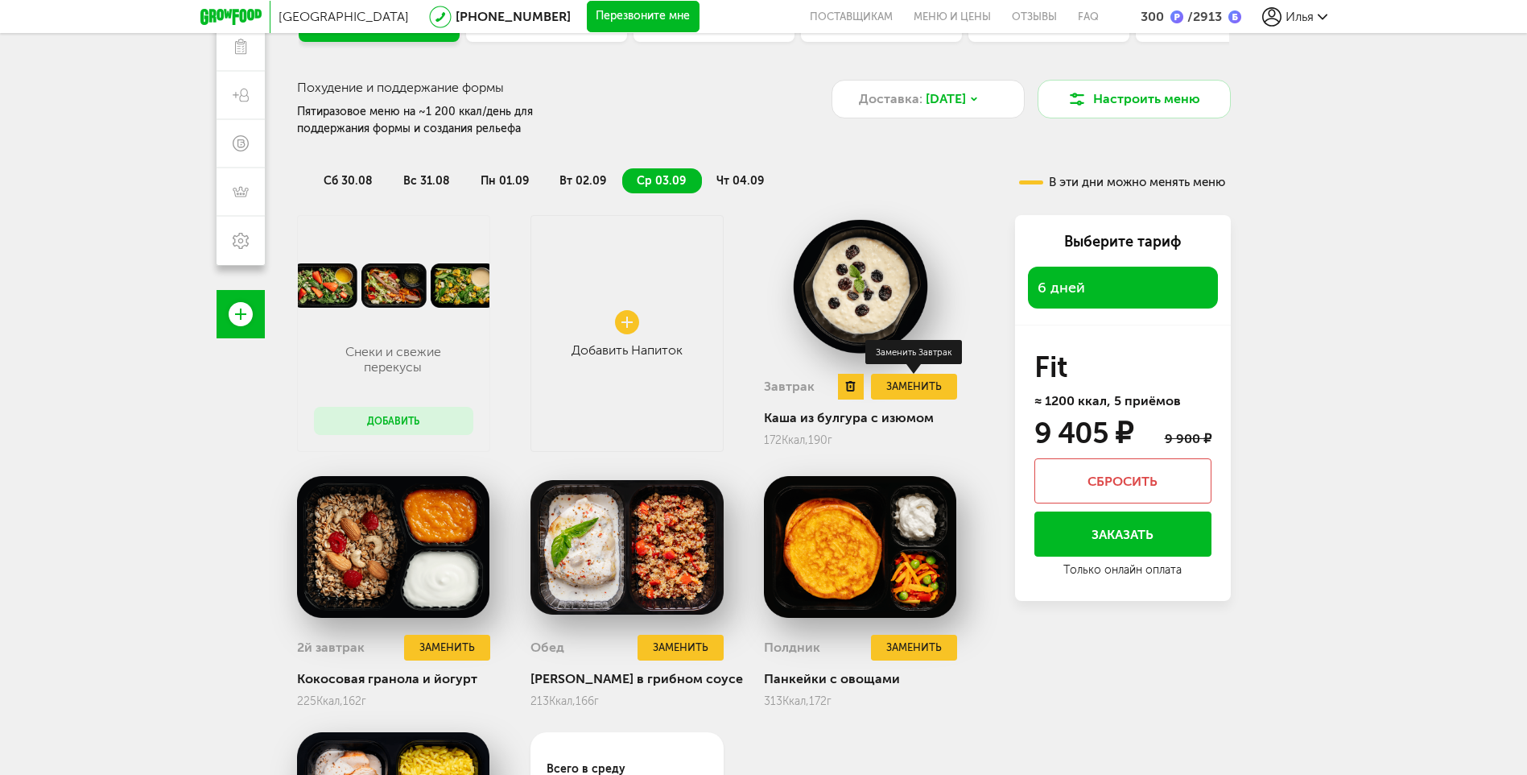
click at [923, 389] on button "Заменить" at bounding box center [913, 387] width 85 height 27
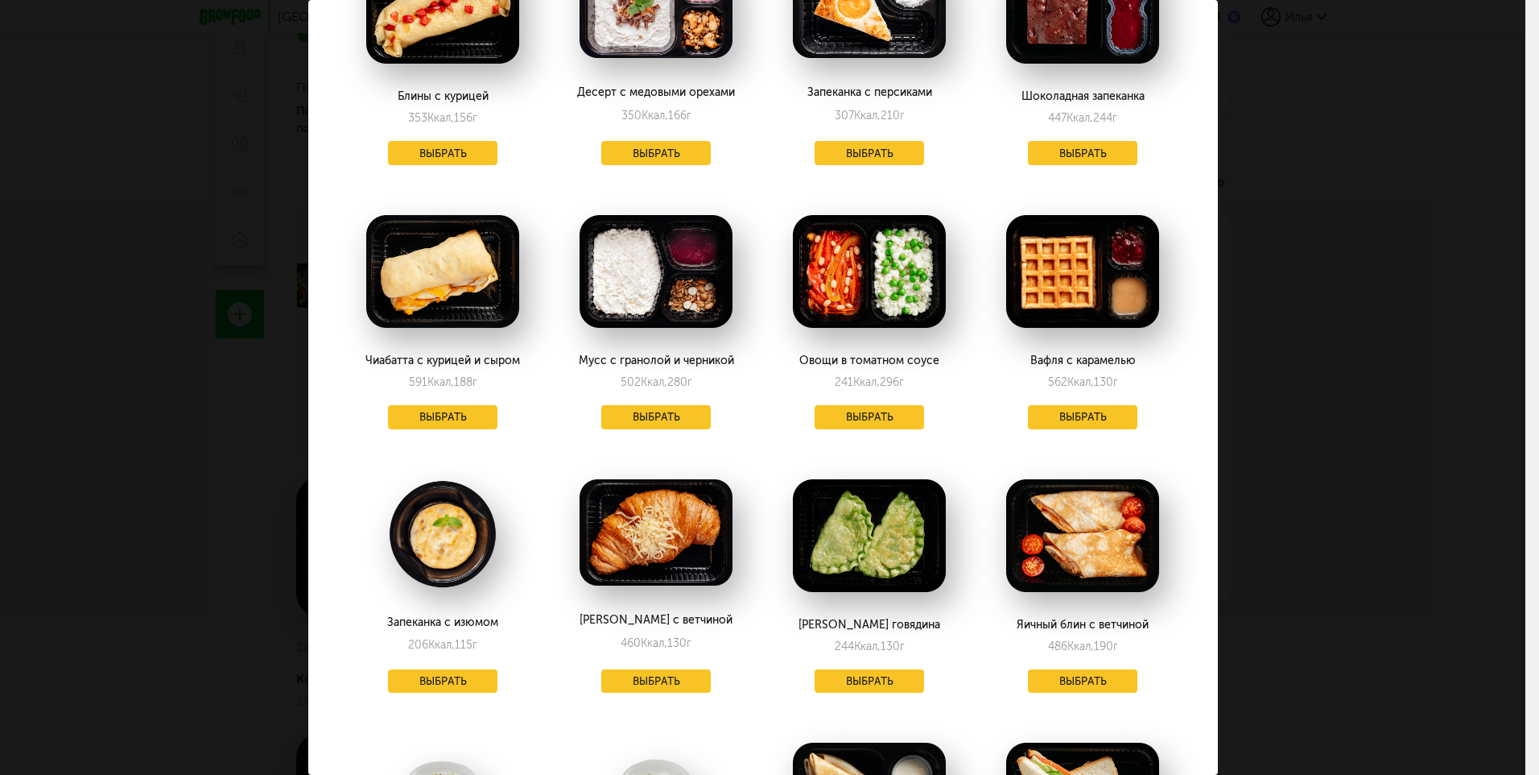
scroll to position [403, 0]
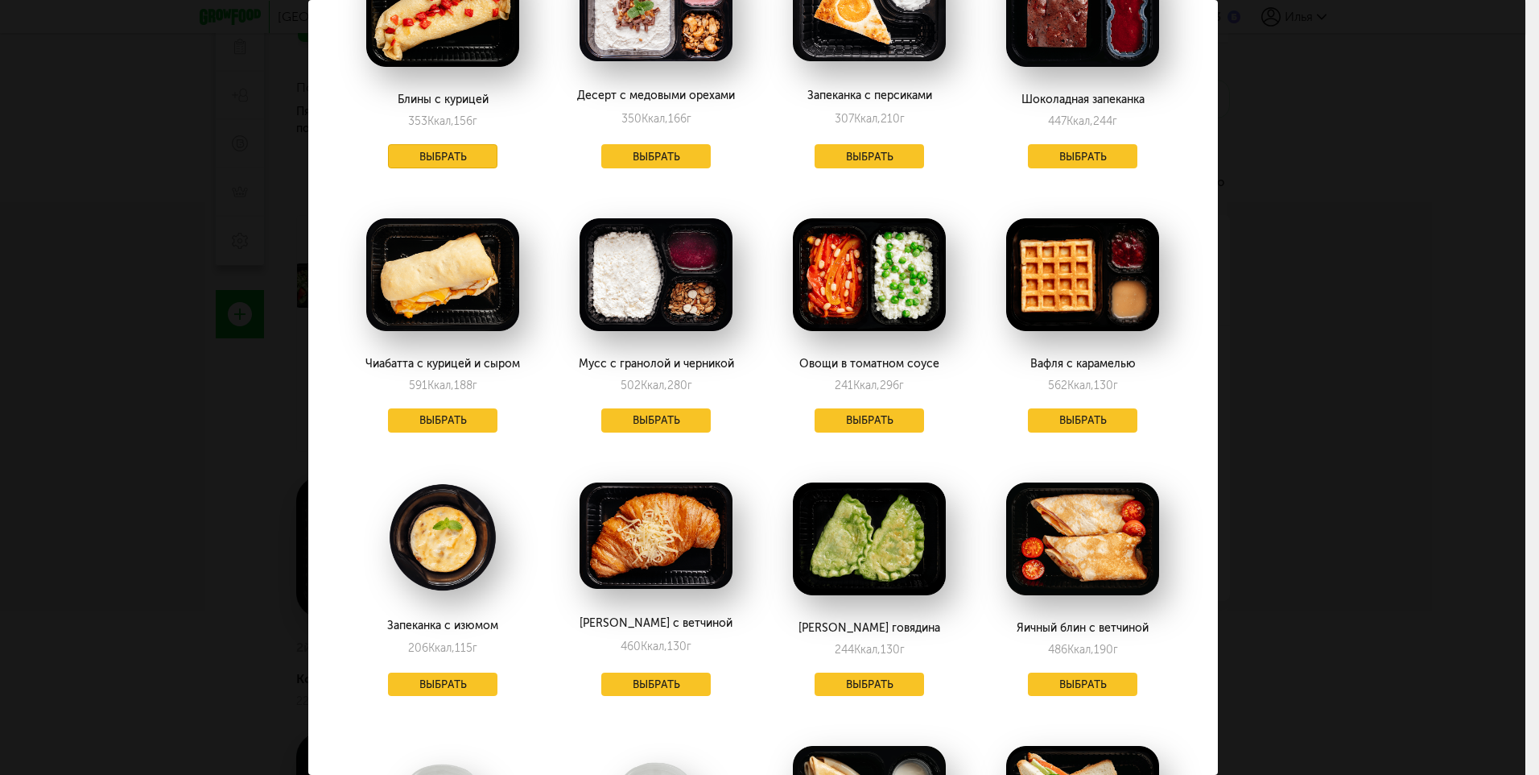
click at [446, 154] on button "Выбрать" at bounding box center [442, 156] width 109 height 24
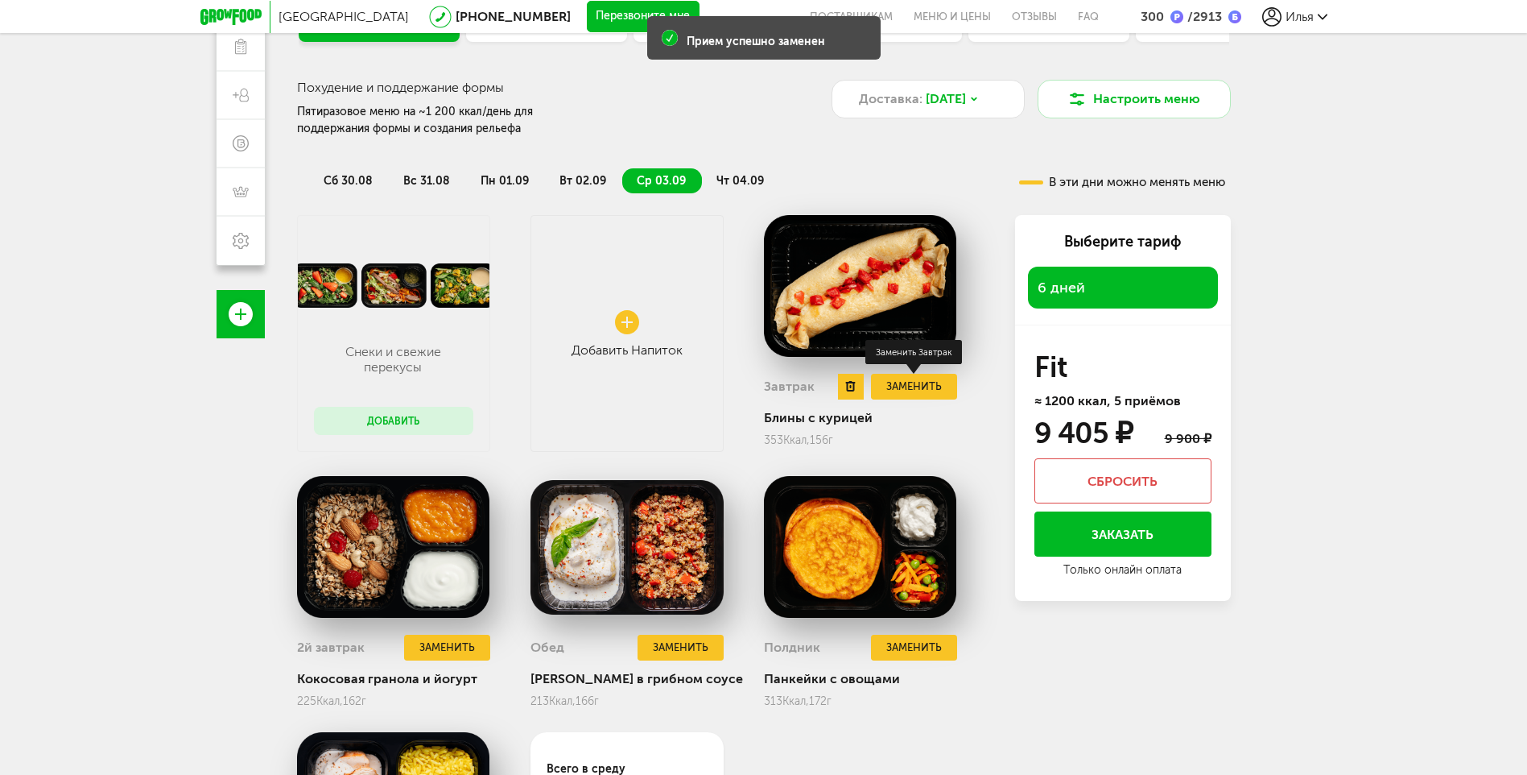
click at [922, 390] on button "Заменить" at bounding box center [913, 387] width 85 height 27
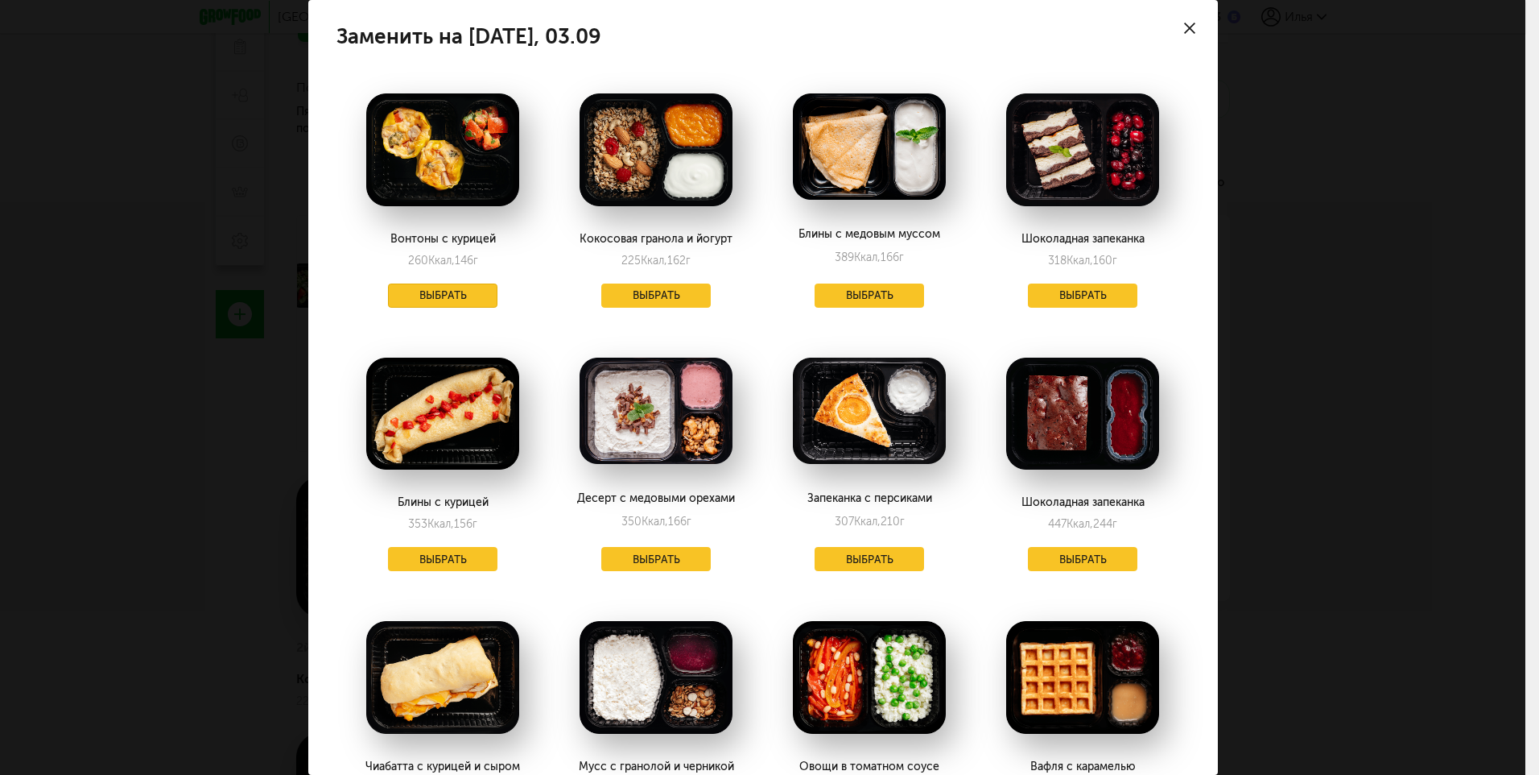
click at [469, 295] on button "Выбрать" at bounding box center [442, 295] width 109 height 24
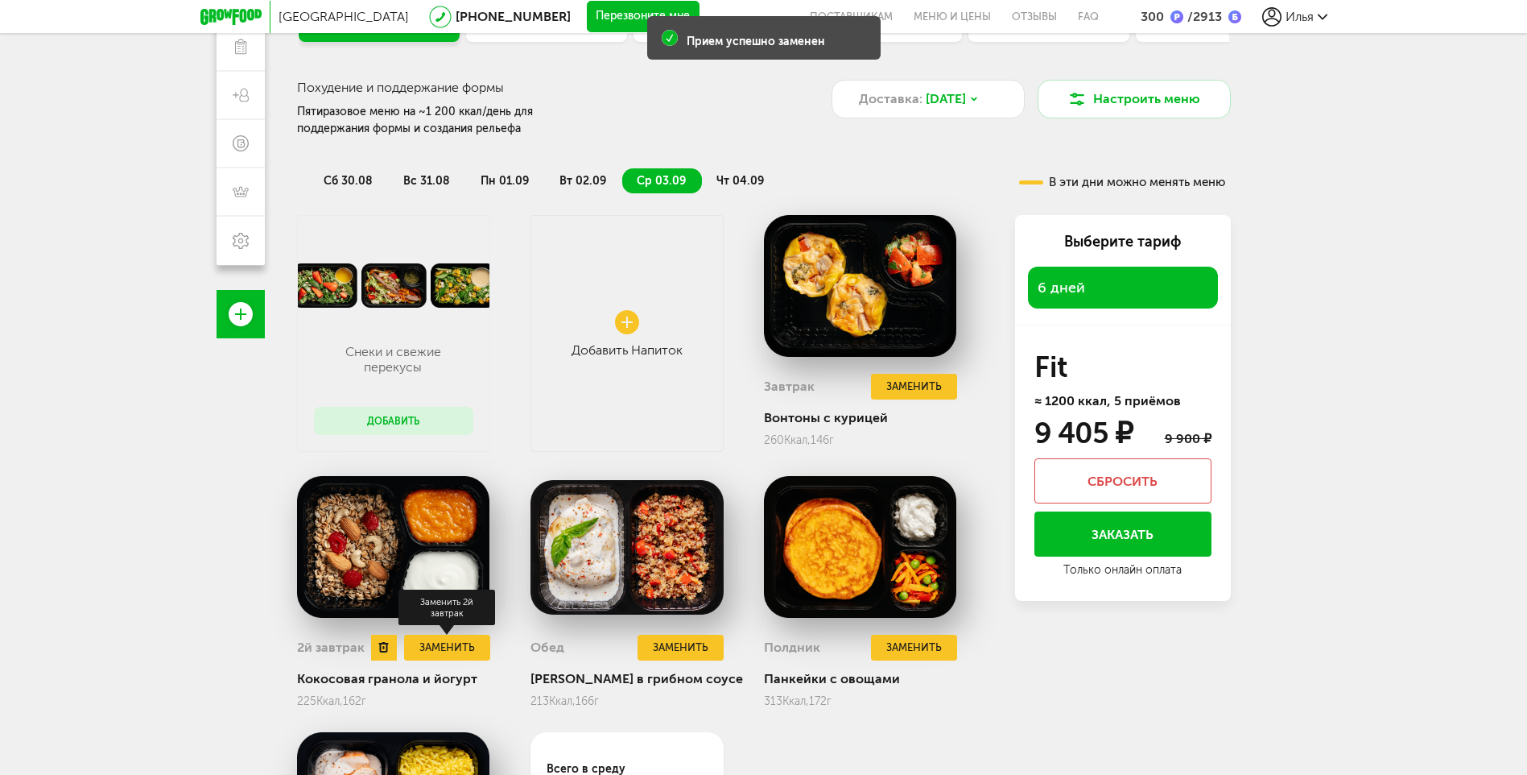
click at [473, 647] on button "Заменить" at bounding box center [446, 647] width 85 height 27
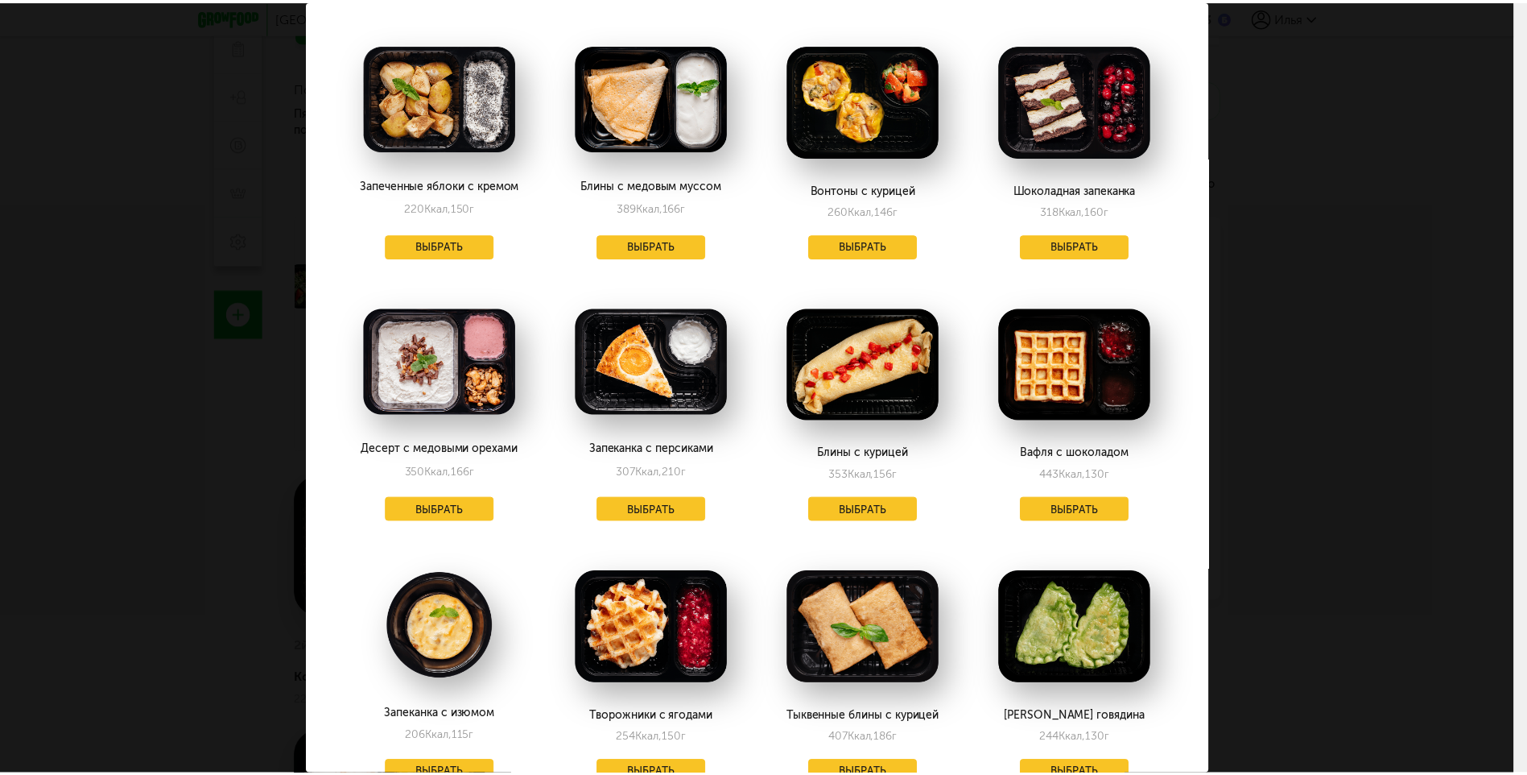
scroll to position [161, 0]
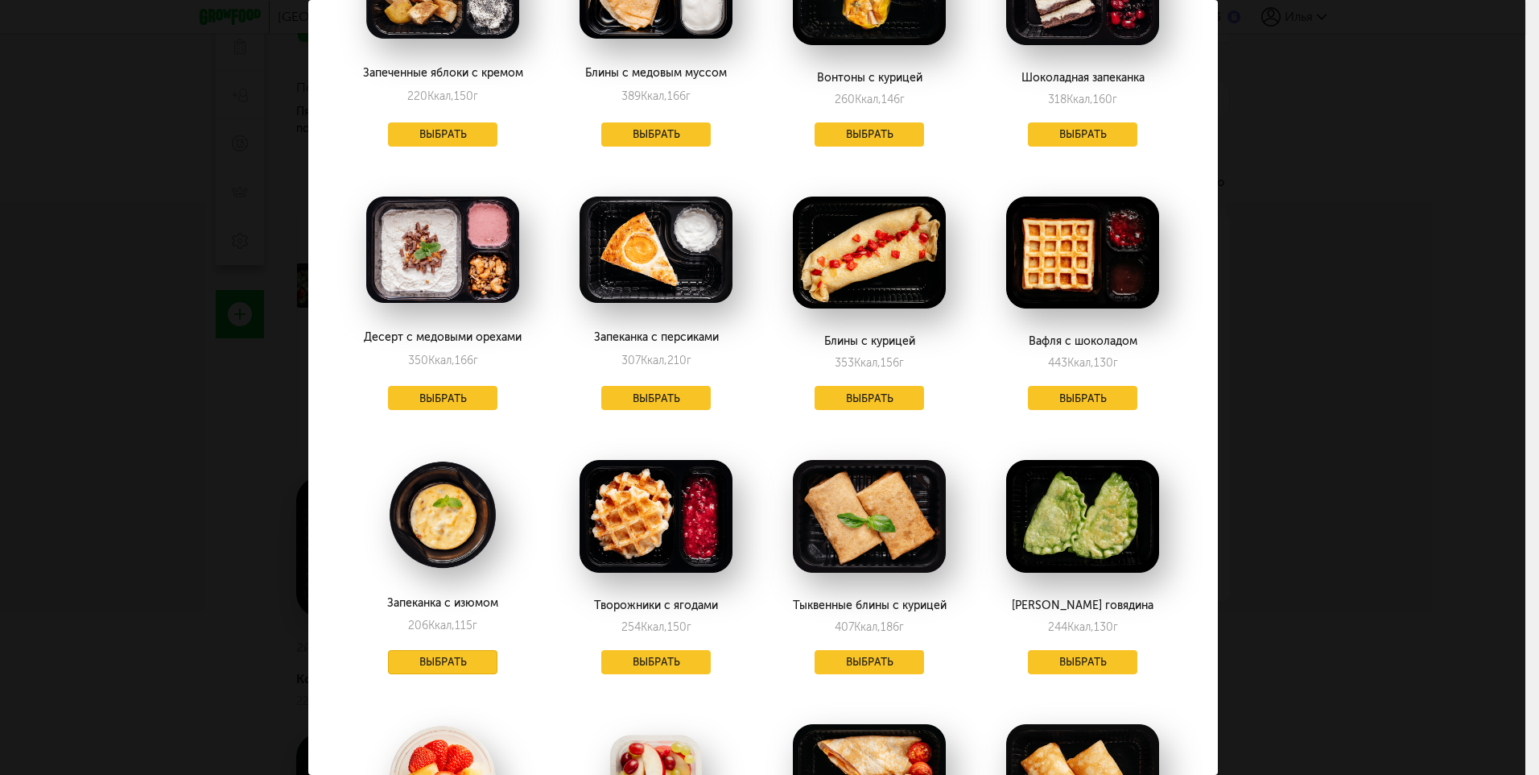
click at [441, 662] on button "Выбрать" at bounding box center [442, 662] width 109 height 24
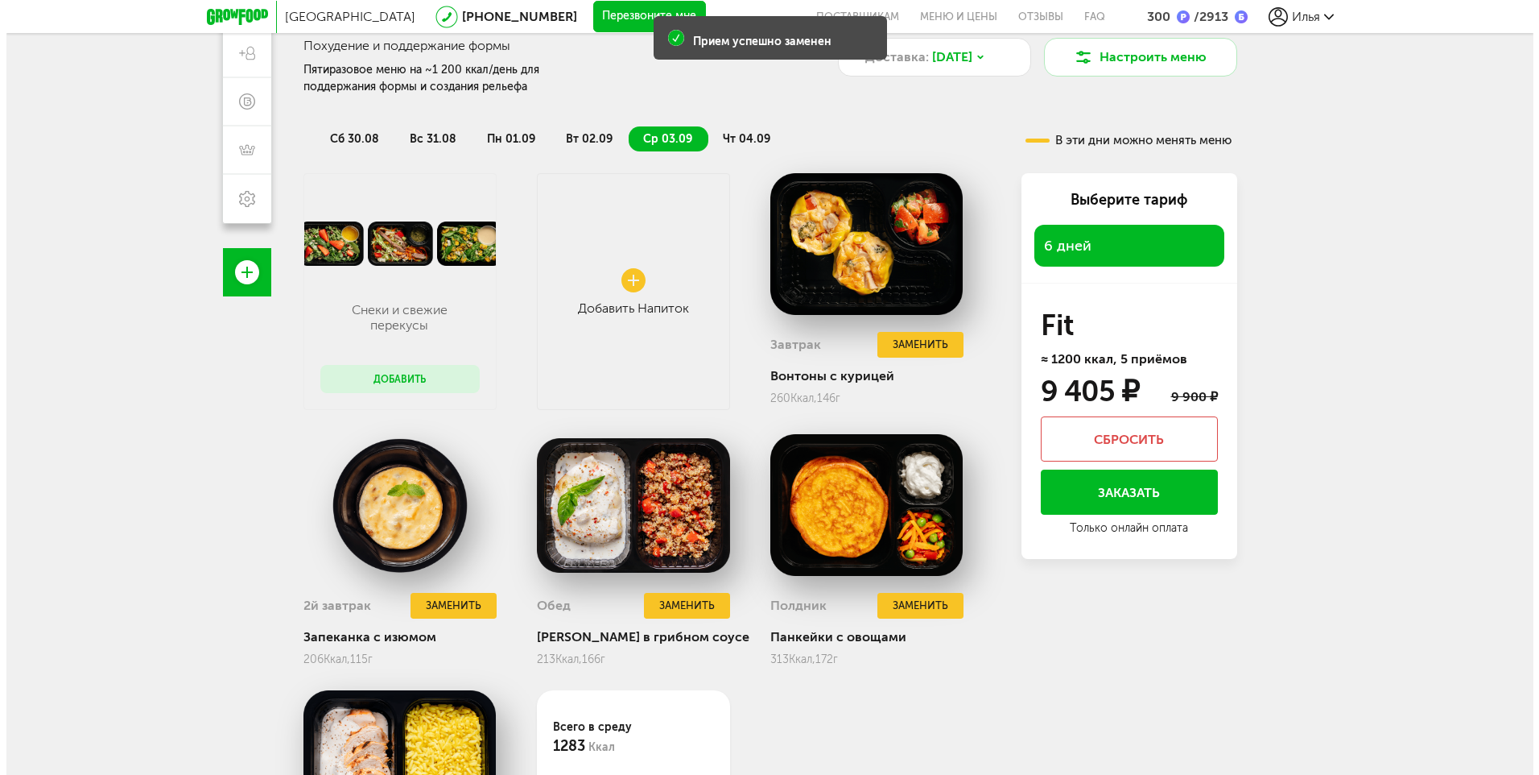
scroll to position [473, 0]
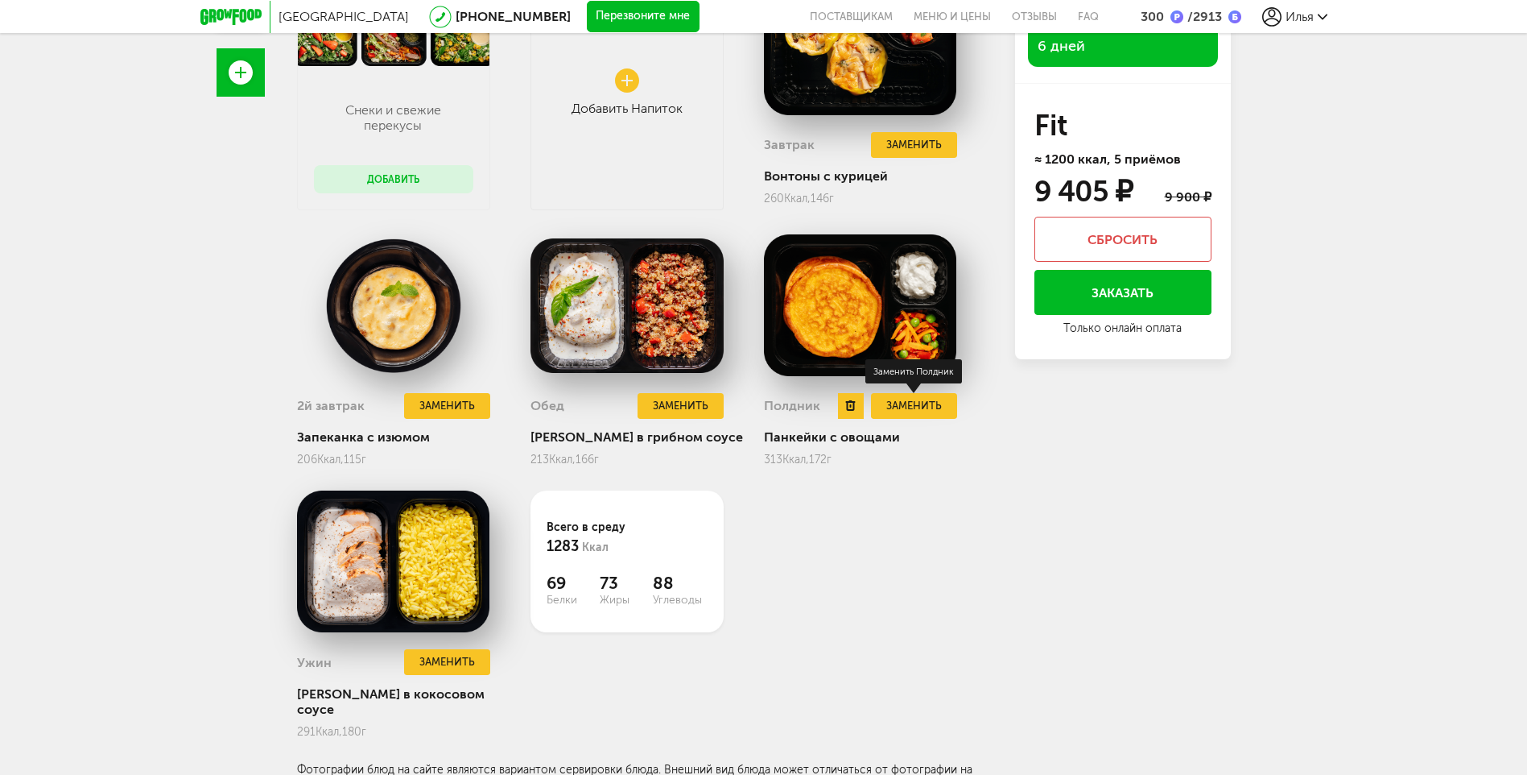
click at [929, 407] on button "Заменить" at bounding box center [913, 406] width 85 height 27
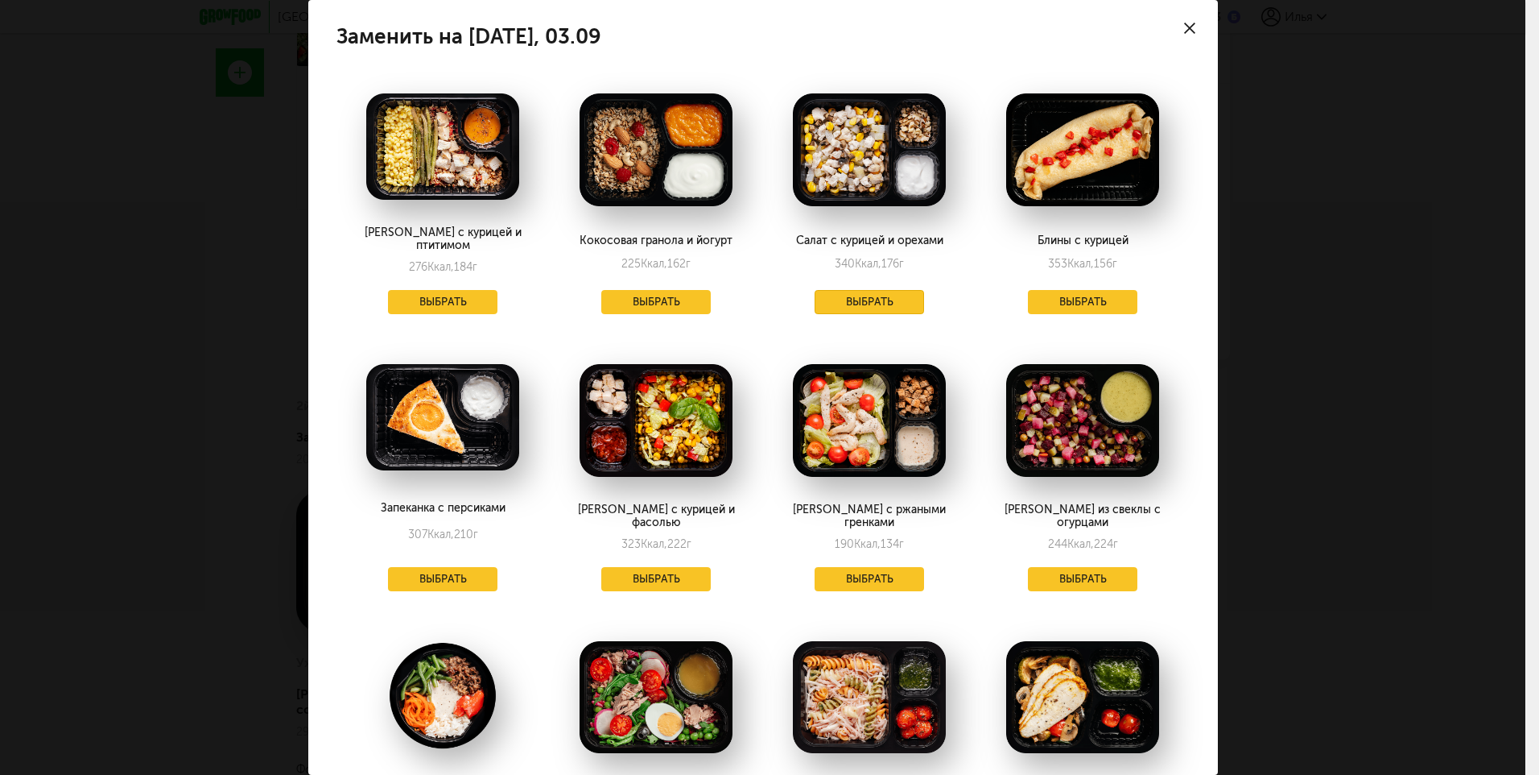
click at [887, 290] on button "Выбрать" at bounding box center [869, 302] width 109 height 24
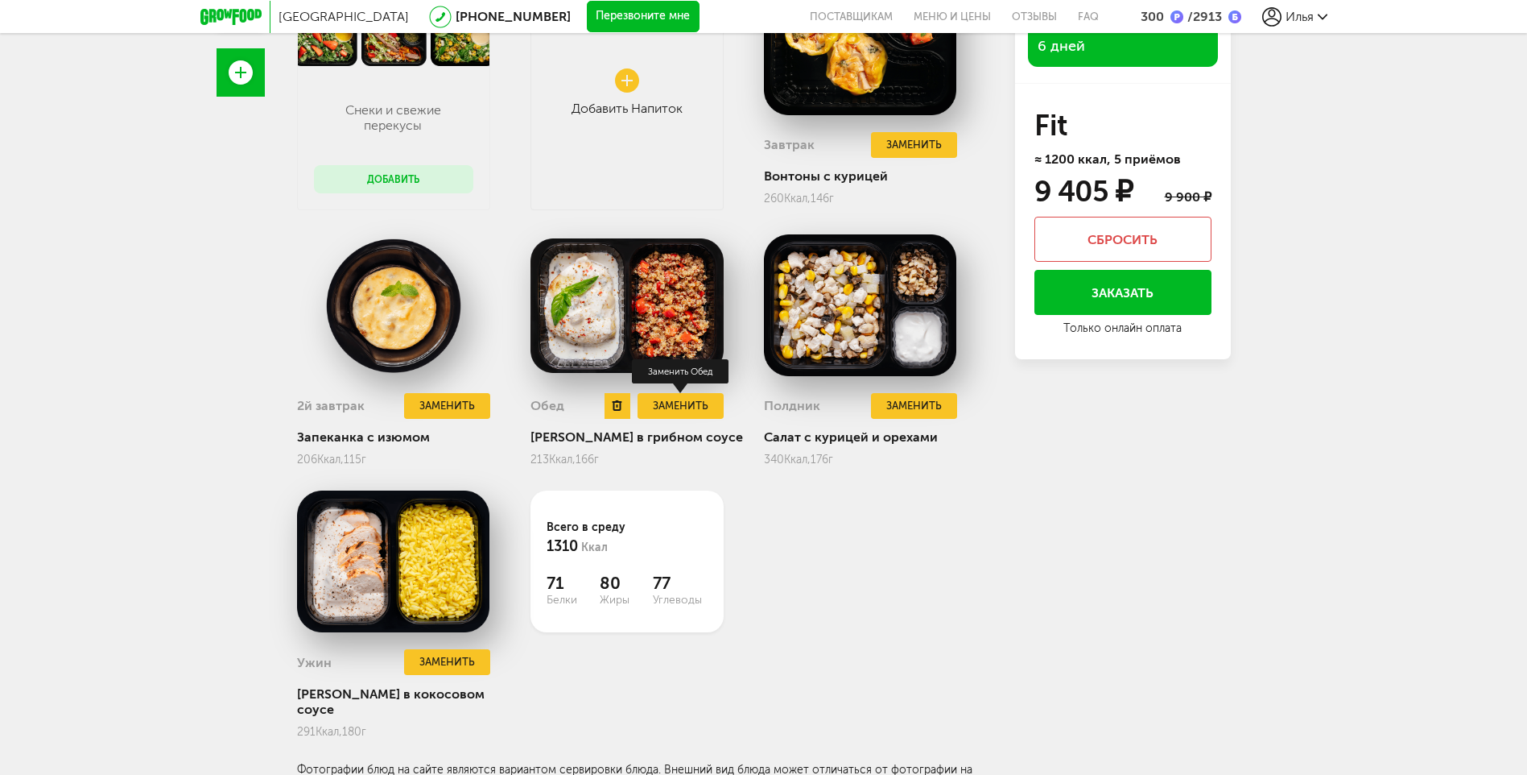
click at [682, 407] on button "Заменить" at bounding box center [680, 406] width 85 height 27
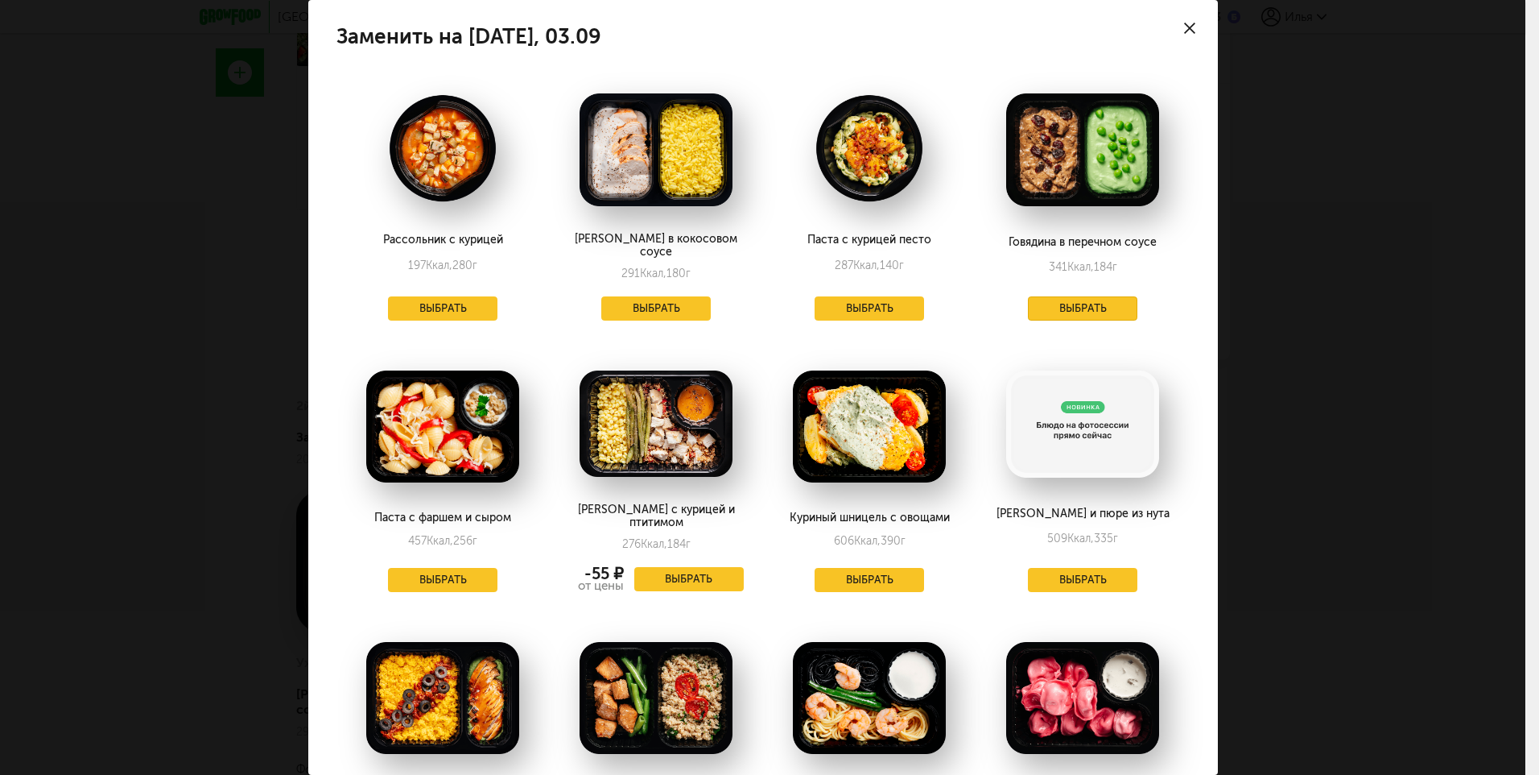
click at [1091, 296] on button "Выбрать" at bounding box center [1082, 308] width 109 height 24
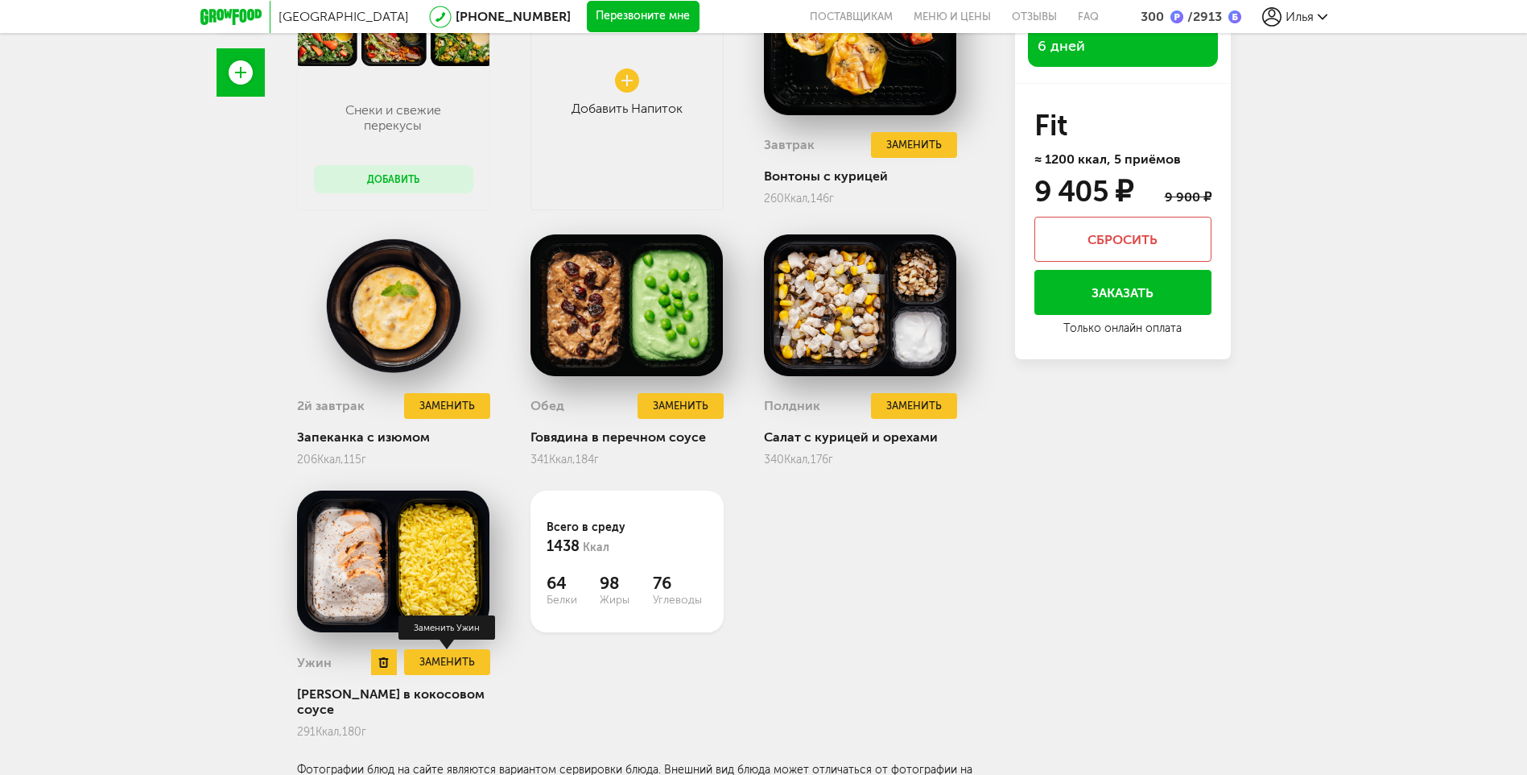
click at [463, 661] on button "Заменить" at bounding box center [446, 662] width 85 height 27
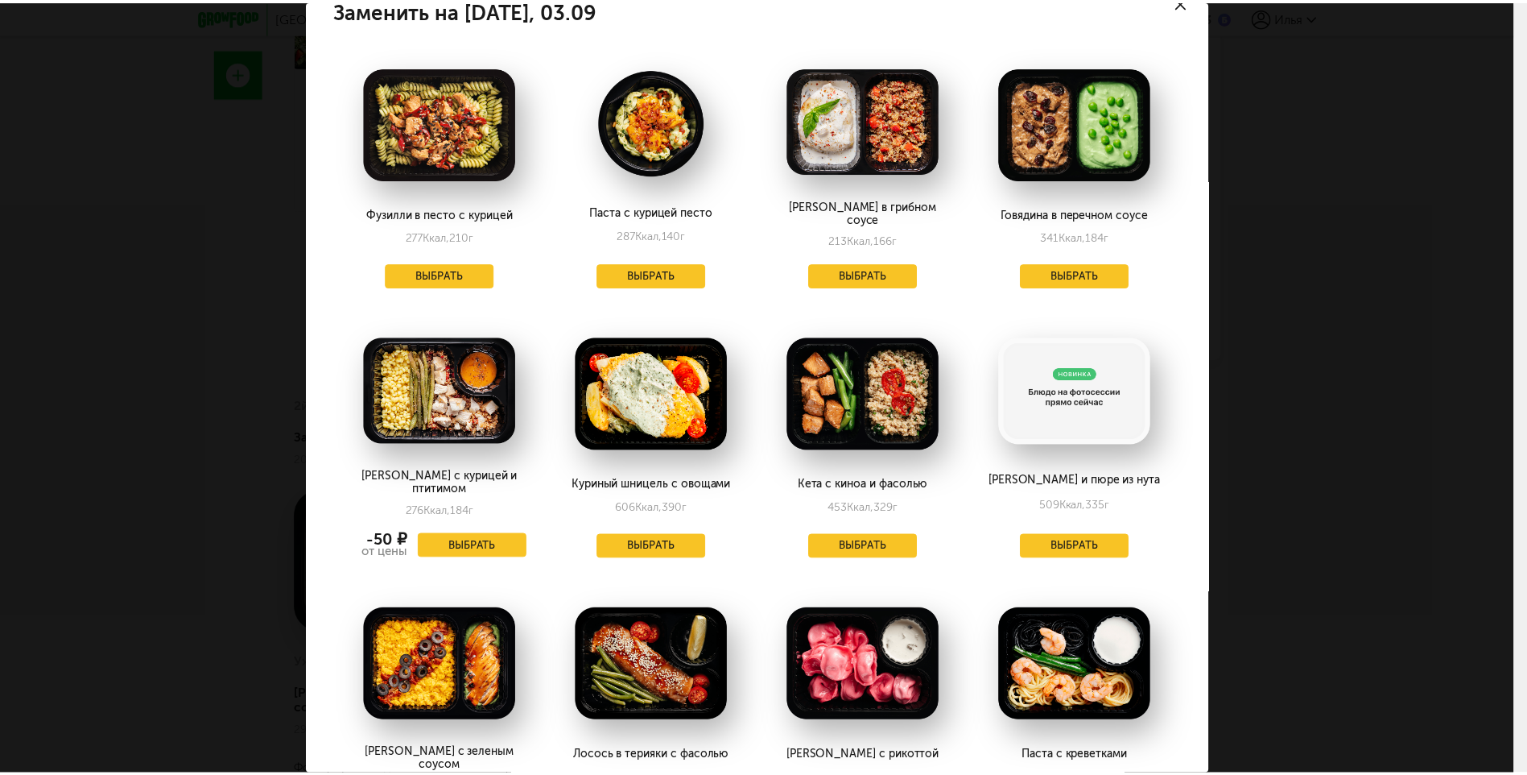
scroll to position [0, 0]
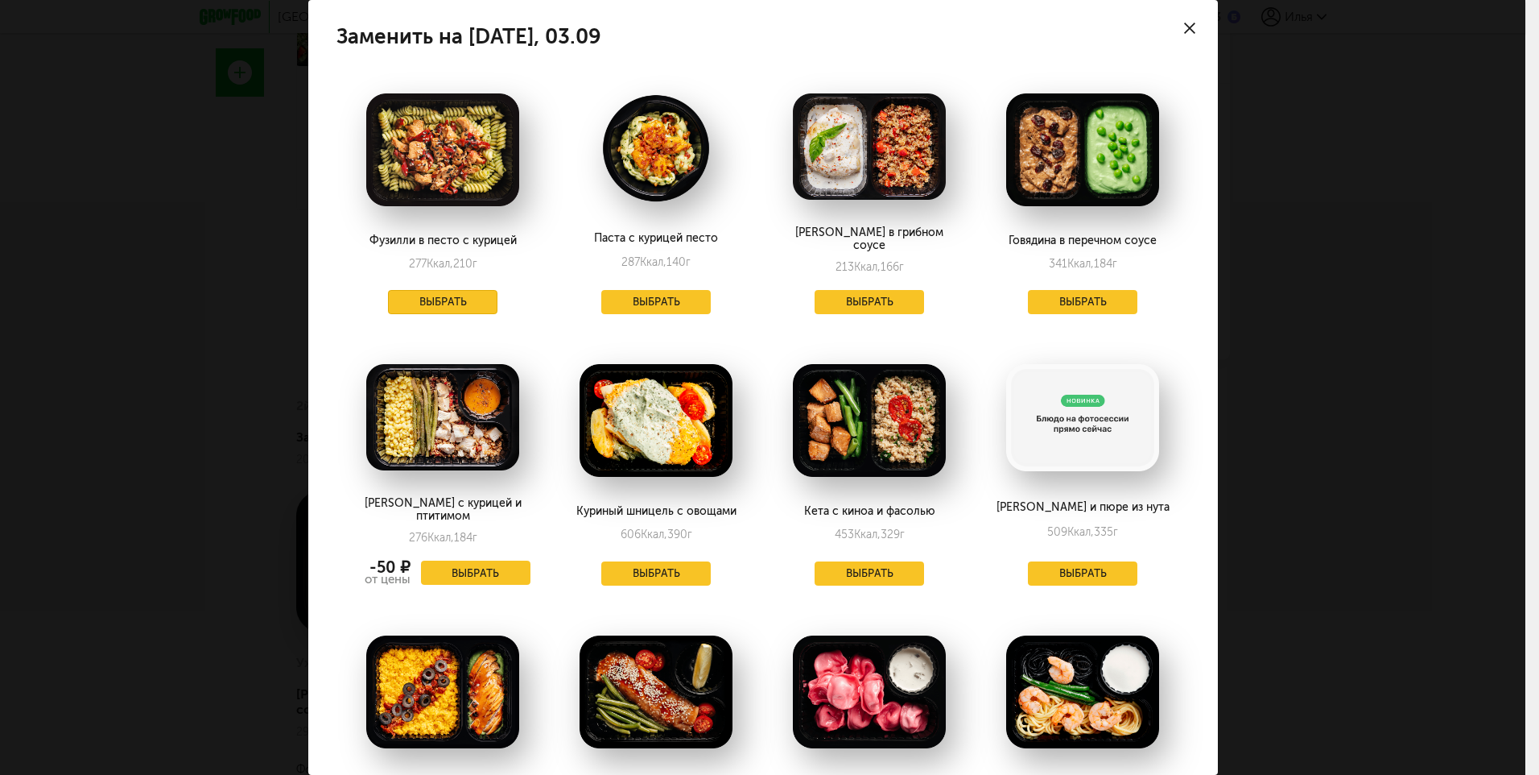
click at [442, 293] on button "Выбрать" at bounding box center [442, 302] width 109 height 24
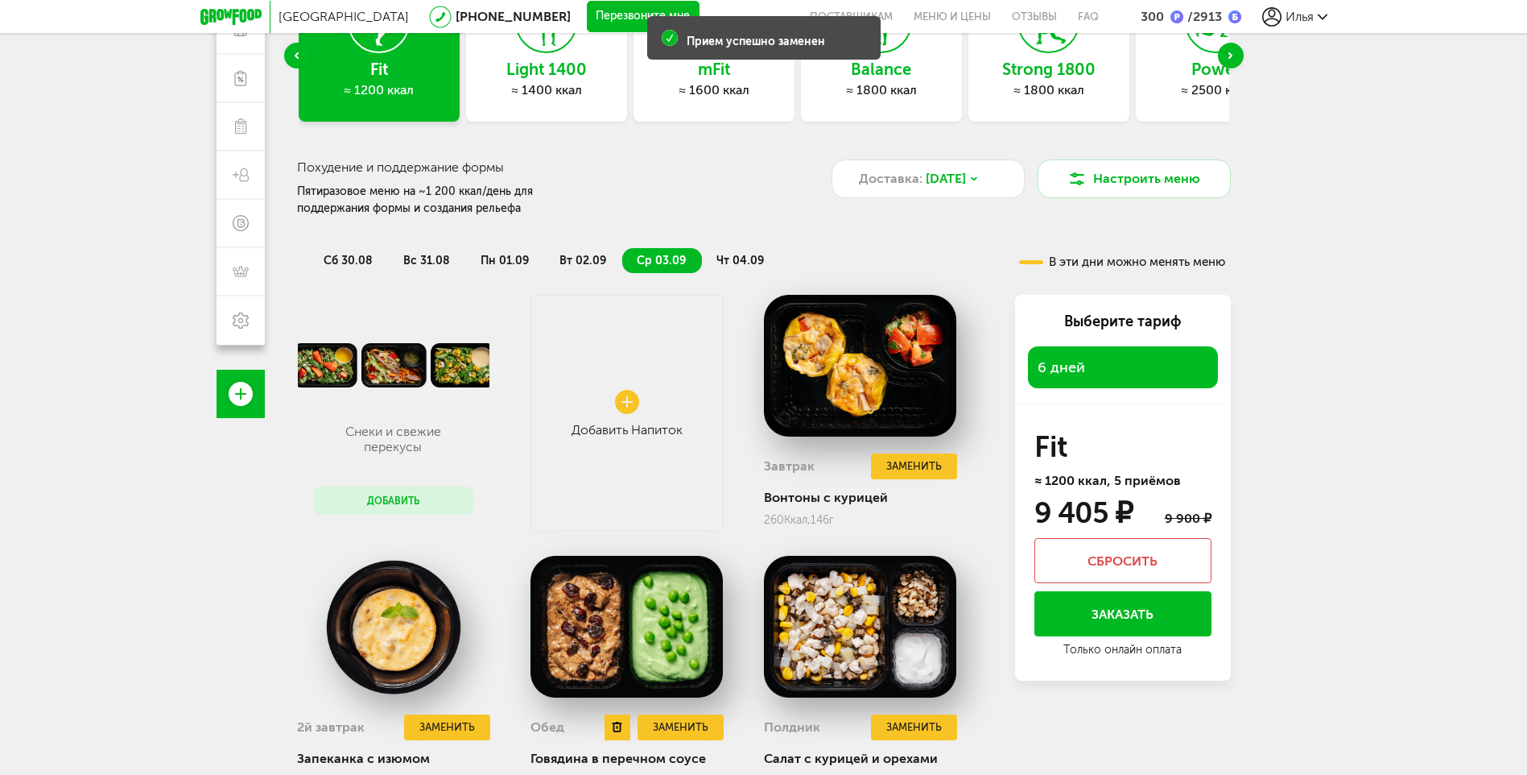
scroll to position [151, 0]
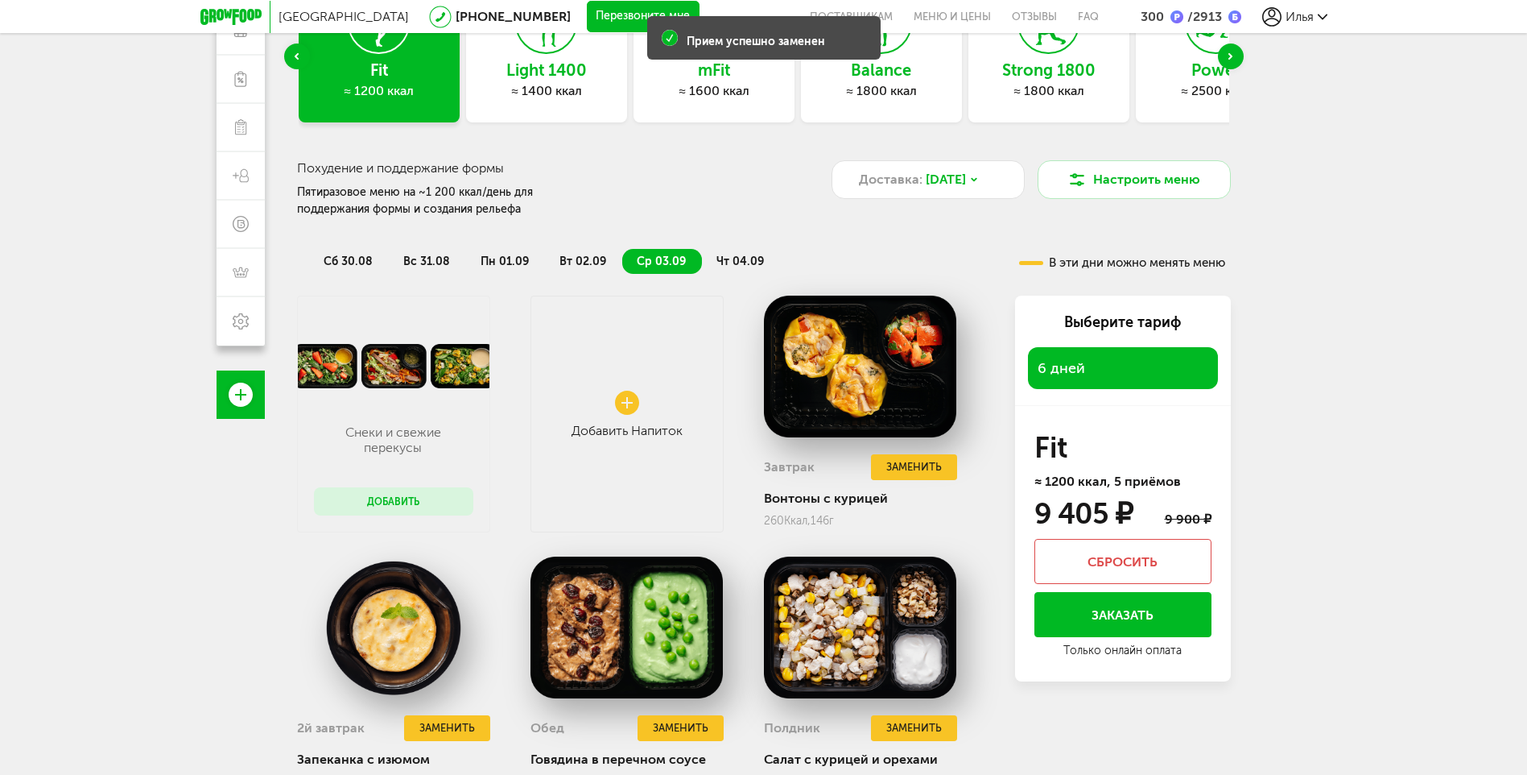
click at [749, 261] on span "чт 04.09" at bounding box center [741, 261] width 48 height 14
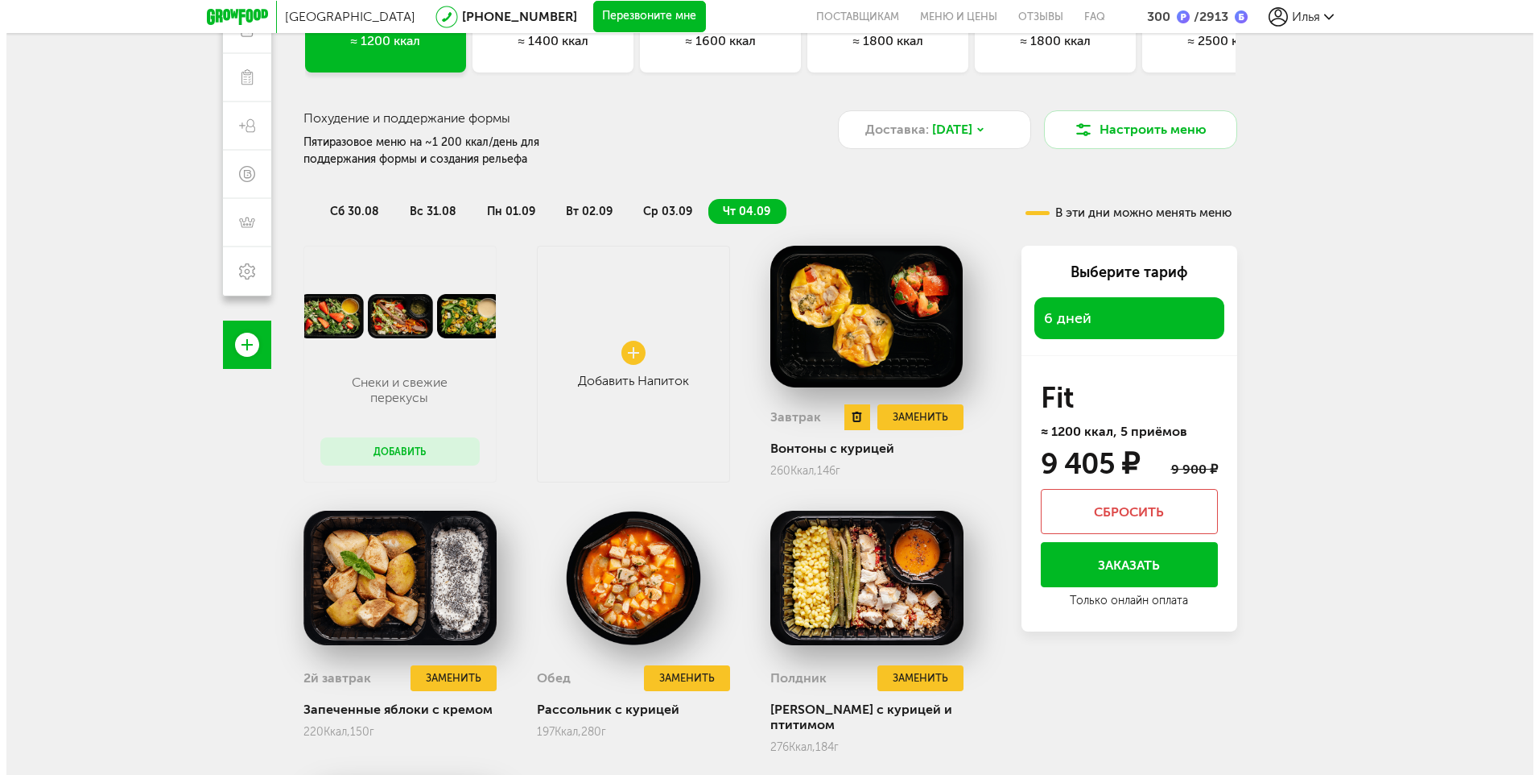
scroll to position [312, 0]
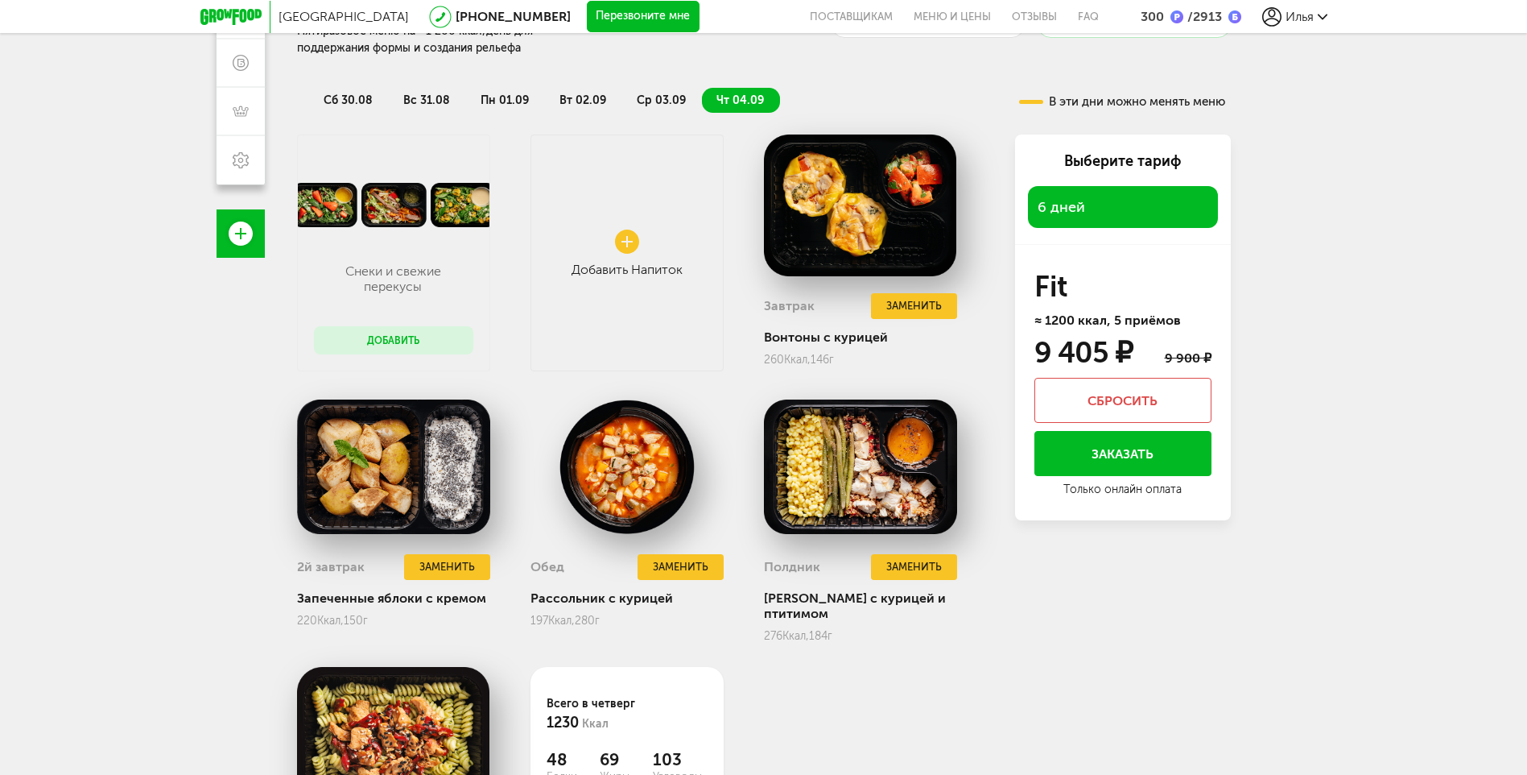
click at [651, 97] on span "ср 03.09" at bounding box center [661, 100] width 49 height 14
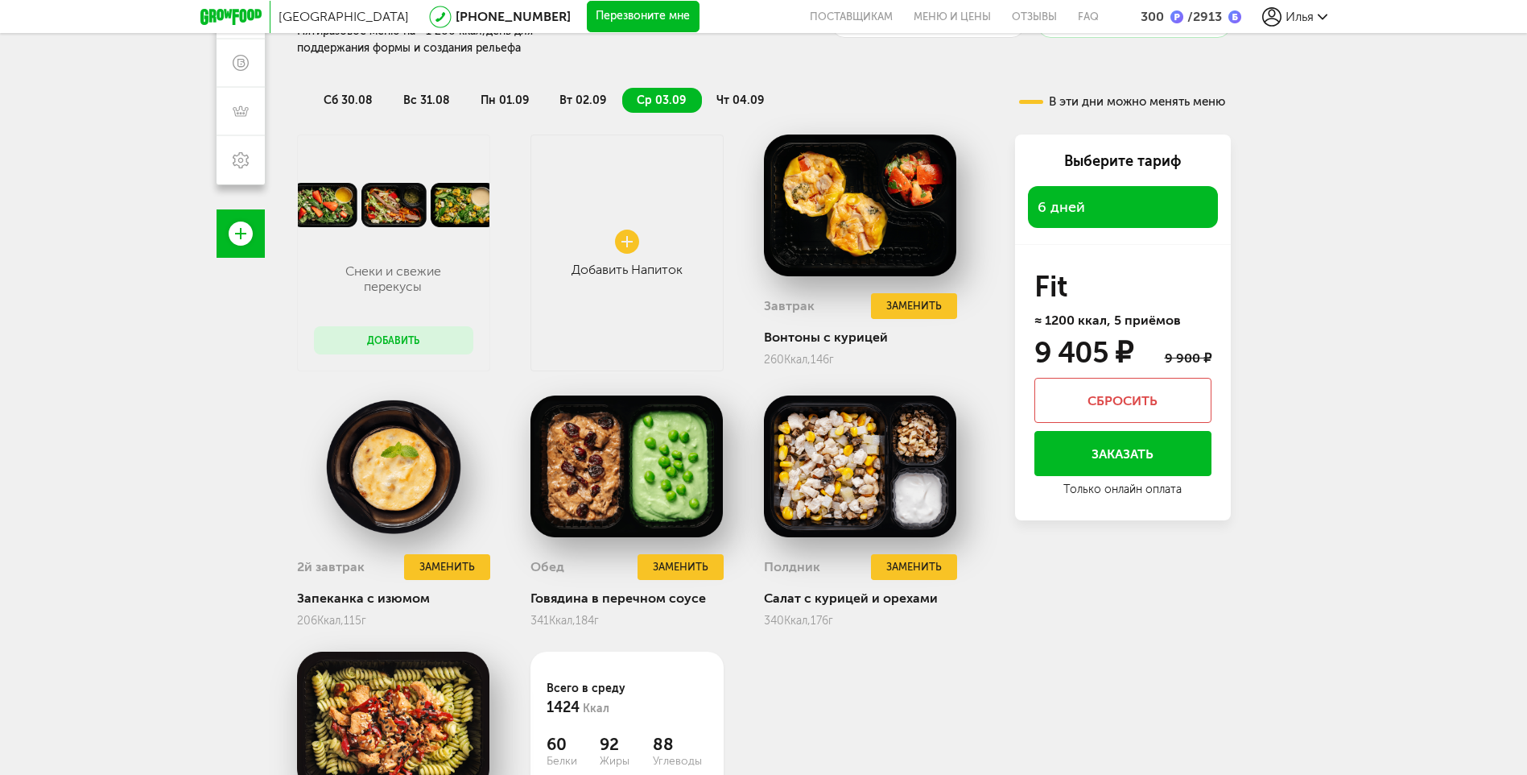
click at [725, 94] on span "чт 04.09" at bounding box center [741, 100] width 48 height 14
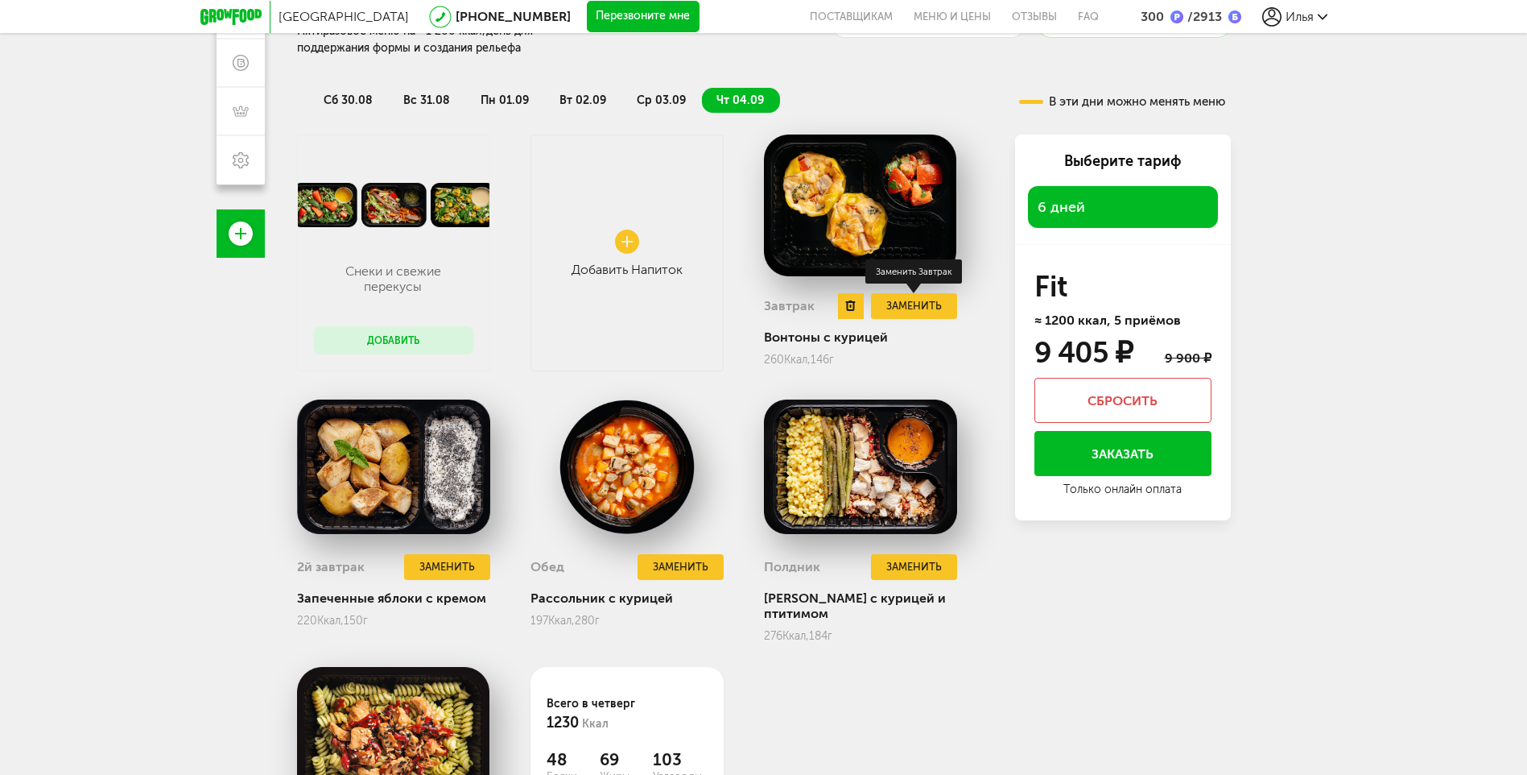
click at [916, 311] on button "Заменить" at bounding box center [913, 306] width 85 height 27
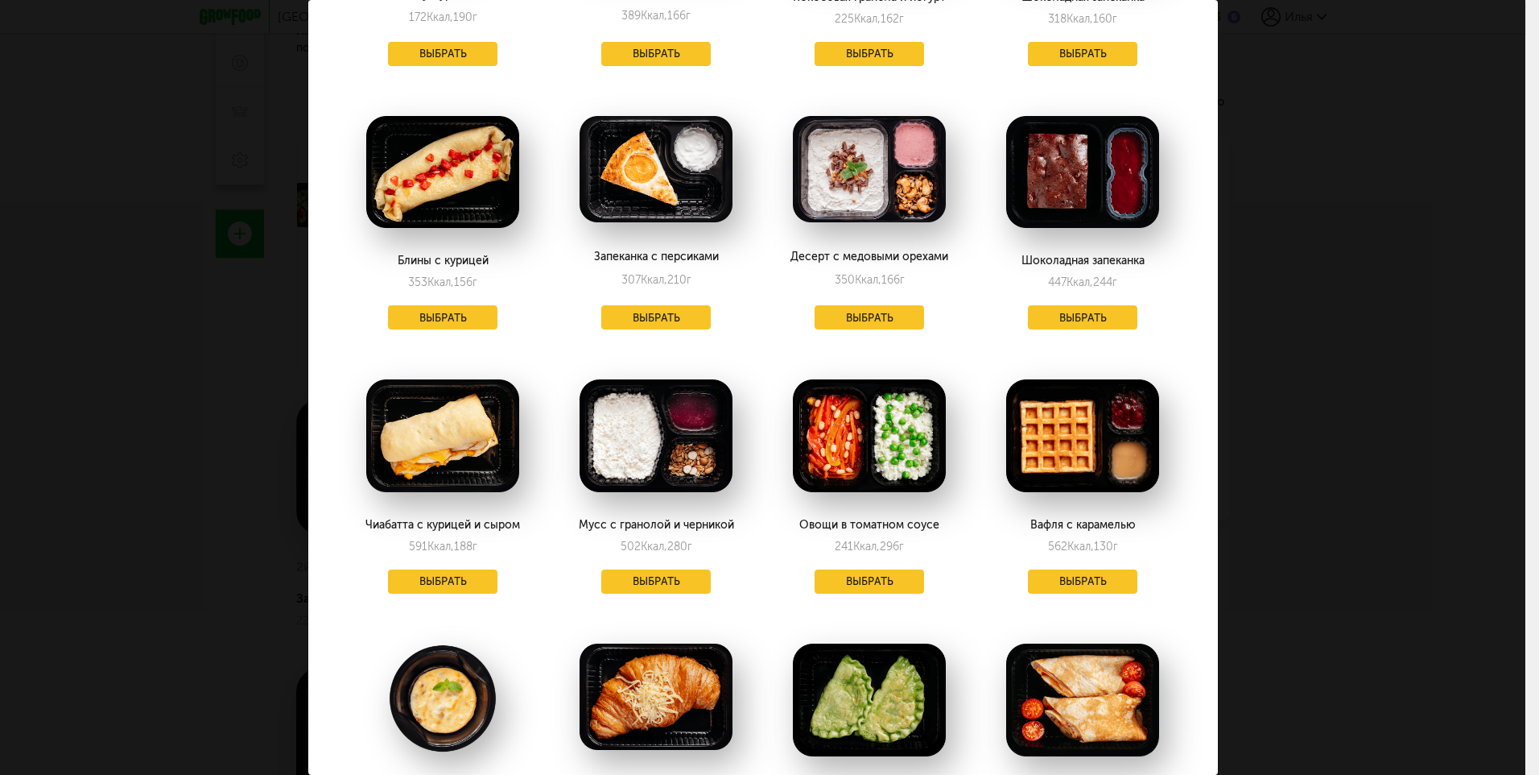
scroll to position [0, 0]
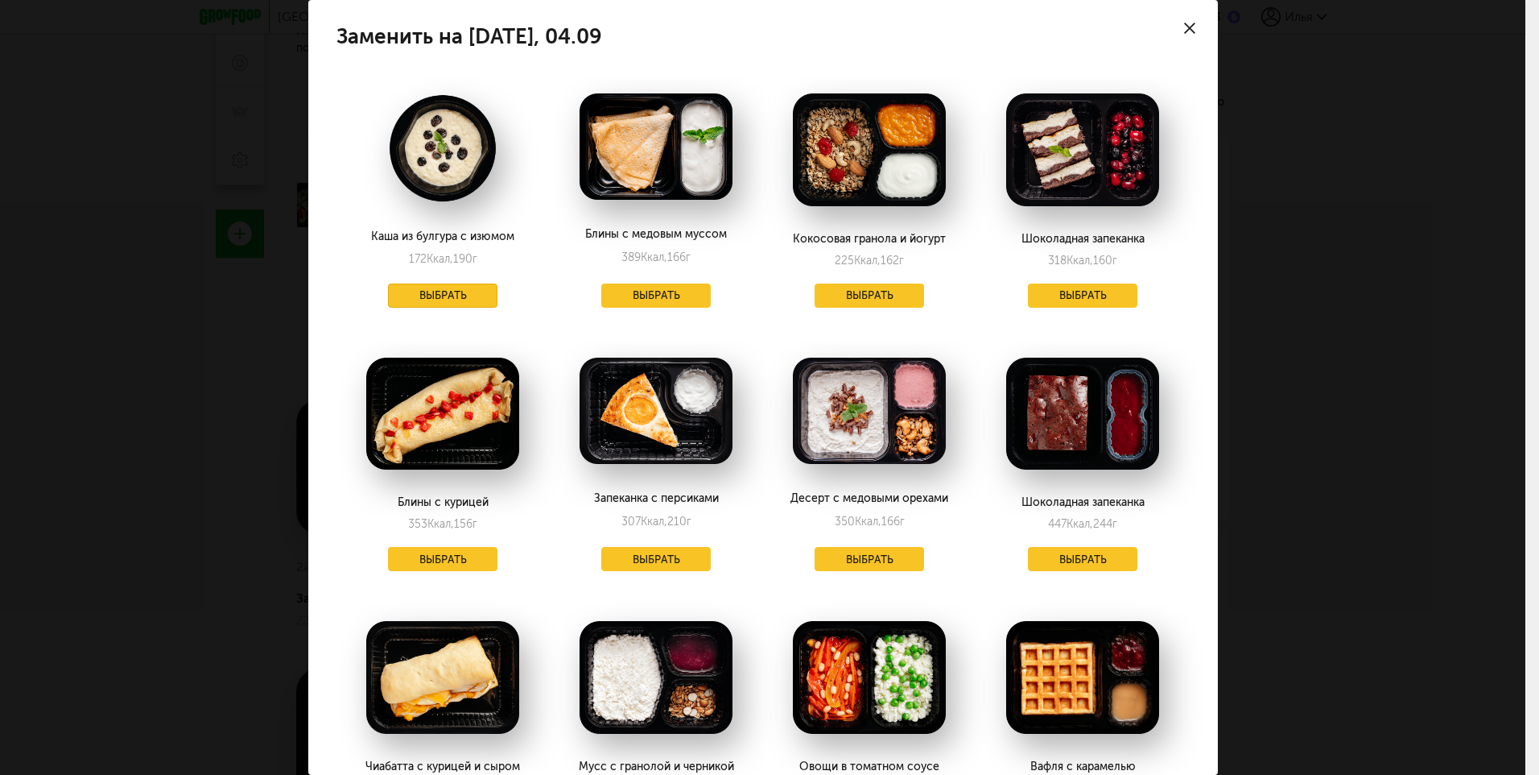
click at [433, 295] on button "Выбрать" at bounding box center [442, 295] width 109 height 24
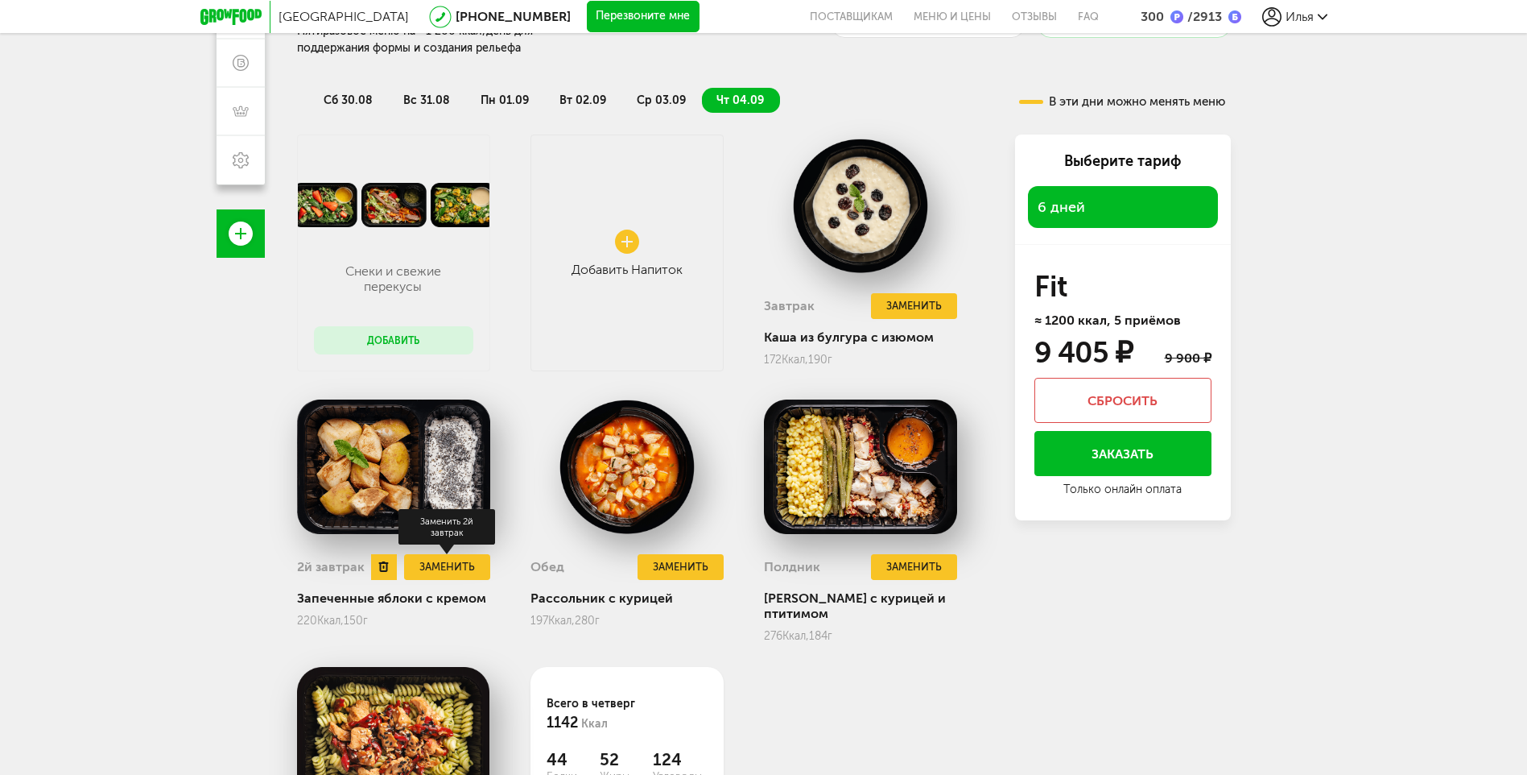
click at [432, 560] on button "Заменить" at bounding box center [446, 567] width 85 height 27
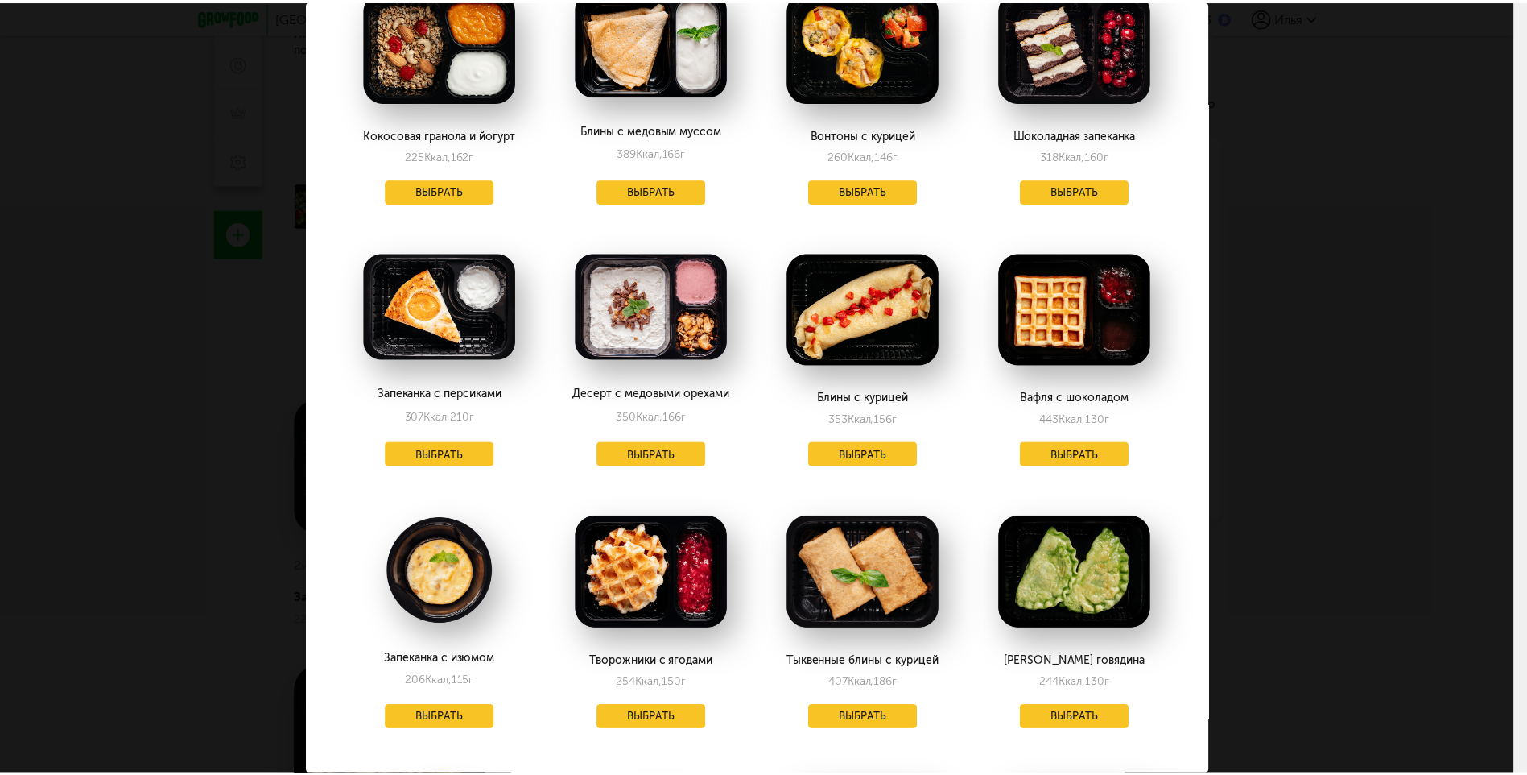
scroll to position [322, 0]
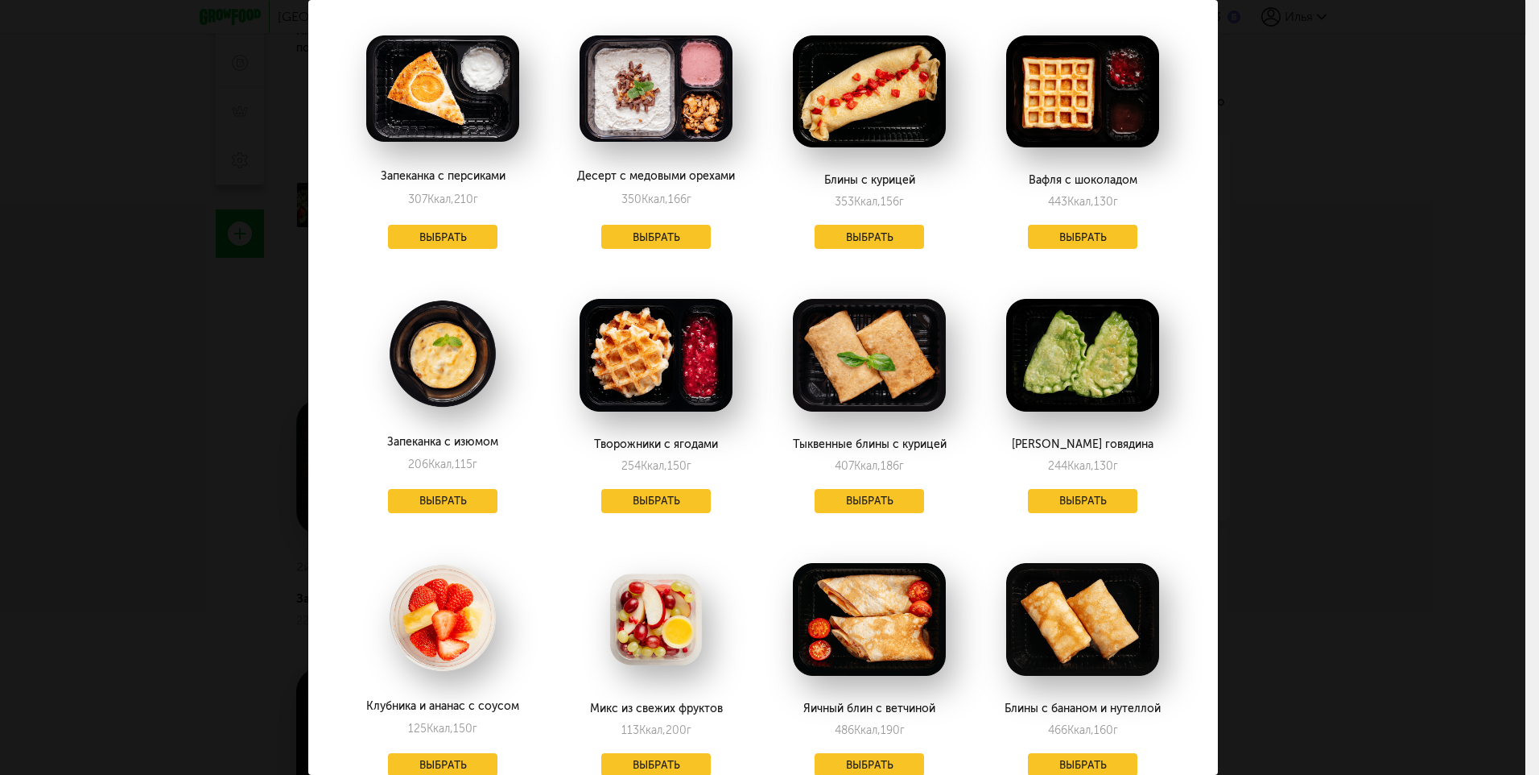
click at [1071, 487] on div "Блин рваная говядина 244 Ккал, 130 г Выбрать" at bounding box center [1083, 402] width 207 height 254
click at [1075, 502] on button "Выбрать" at bounding box center [1082, 501] width 109 height 24
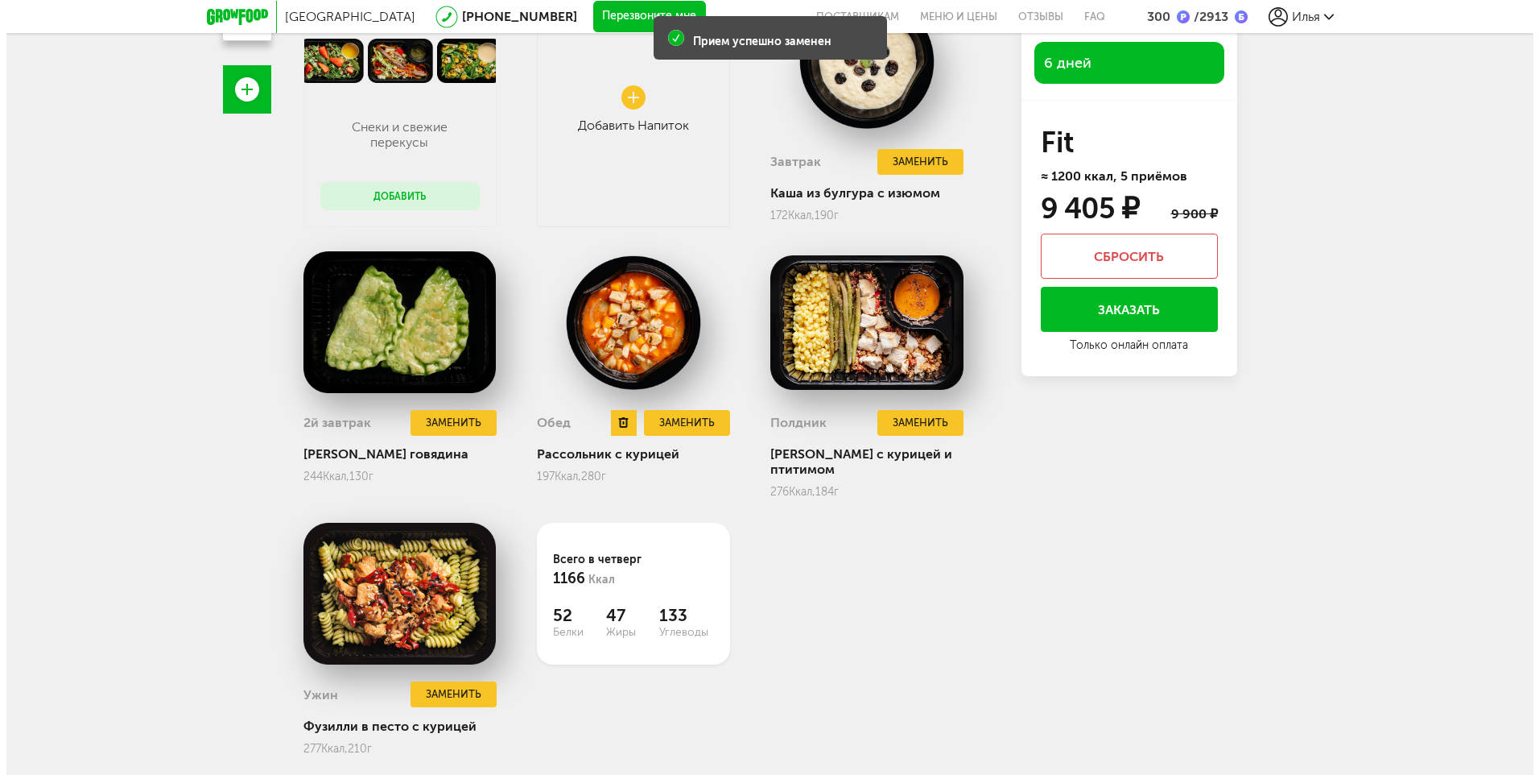
scroll to position [473, 0]
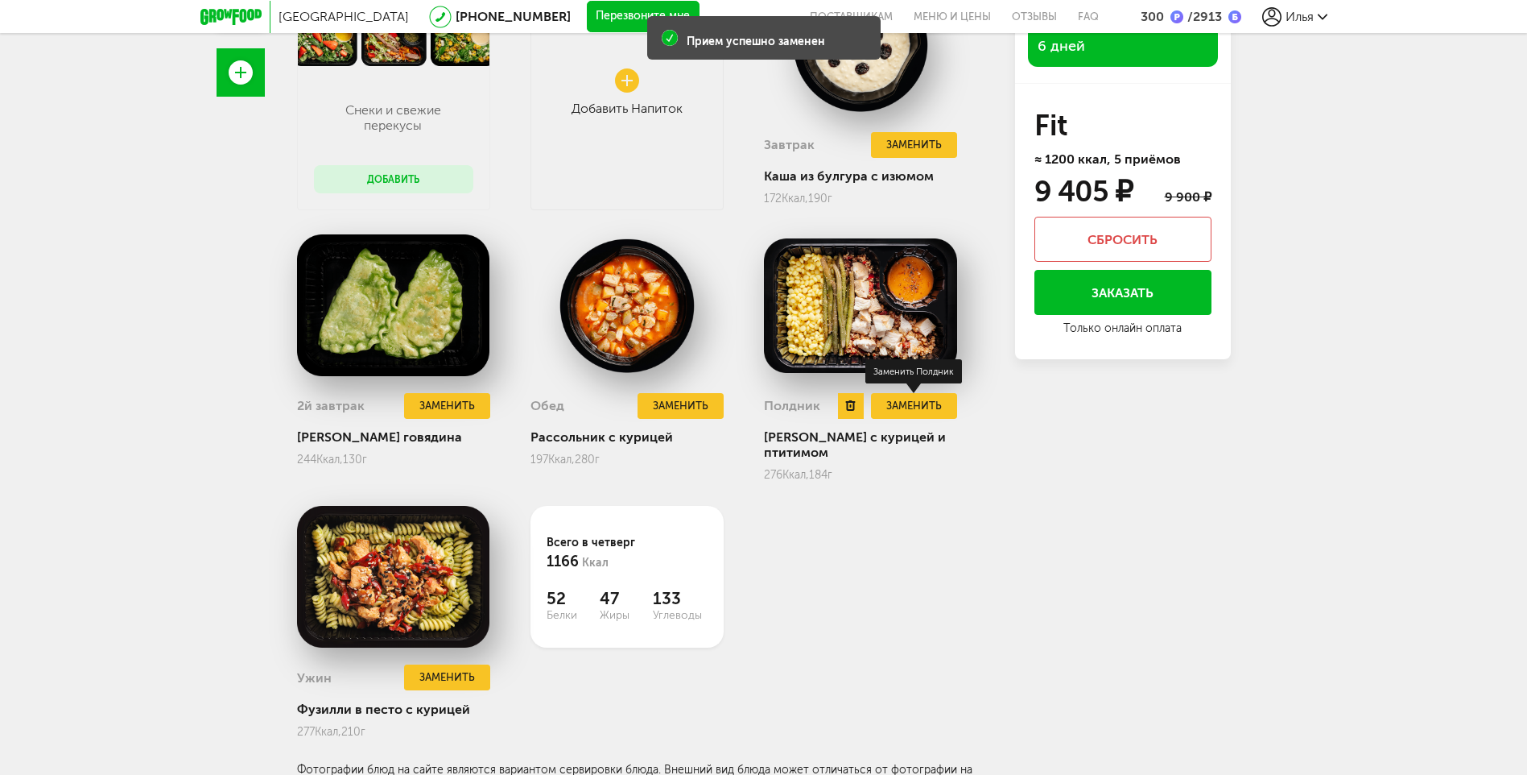
click at [919, 401] on button "Заменить" at bounding box center [913, 406] width 85 height 27
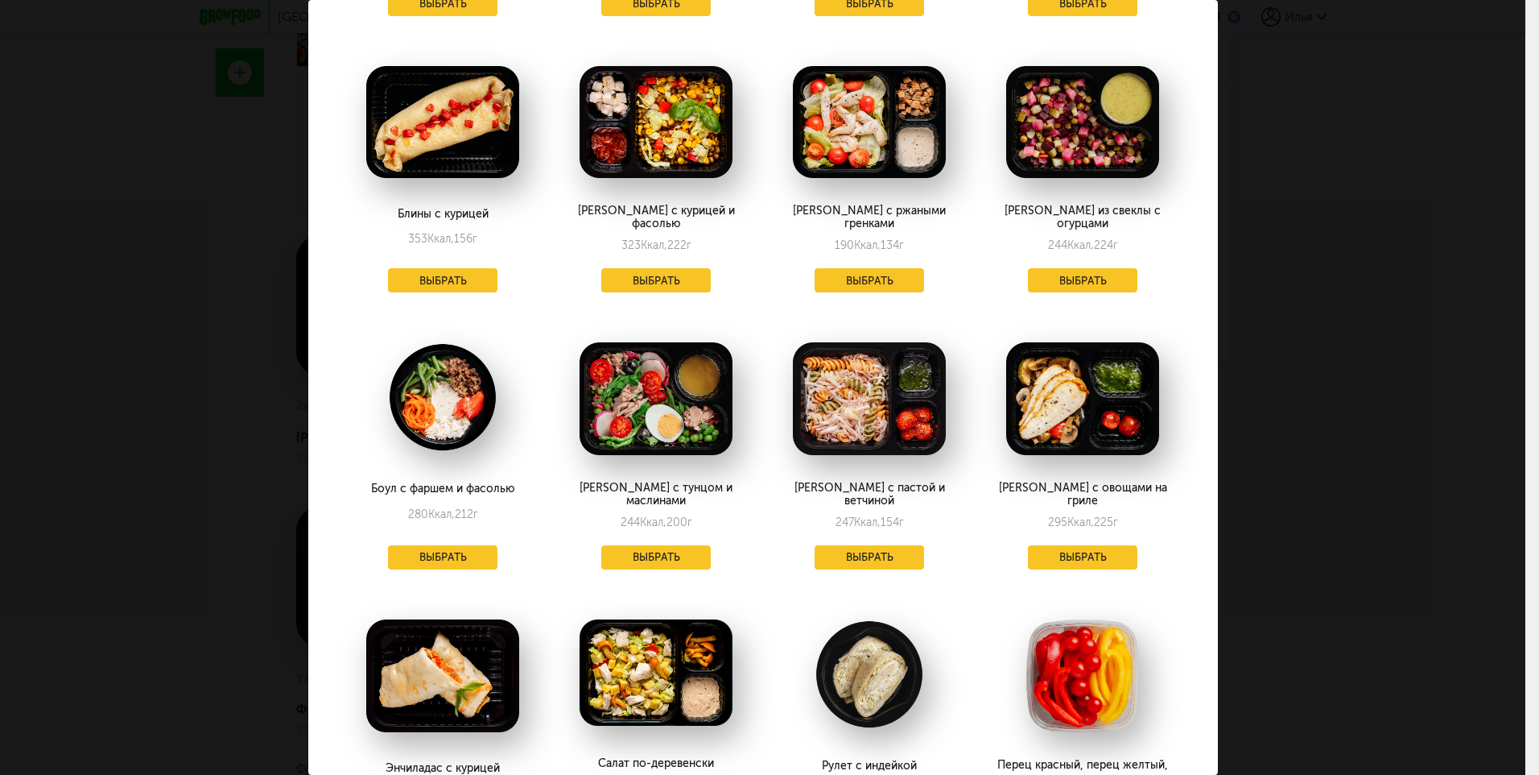
scroll to position [0, 0]
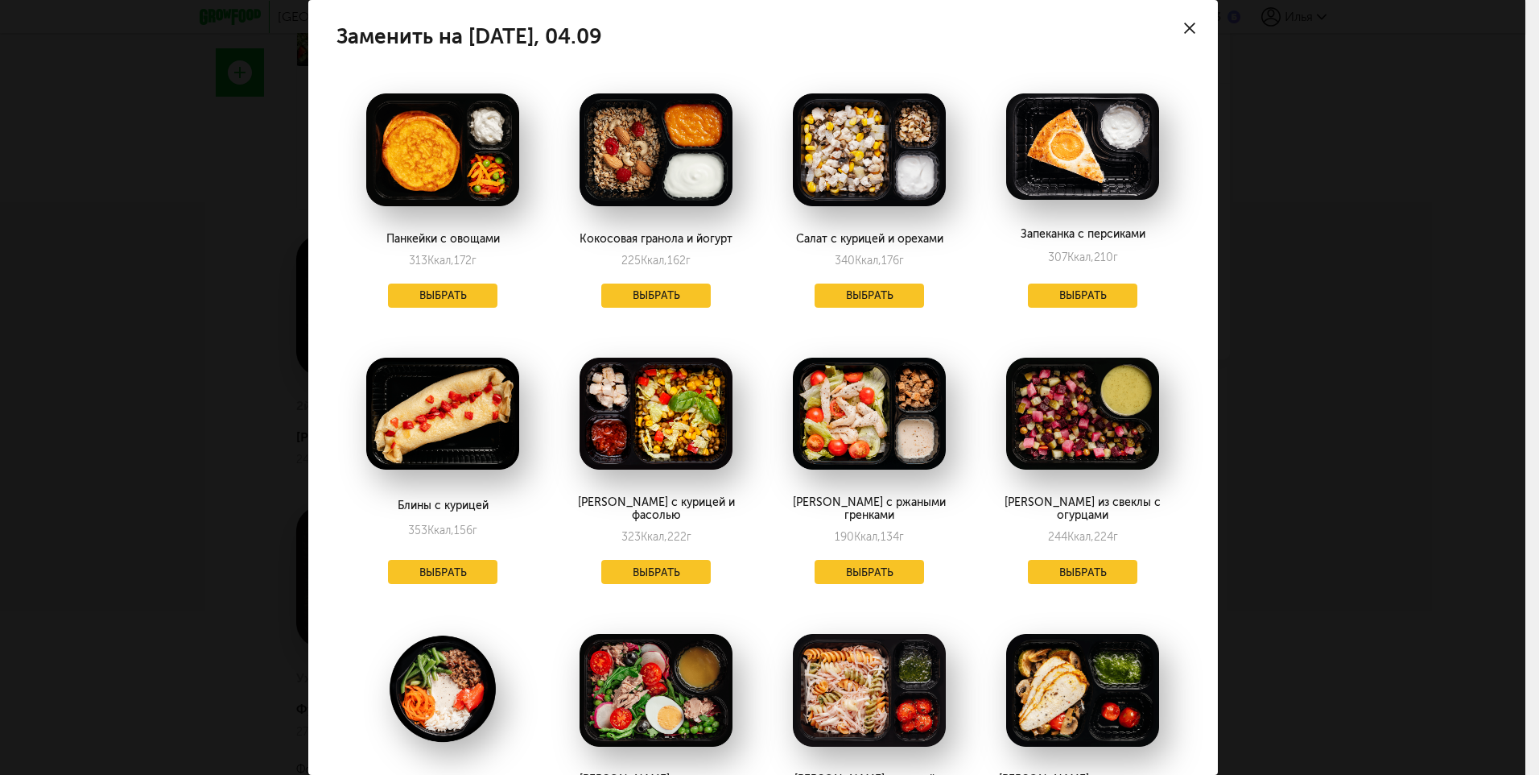
click at [1184, 25] on icon at bounding box center [1189, 28] width 11 height 11
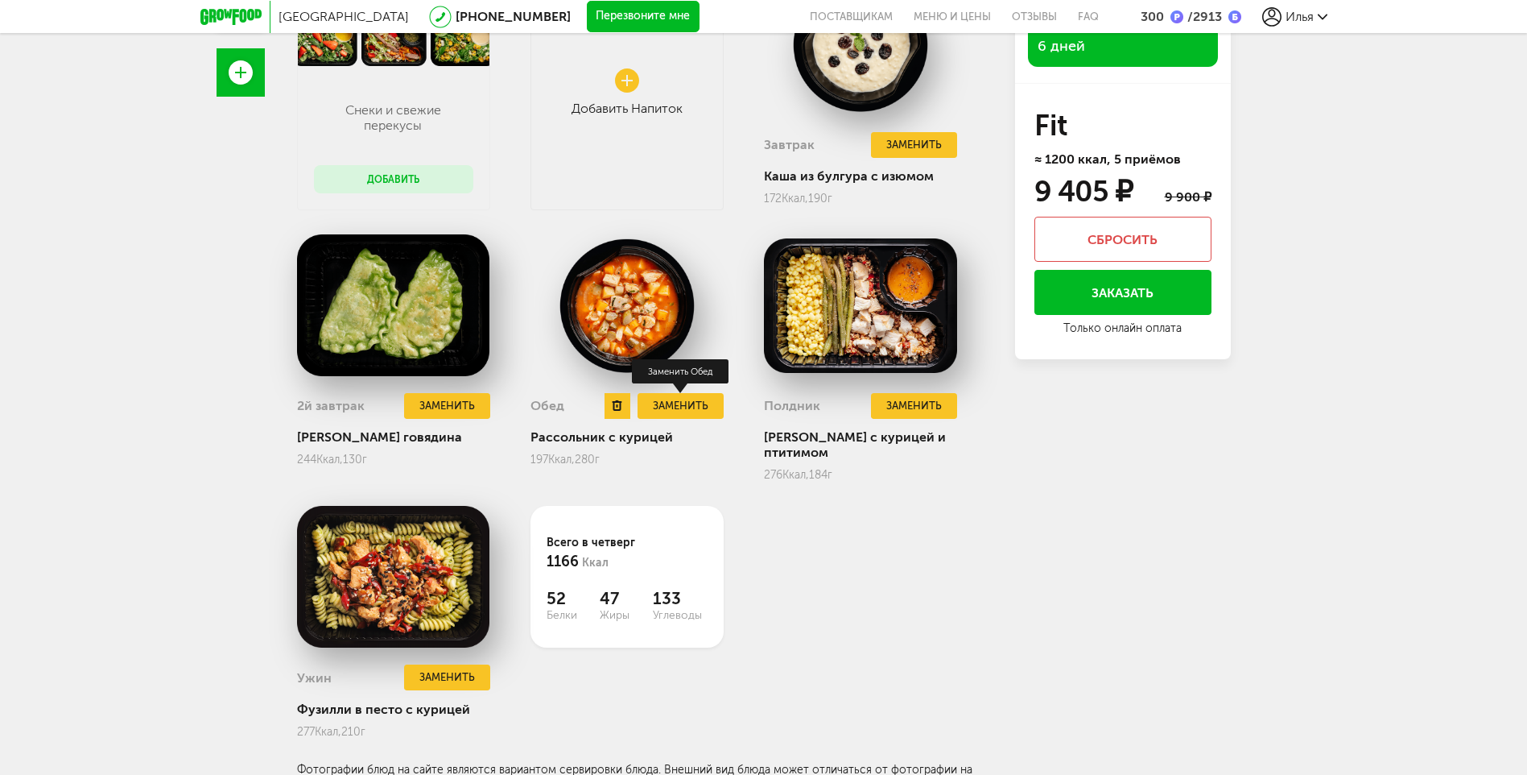
click at [674, 415] on button "Заменить" at bounding box center [680, 406] width 85 height 27
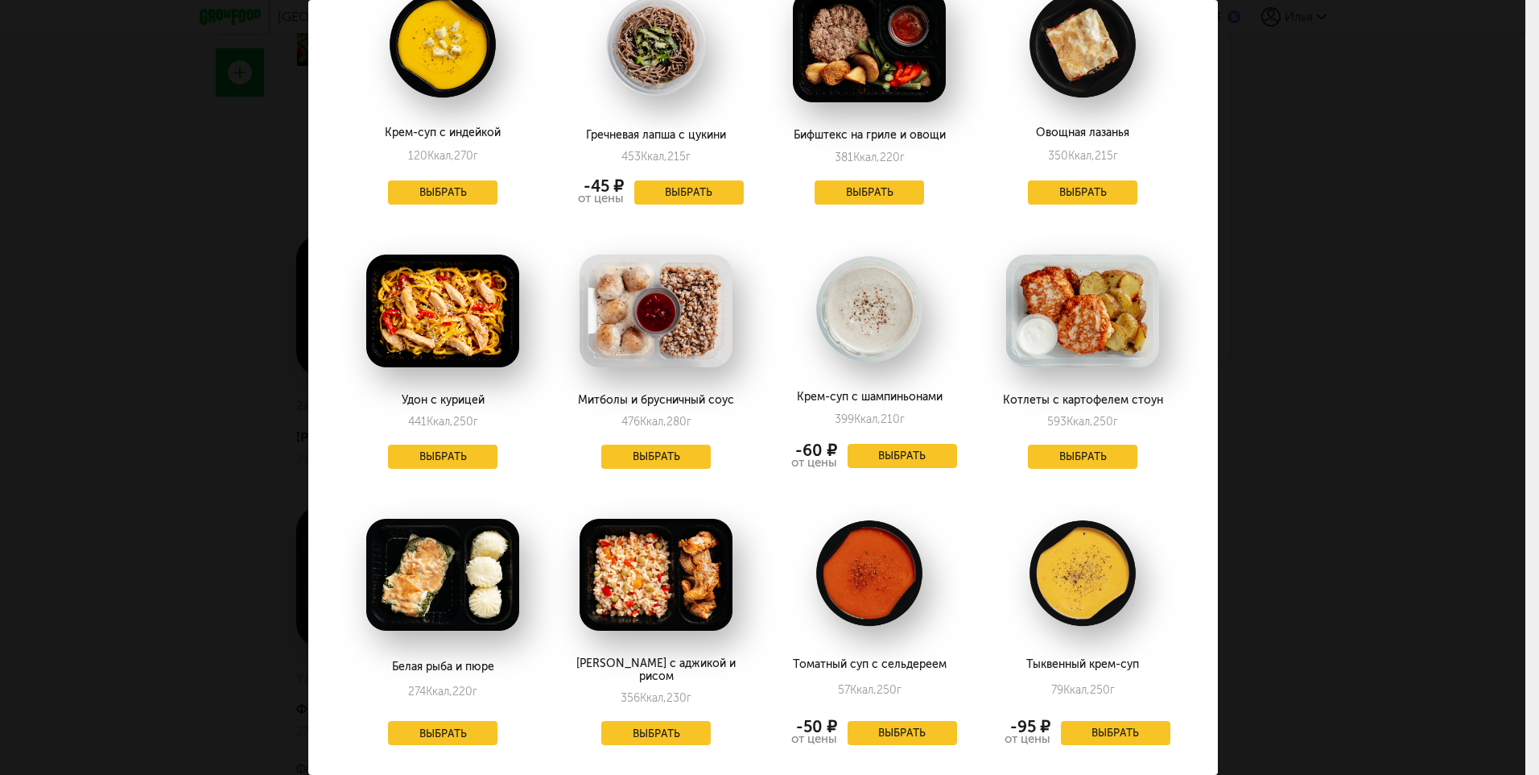
scroll to position [1997, 0]
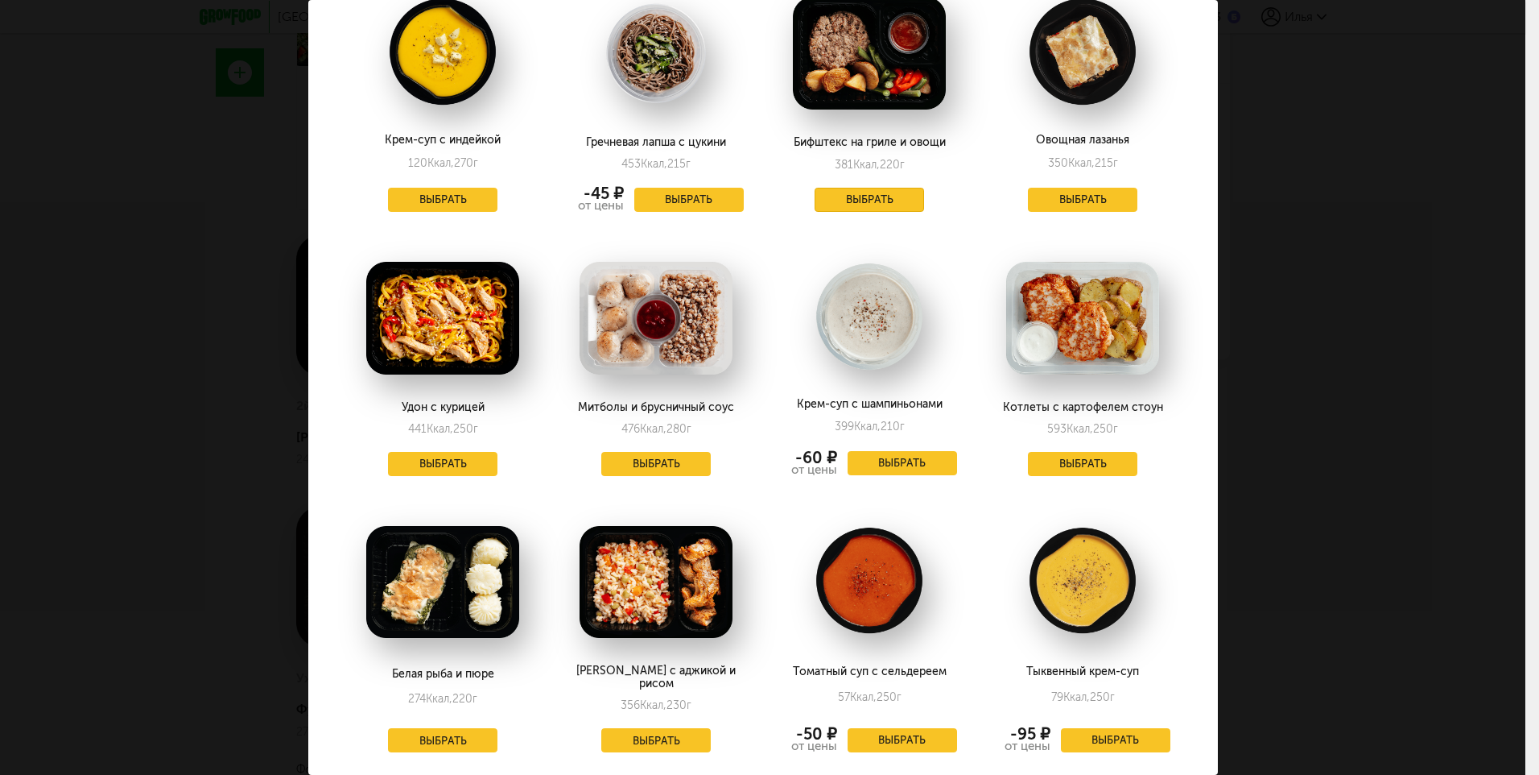
click at [884, 188] on button "Выбрать" at bounding box center [869, 200] width 109 height 24
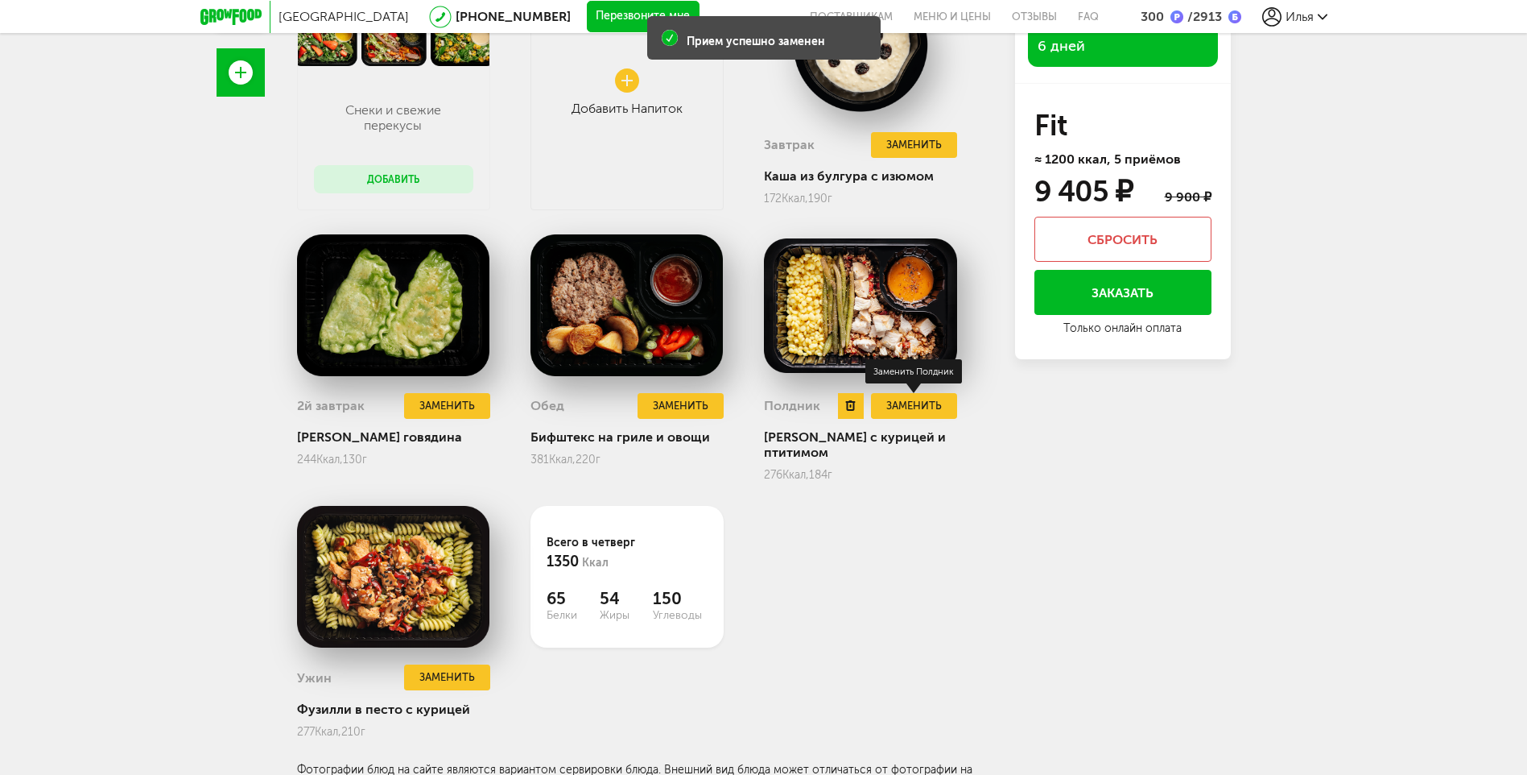
click at [921, 407] on button "Заменить" at bounding box center [913, 406] width 85 height 27
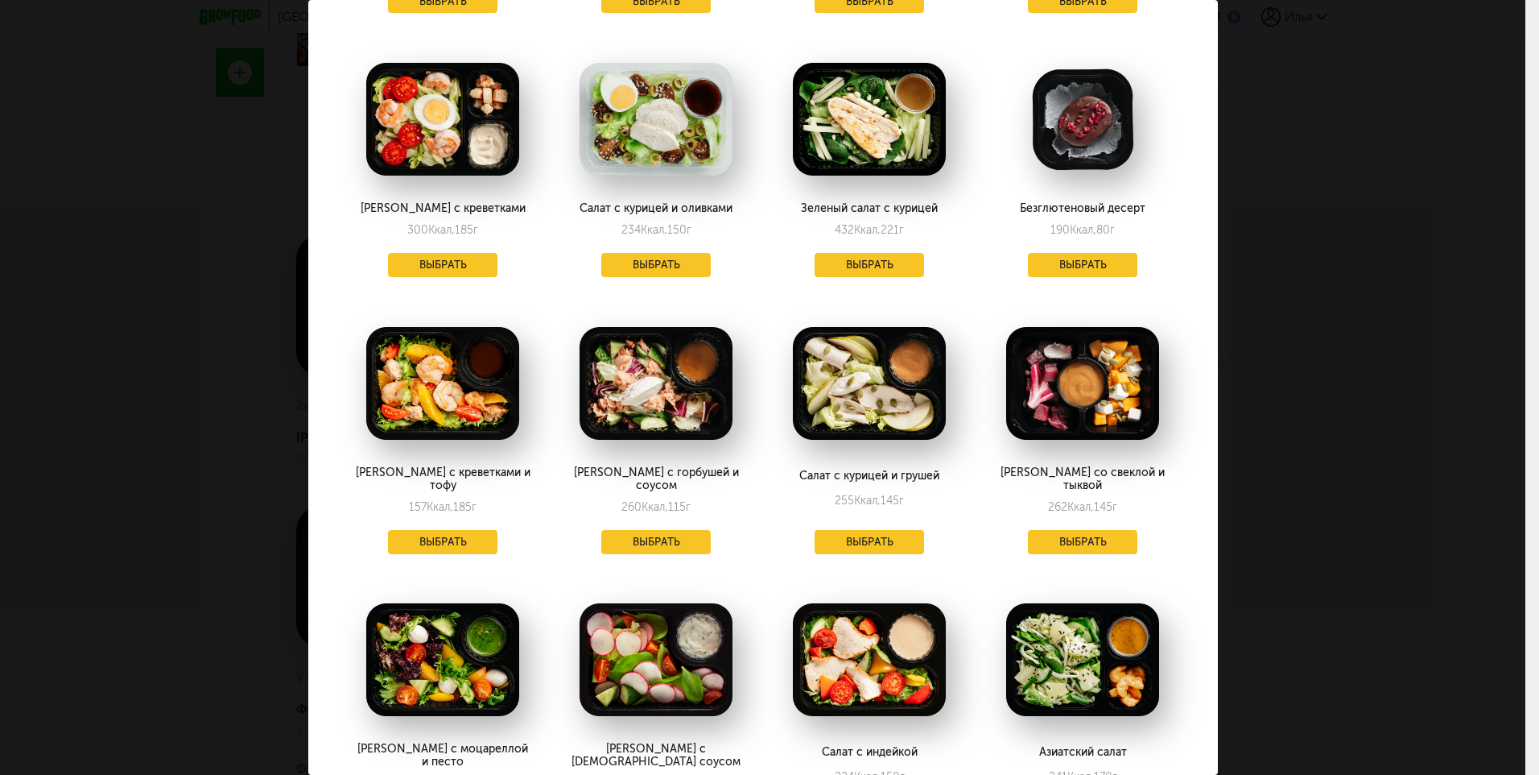
scroll to position [2576, 0]
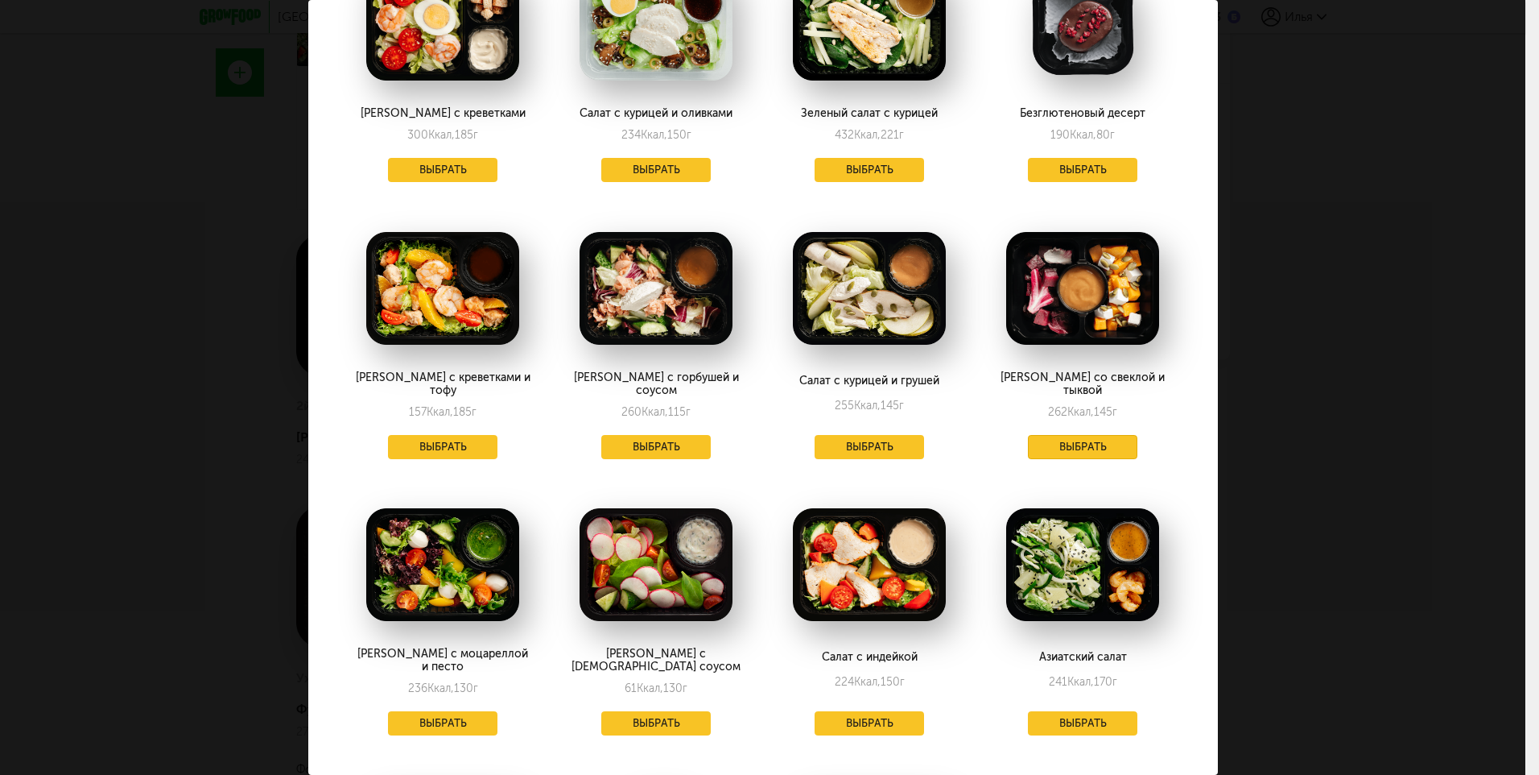
click at [1096, 435] on button "Выбрать" at bounding box center [1082, 447] width 109 height 24
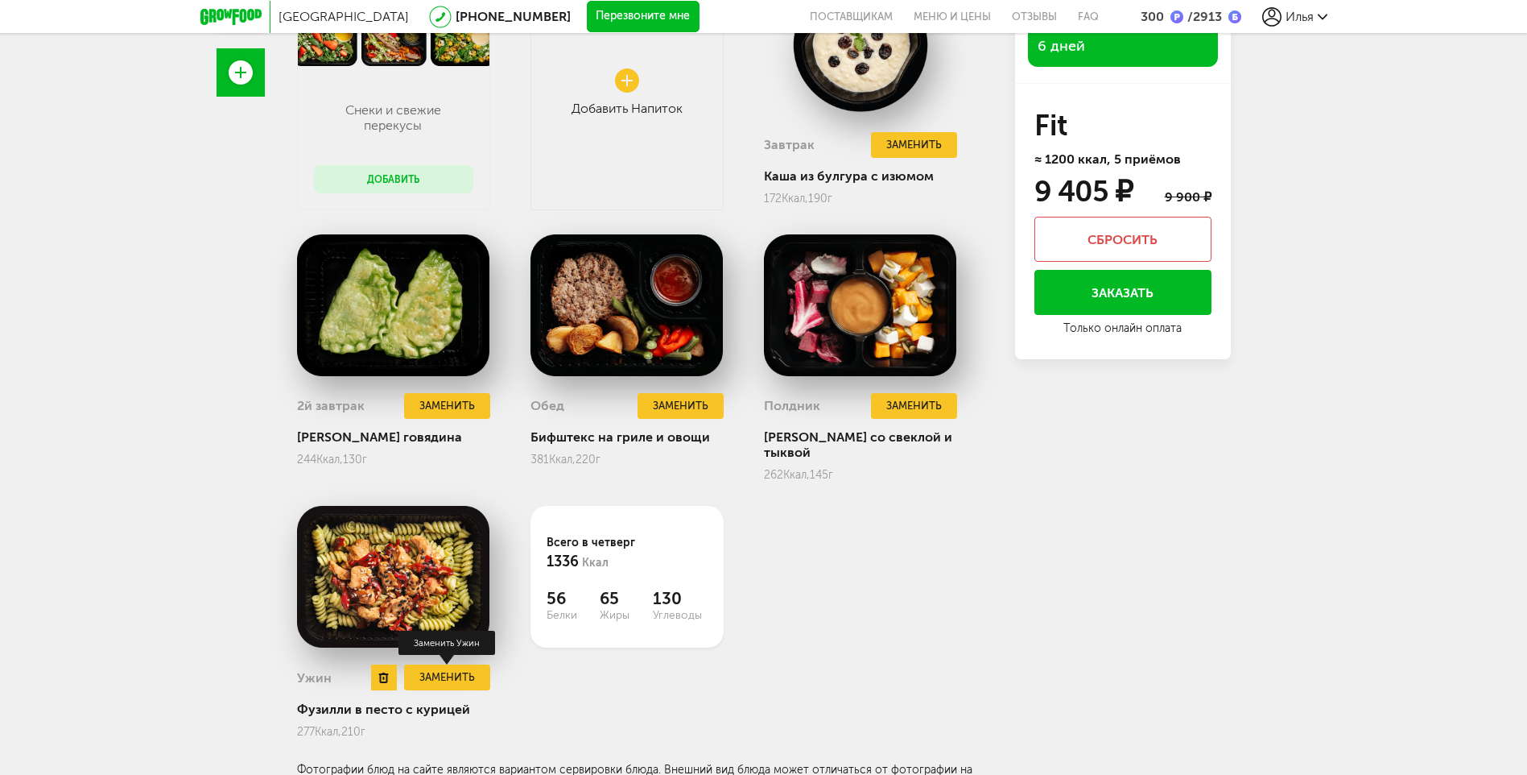
click at [452, 664] on button "Заменить" at bounding box center [446, 677] width 85 height 27
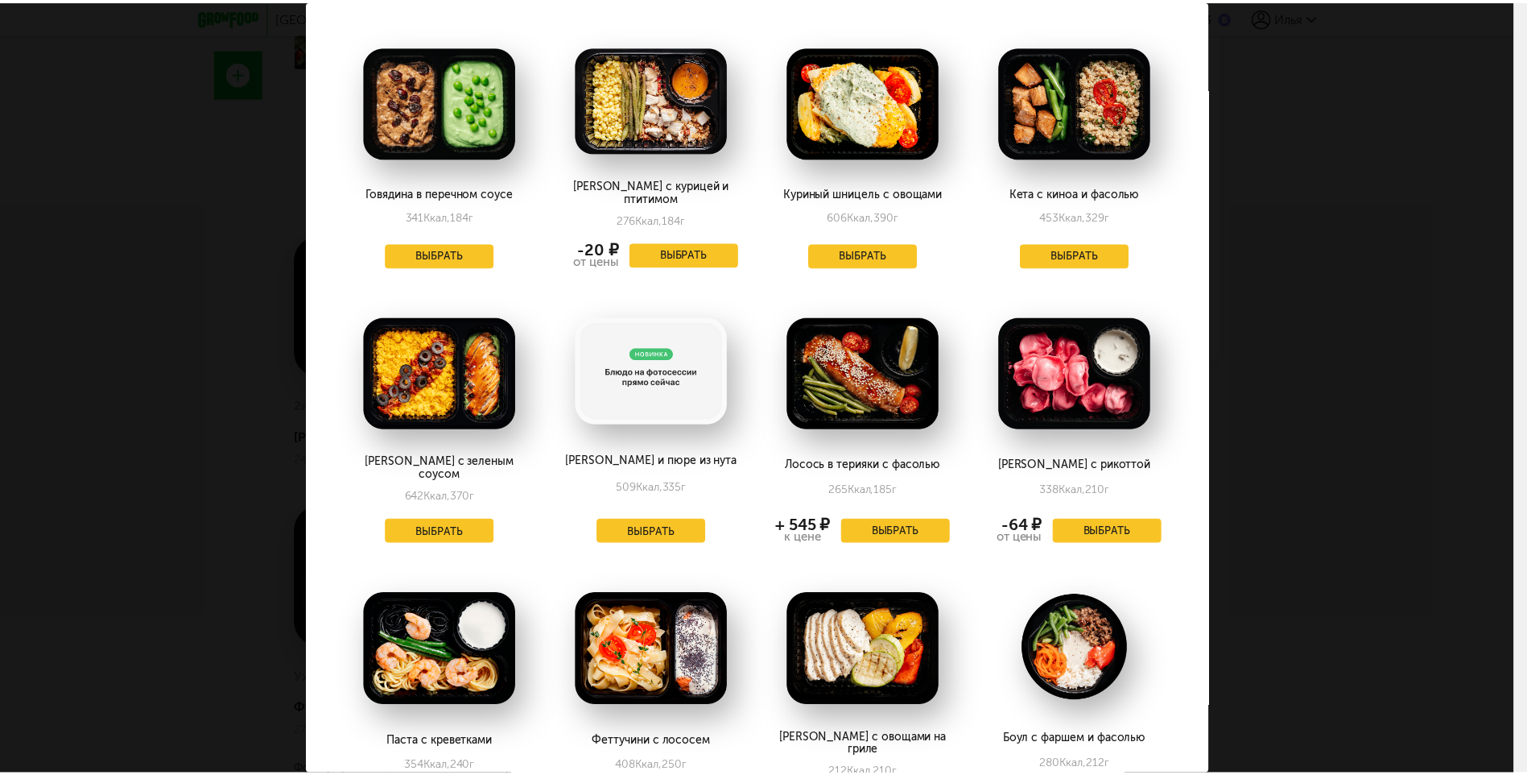
scroll to position [161, 0]
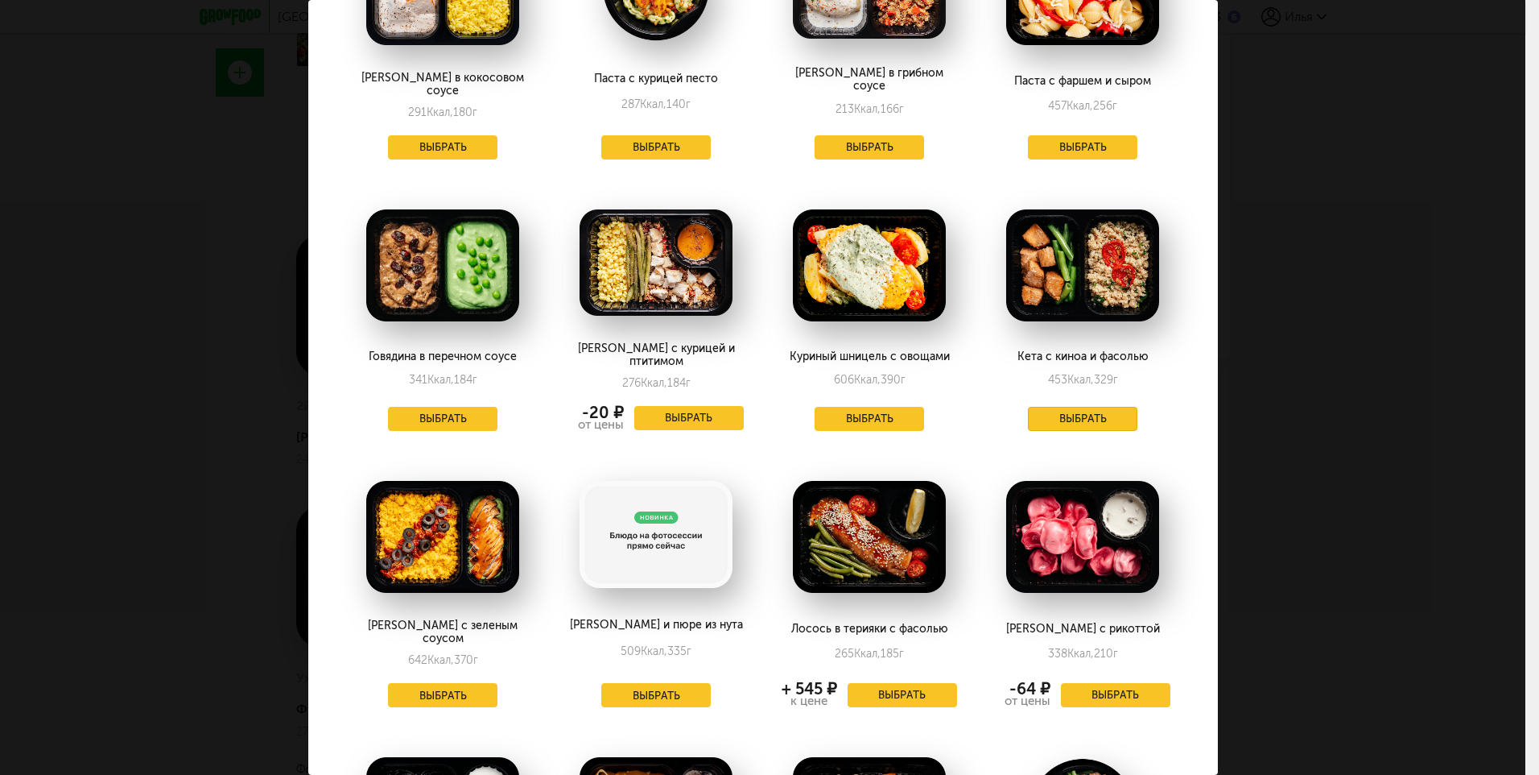
click at [1075, 407] on button "Выбрать" at bounding box center [1082, 419] width 109 height 24
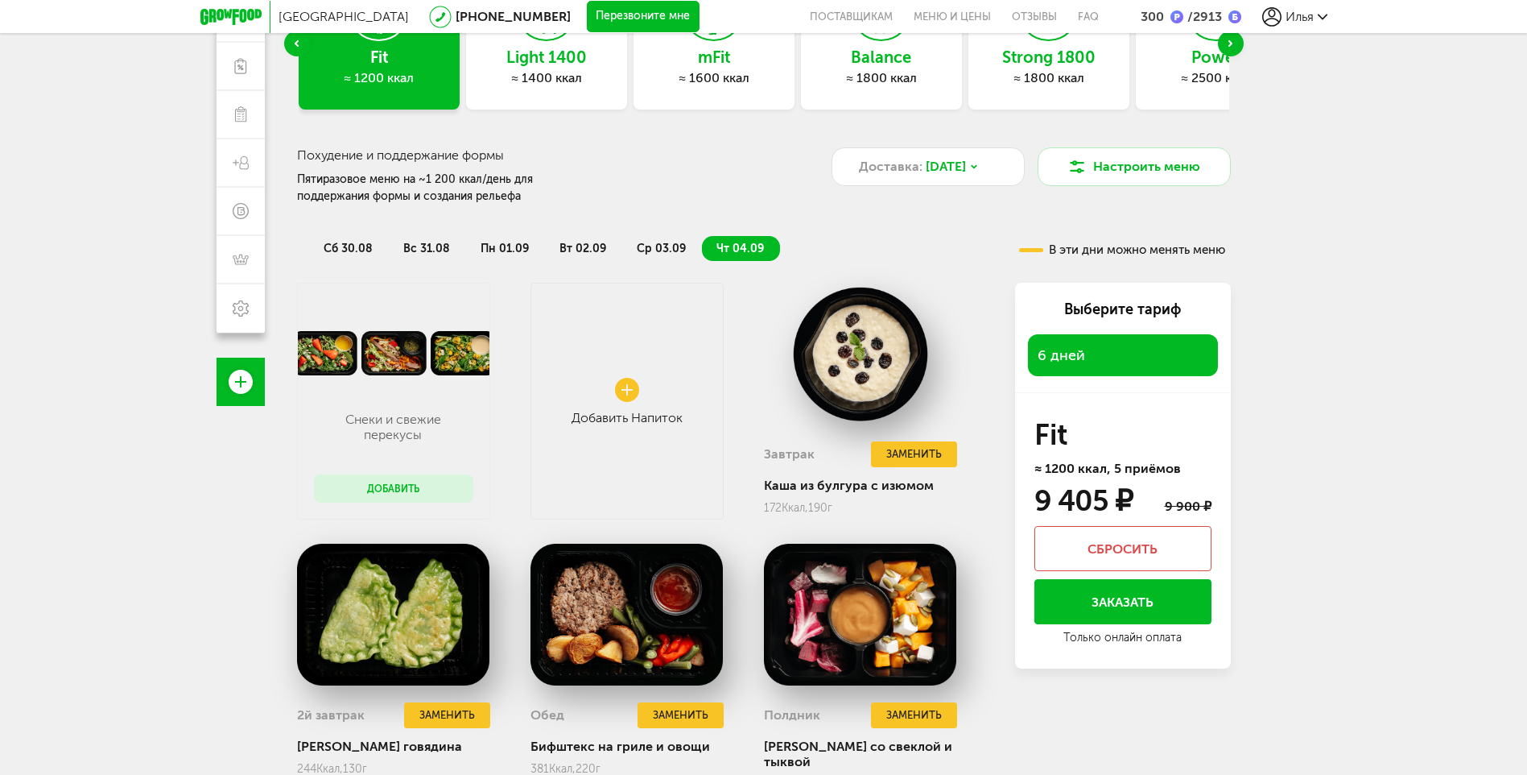
scroll to position [151, 0]
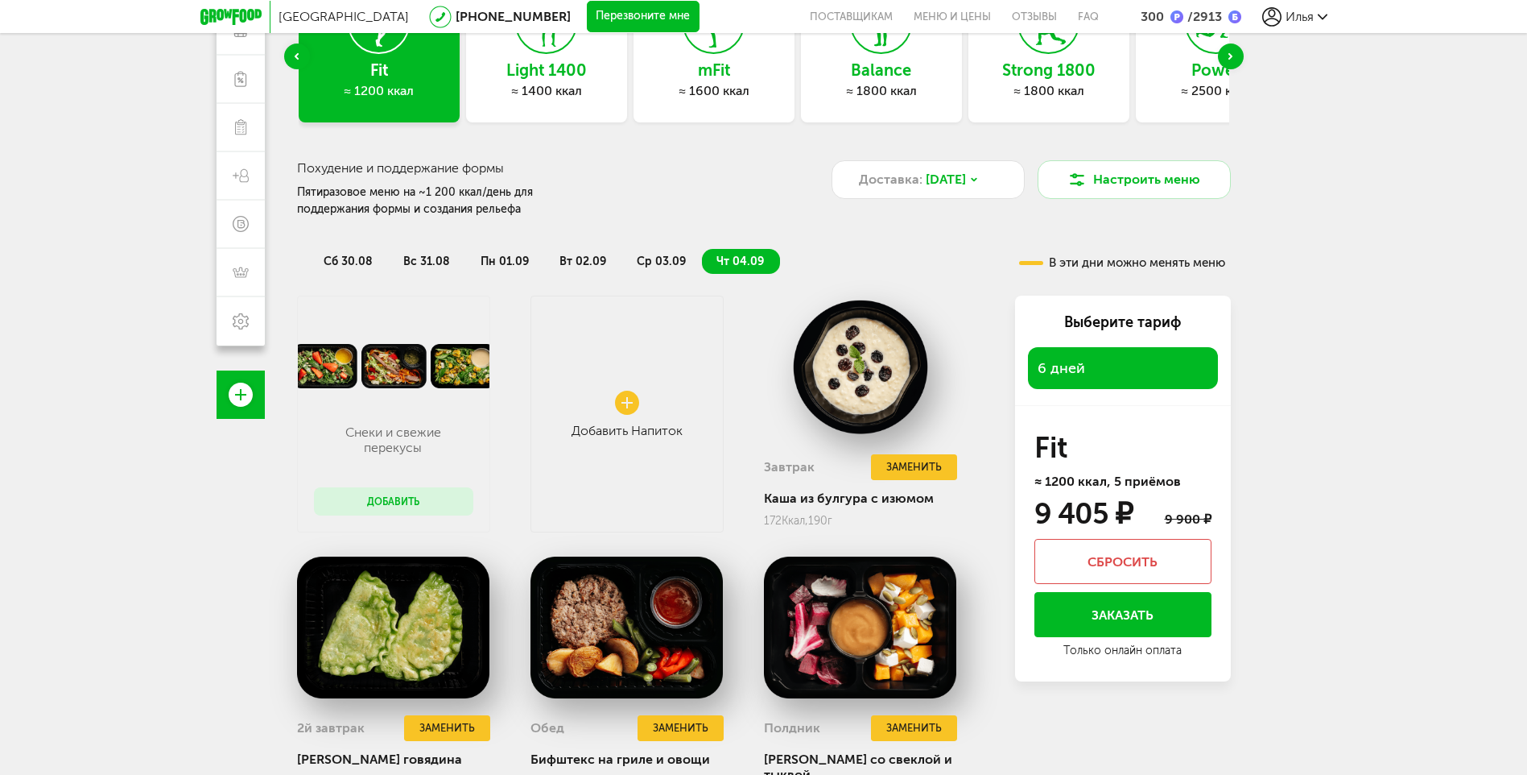
click at [346, 261] on span "сб 30.08" at bounding box center [348, 261] width 49 height 14
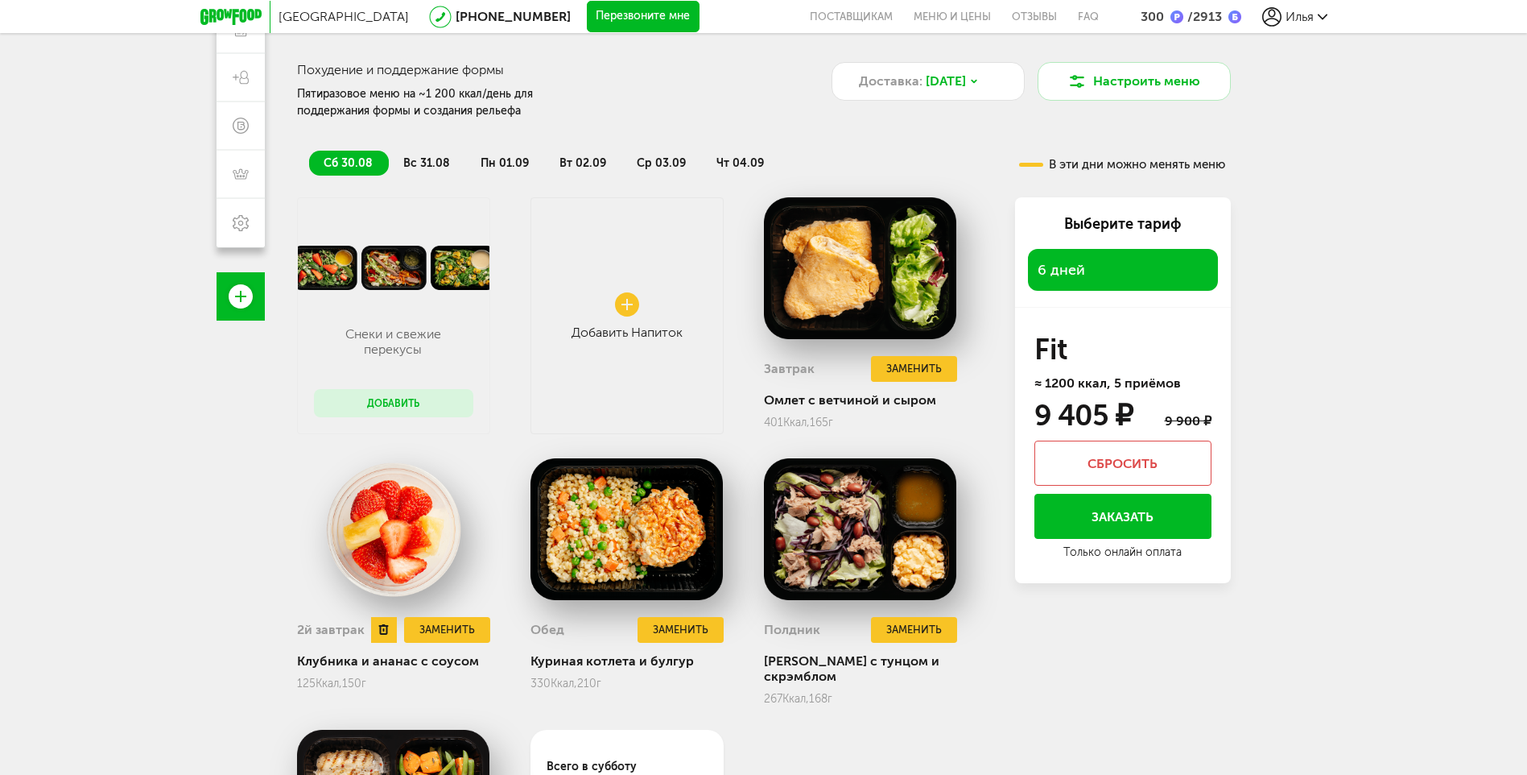
scroll to position [232, 0]
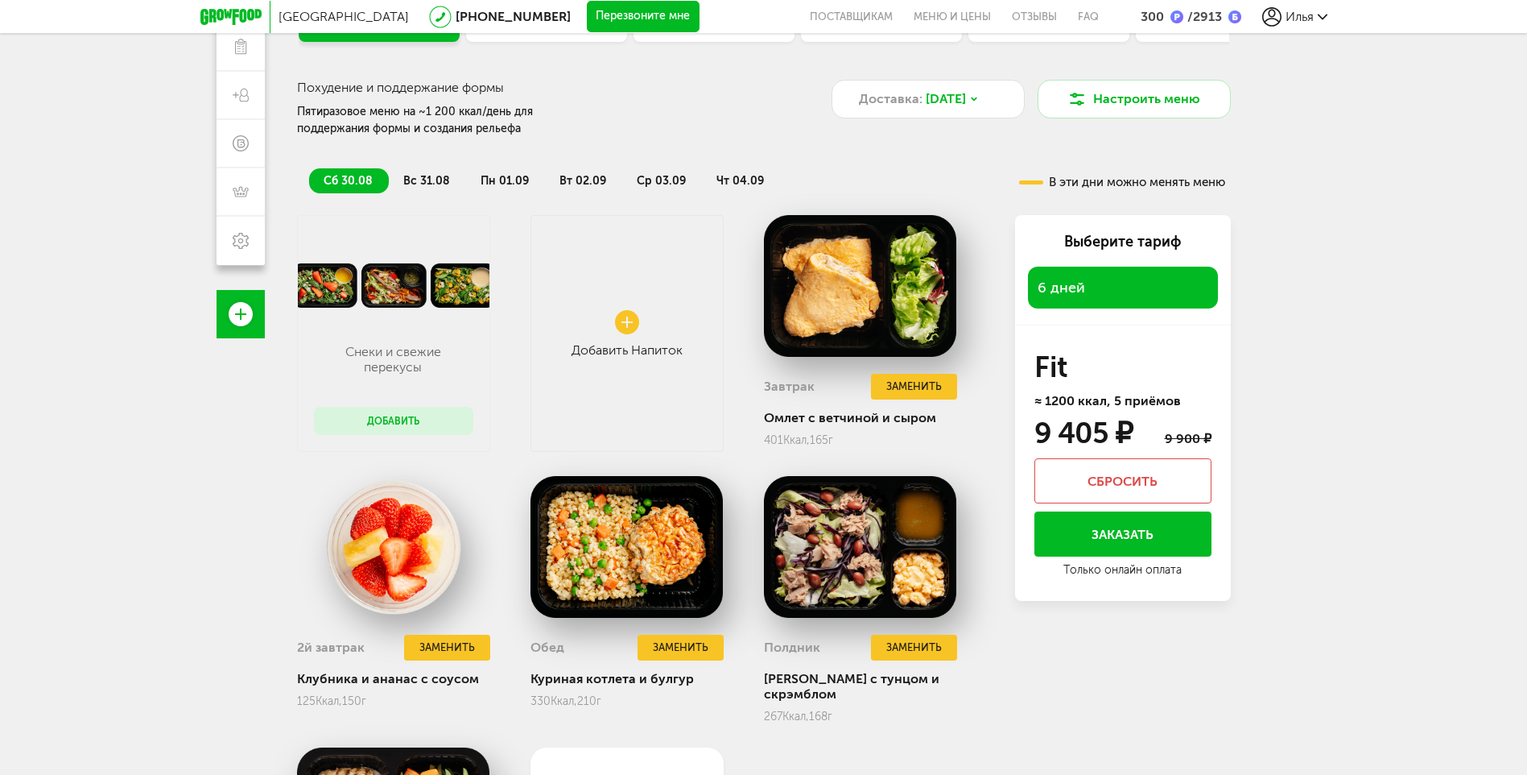
click at [430, 185] on span "вс 31.08" at bounding box center [426, 181] width 47 height 14
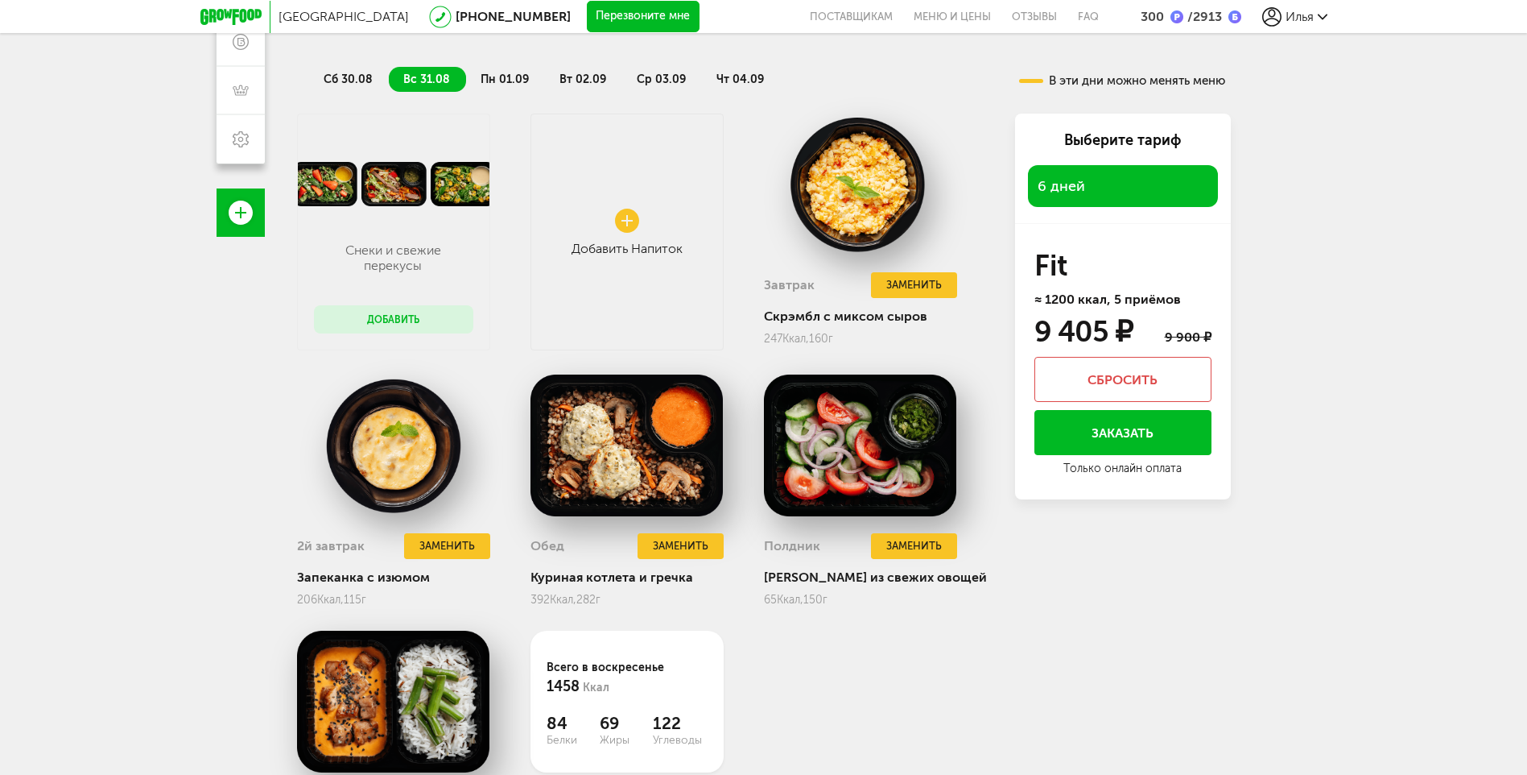
scroll to position [312, 0]
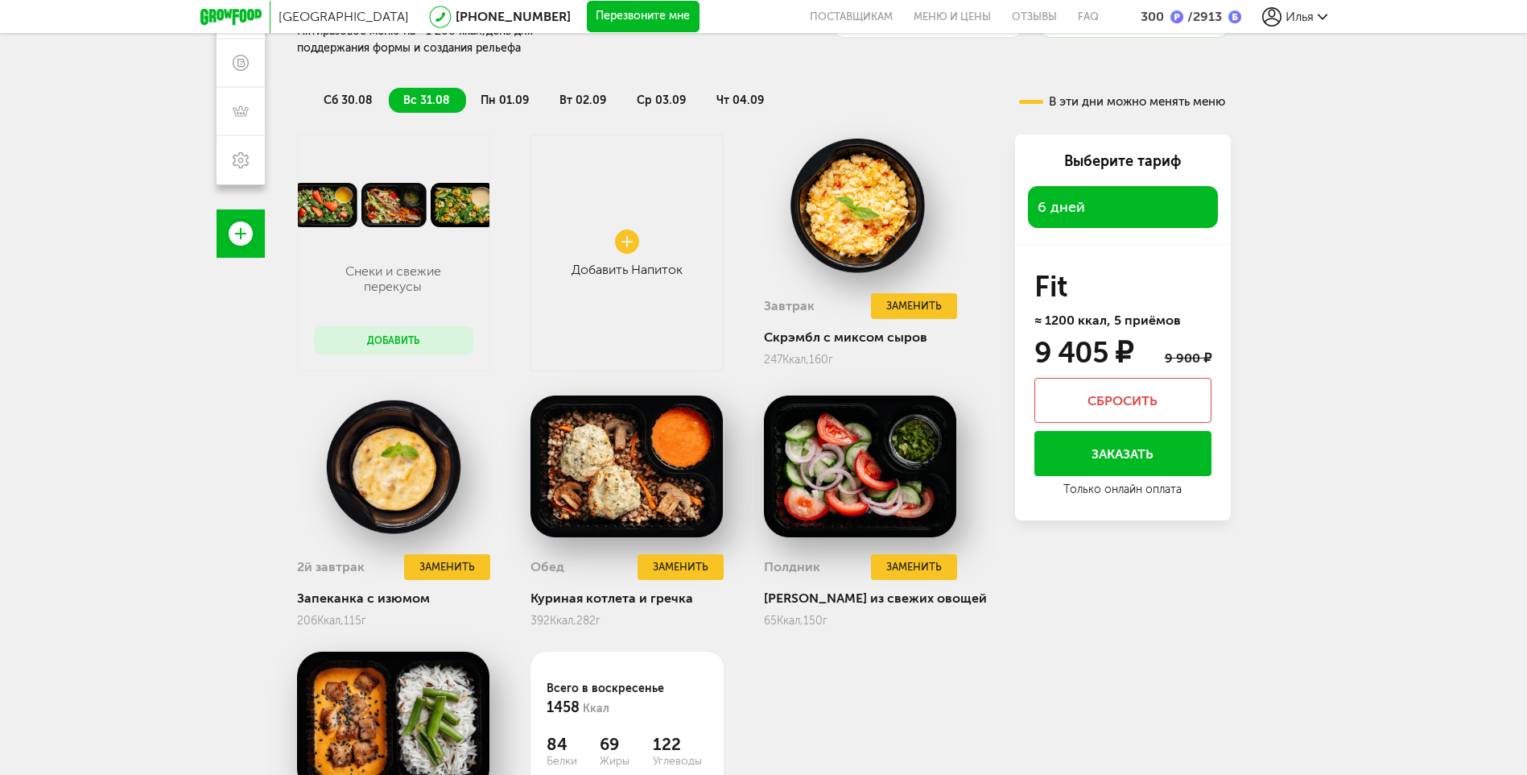
click at [495, 104] on span "пн 01.09" at bounding box center [505, 100] width 48 height 14
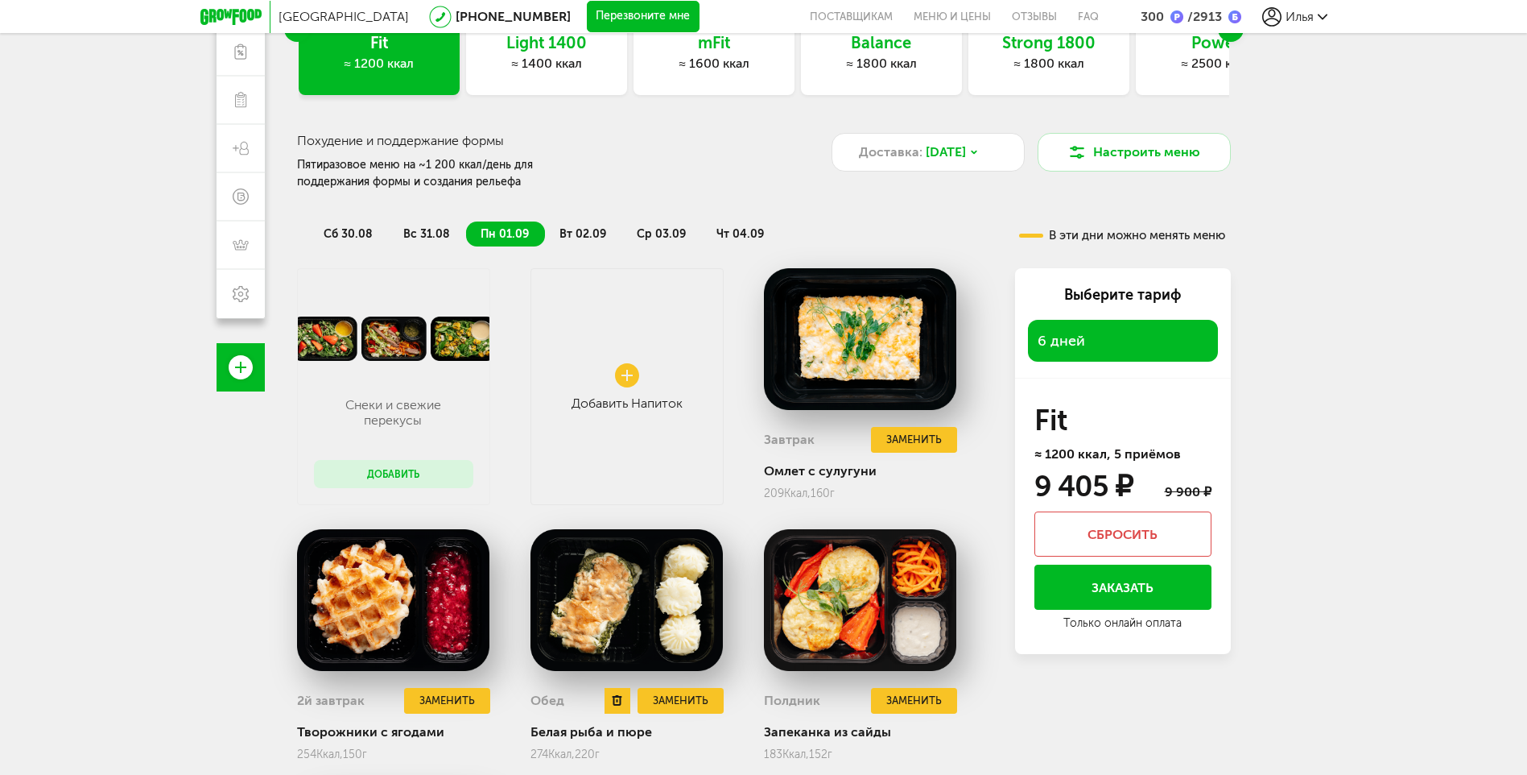
scroll to position [151, 0]
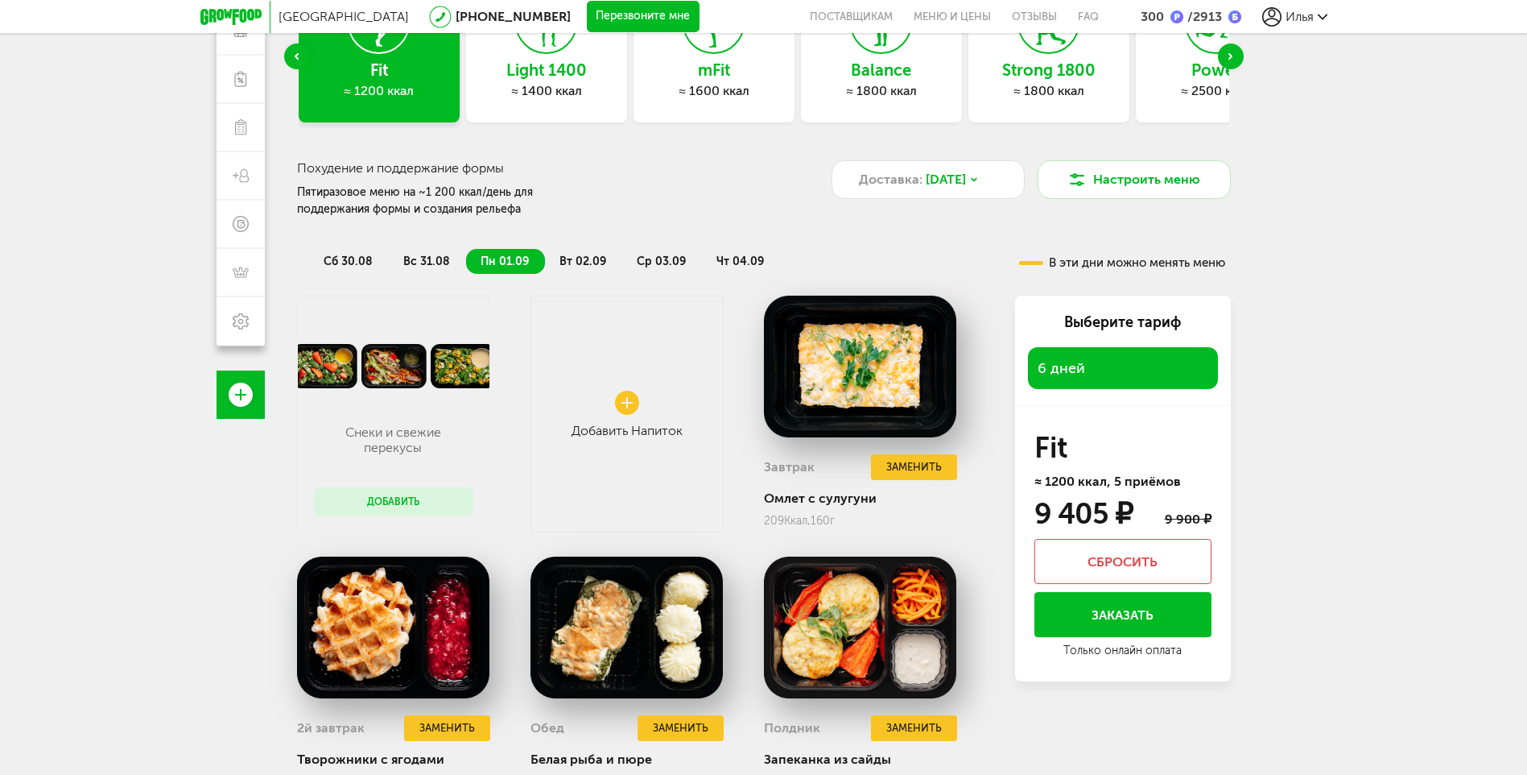
click at [595, 256] on span "вт 02.09" at bounding box center [583, 261] width 47 height 14
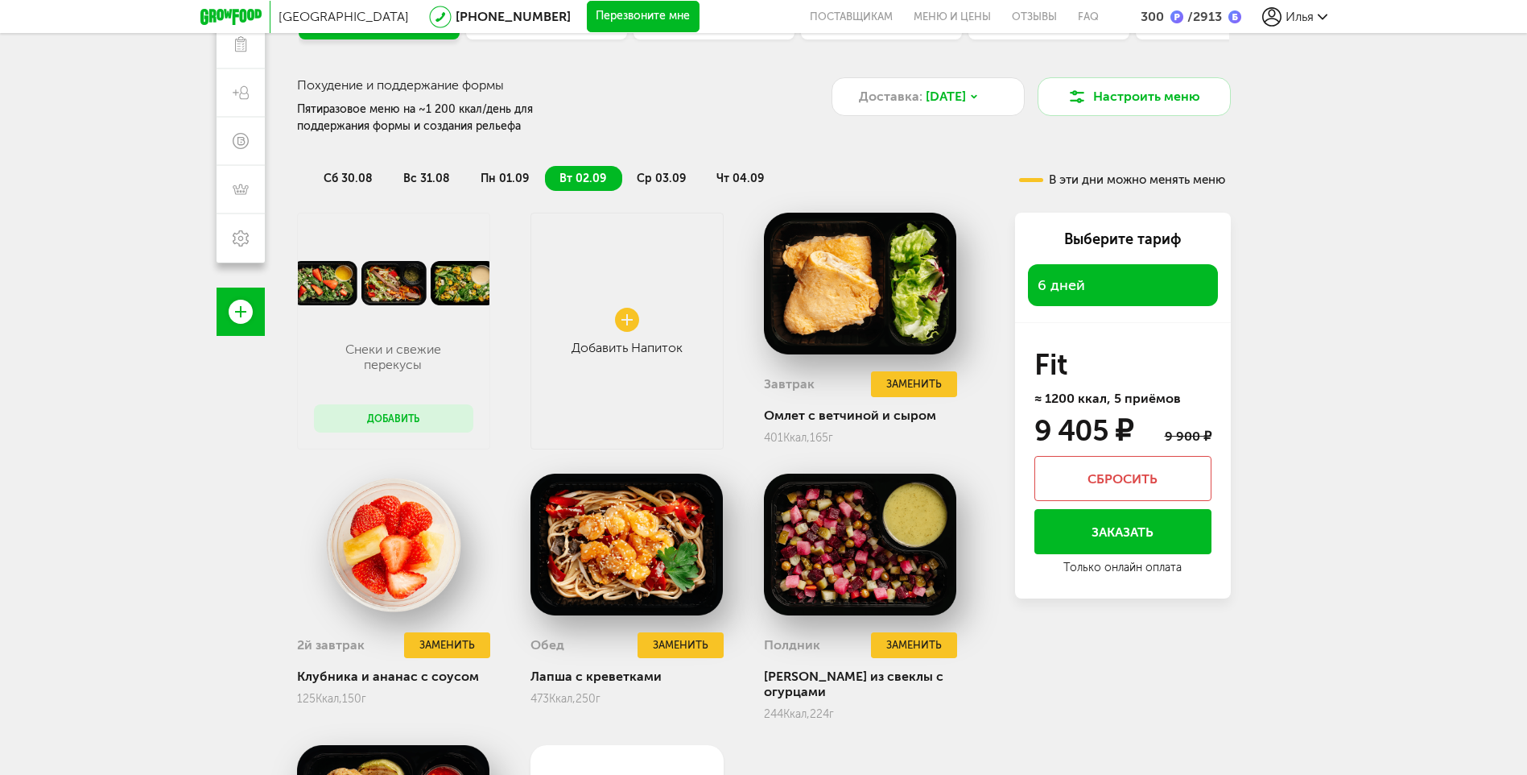
scroll to position [232, 0]
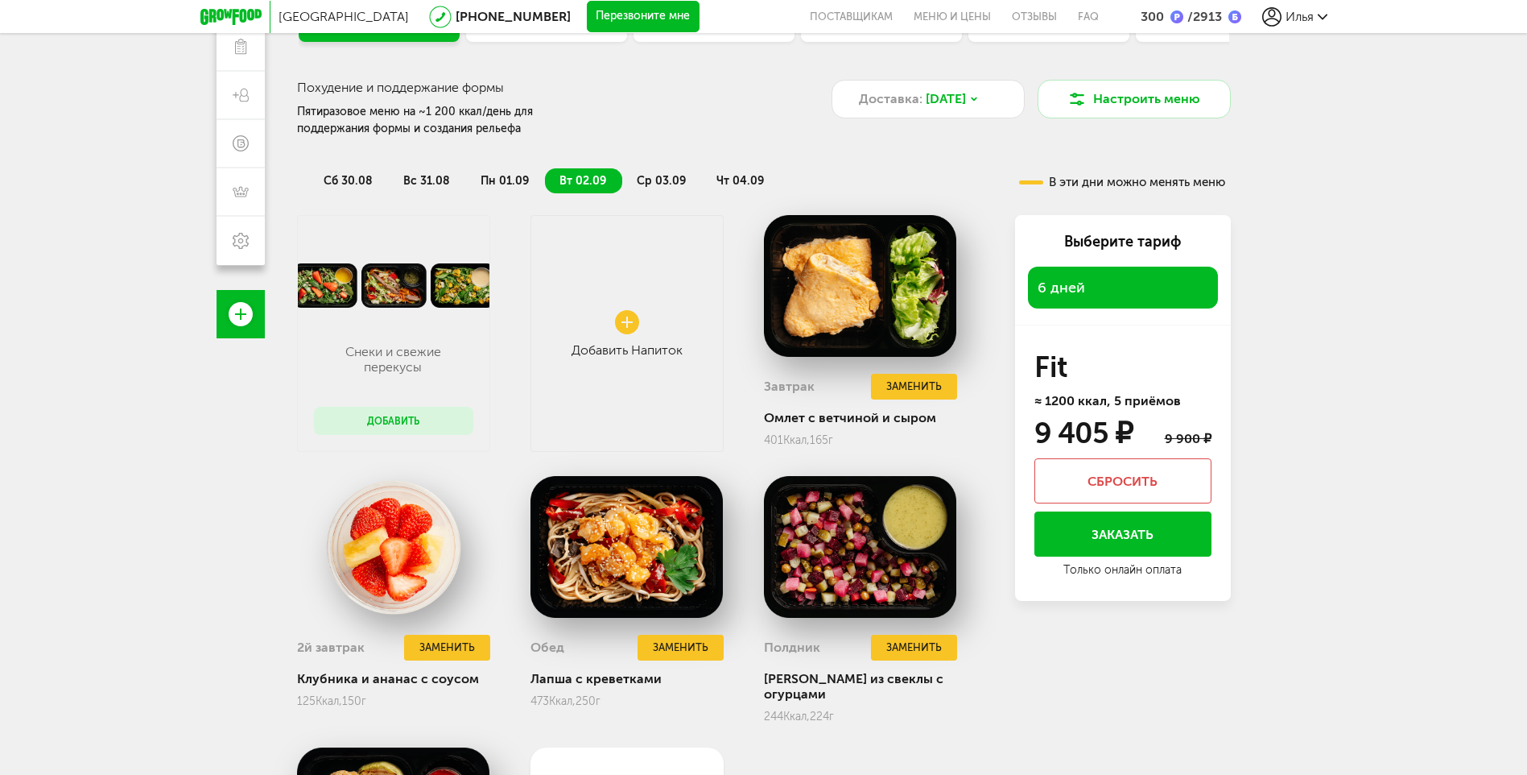
click at [655, 178] on span "ср 03.09" at bounding box center [661, 181] width 49 height 14
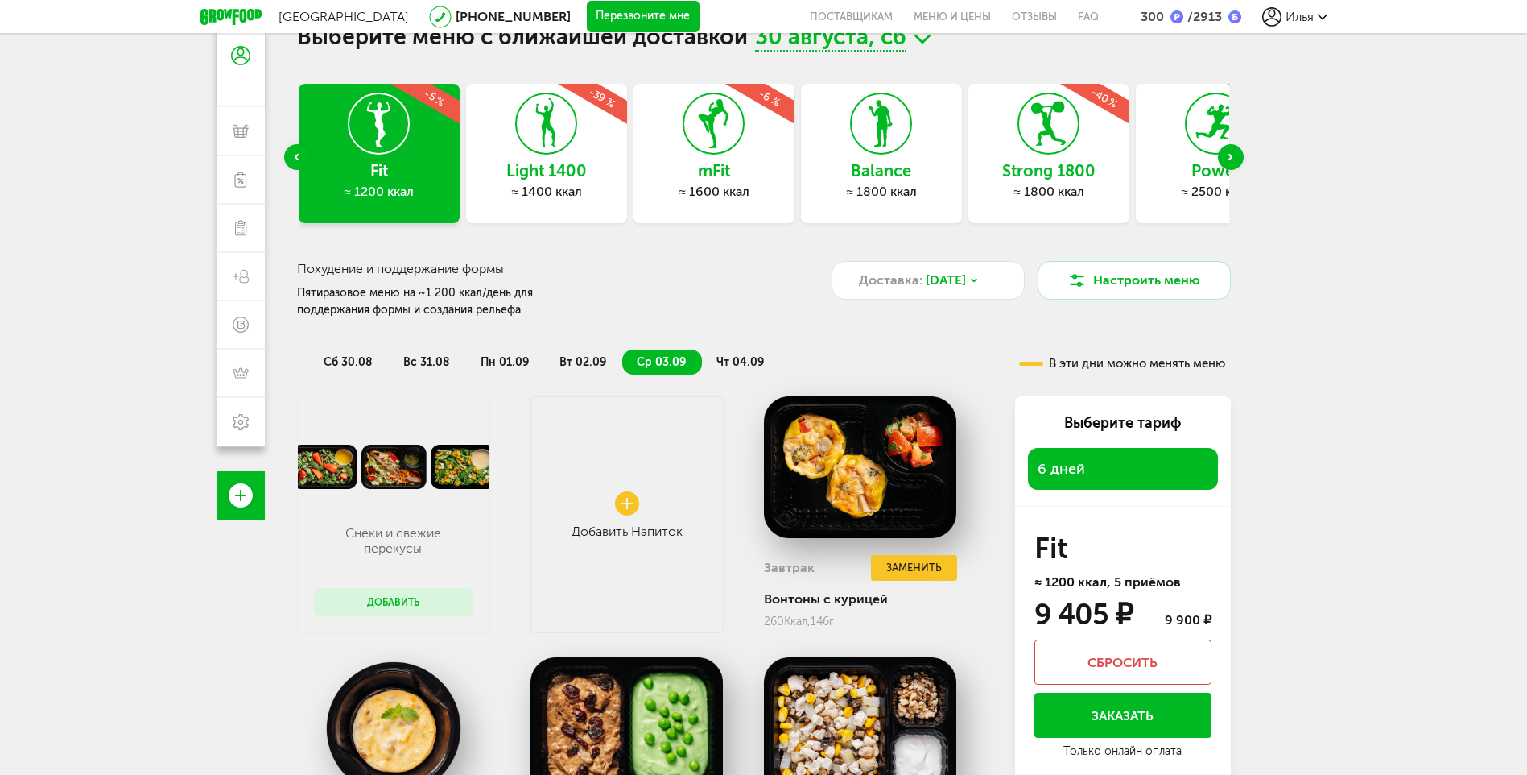
scroll to position [0, 0]
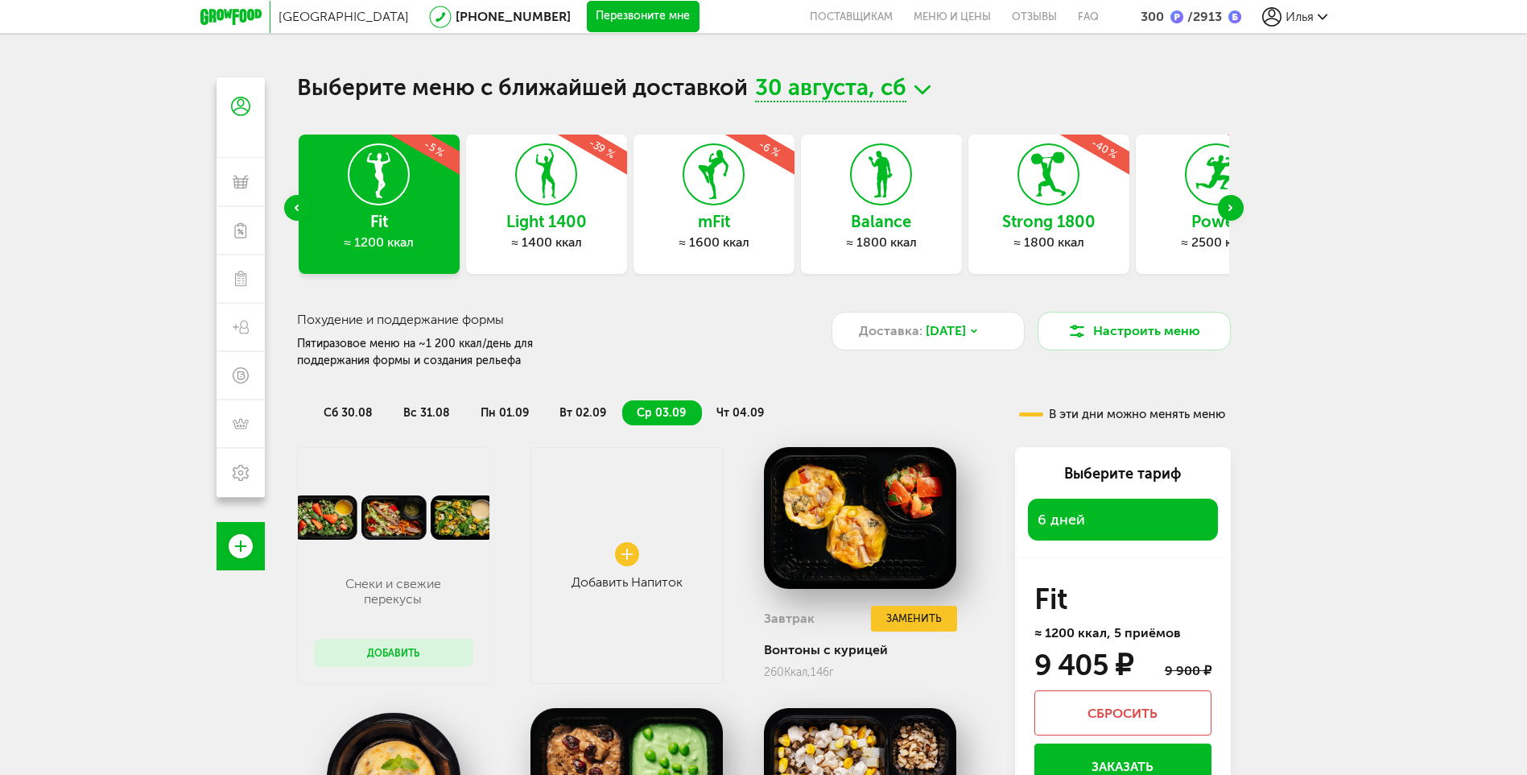
click at [738, 414] on span "чт 04.09" at bounding box center [741, 413] width 48 height 14
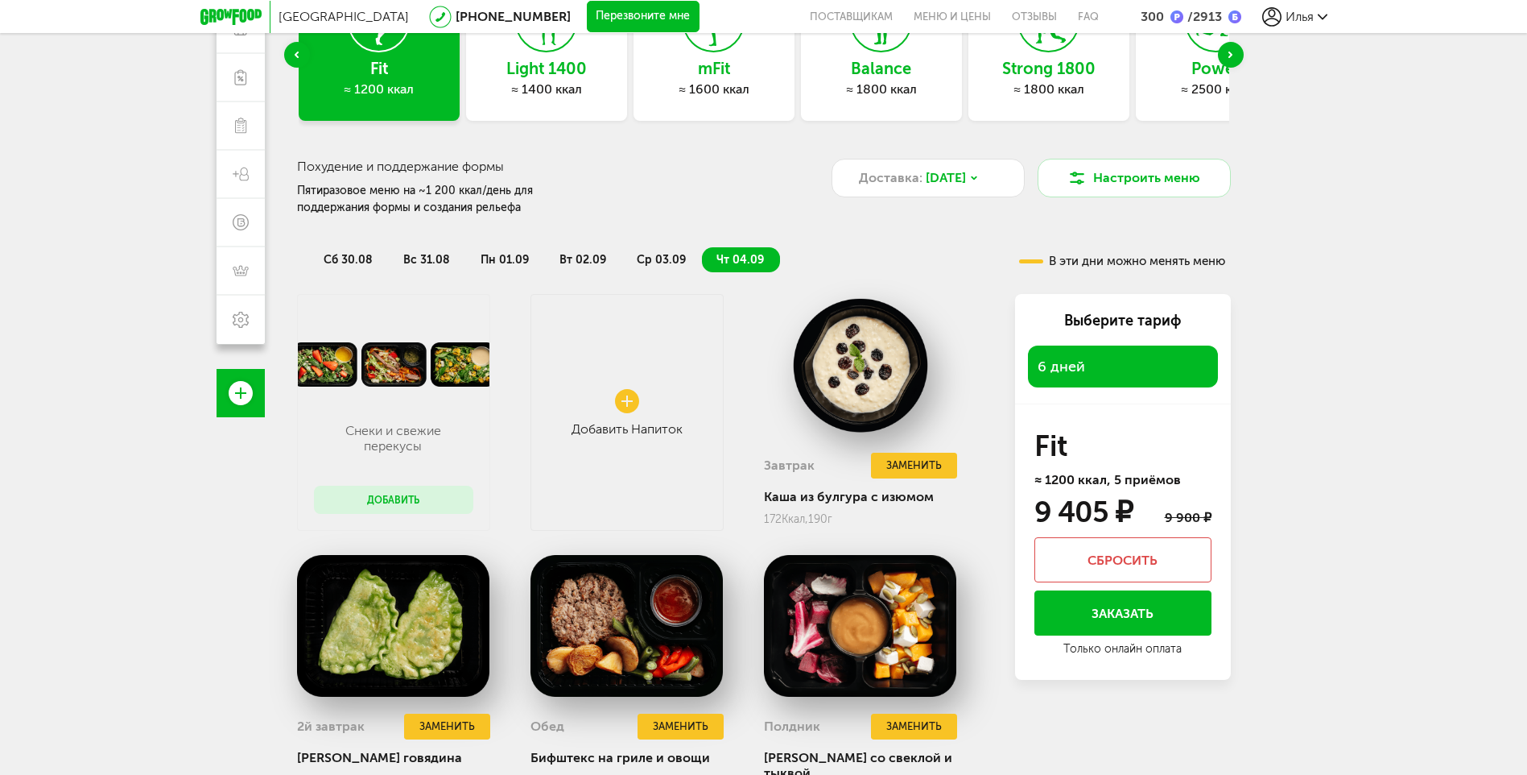
scroll to position [151, 0]
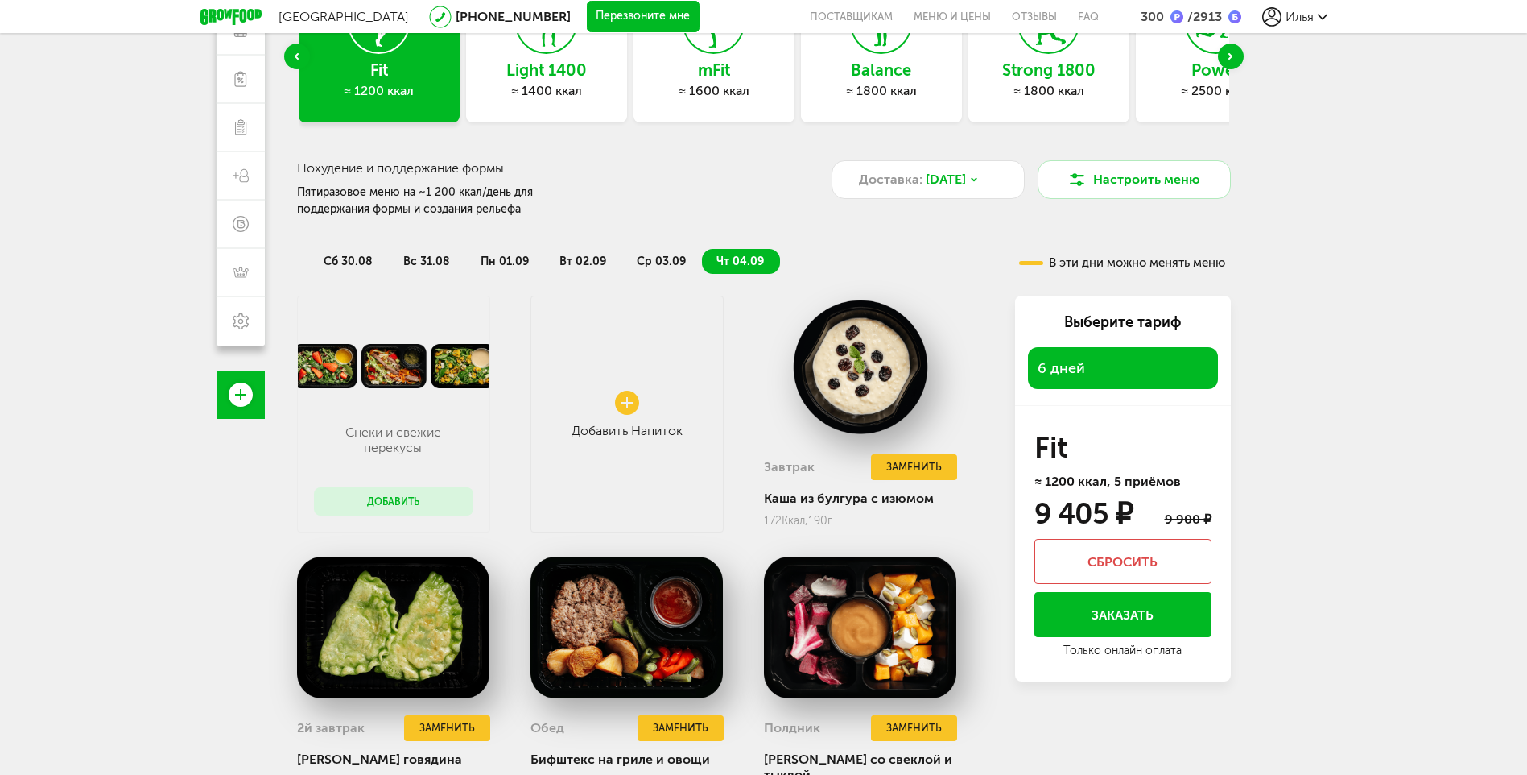
click at [653, 257] on span "ср 03.09" at bounding box center [661, 261] width 49 height 14
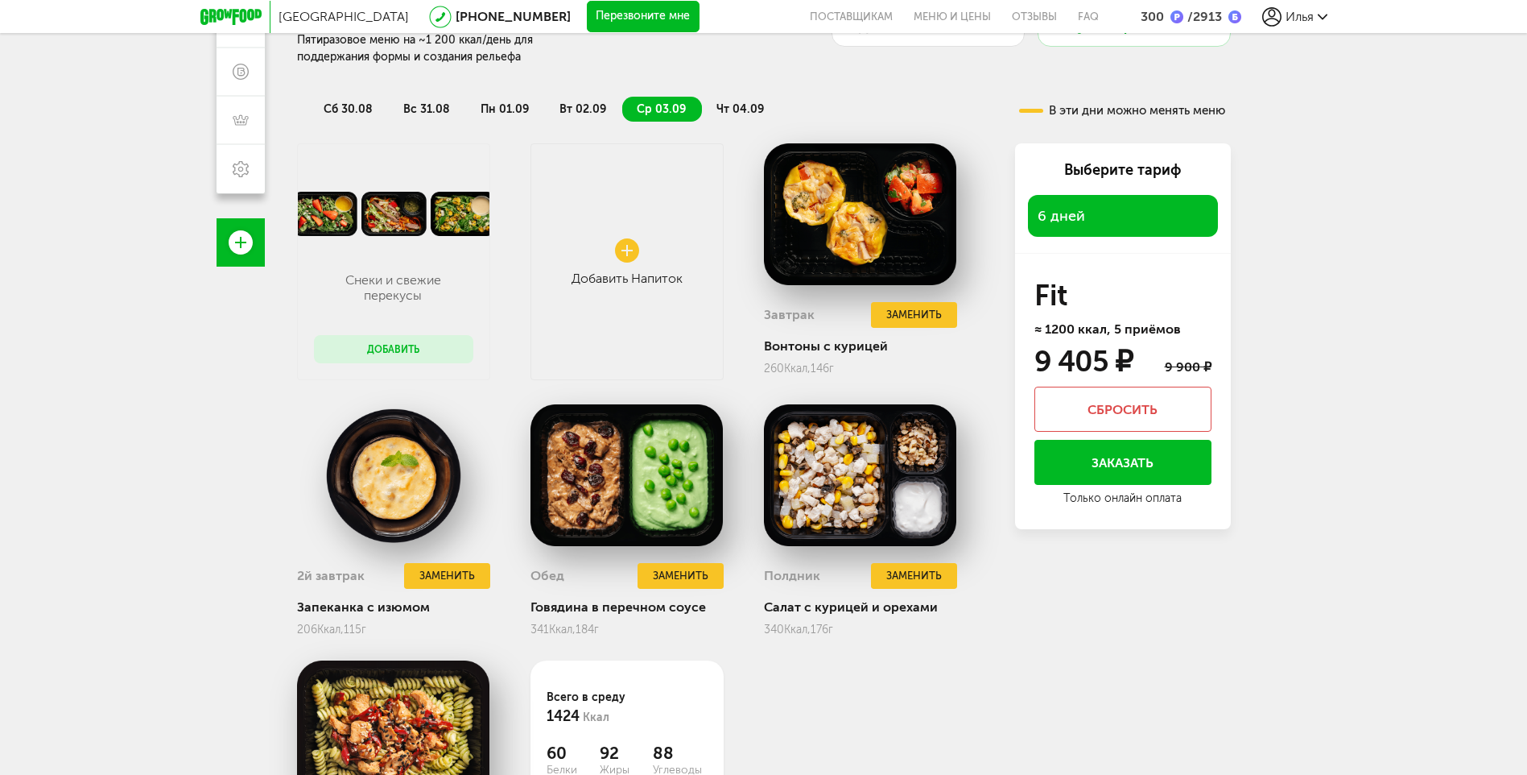
scroll to position [232, 0]
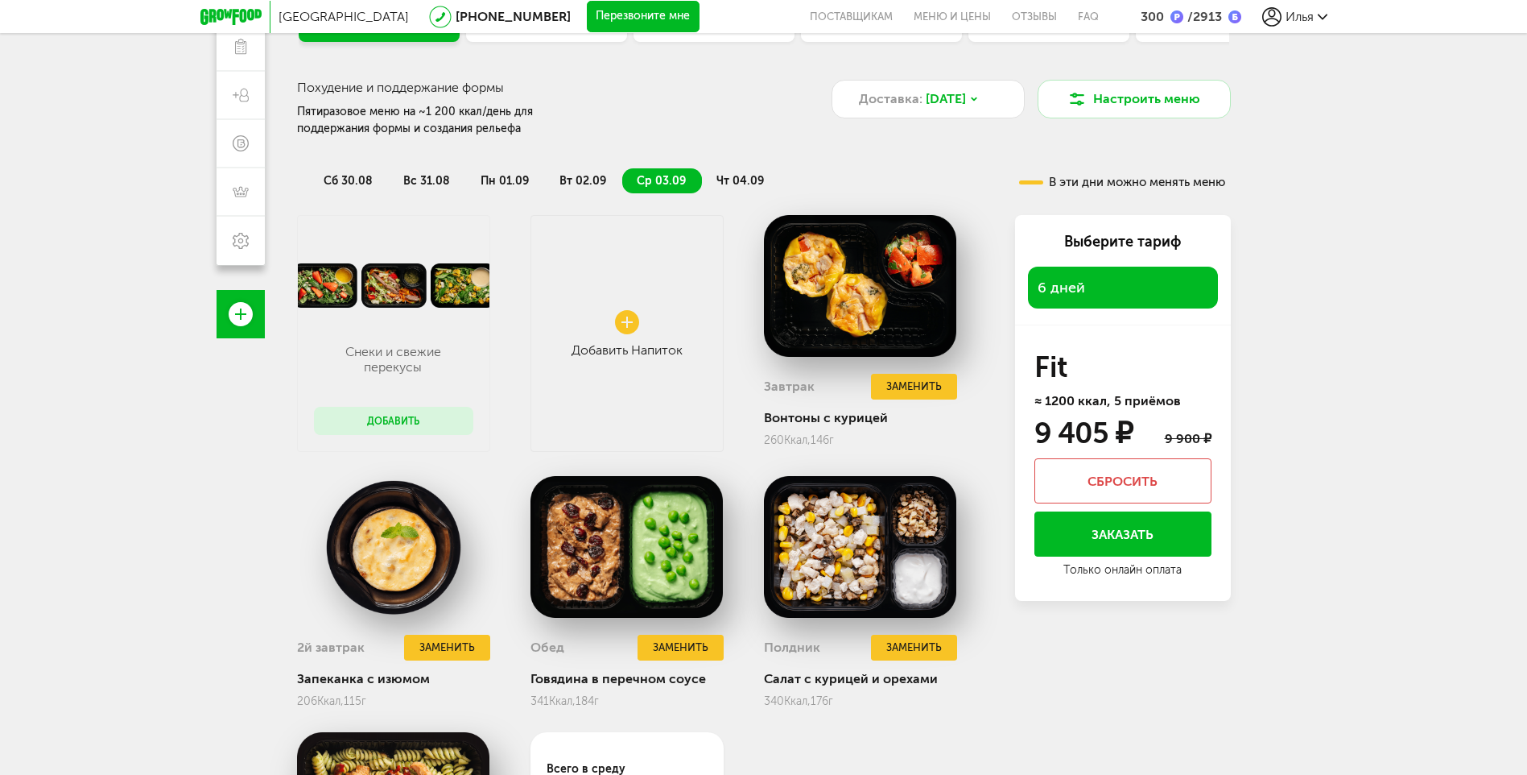
click at [571, 185] on span "вт 02.09" at bounding box center [583, 181] width 47 height 14
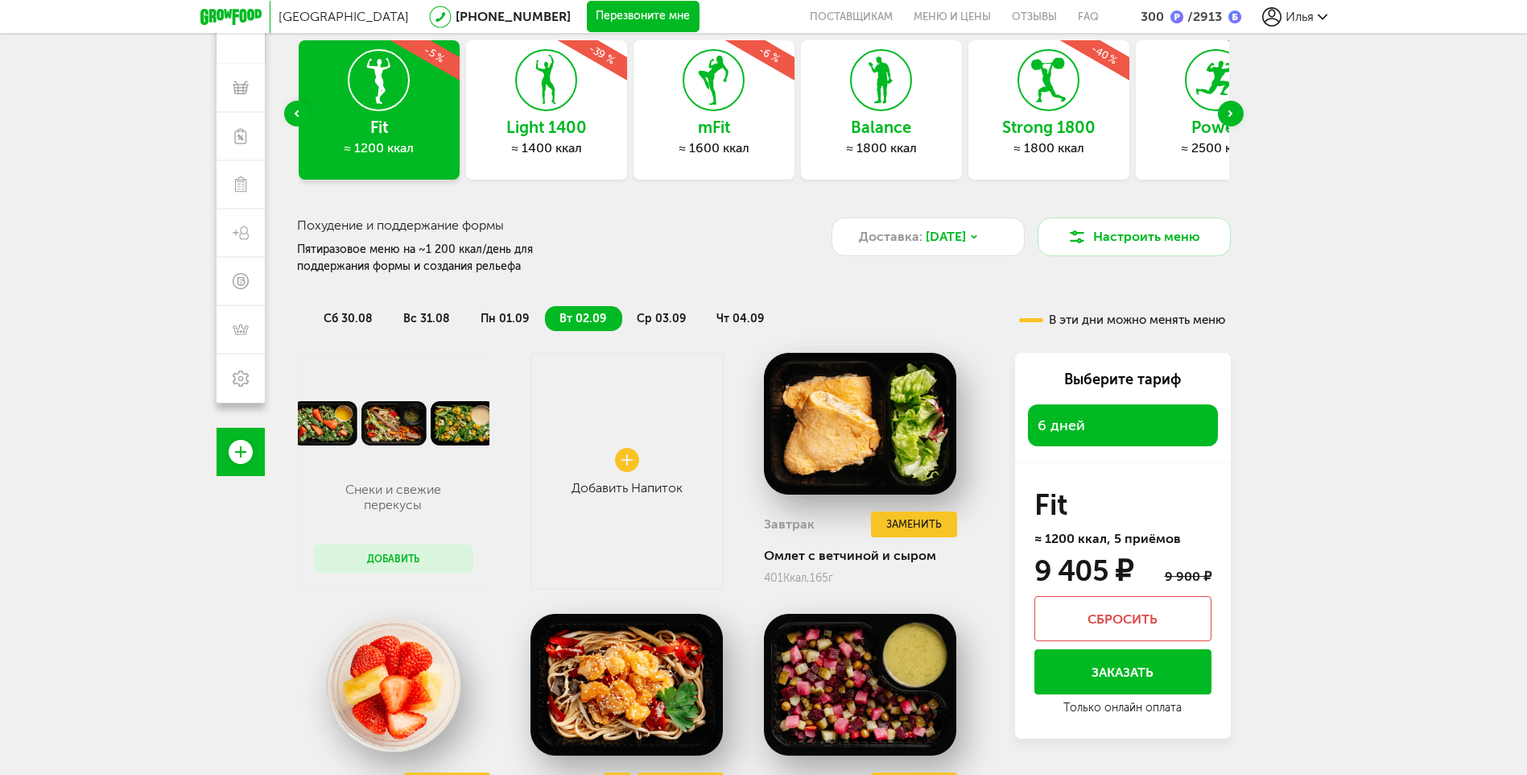
scroll to position [71, 0]
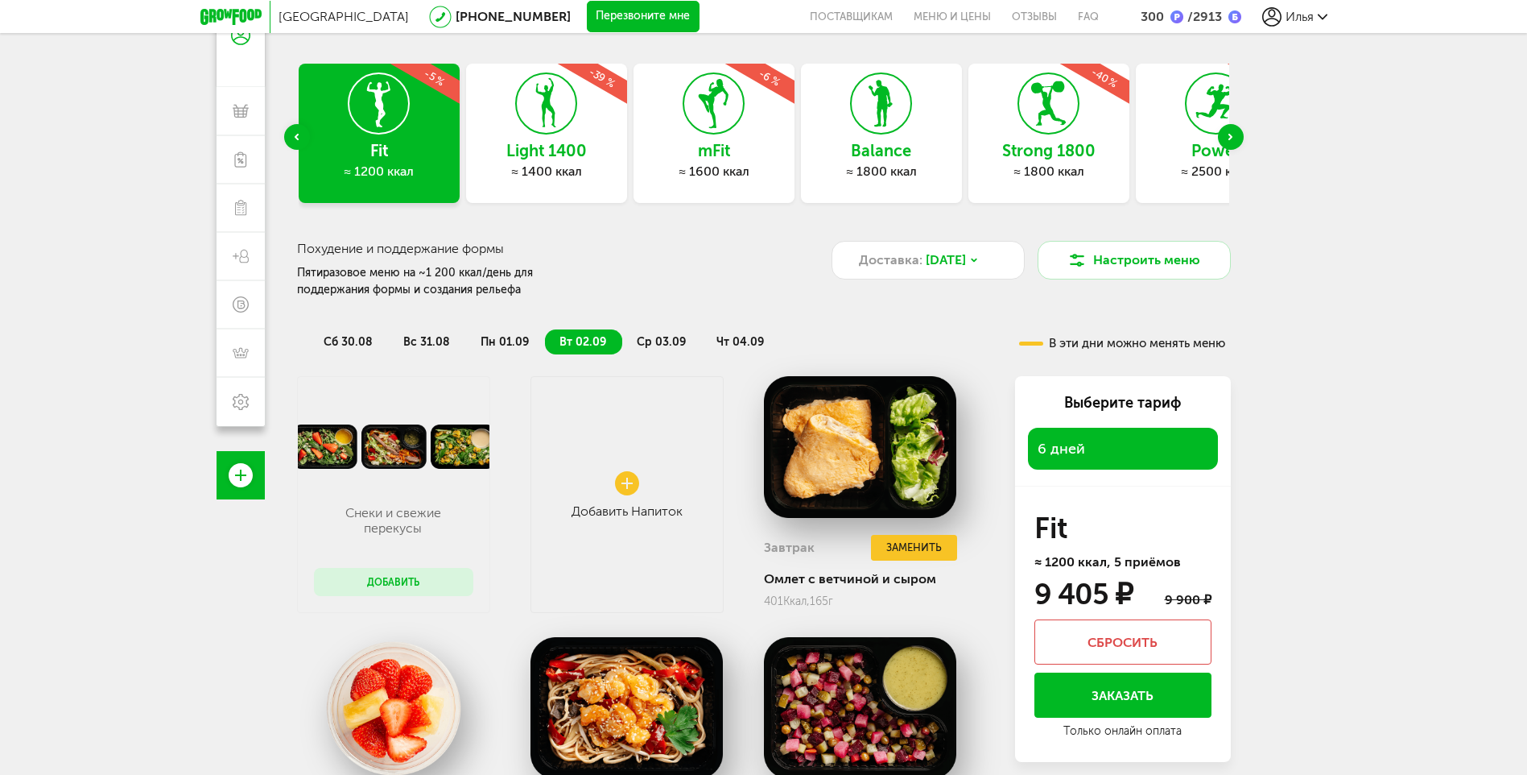
click at [496, 337] on span "пн 01.09" at bounding box center [505, 342] width 48 height 14
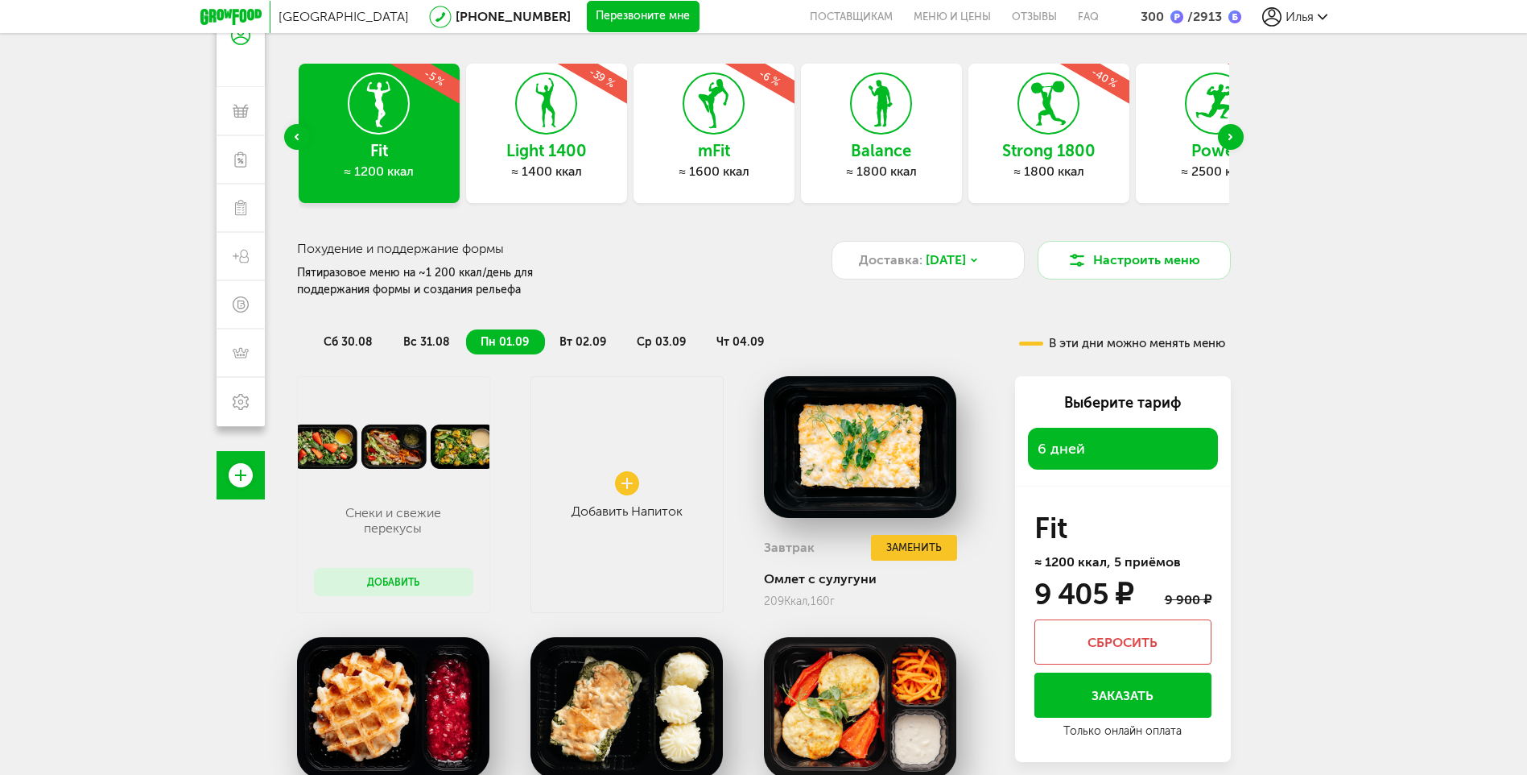
click at [435, 333] on li "вс 31.08" at bounding box center [427, 341] width 77 height 25
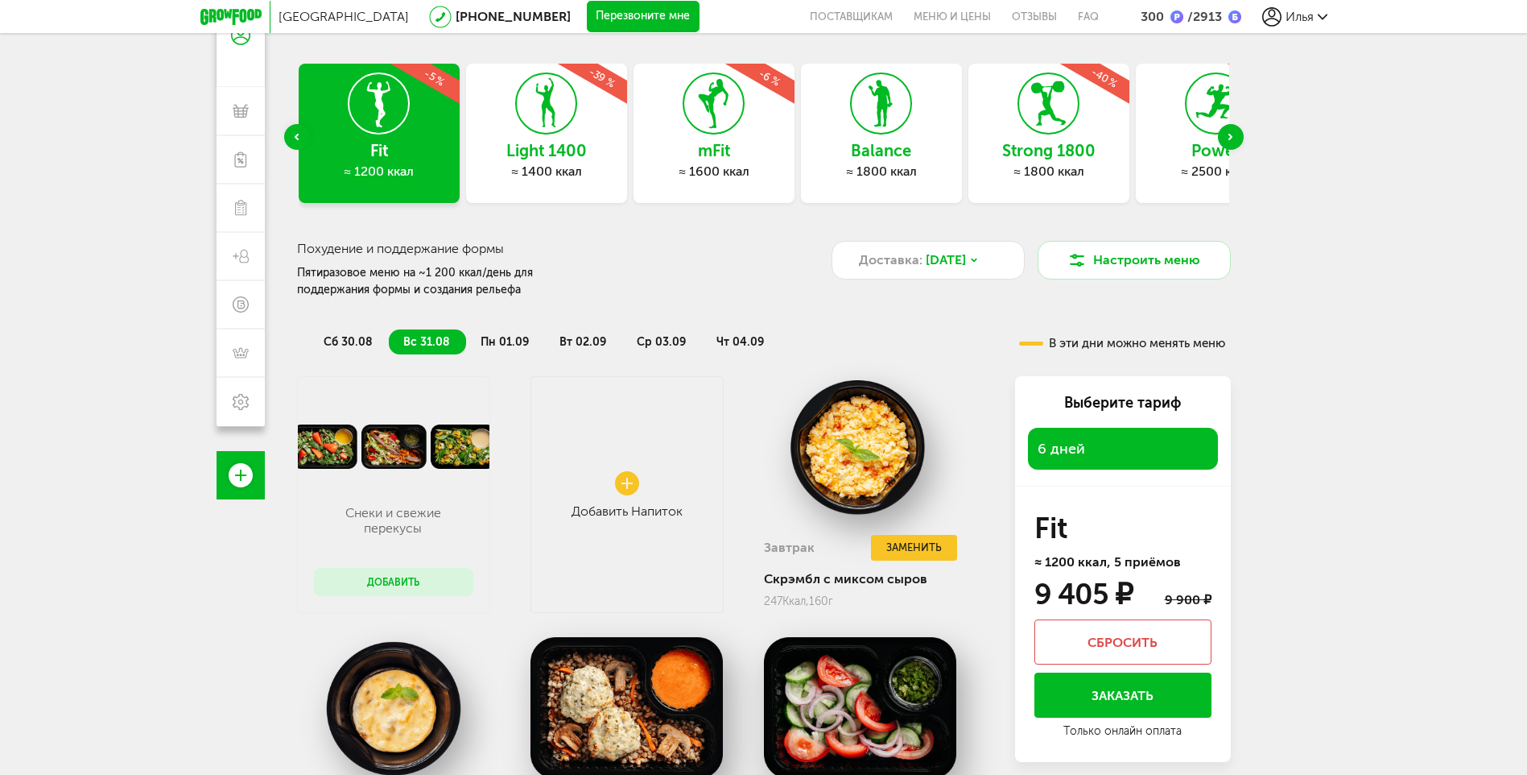
drag, startPoint x: 352, startPoint y: 340, endPoint x: 390, endPoint y: 340, distance: 37.8
click at [353, 340] on span "сб 30.08" at bounding box center [348, 342] width 49 height 14
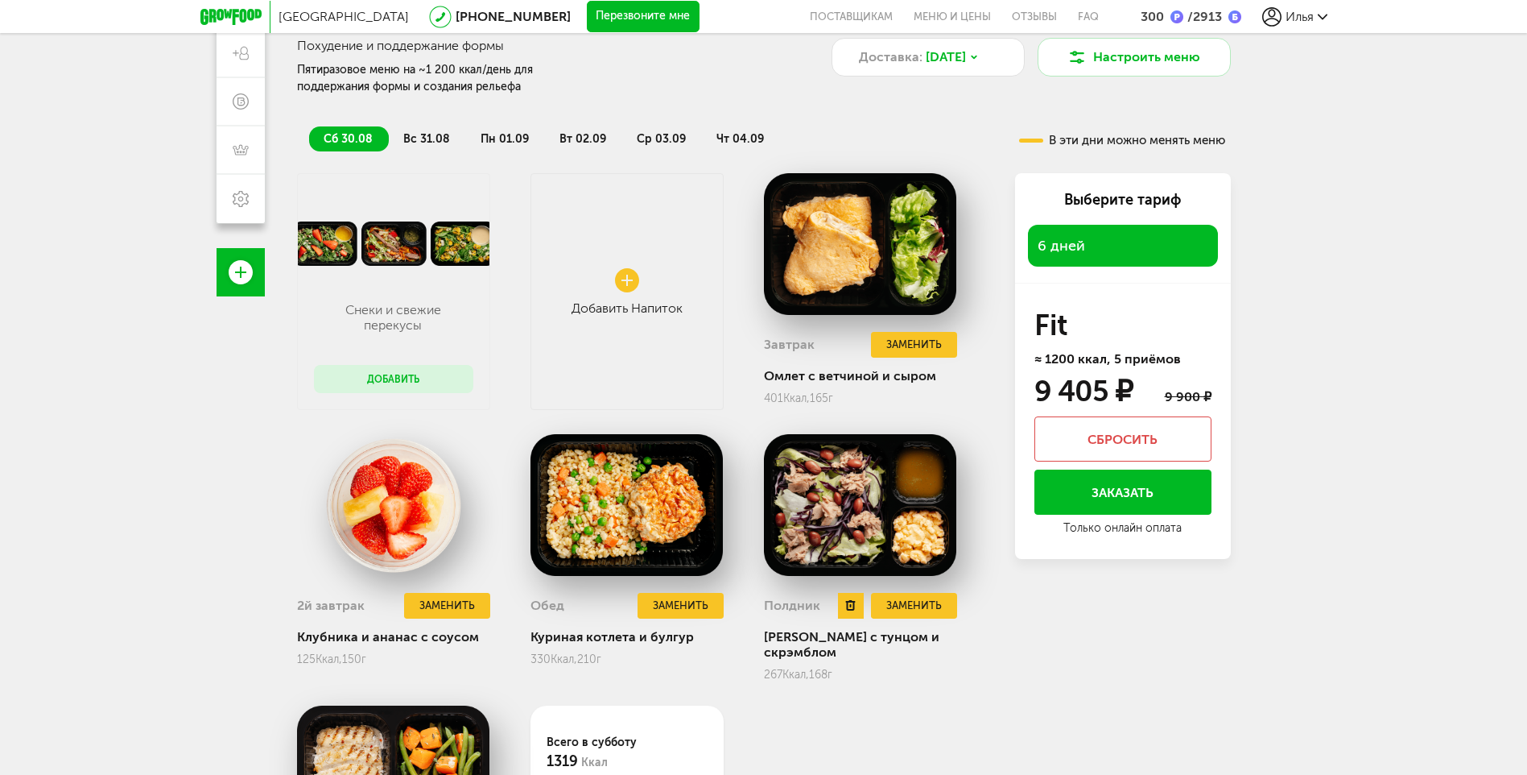
scroll to position [232, 0]
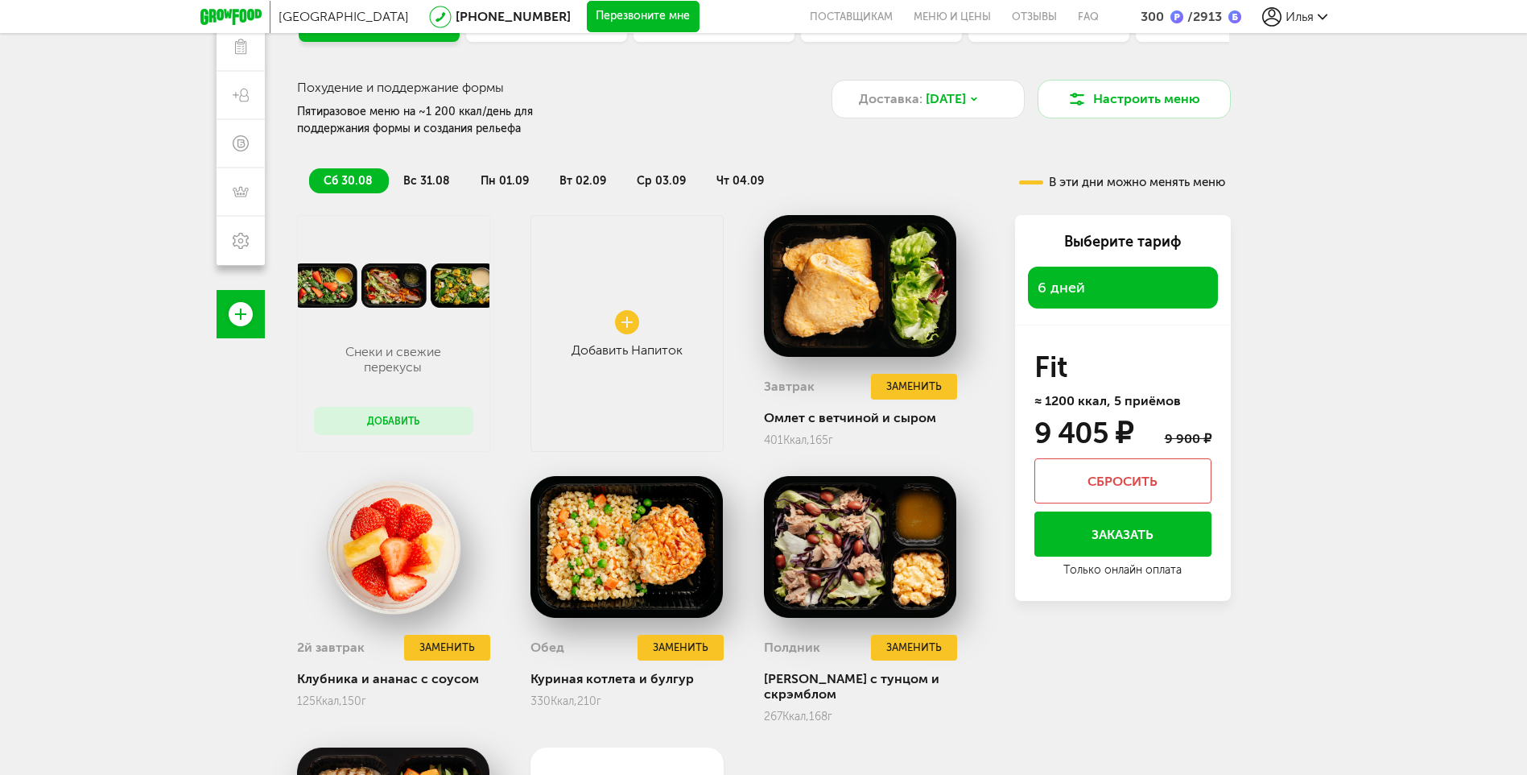
click at [1145, 535] on button "Заказать" at bounding box center [1123, 533] width 177 height 45
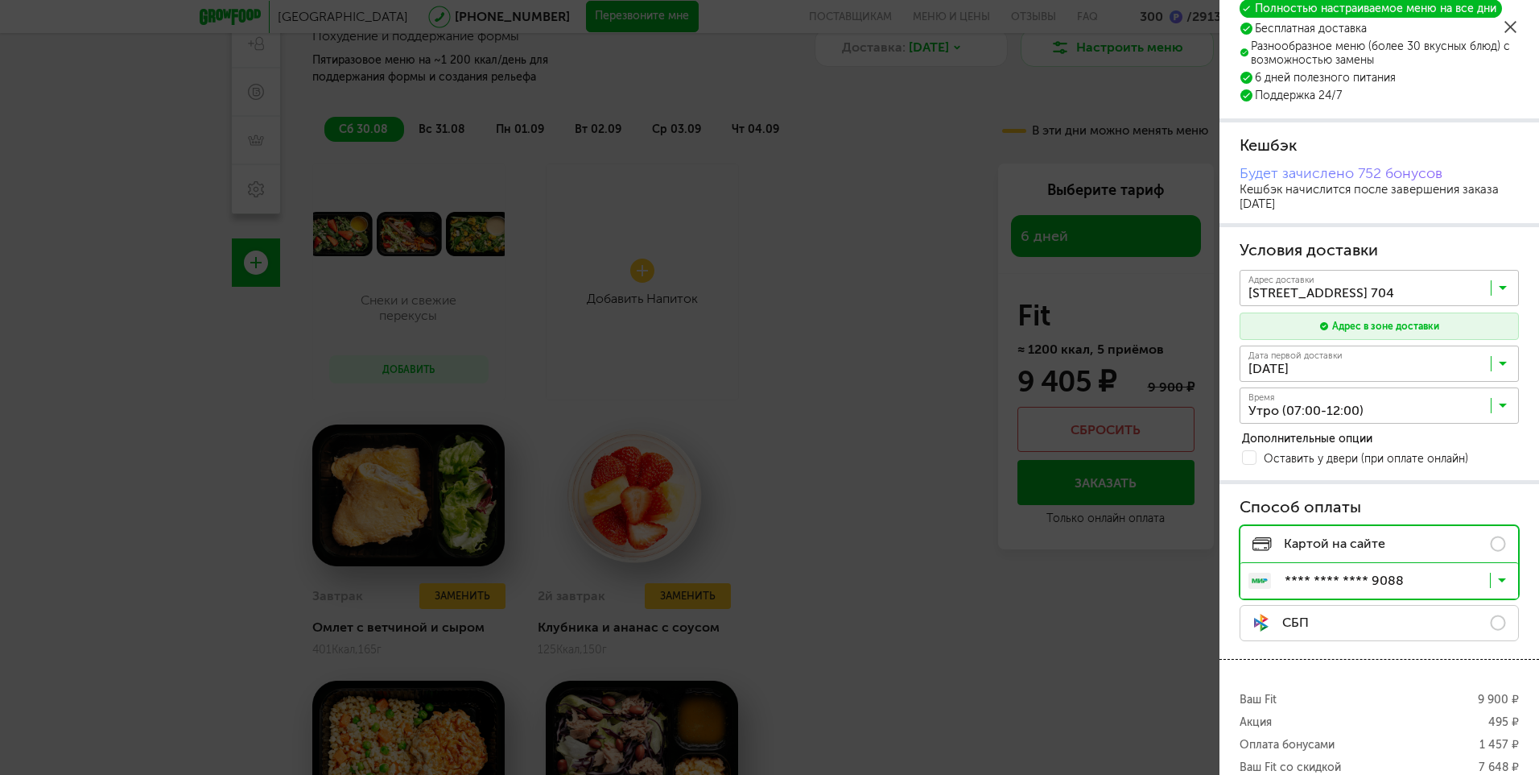
scroll to position [161, 0]
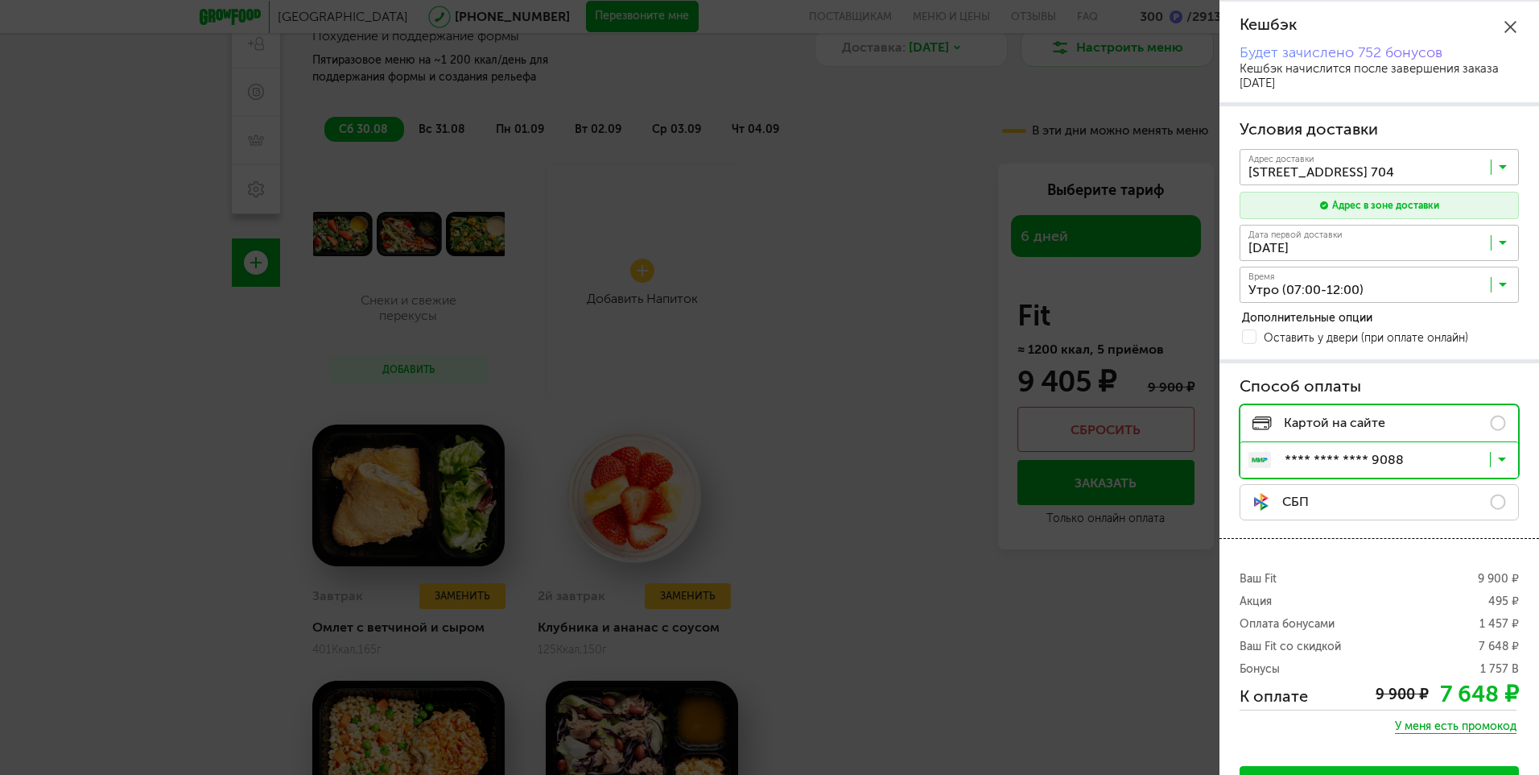
click at [1358, 287] on input "Search for option" at bounding box center [1383, 288] width 279 height 27
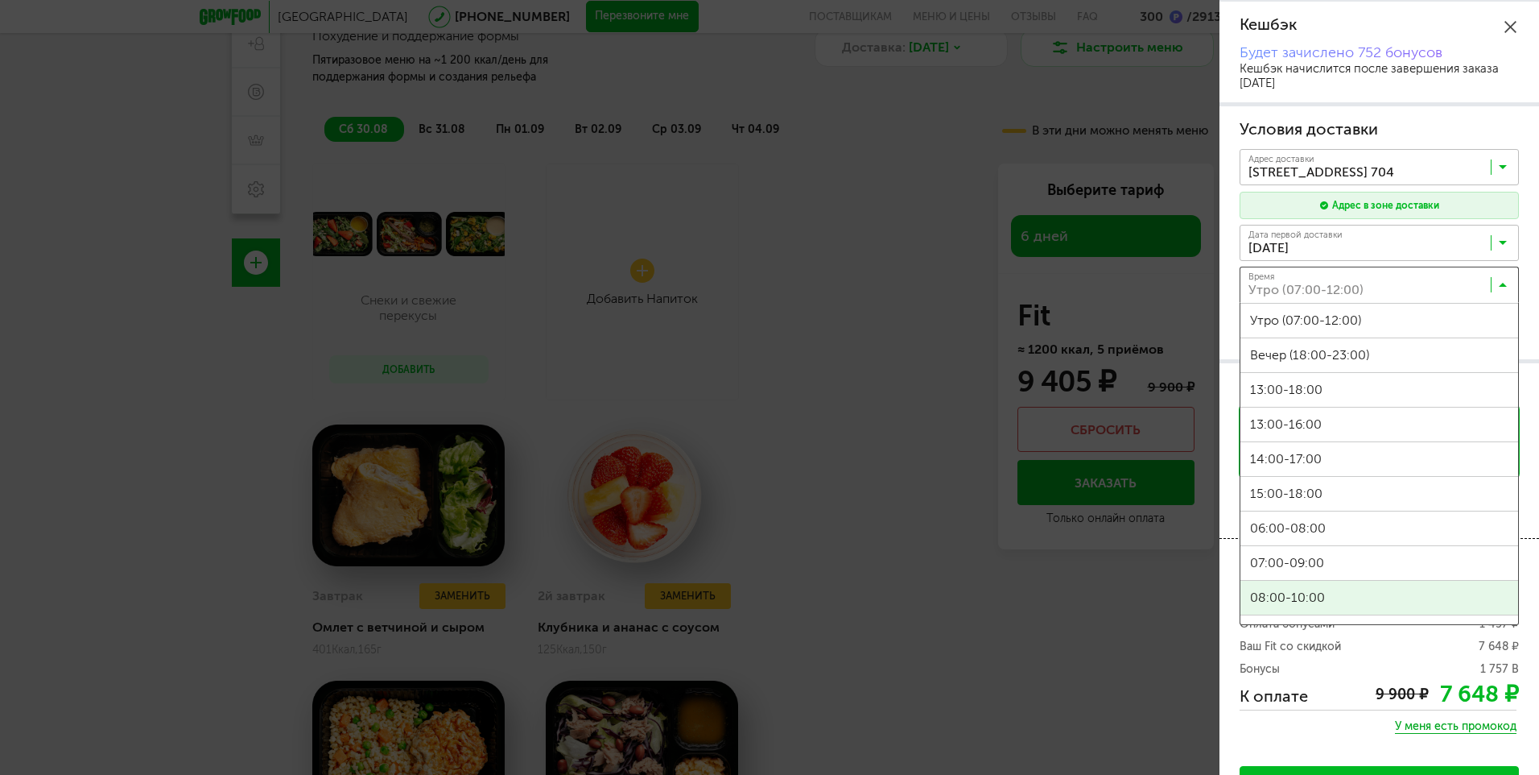
click at [1326, 600] on span "08:00-10:00" at bounding box center [1380, 598] width 278 height 34
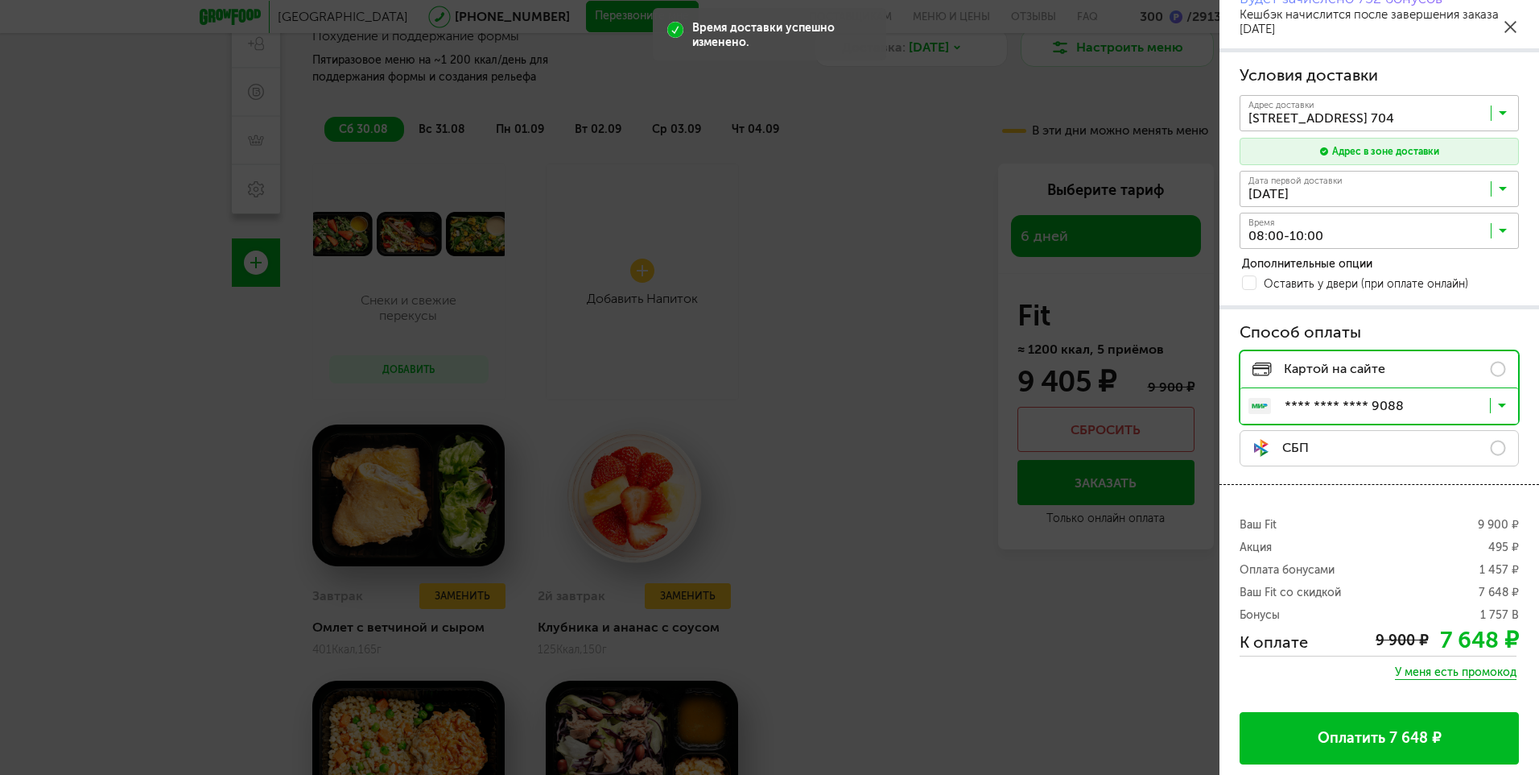
scroll to position [217, 0]
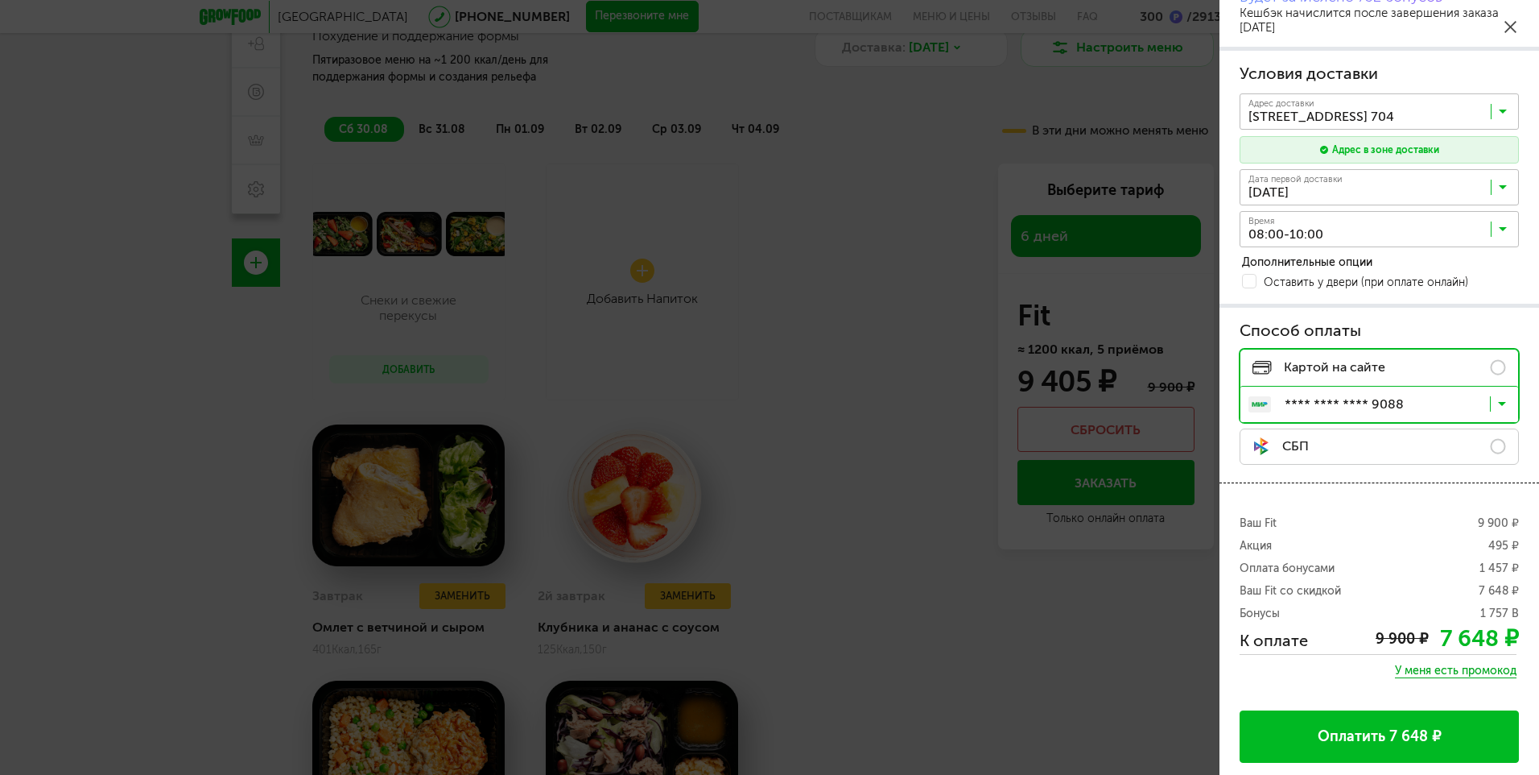
click at [1385, 731] on button "Оплатить 7 648 ₽" at bounding box center [1379, 736] width 279 height 52
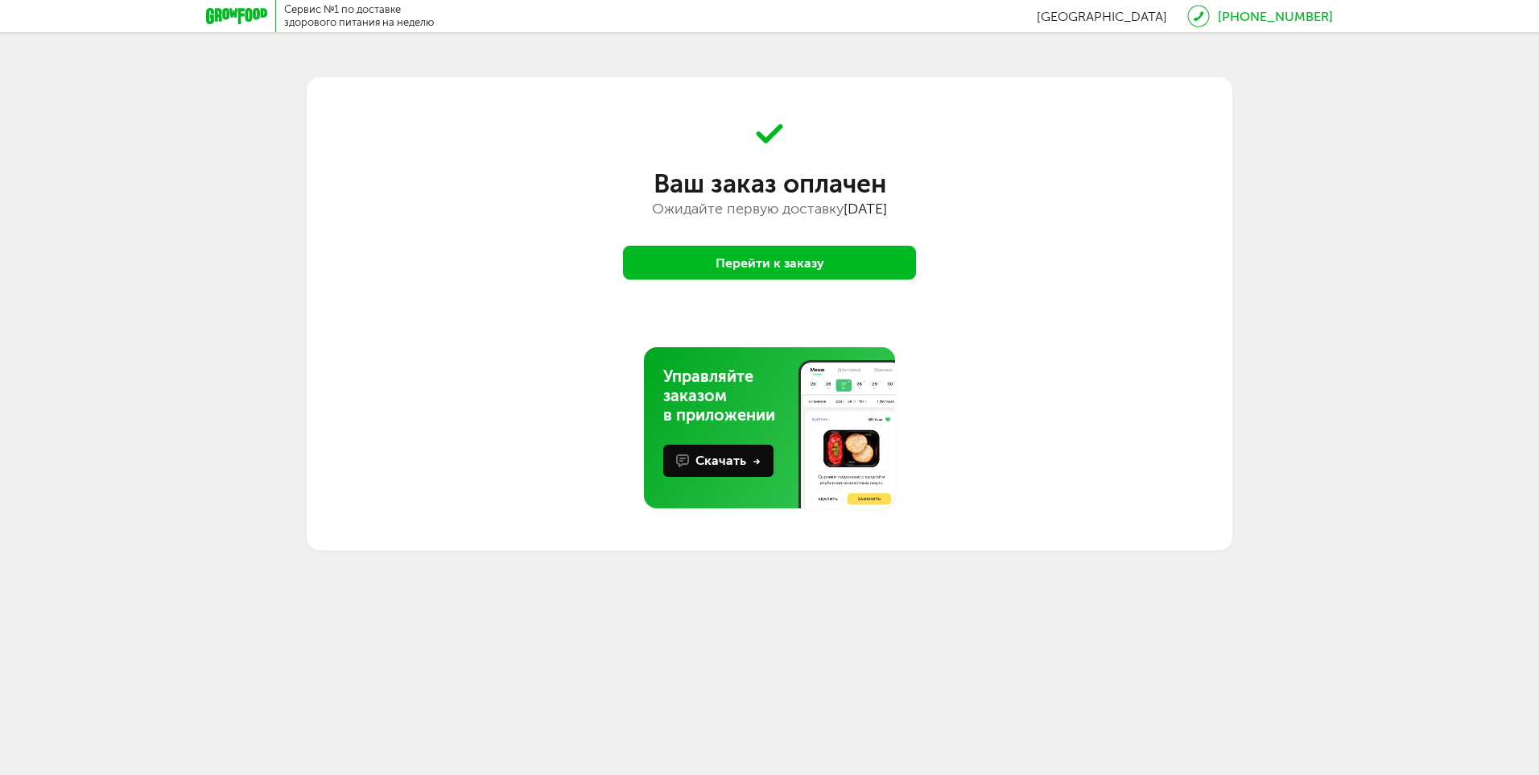
click at [766, 254] on button "Перейти к заказу" at bounding box center [769, 263] width 293 height 34
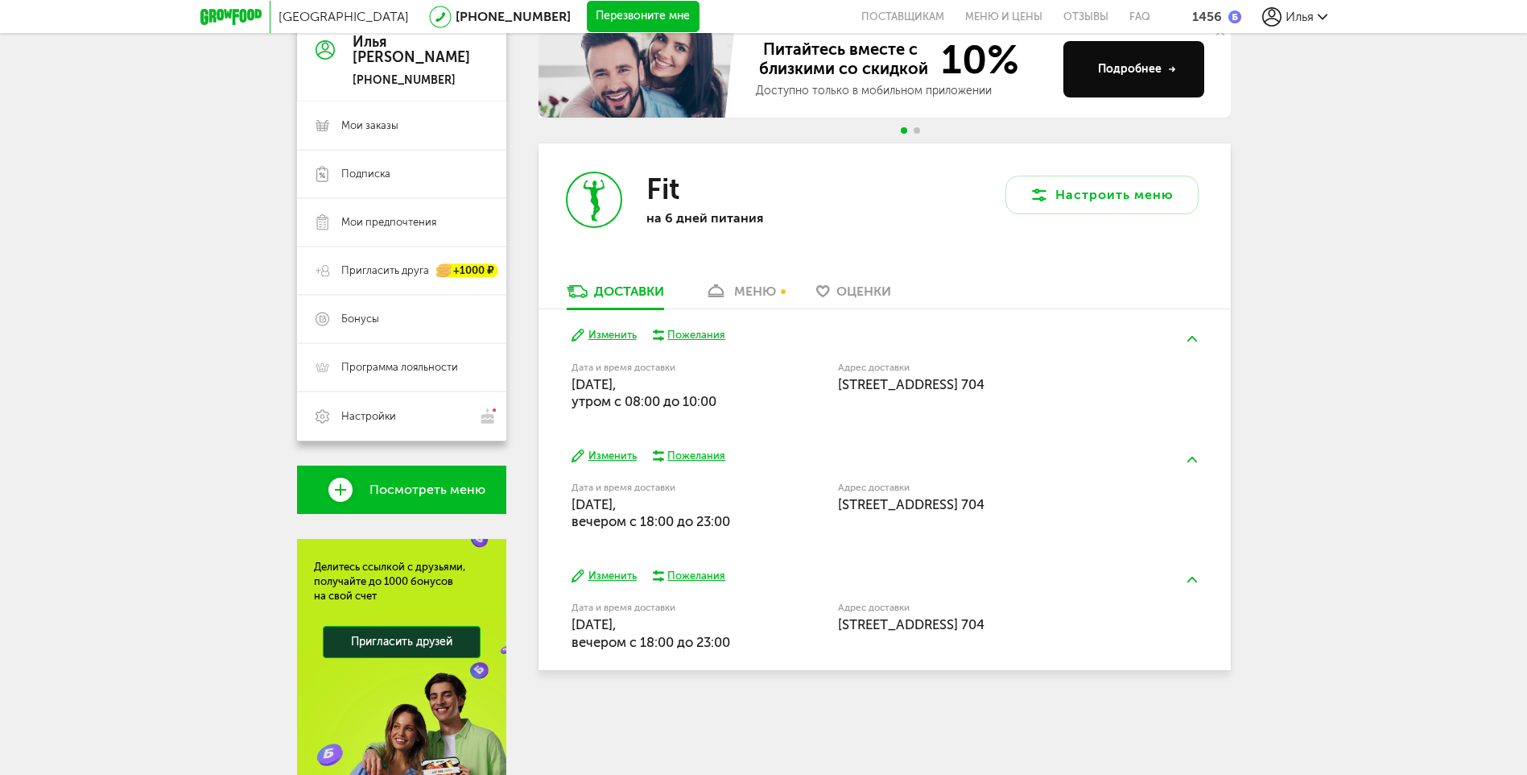
scroll to position [242, 0]
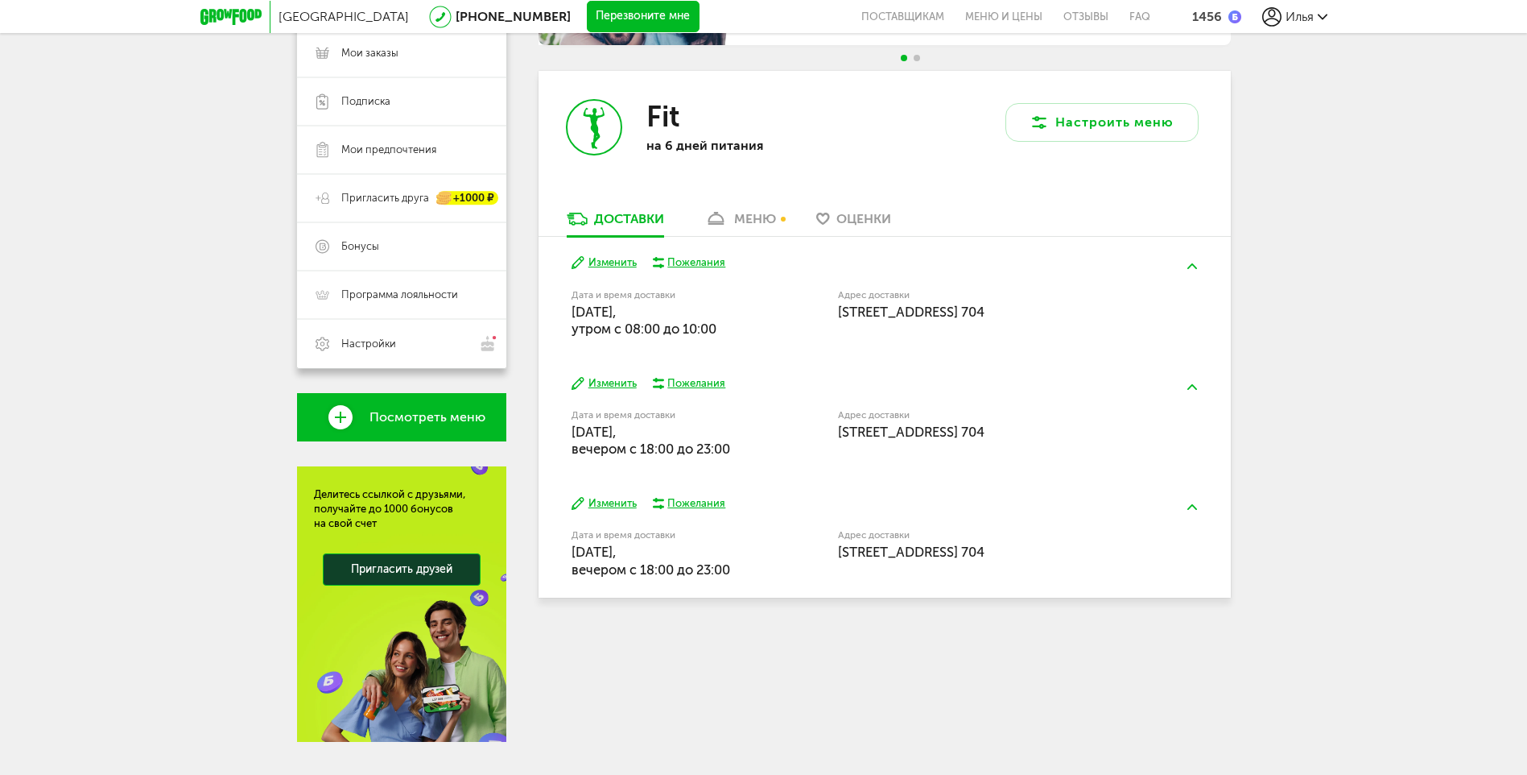
click at [622, 379] on button "Изменить" at bounding box center [604, 383] width 65 height 15
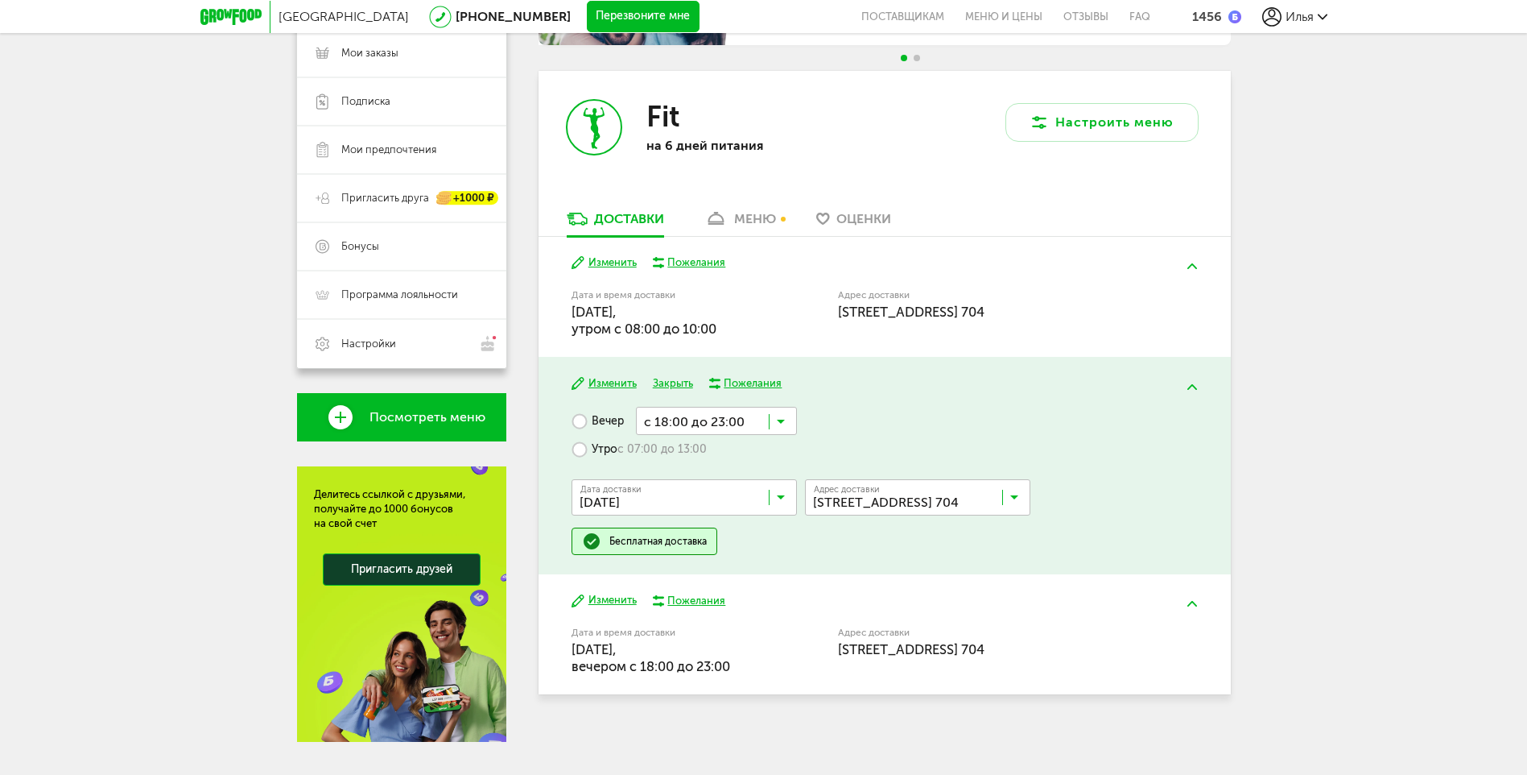
click at [602, 443] on label "Утро с 07:00 до 13:00" at bounding box center [639, 449] width 135 height 28
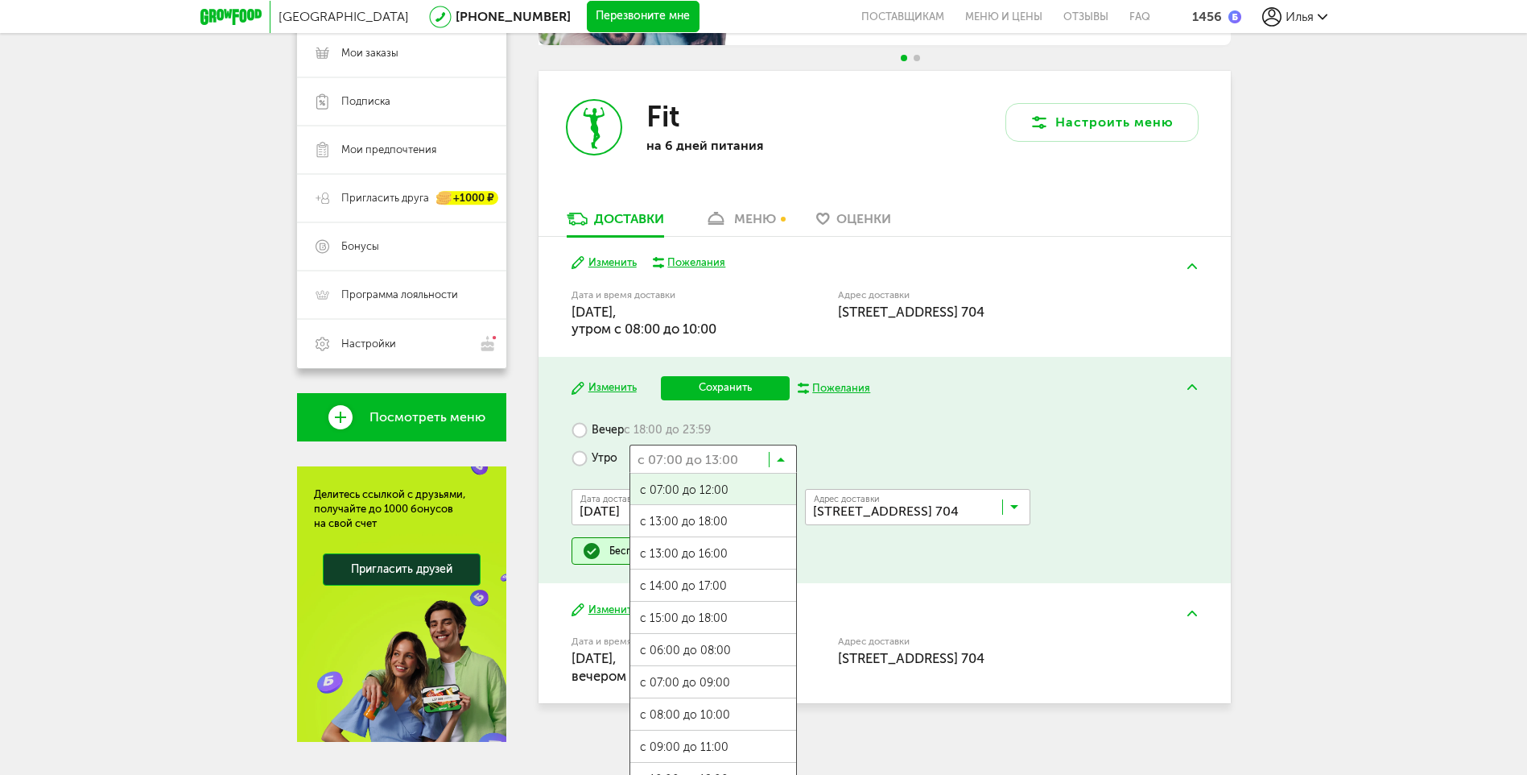
click at [723, 459] on input "Search for option" at bounding box center [713, 457] width 167 height 27
click at [730, 710] on span "с 08:00 до 10:00" at bounding box center [713, 715] width 166 height 34
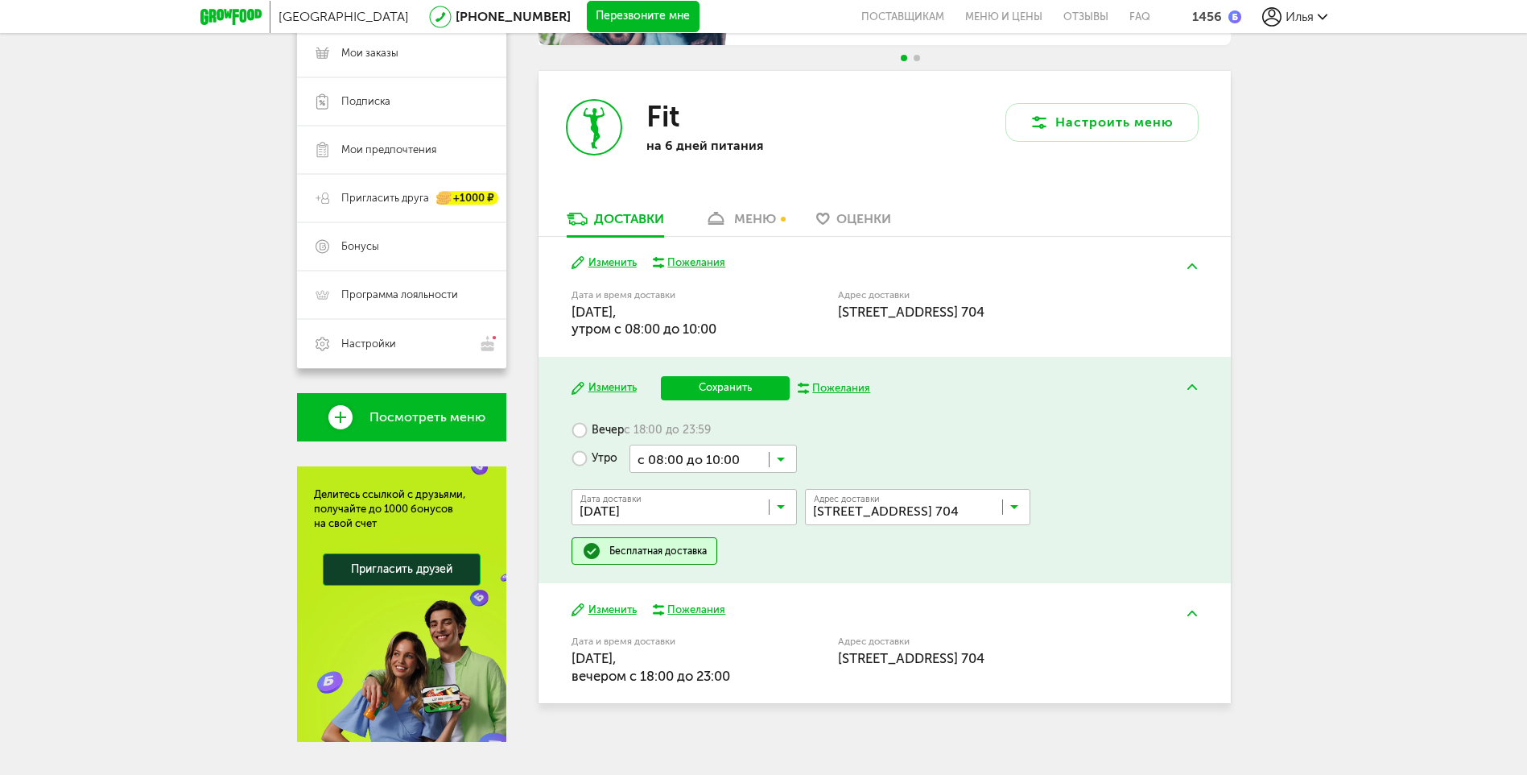
click at [732, 386] on button "Сохранить" at bounding box center [725, 388] width 129 height 24
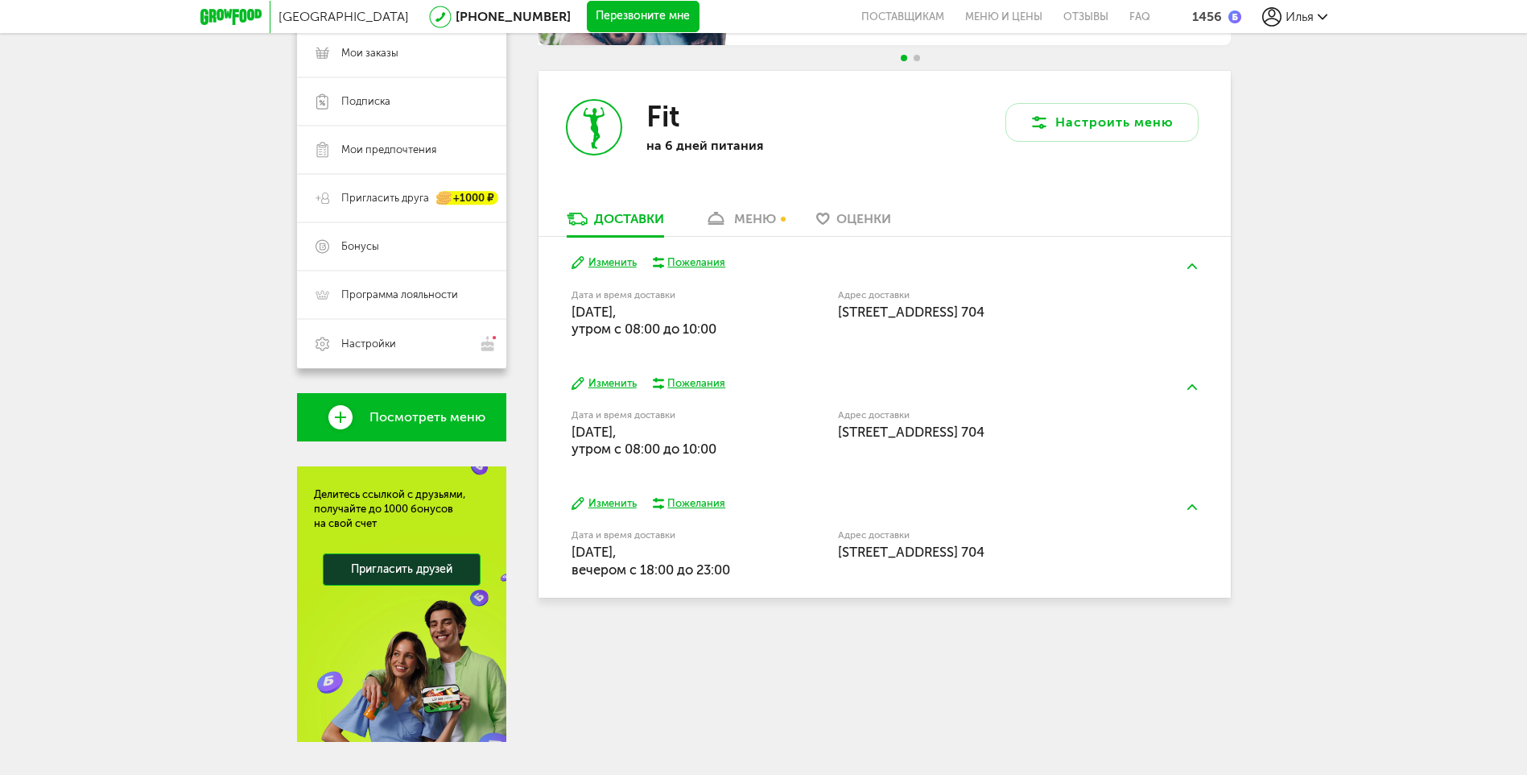
click at [615, 500] on button "Изменить" at bounding box center [604, 503] width 65 height 15
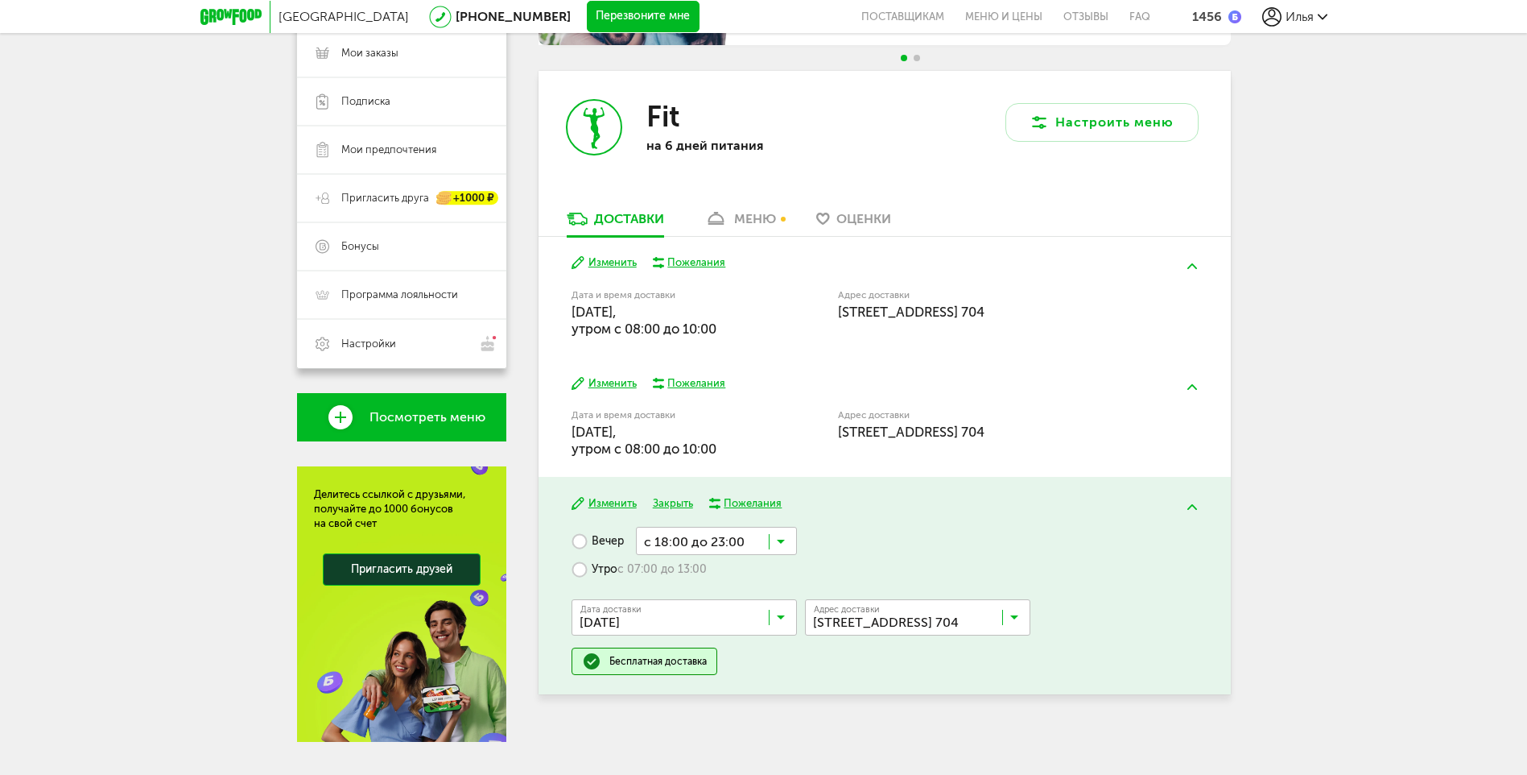
click at [598, 567] on label "Утро с 07:00 до 13:00" at bounding box center [639, 569] width 135 height 28
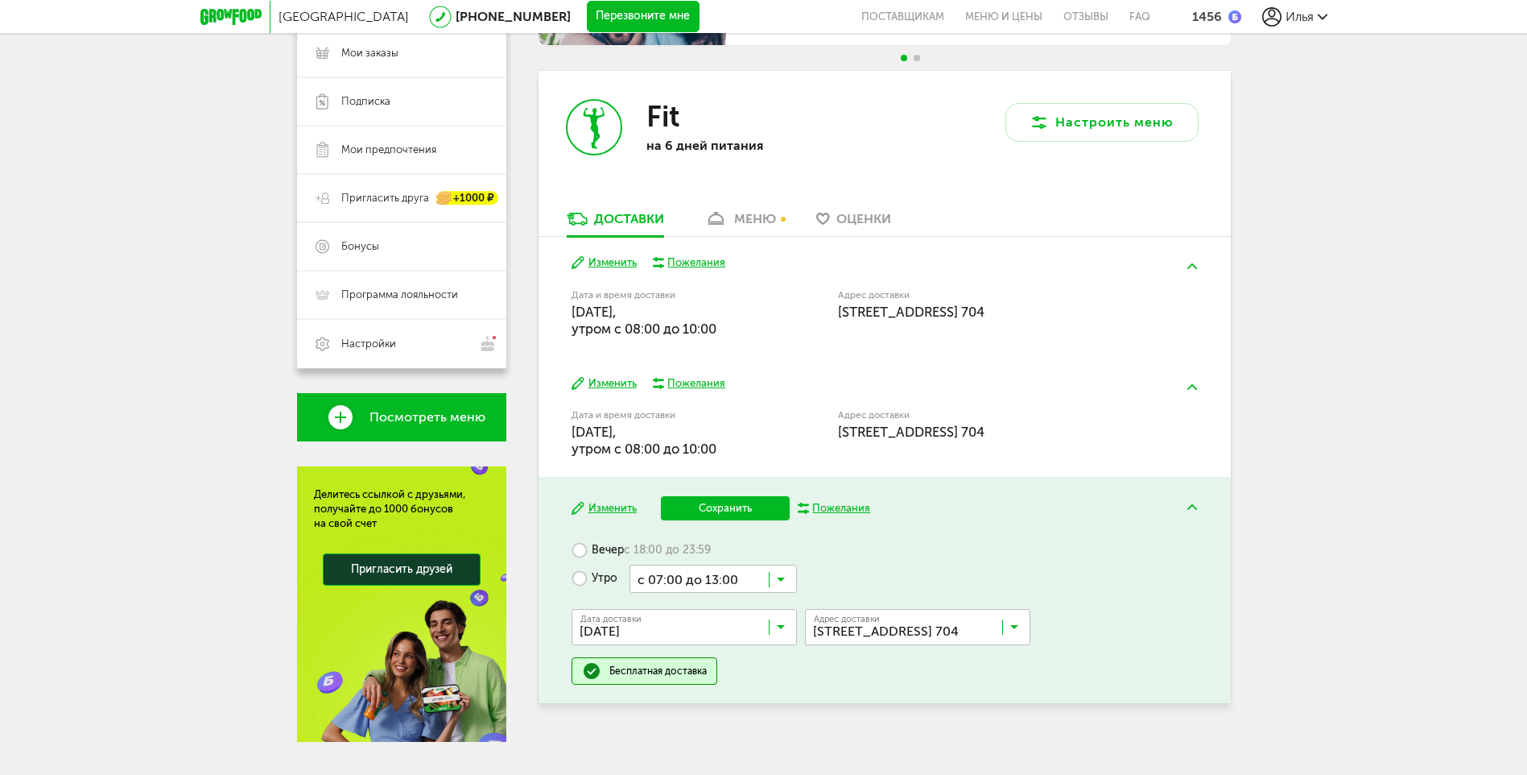
click at [777, 580] on icon at bounding box center [781, 583] width 8 height 16
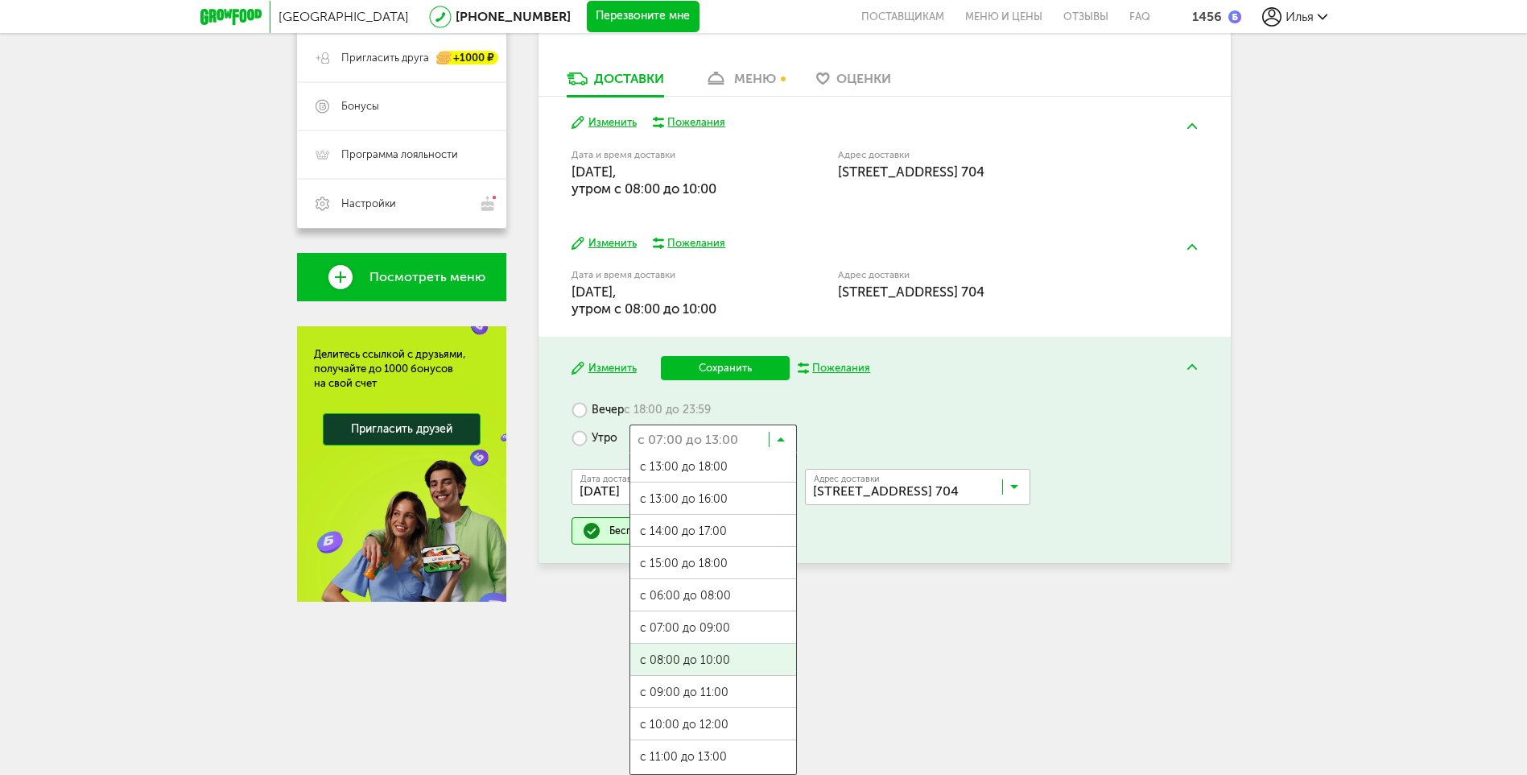
scroll to position [0, 0]
click at [717, 663] on ul "с 07:00 до 12:00 с 13:00 до 18:00 с 13:00 до 16:00 с 14:00 до 17:00 с 15:00 до …" at bounding box center [713, 613] width 167 height 322
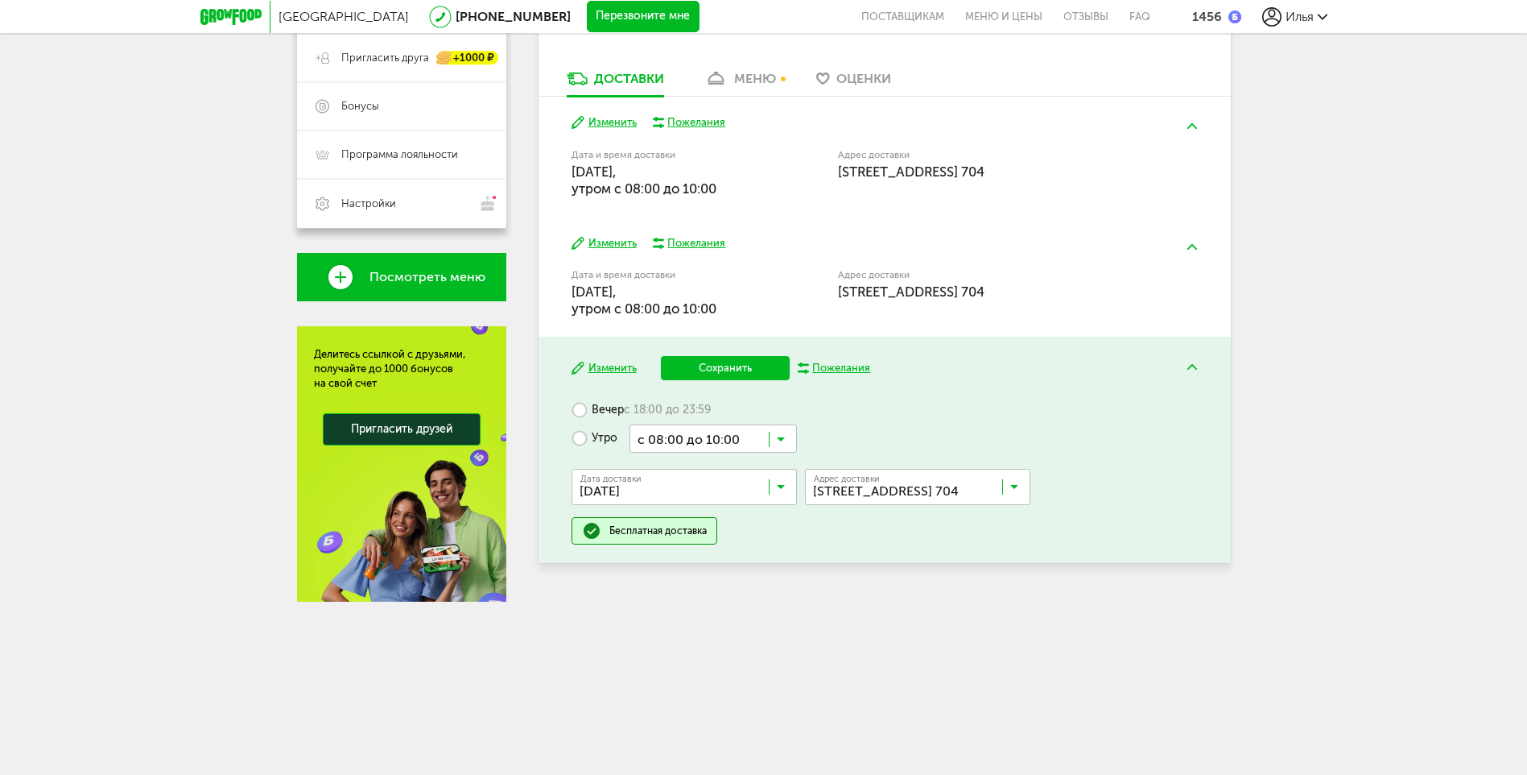
scroll to position [273, 0]
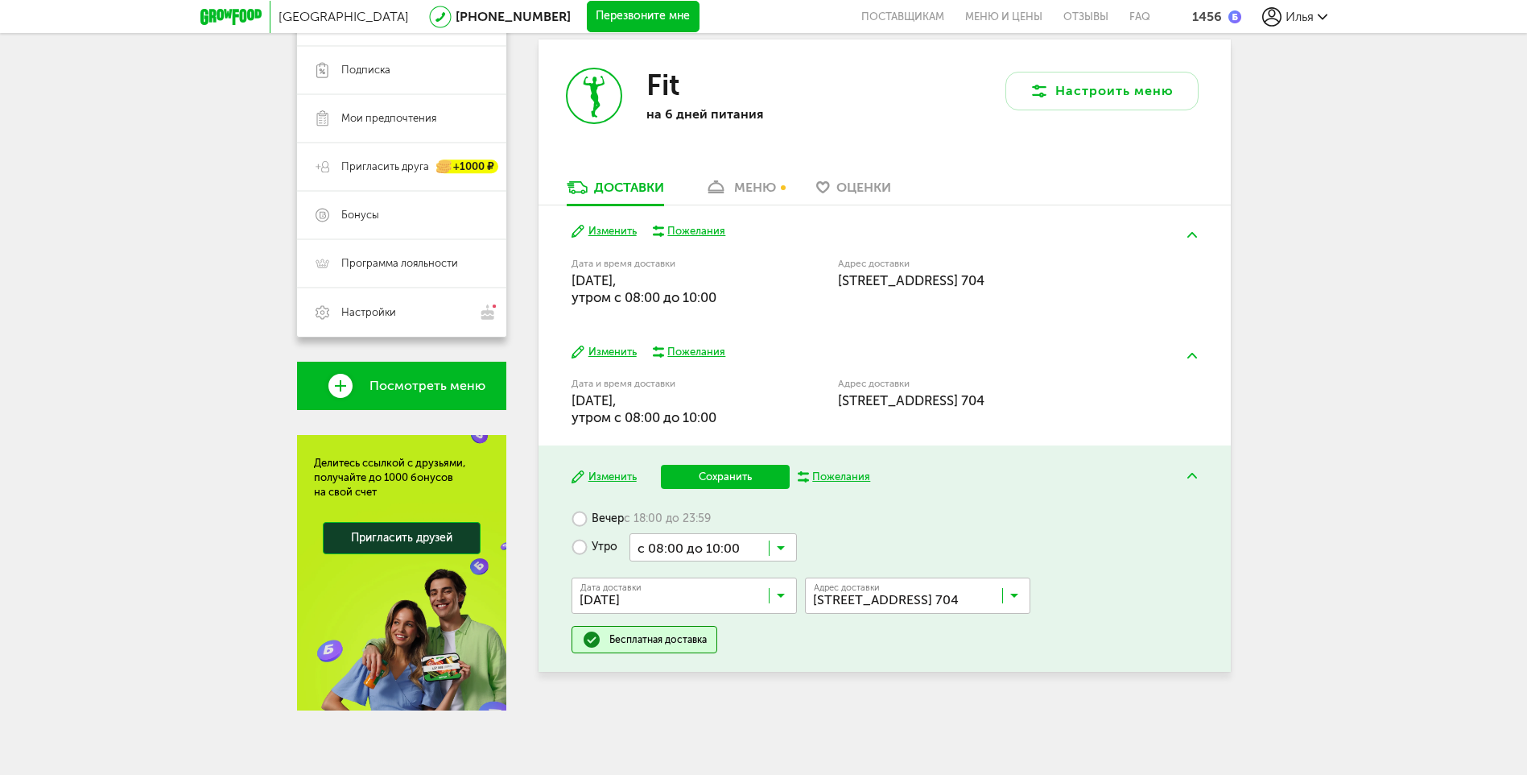
click at [723, 476] on button "Сохранить" at bounding box center [725, 477] width 129 height 24
